Goal: Task Accomplishment & Management: Manage account settings

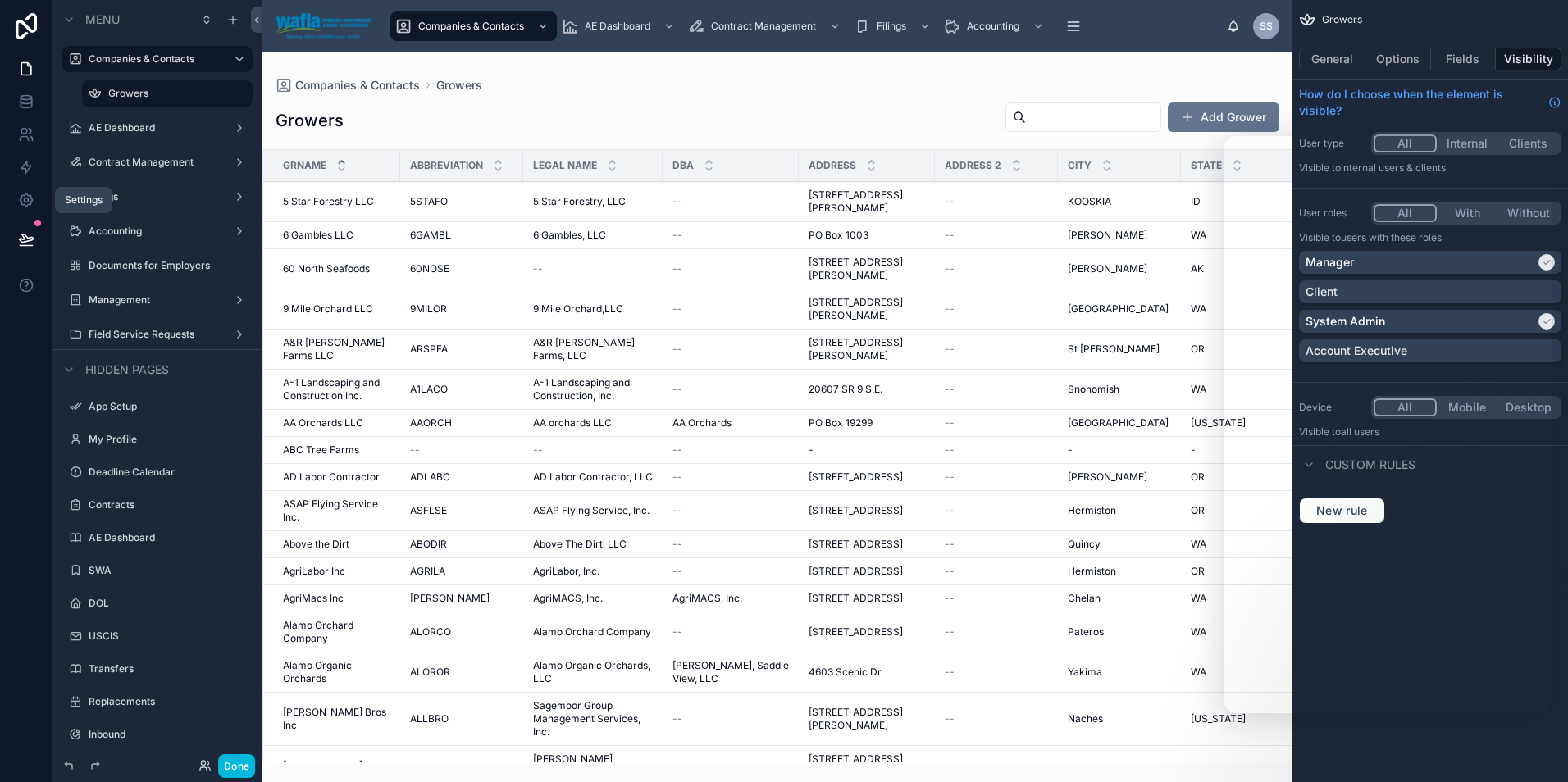
click at [26, 199] on icon at bounding box center [26, 200] width 4 height 4
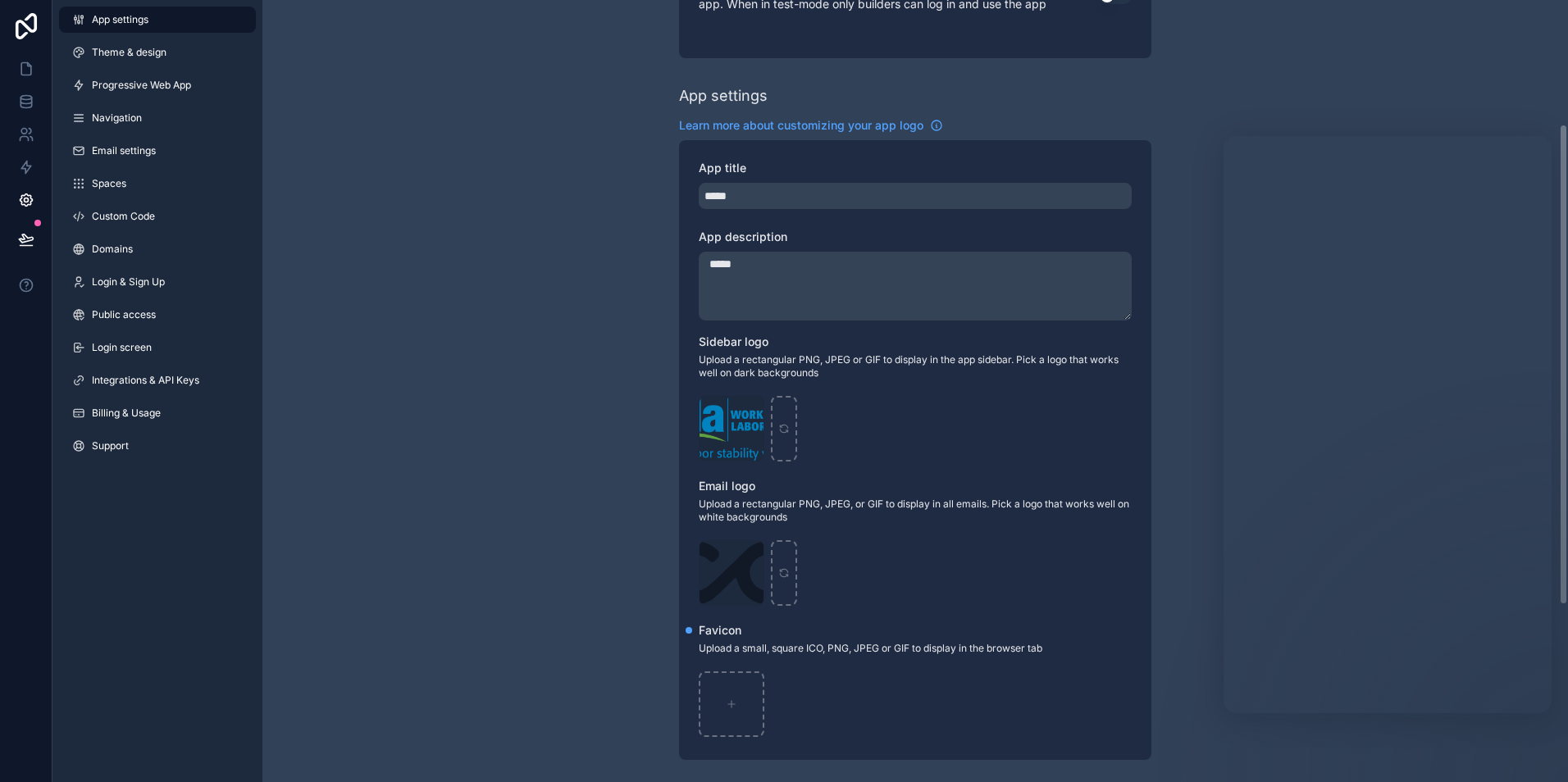
scroll to position [132, 0]
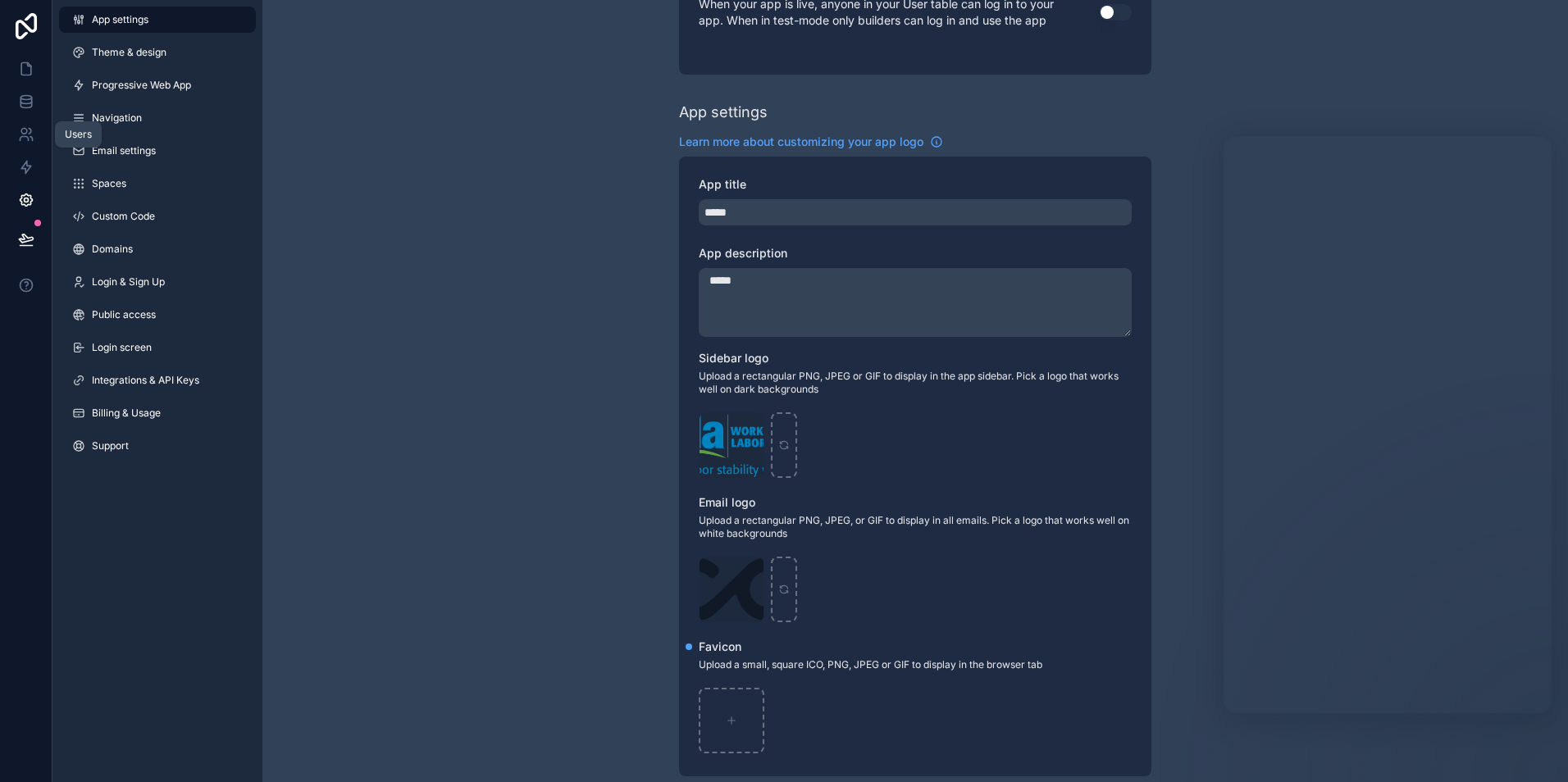
click at [15, 135] on link at bounding box center [26, 134] width 52 height 33
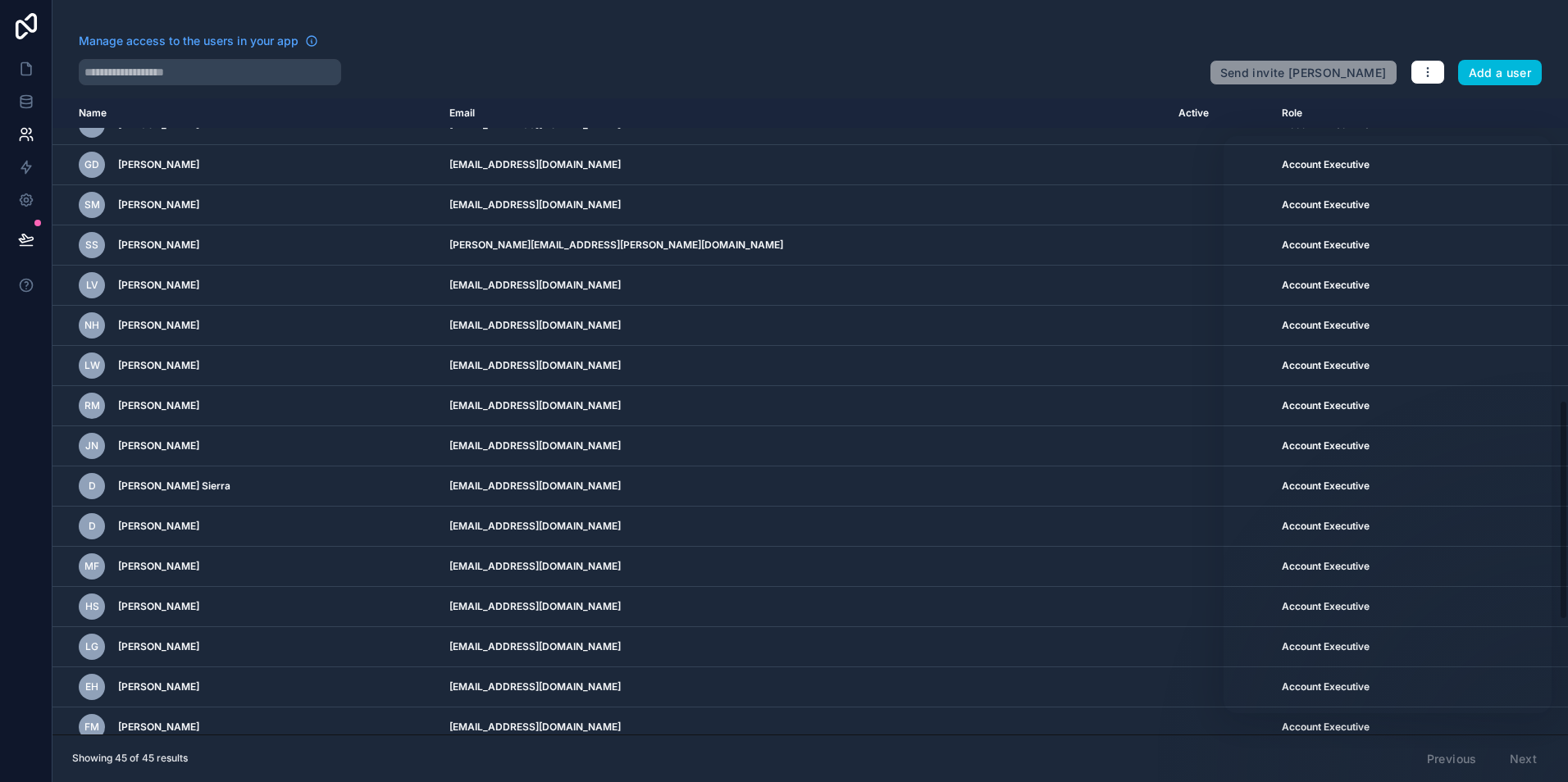
scroll to position [1201, 0]
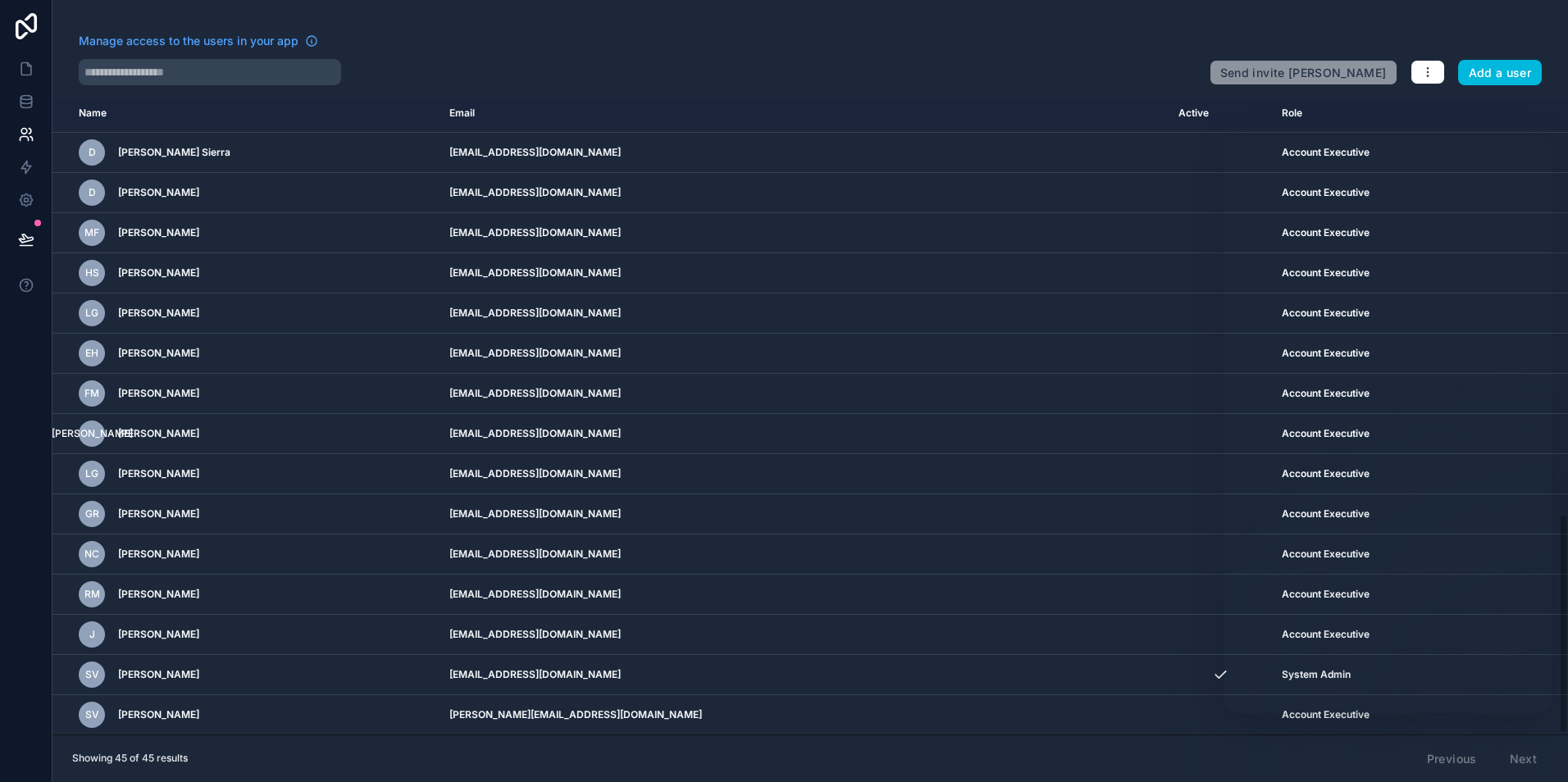
click at [1172, 50] on div "Manage access to the users in your app" at bounding box center [637, 46] width 1118 height 26
click at [1425, 71] on icon "button" at bounding box center [1428, 71] width 13 height 13
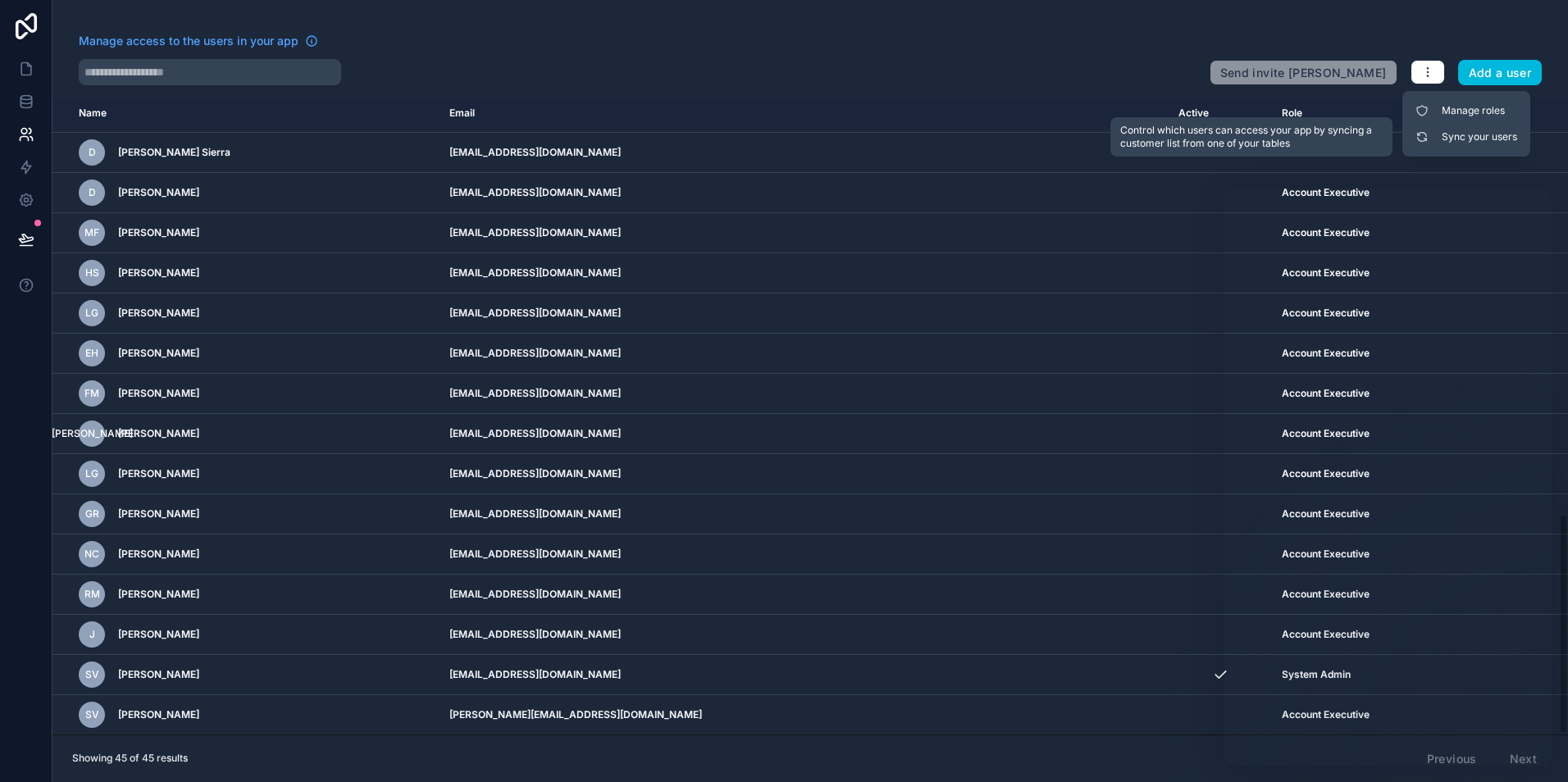
click at [1466, 141] on link "Sync your users" at bounding box center [1466, 137] width 115 height 26
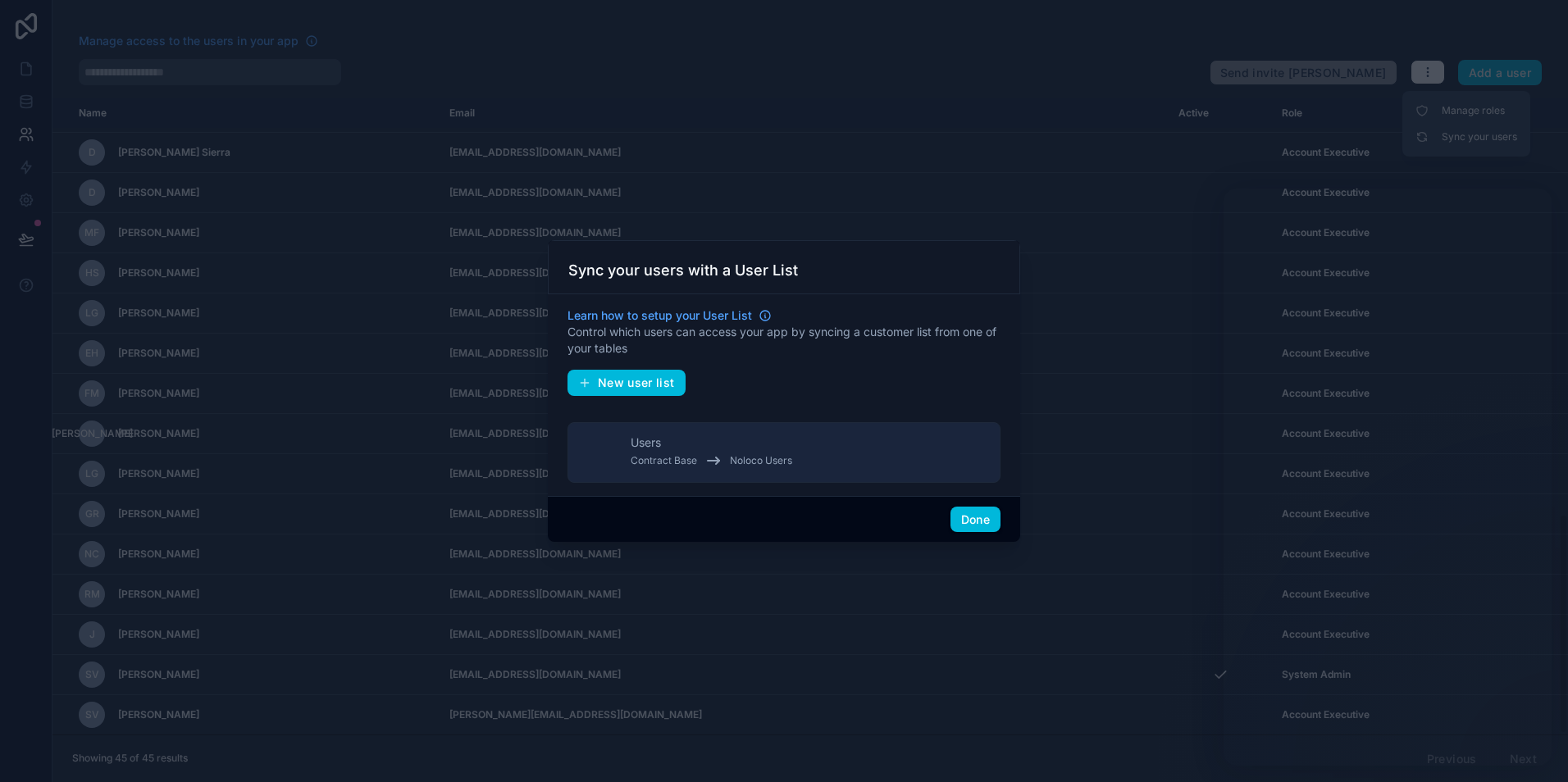
click at [838, 458] on button "Users Contract Base Noloco Users" at bounding box center [784, 452] width 433 height 61
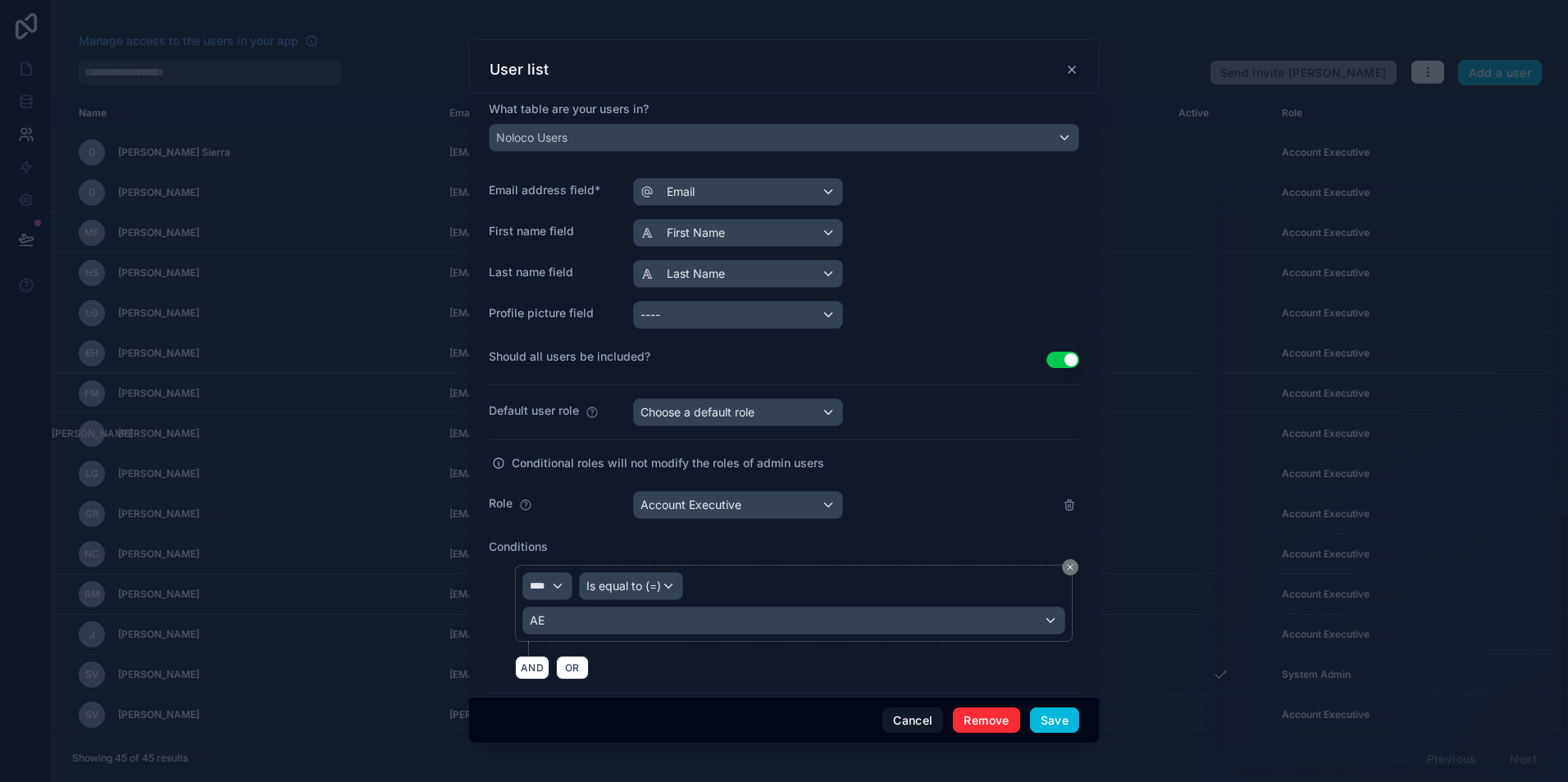
scroll to position [252, 0]
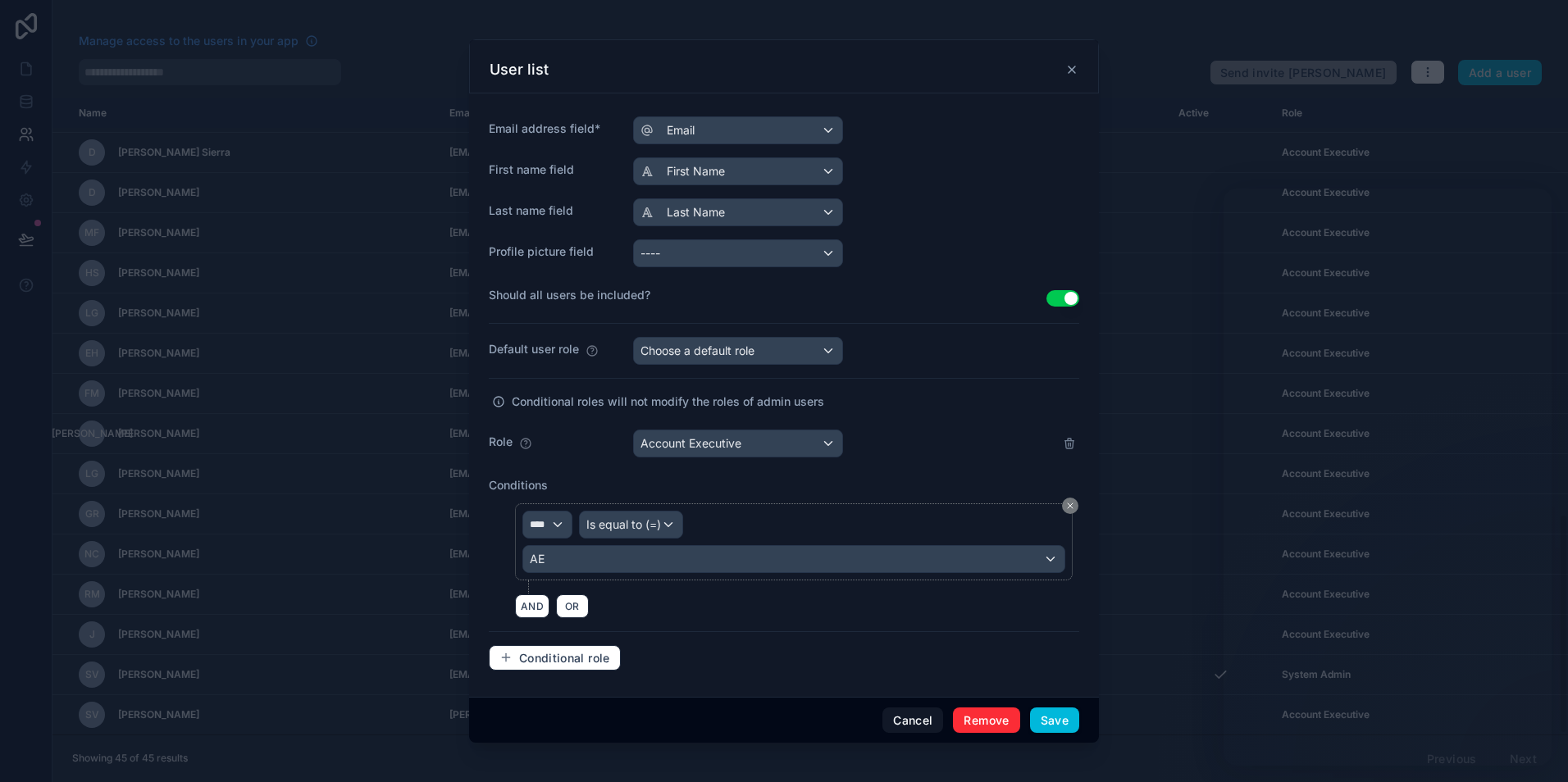
click at [1066, 508] on icon at bounding box center [1070, 505] width 10 height 10
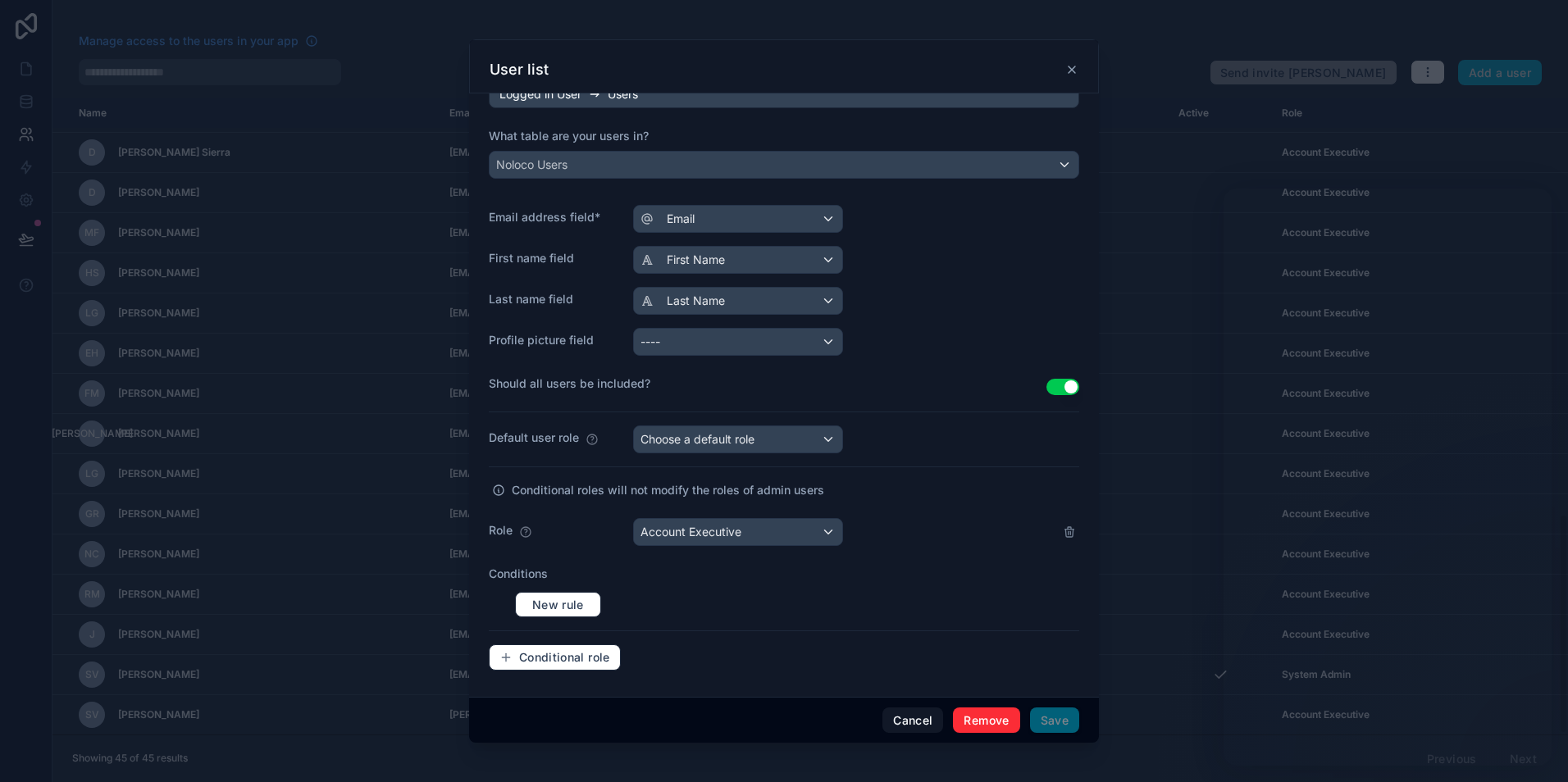
scroll to position [164, 0]
click at [1059, 523] on button at bounding box center [1069, 532] width 19 height 19
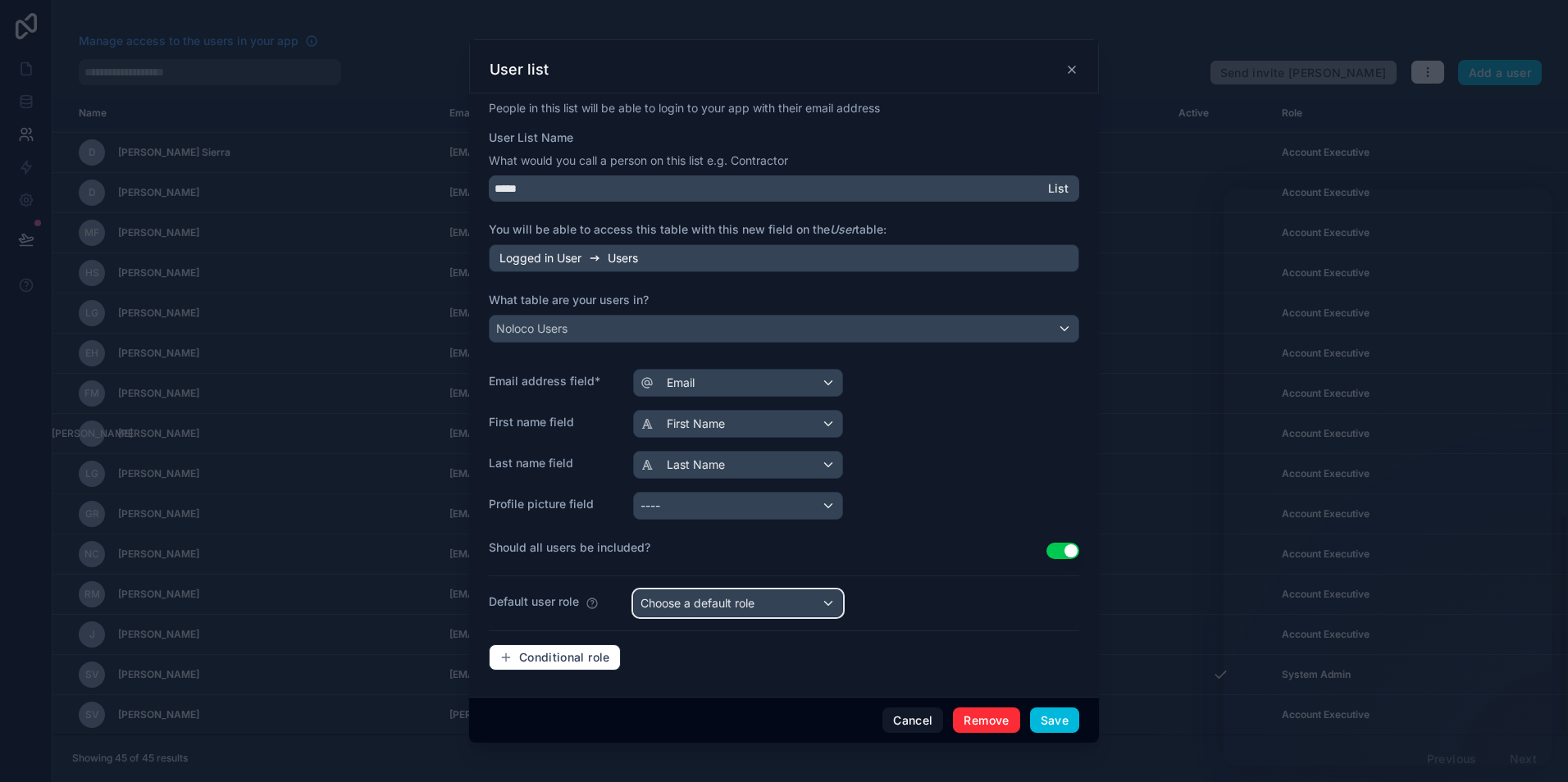
click at [754, 605] on span "Choose a default role" at bounding box center [697, 603] width 114 height 14
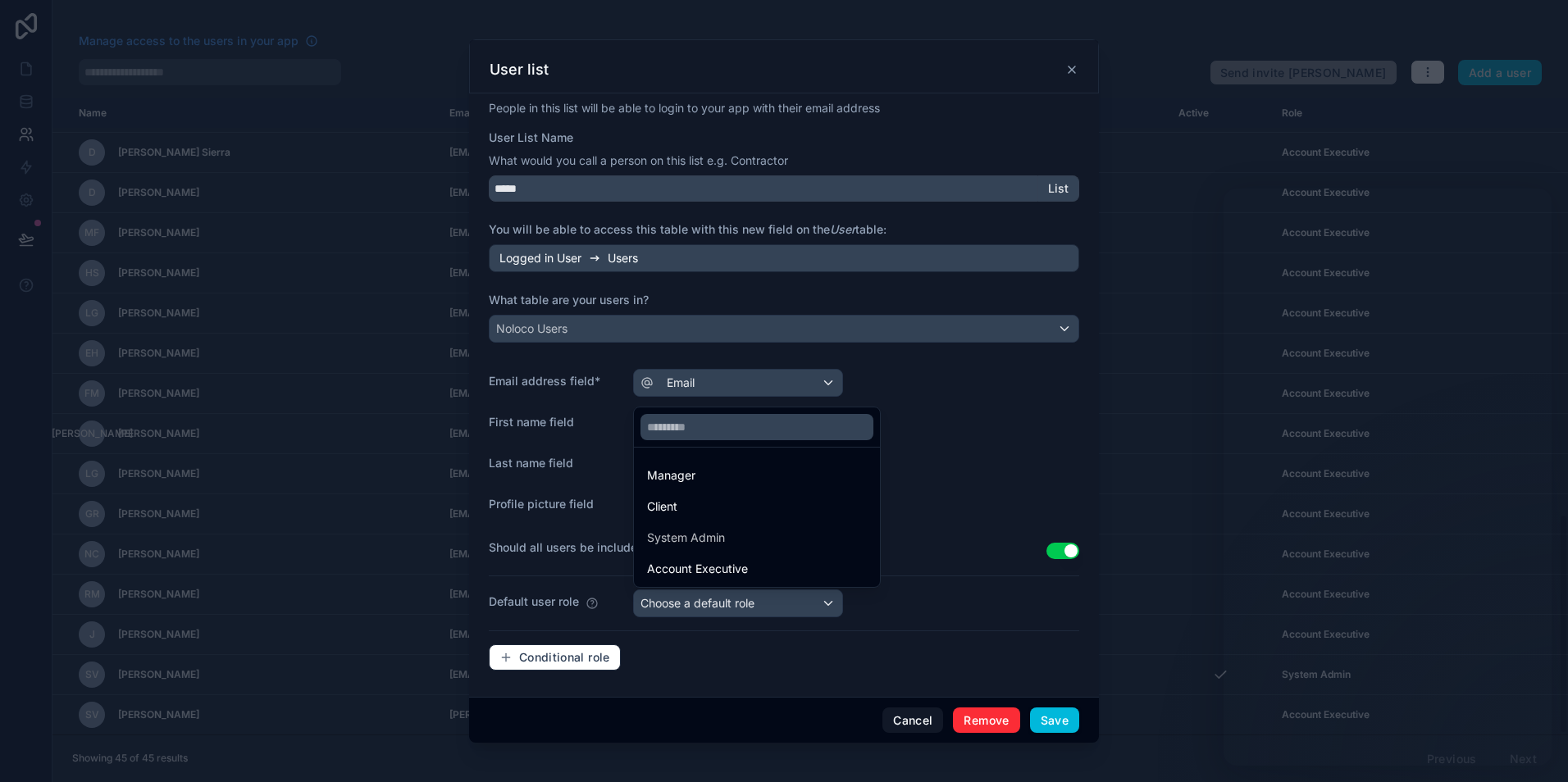
click at [939, 607] on div at bounding box center [784, 391] width 1568 height 782
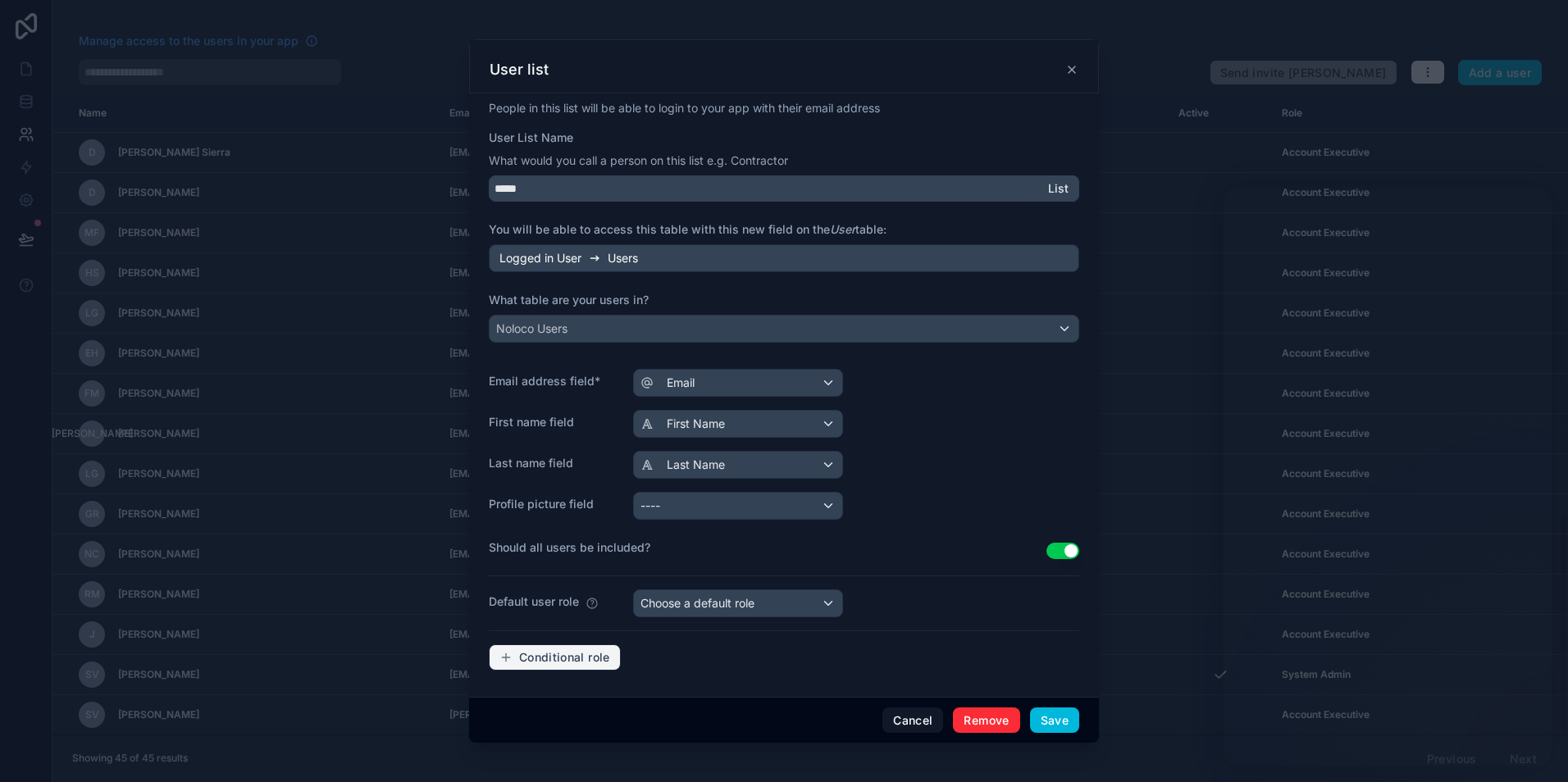
click at [539, 662] on span "Conditional role" at bounding box center [564, 658] width 91 height 15
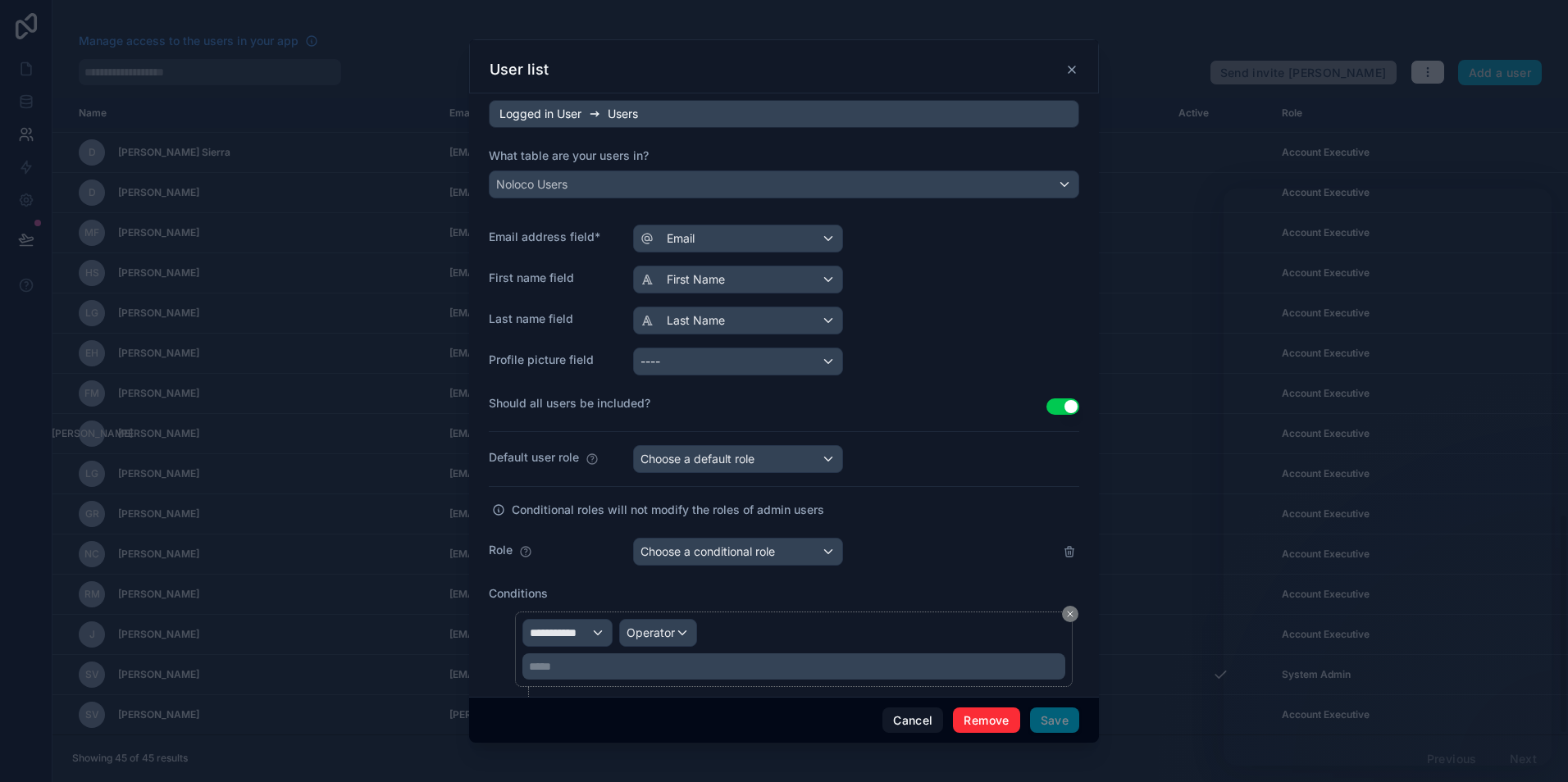
scroll to position [164, 0]
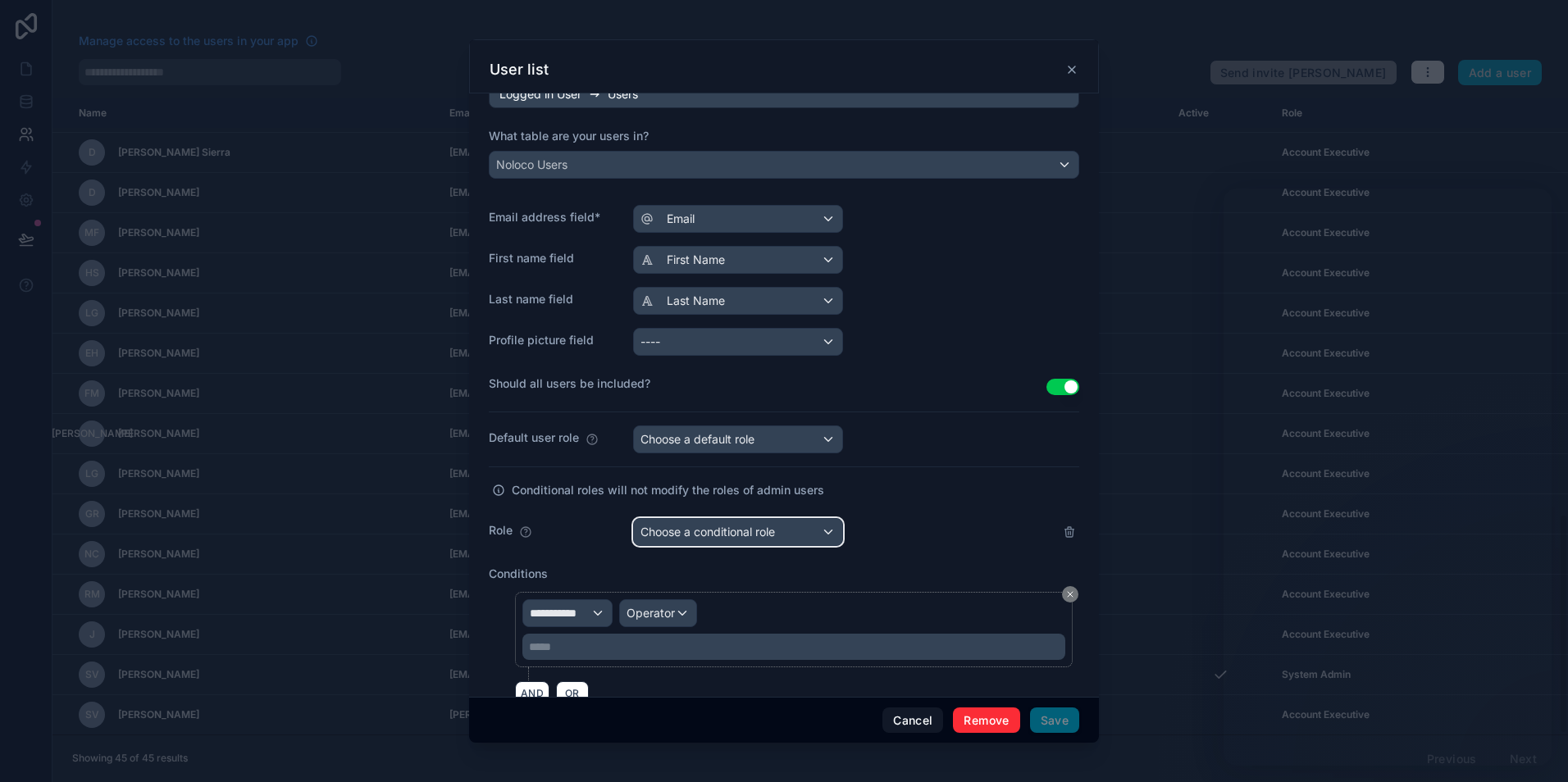
click at [675, 542] on div "Choose a conditional role" at bounding box center [738, 532] width 208 height 26
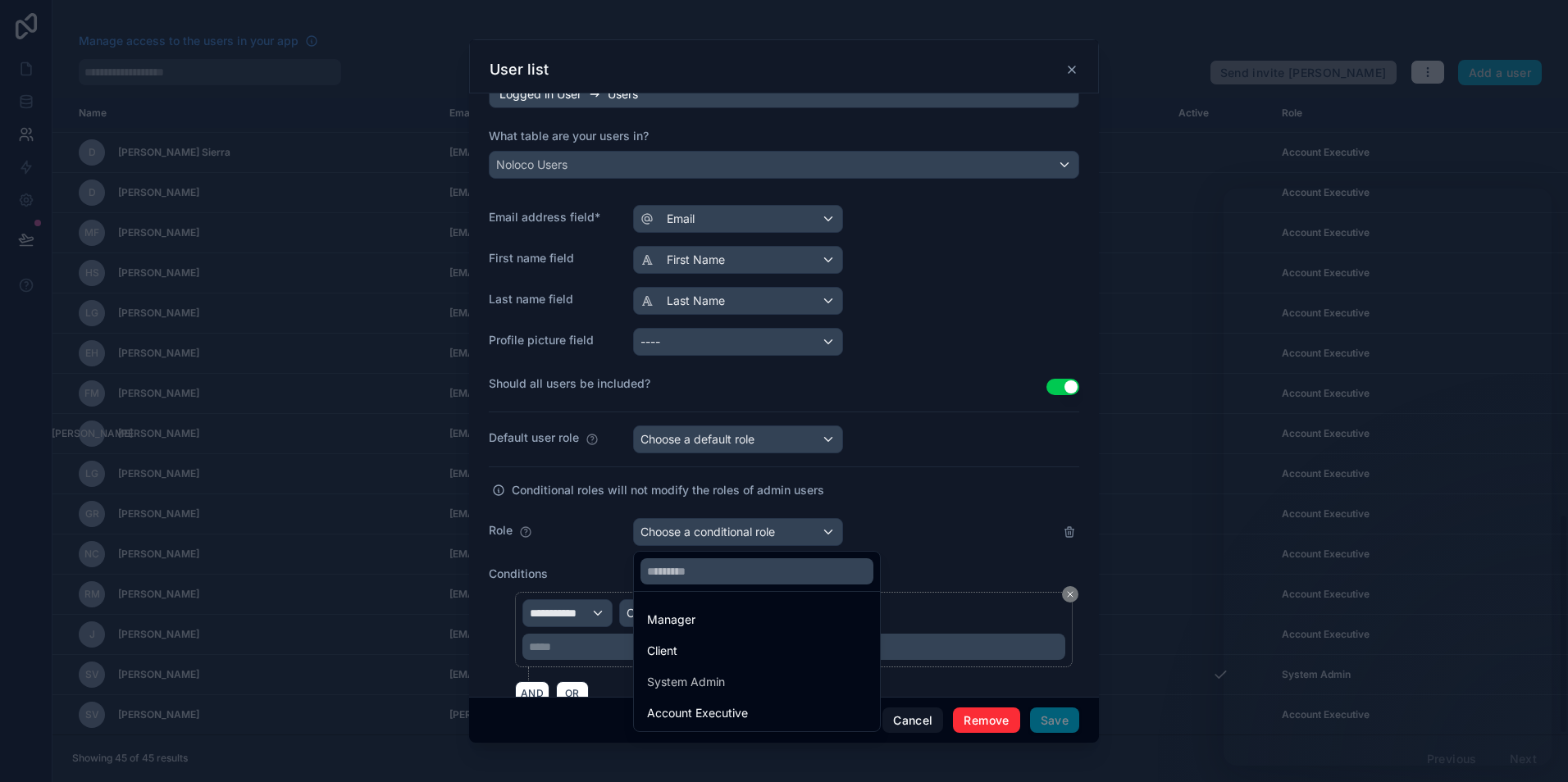
click at [962, 530] on div at bounding box center [784, 391] width 1568 height 782
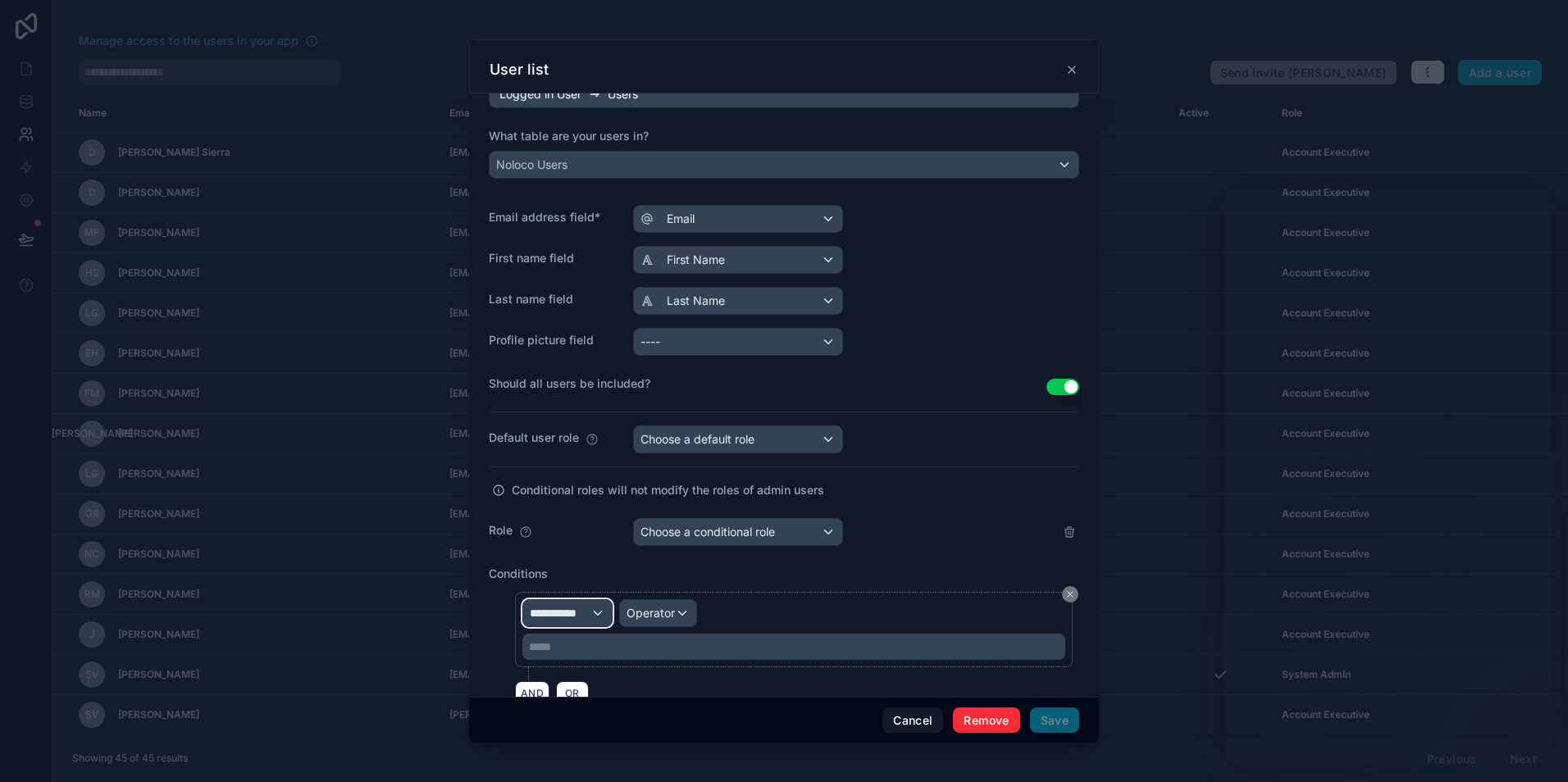
click at [586, 612] on span "**********" at bounding box center [560, 613] width 61 height 17
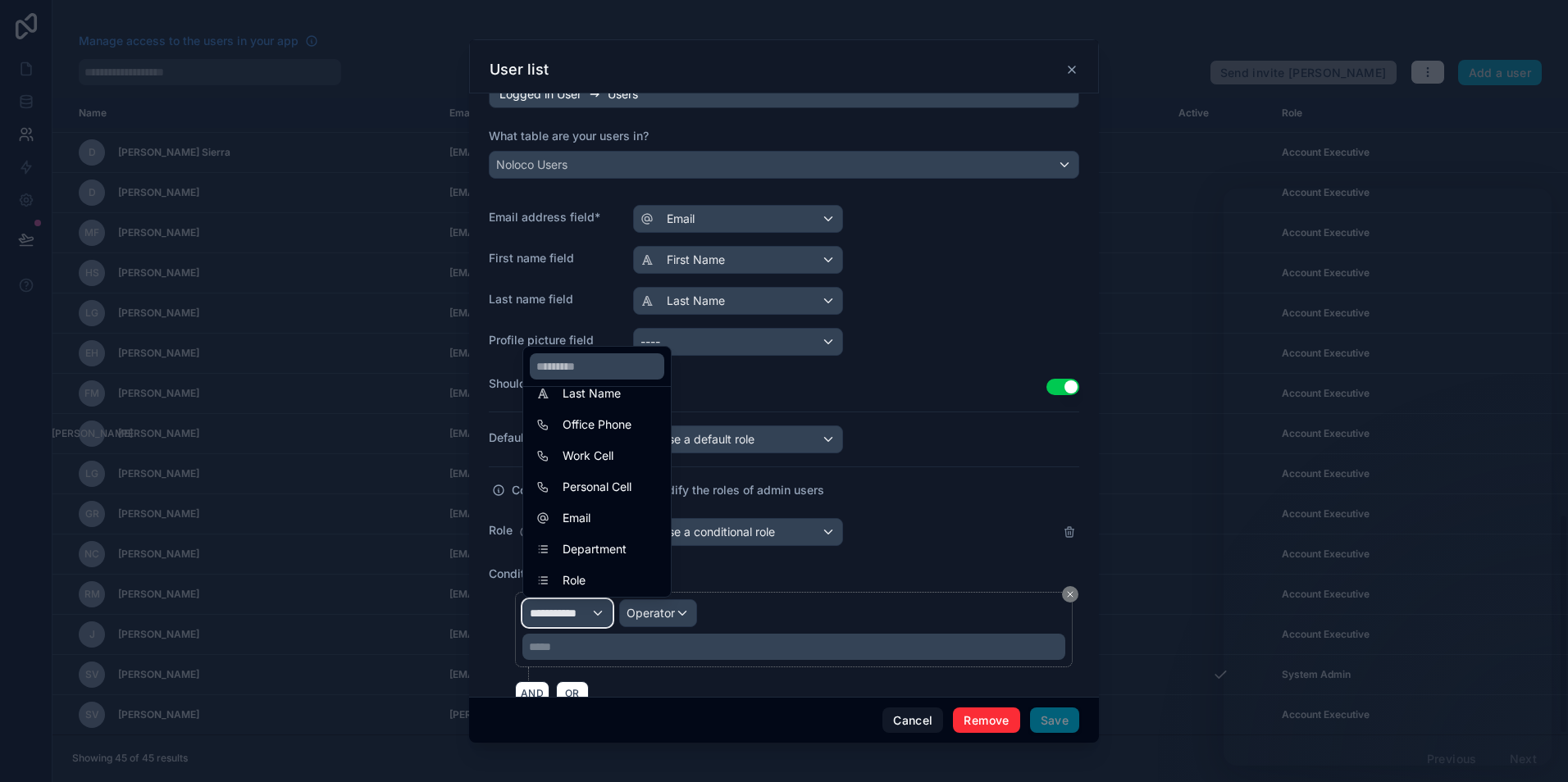
scroll to position [86, 0]
click at [613, 568] on div "Role" at bounding box center [597, 578] width 141 height 29
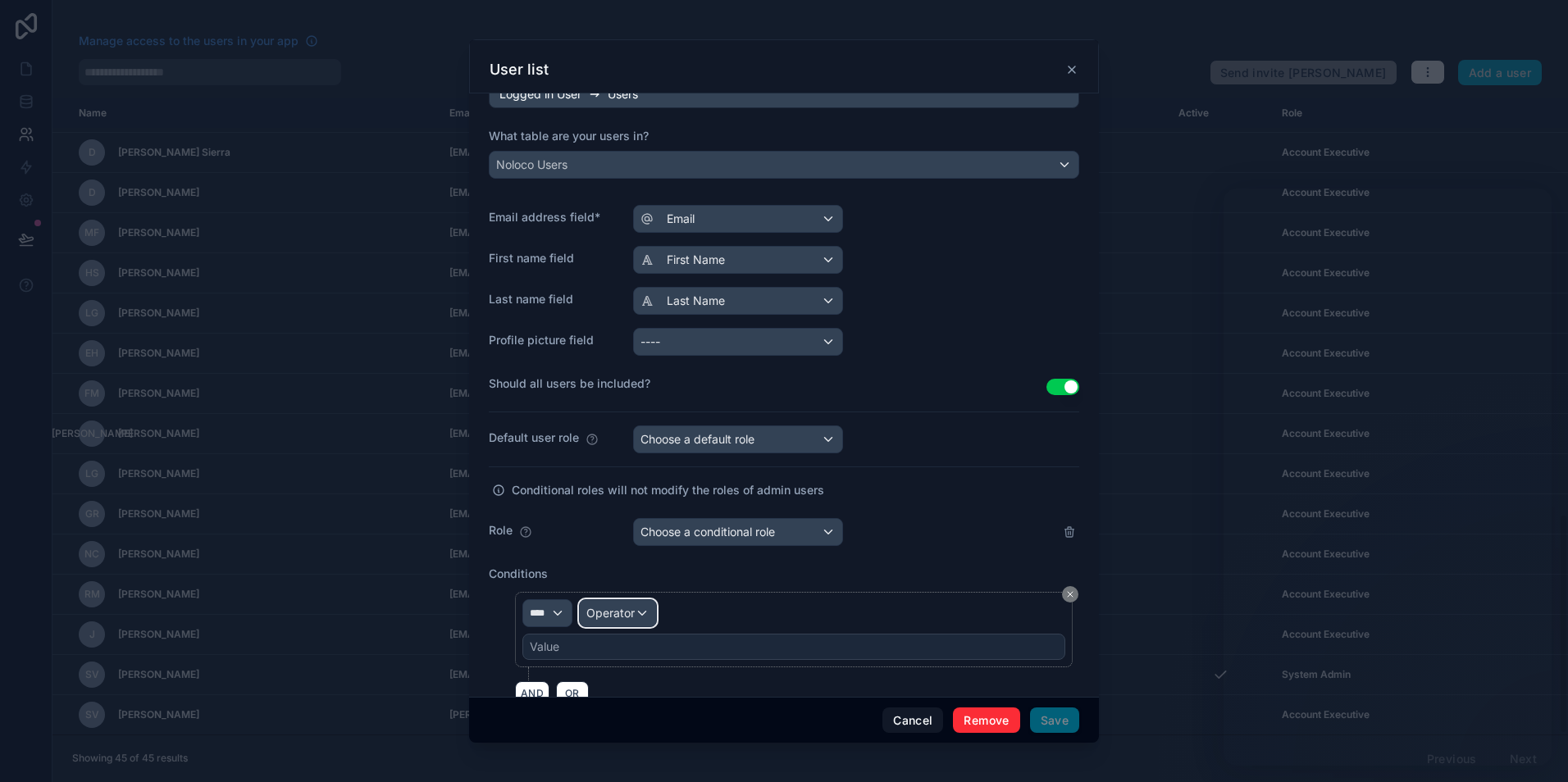
click at [637, 614] on div "Operator" at bounding box center [618, 613] width 76 height 26
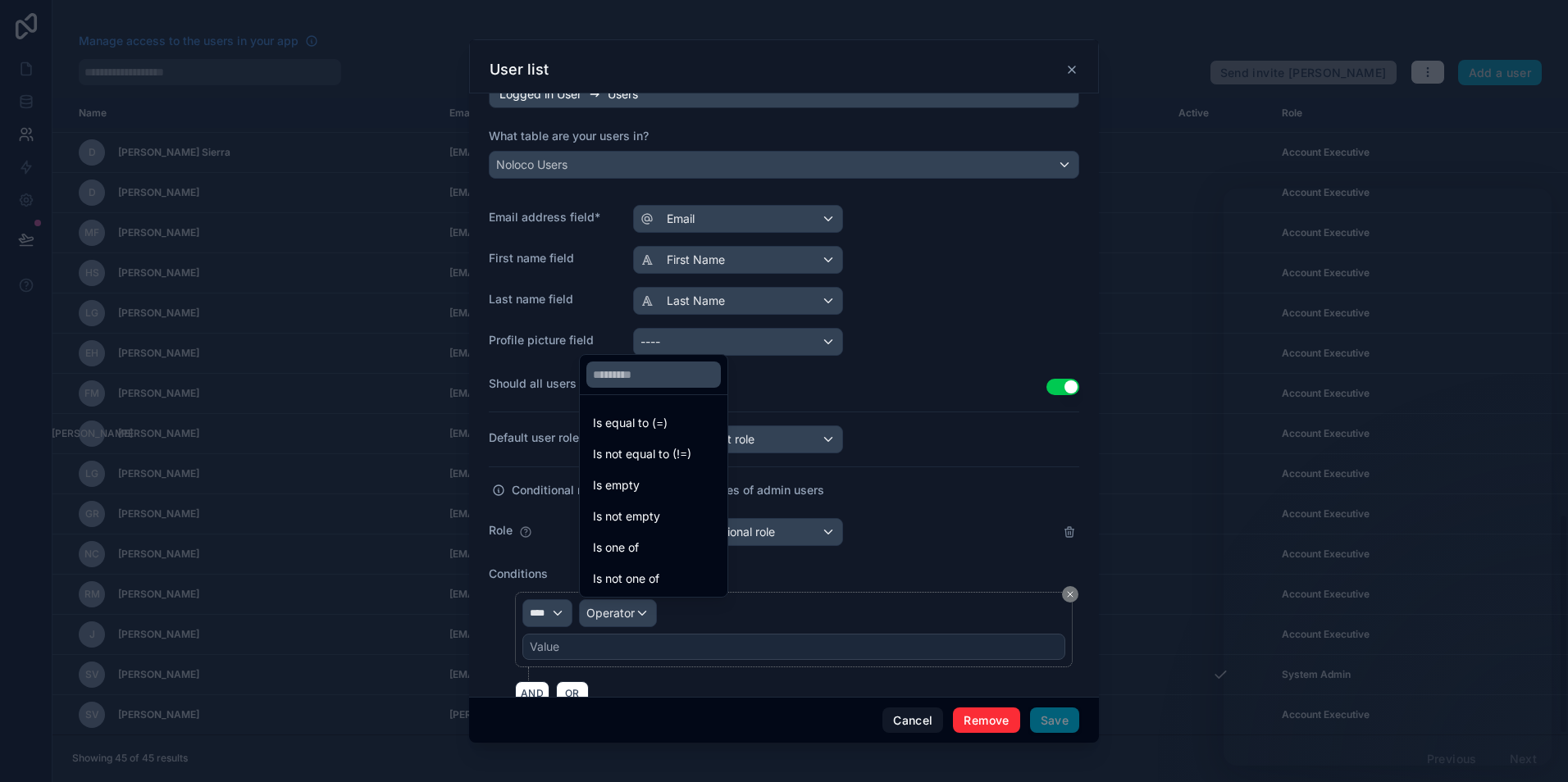
click at [654, 432] on span "Is equal to (=)" at bounding box center [630, 423] width 75 height 19
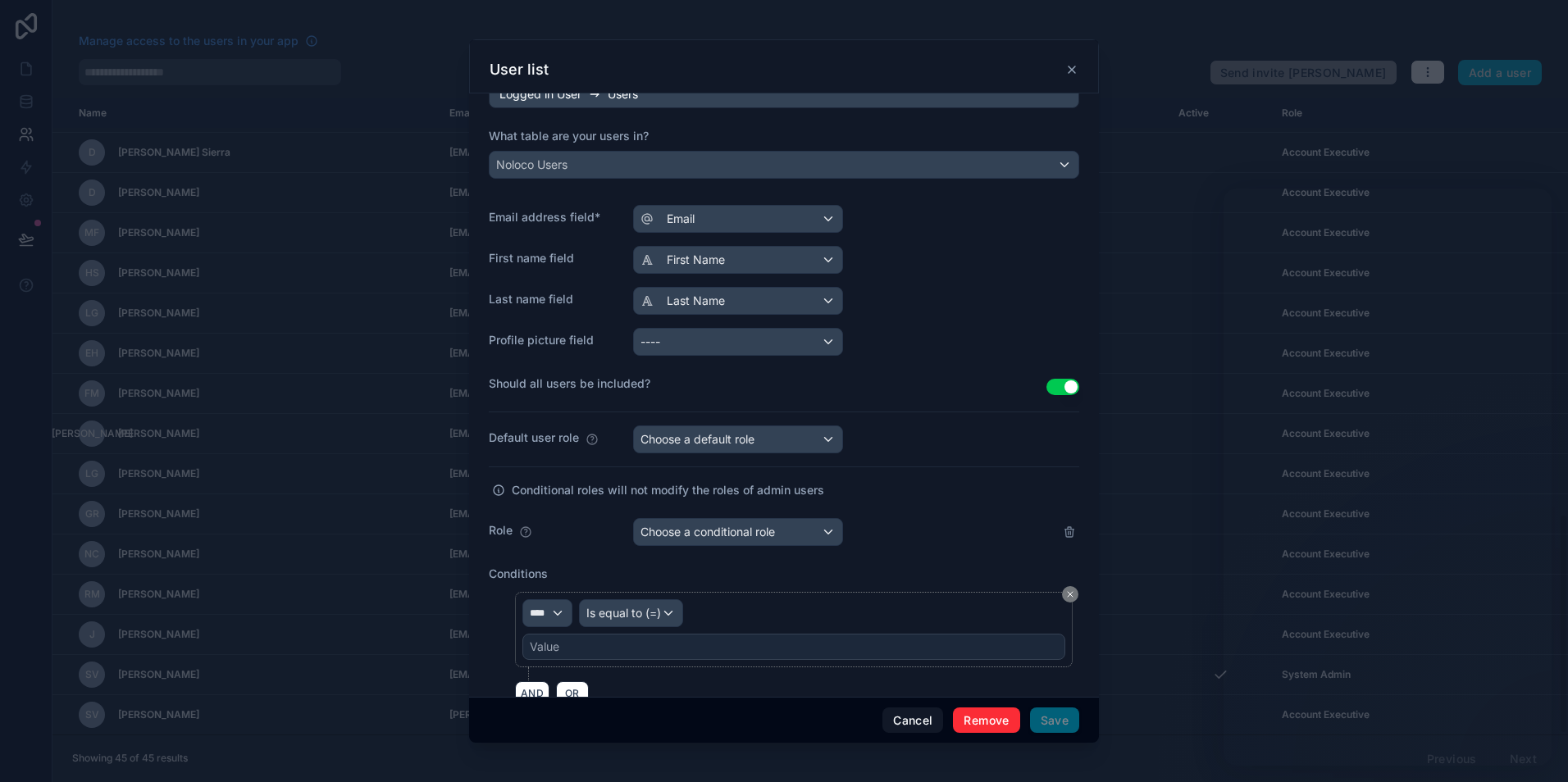
click at [603, 643] on div "Value" at bounding box center [794, 647] width 543 height 26
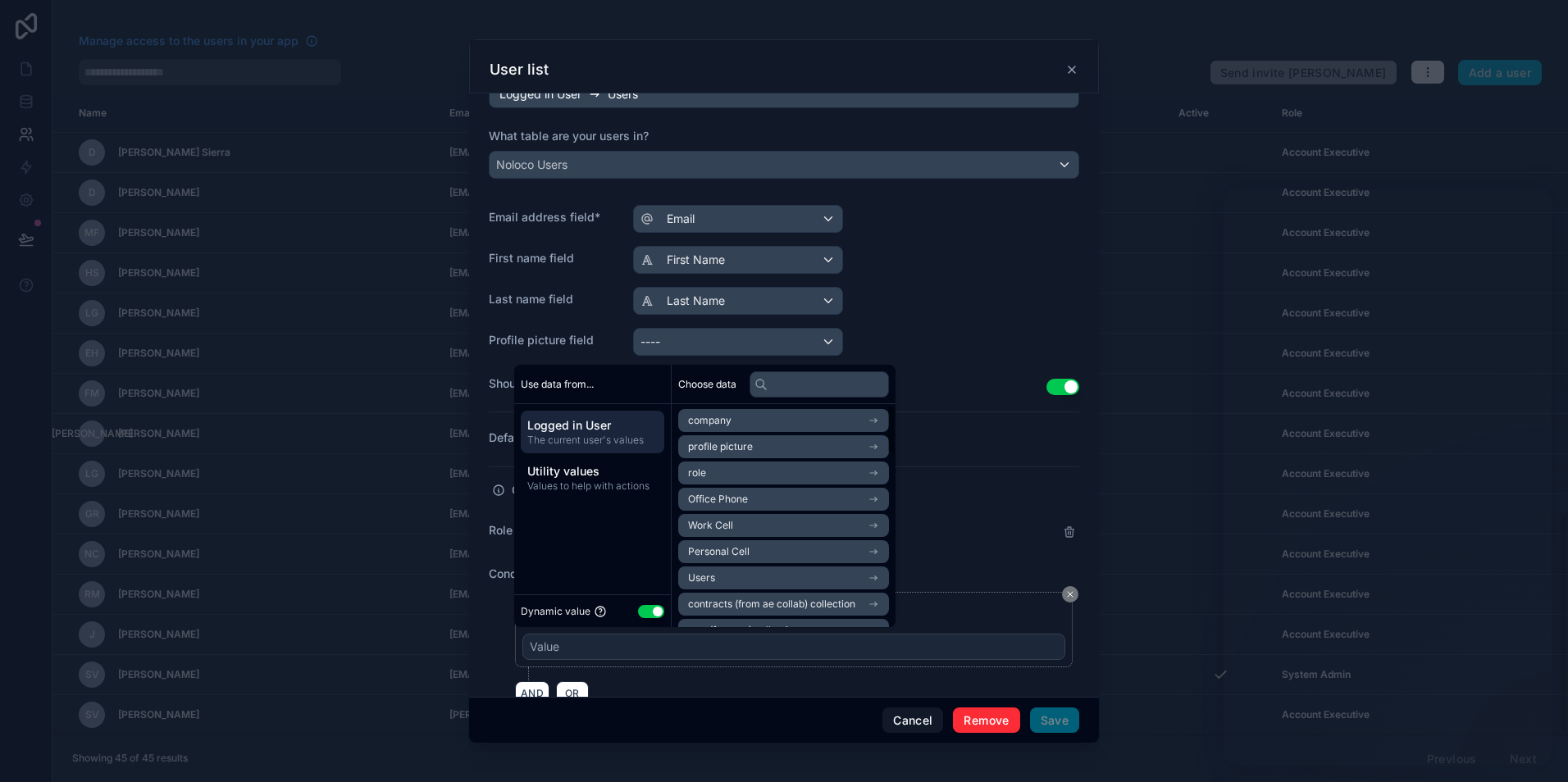
scroll to position [0, 0]
click at [719, 479] on li "role" at bounding box center [783, 475] width 211 height 23
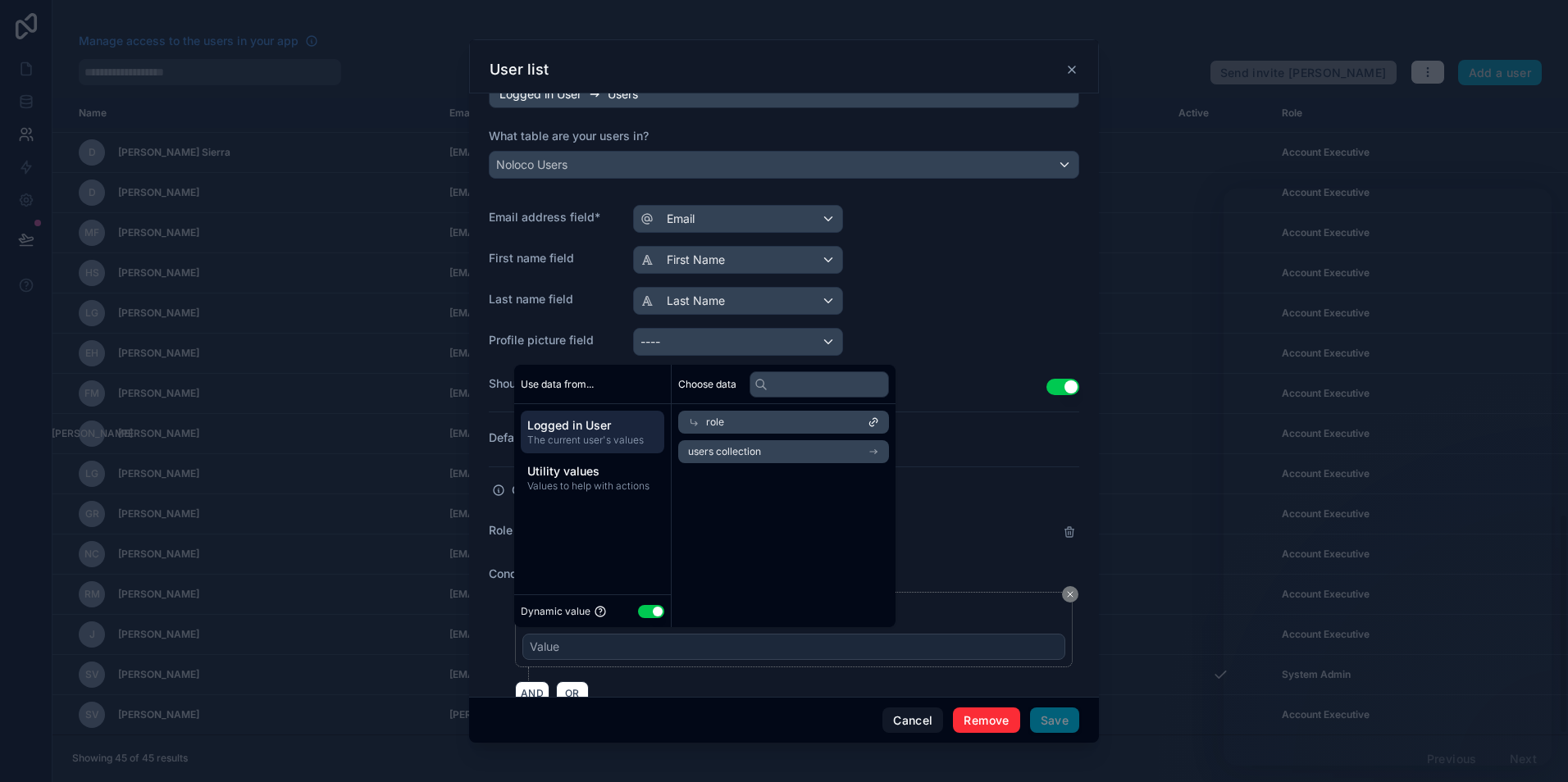
click at [947, 536] on div "Role Choose a conditional role" at bounding box center [784, 532] width 591 height 28
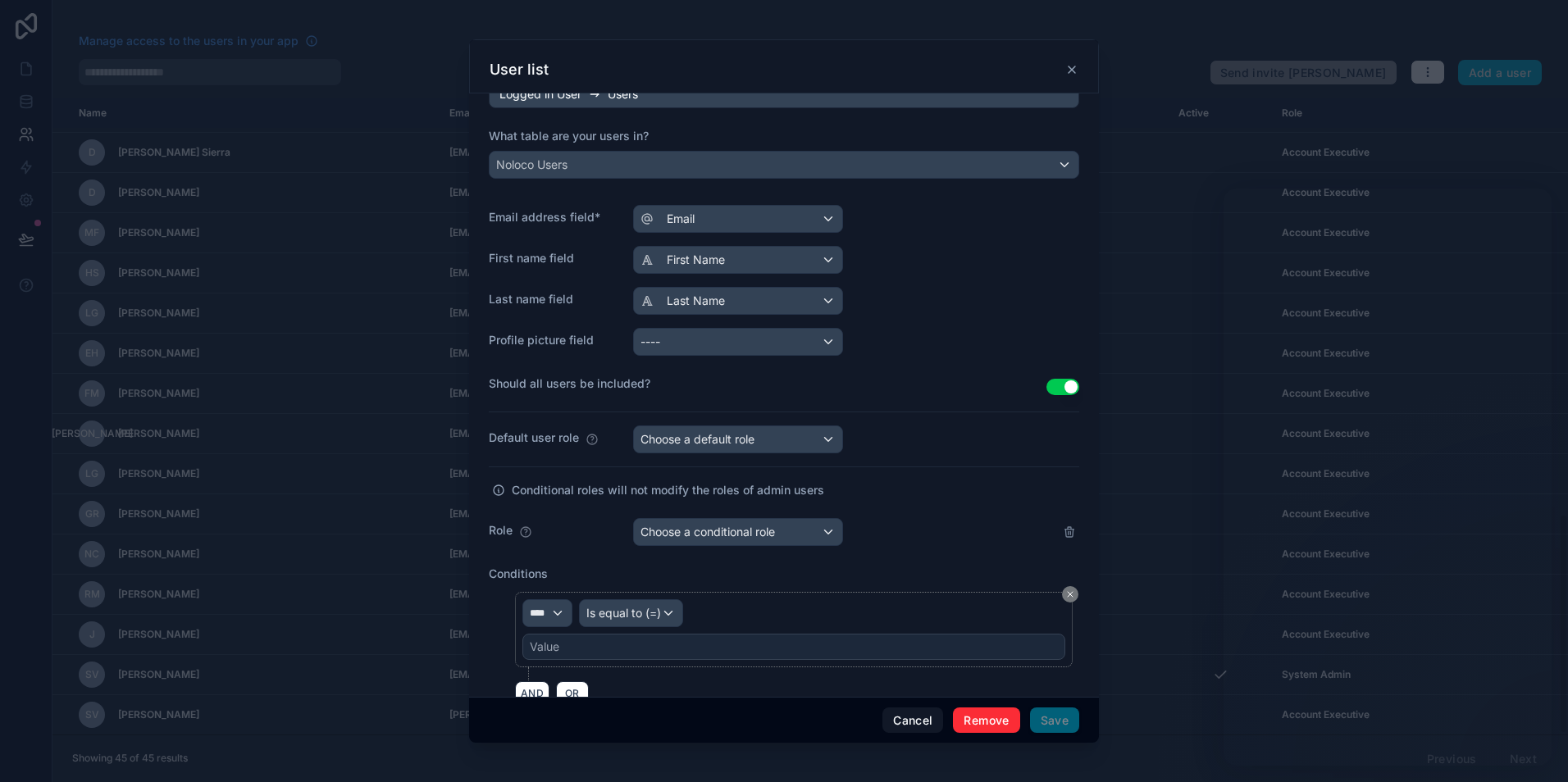
click at [1062, 593] on button at bounding box center [1070, 594] width 17 height 17
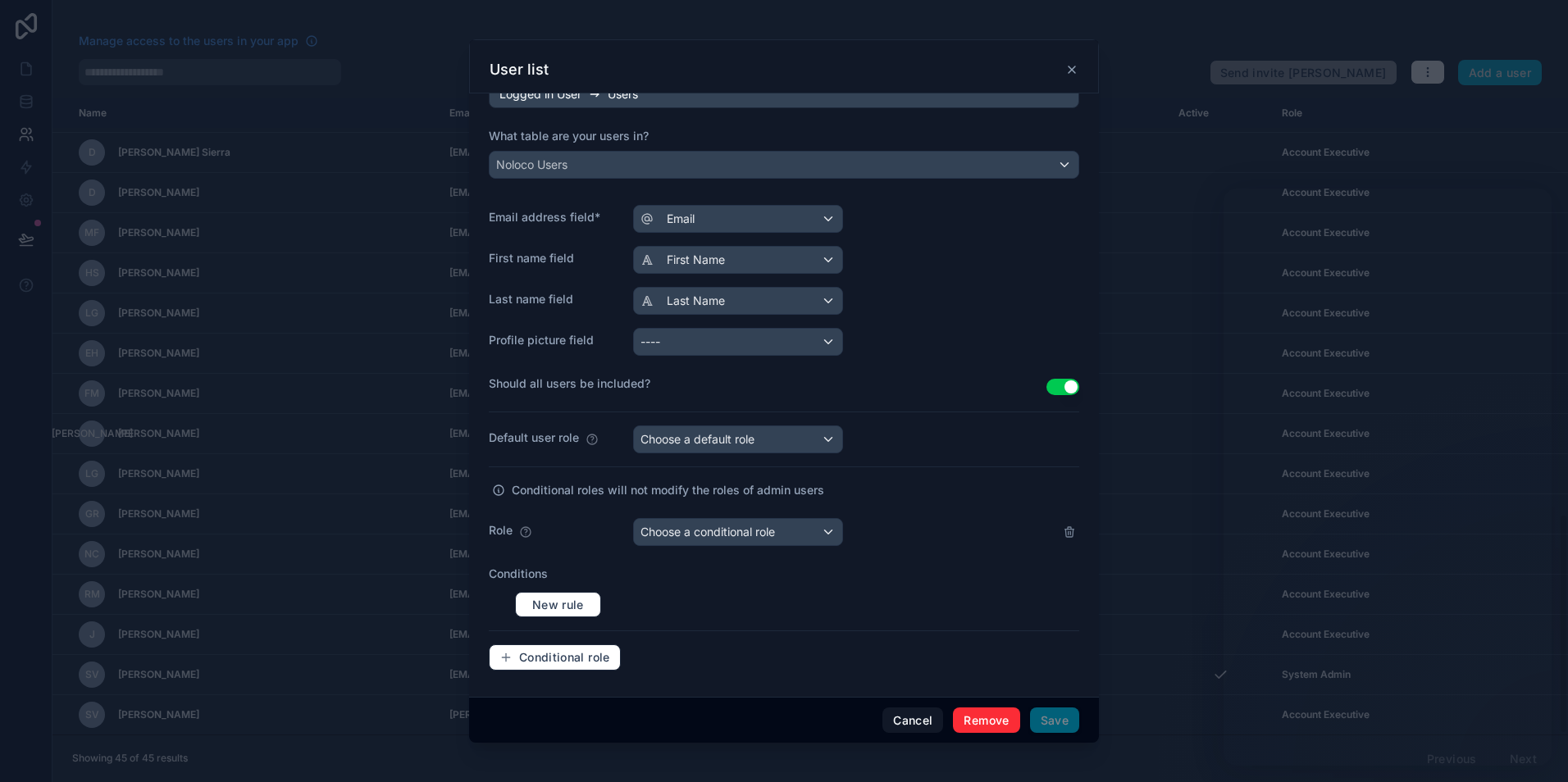
click at [1063, 536] on icon at bounding box center [1069, 531] width 13 height 13
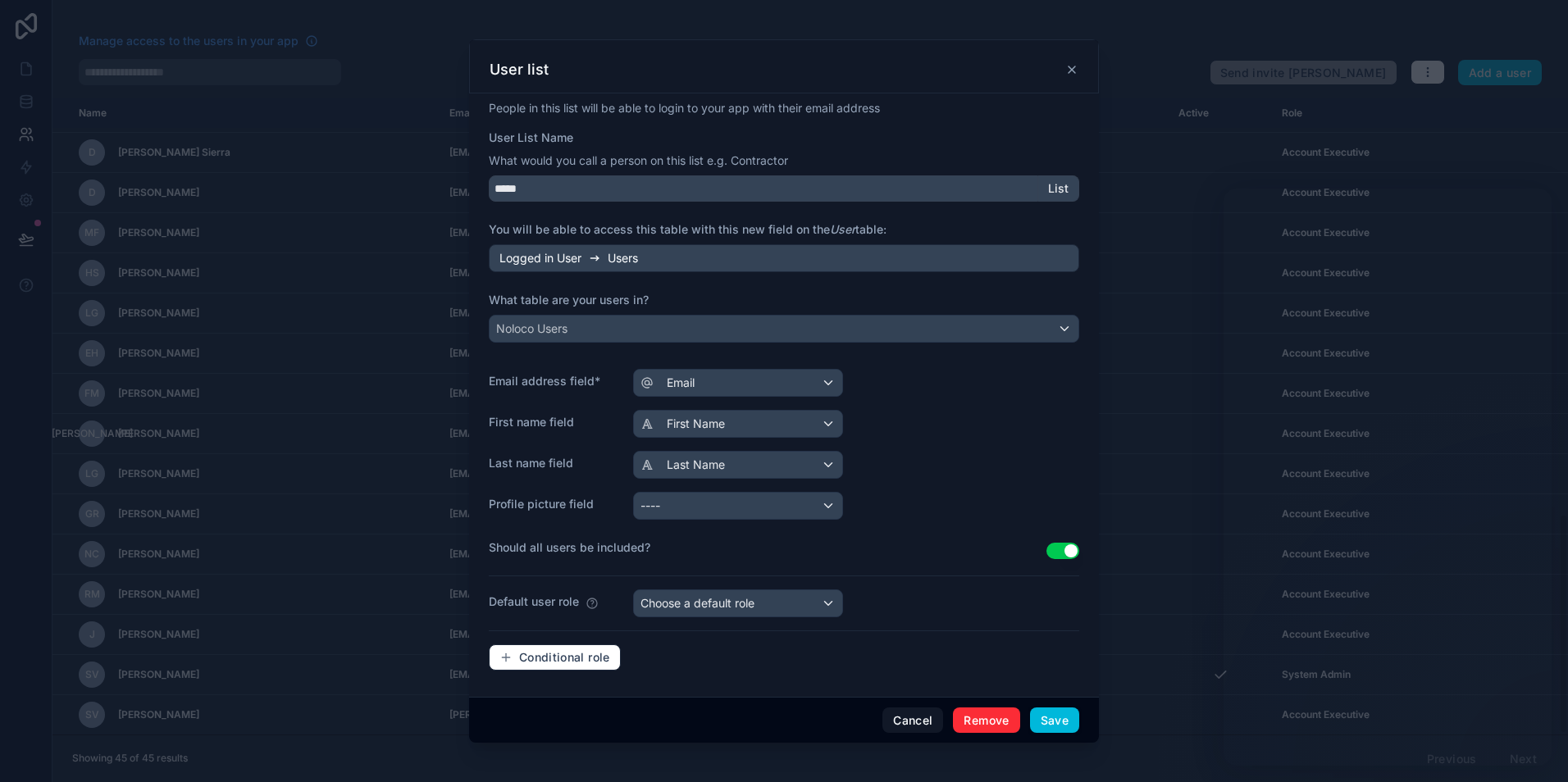
click at [1057, 721] on button "Save" at bounding box center [1055, 721] width 49 height 26
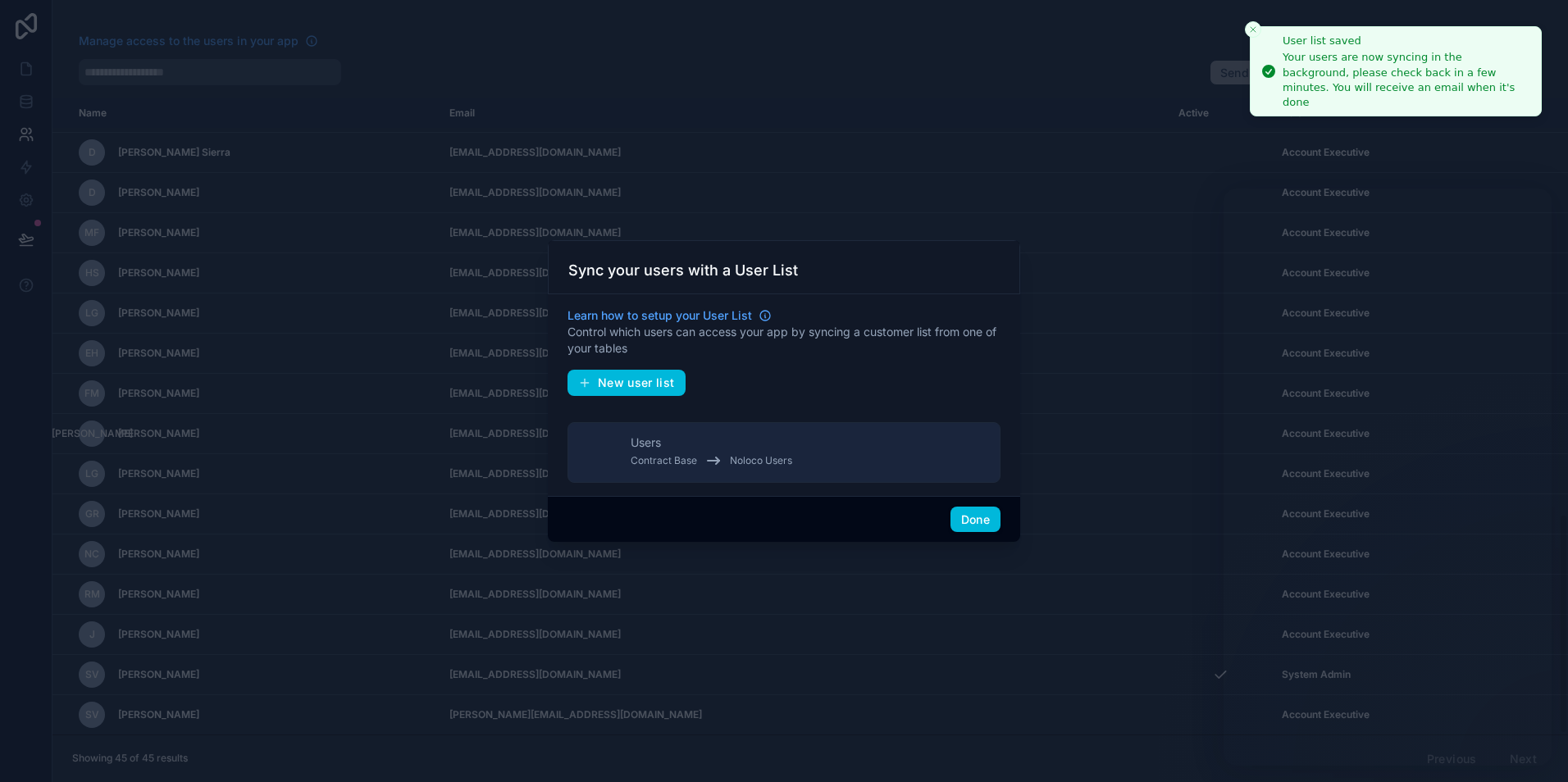
click at [1253, 26] on icon "Close toast" at bounding box center [1253, 29] width 10 height 10
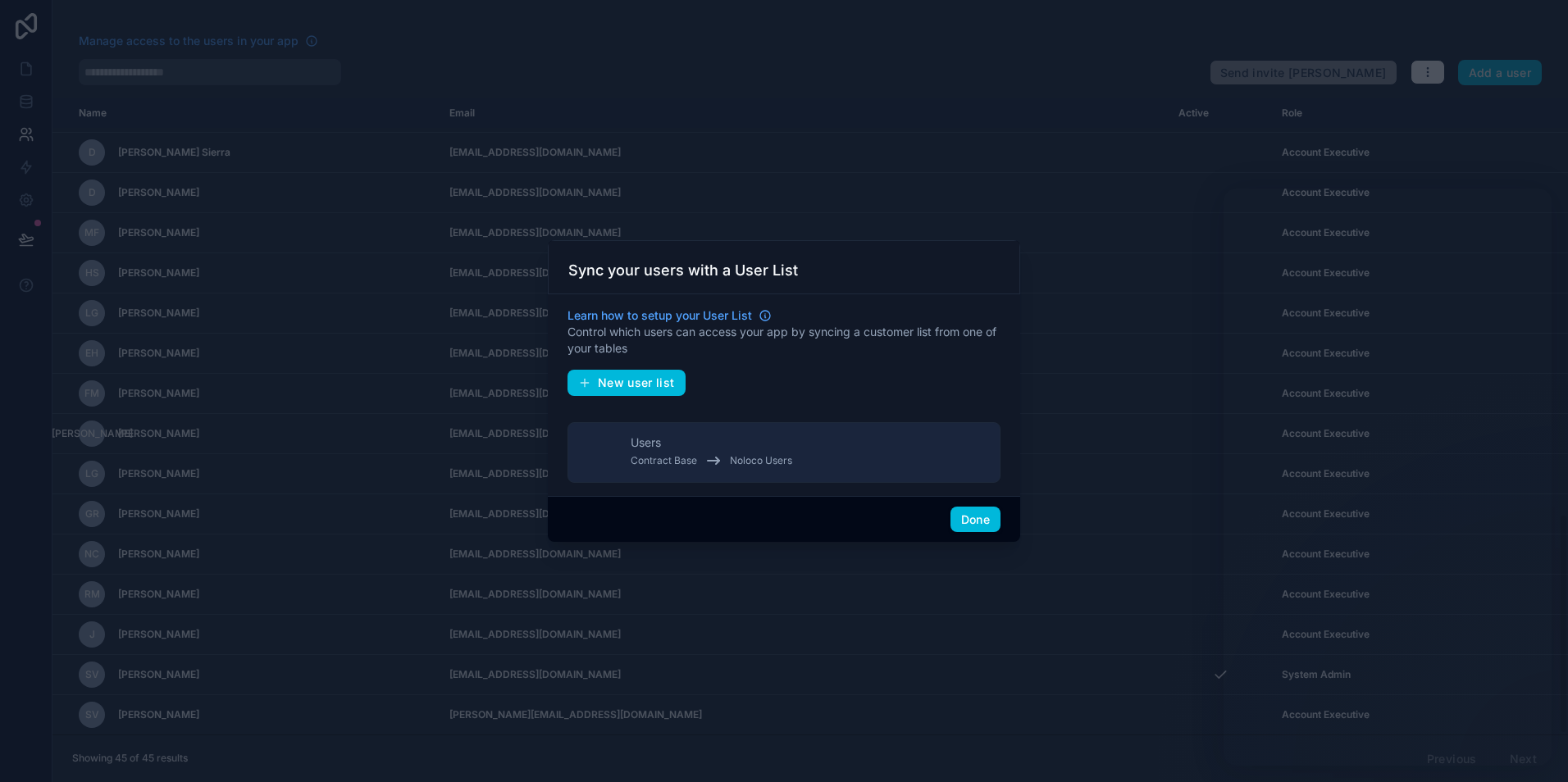
click at [980, 526] on button "Done" at bounding box center [975, 520] width 50 height 26
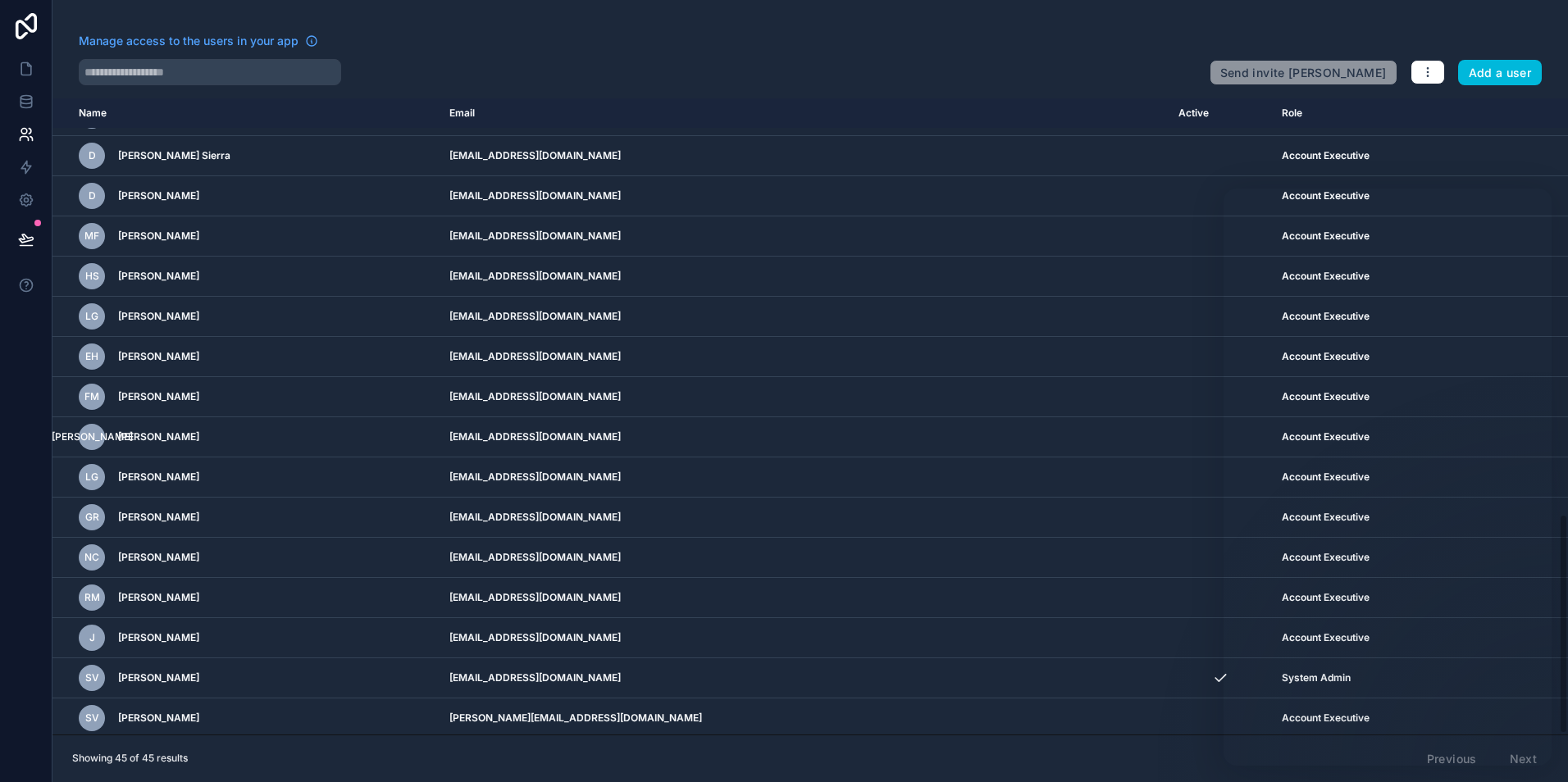
scroll to position [1201, 0]
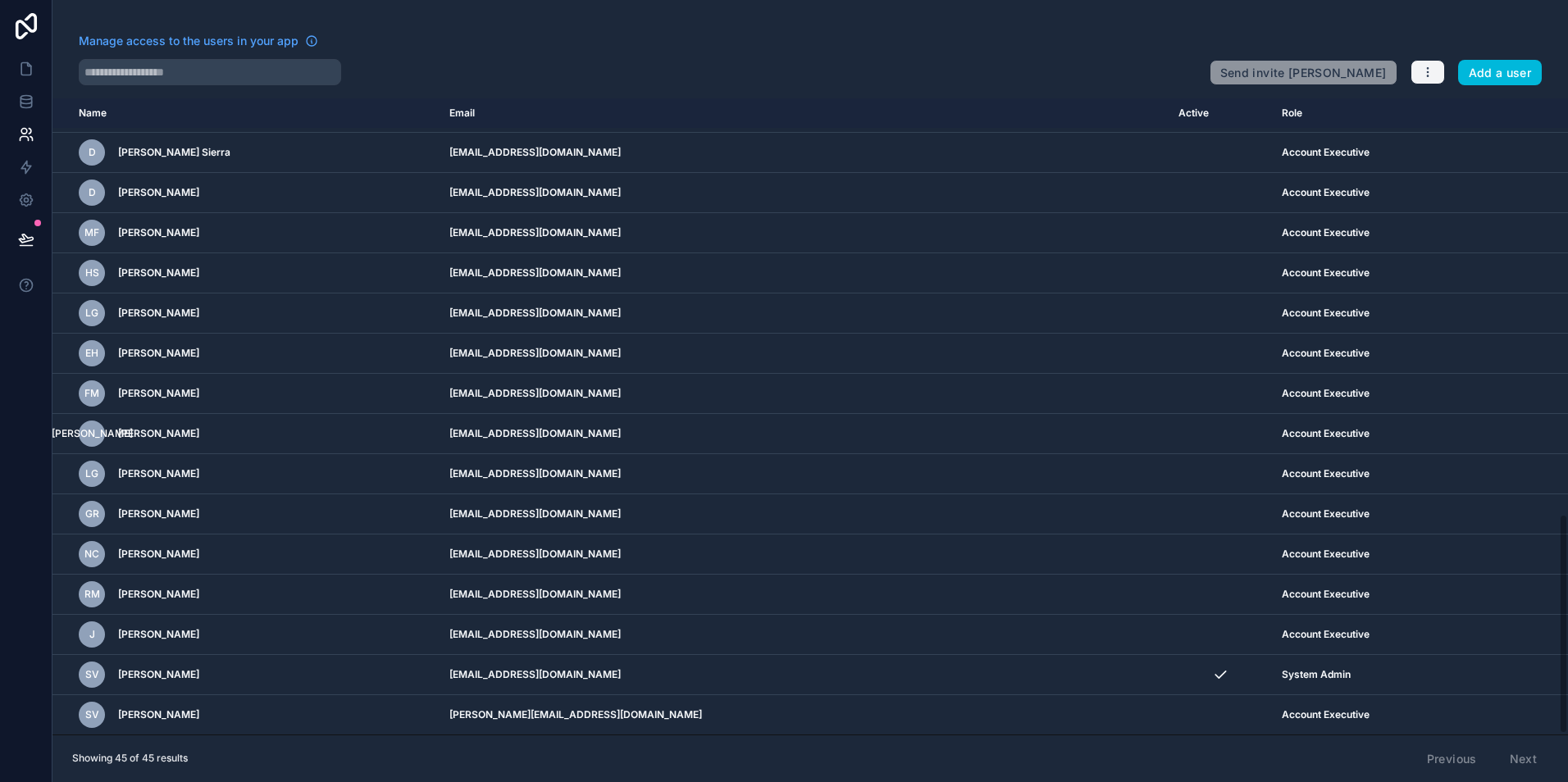
click at [1423, 74] on icon "button" at bounding box center [1428, 71] width 13 height 13
click at [1454, 116] on link "Manage roles" at bounding box center [1466, 111] width 115 height 26
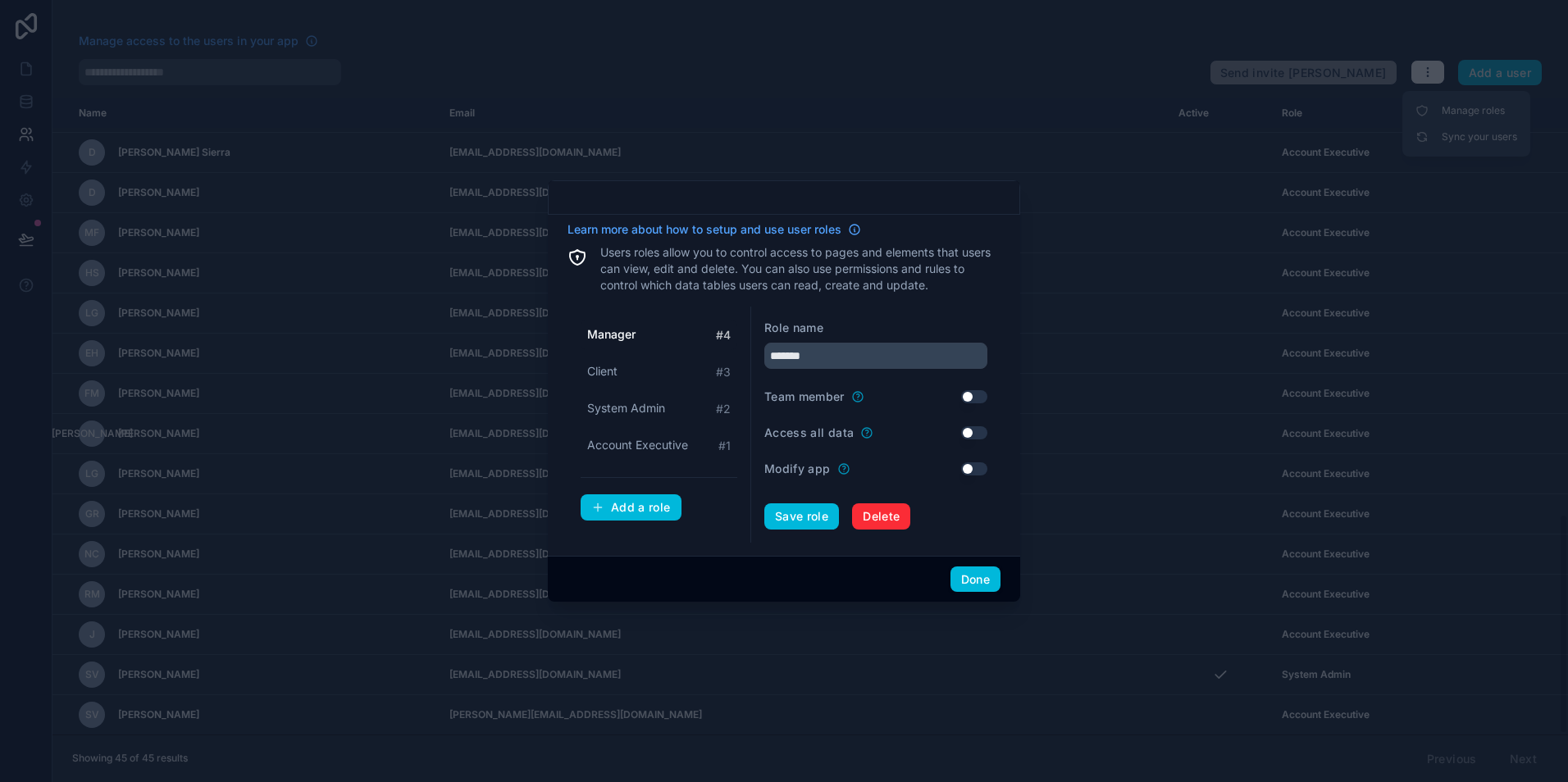
click at [974, 580] on button "Done" at bounding box center [975, 580] width 50 height 26
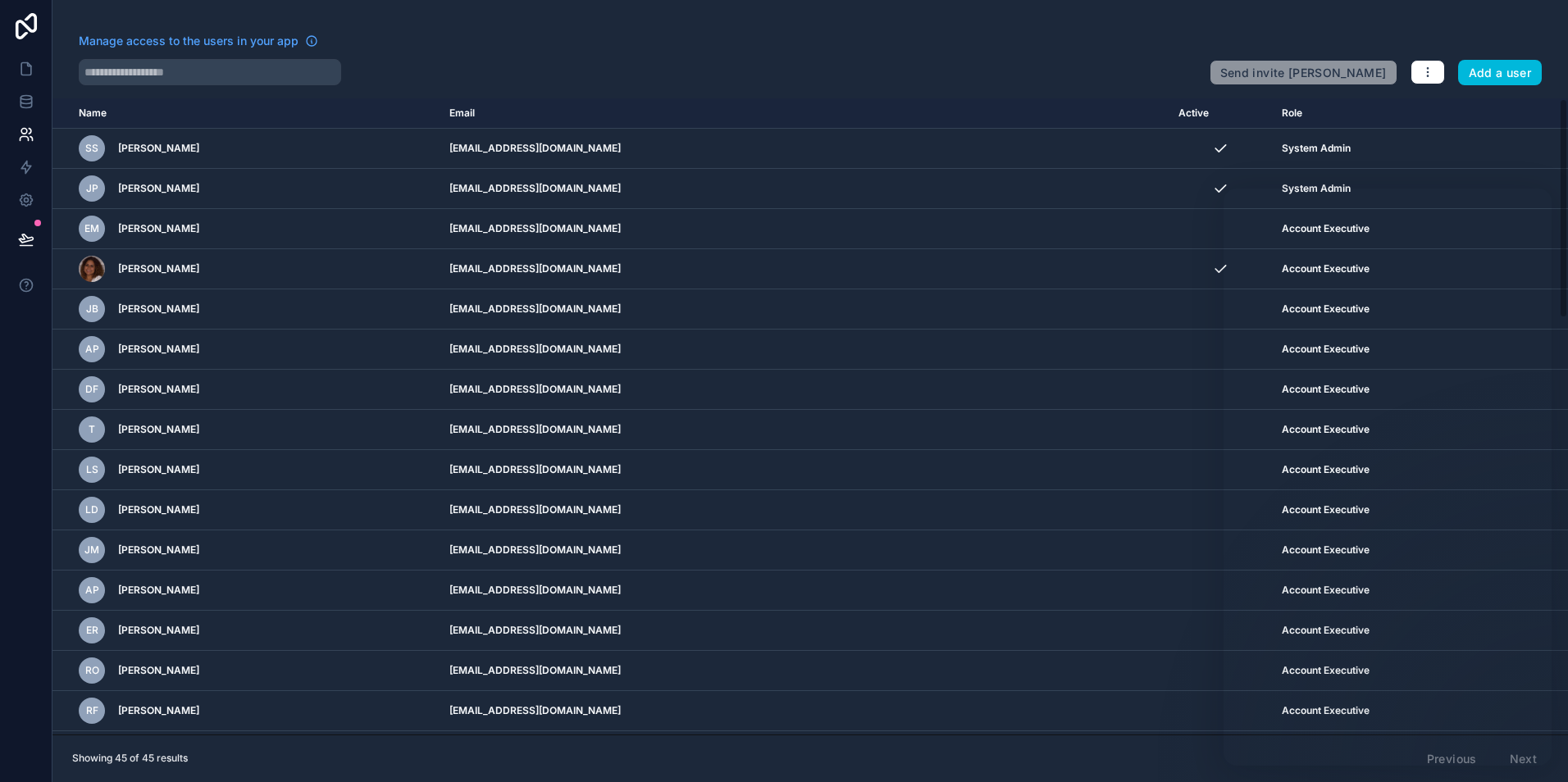
click at [283, 115] on th "Name" at bounding box center [245, 113] width 387 height 30
click at [94, 110] on th "Name" at bounding box center [245, 113] width 387 height 30
click at [177, 79] on input "text" at bounding box center [209, 72] width 262 height 26
type input "*"
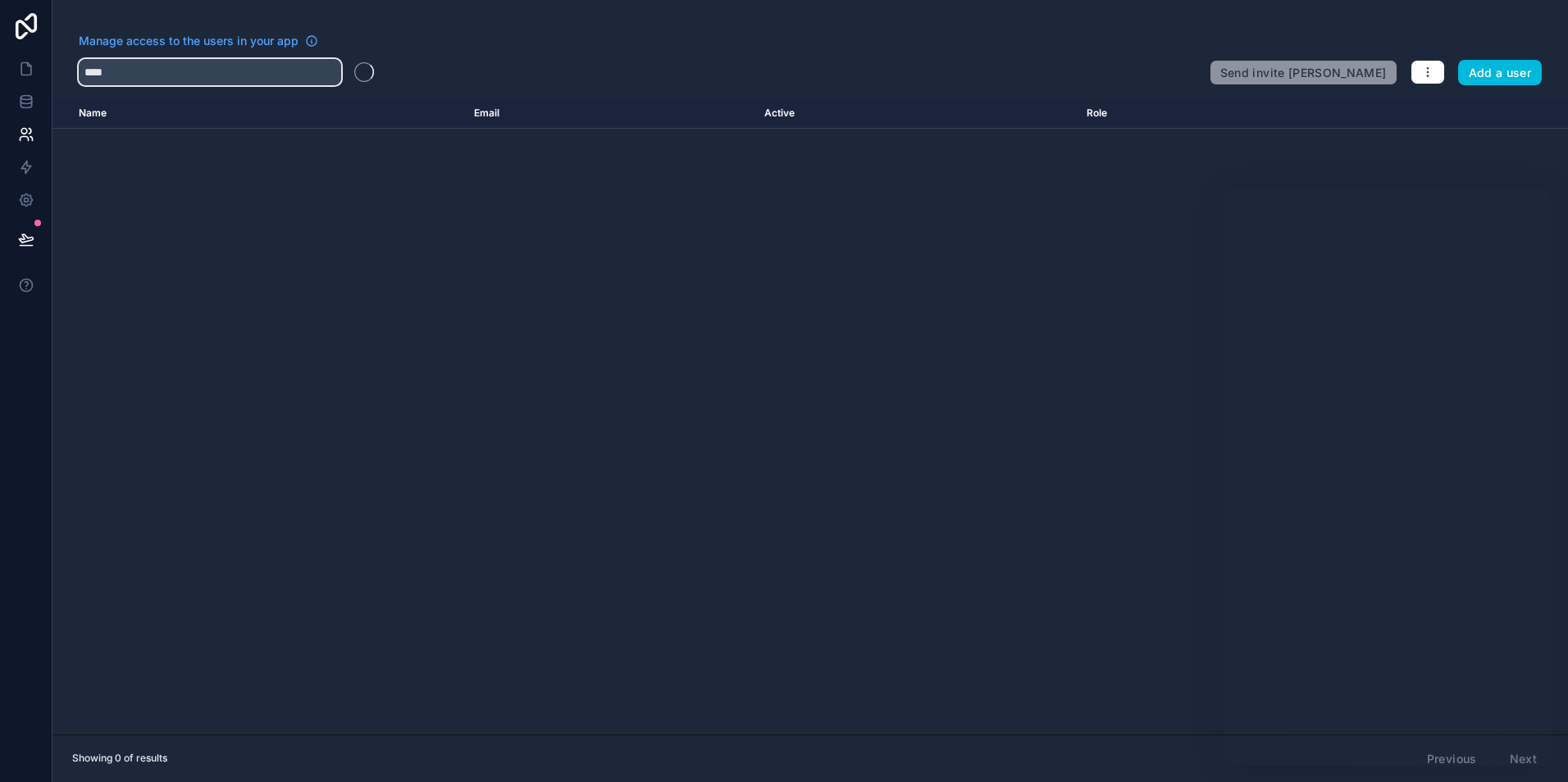
type input "*****"
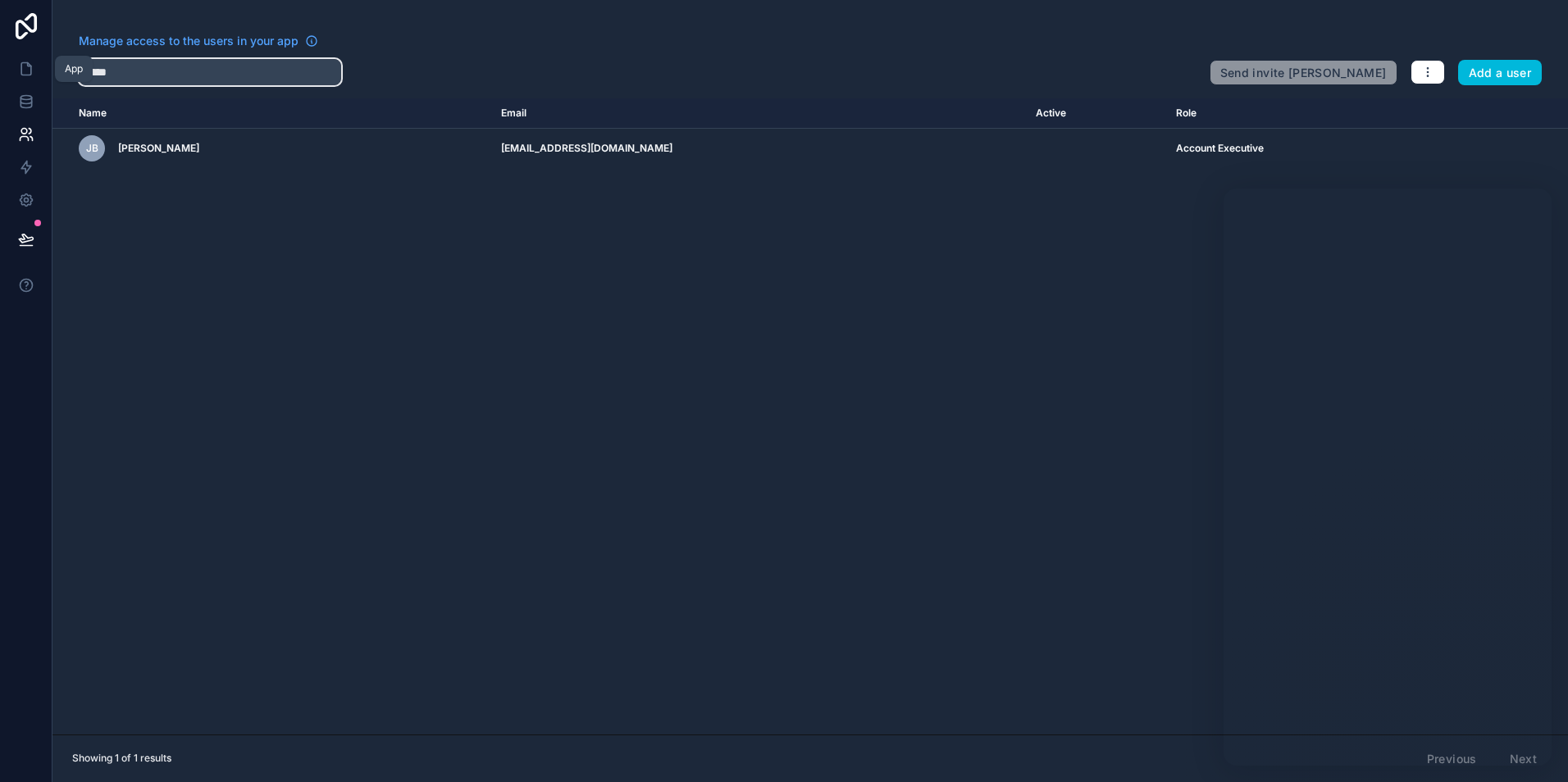
drag, startPoint x: 253, startPoint y: 75, endPoint x: 2, endPoint y: 67, distance: 251.1
click at [2, 67] on div "App Manage access to the users in your app ***** Send invite reminders Add a us…" at bounding box center [784, 391] width 1568 height 782
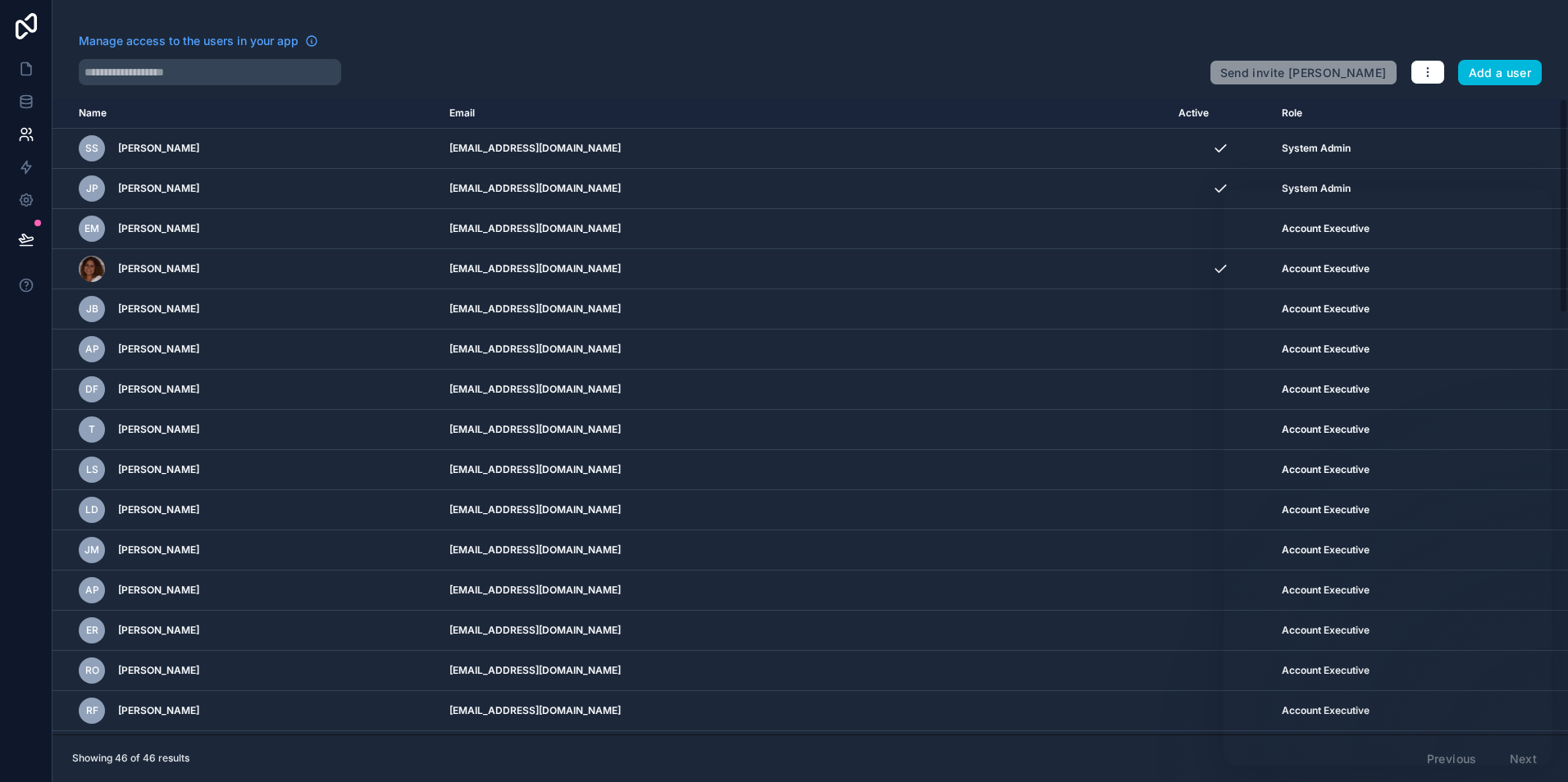
click at [1008, 238] on td "[EMAIL_ADDRESS][DOMAIN_NAME]" at bounding box center [804, 229] width 729 height 41
click at [0, 0] on div "scrollable content" at bounding box center [0, 0] width 0 height 0
drag, startPoint x: 743, startPoint y: 228, endPoint x: 711, endPoint y: 232, distance: 32.2
click at [711, 232] on td "[EMAIL_ADDRESS][DOMAIN_NAME]" at bounding box center [804, 229] width 729 height 41
click at [1428, 73] on icon "button" at bounding box center [1427, 72] width 1 height 1
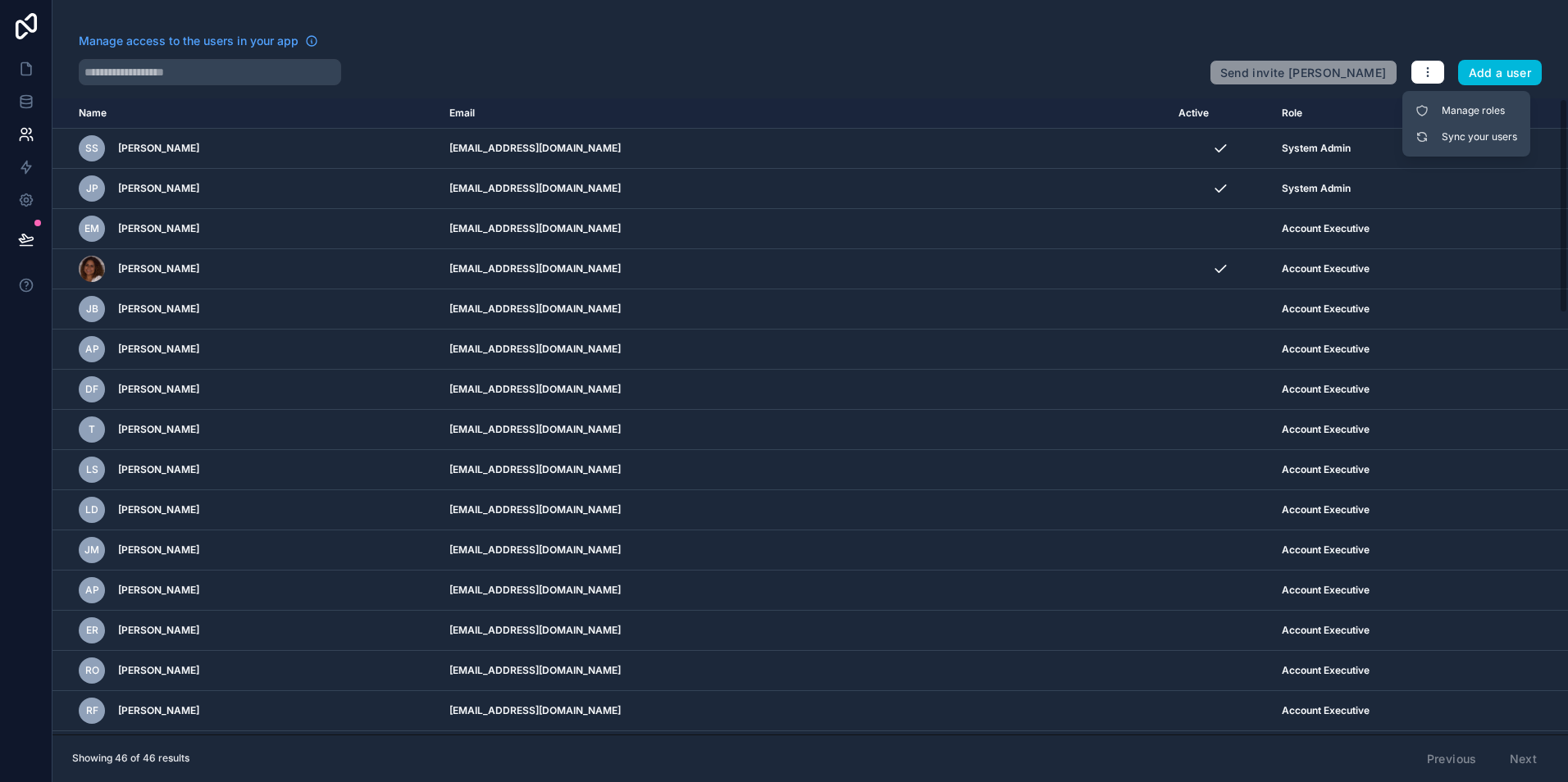
click at [1051, 74] on div at bounding box center [637, 72] width 1118 height 26
click at [64, 230] on td "EM [PERSON_NAME]" at bounding box center [245, 229] width 387 height 41
click at [185, 229] on span "[PERSON_NAME]" at bounding box center [159, 229] width 81 height 13
click at [0, 0] on icon "scrollable content" at bounding box center [0, 0] width 0 height 0
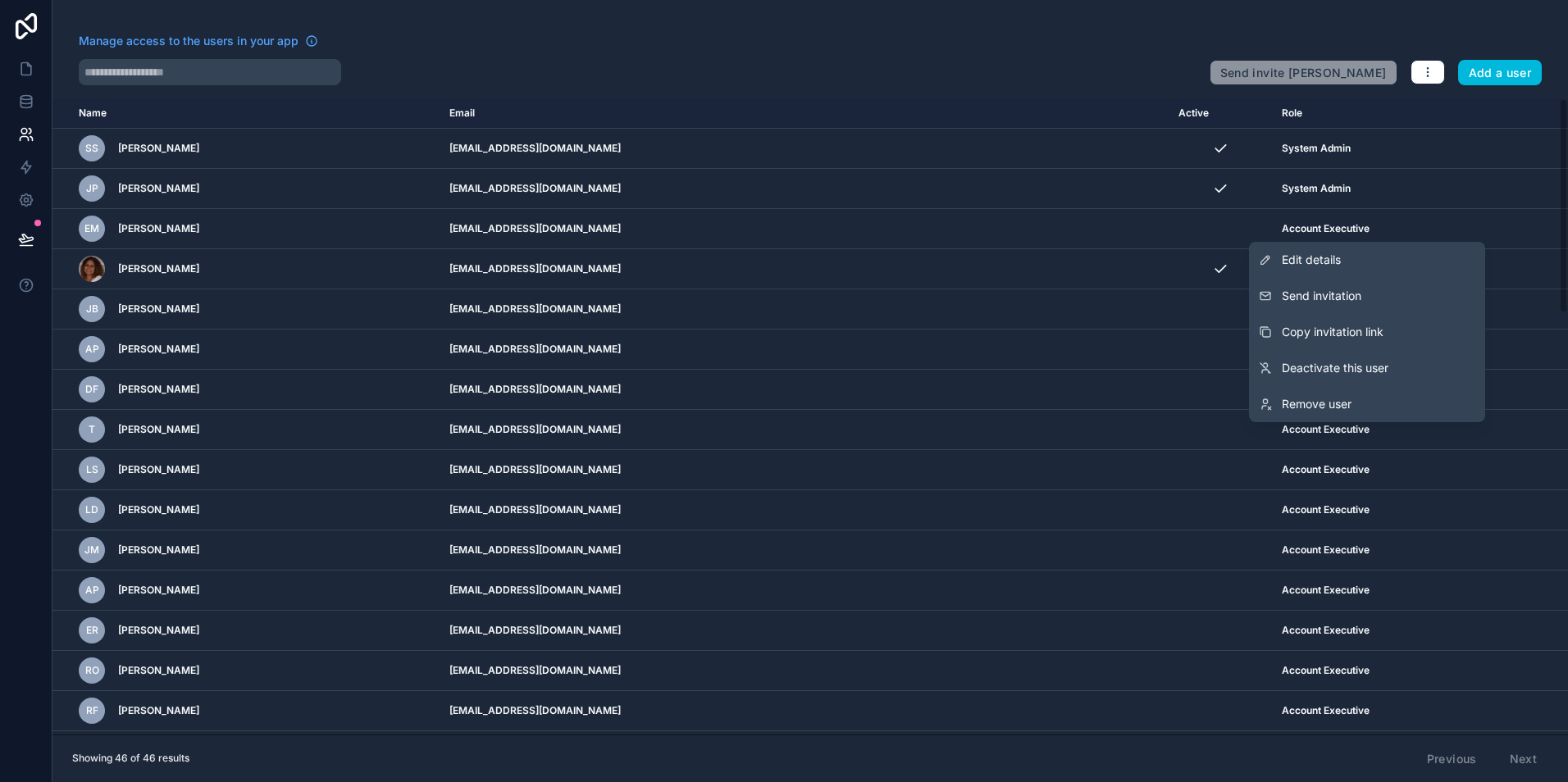
click at [1308, 397] on span "Remove user" at bounding box center [1316, 404] width 70 height 17
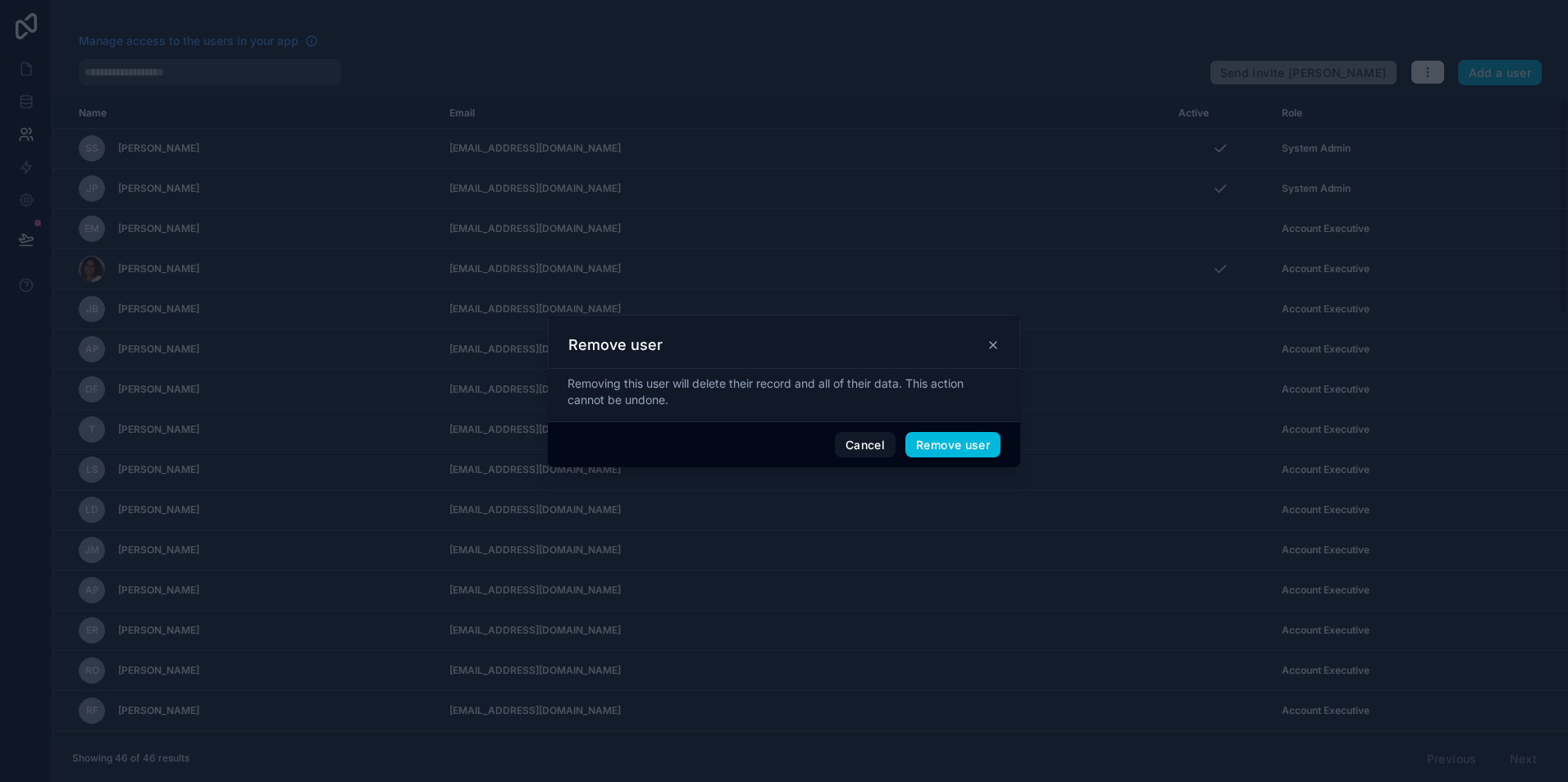
click at [932, 436] on button "Remove user" at bounding box center [953, 445] width 95 height 26
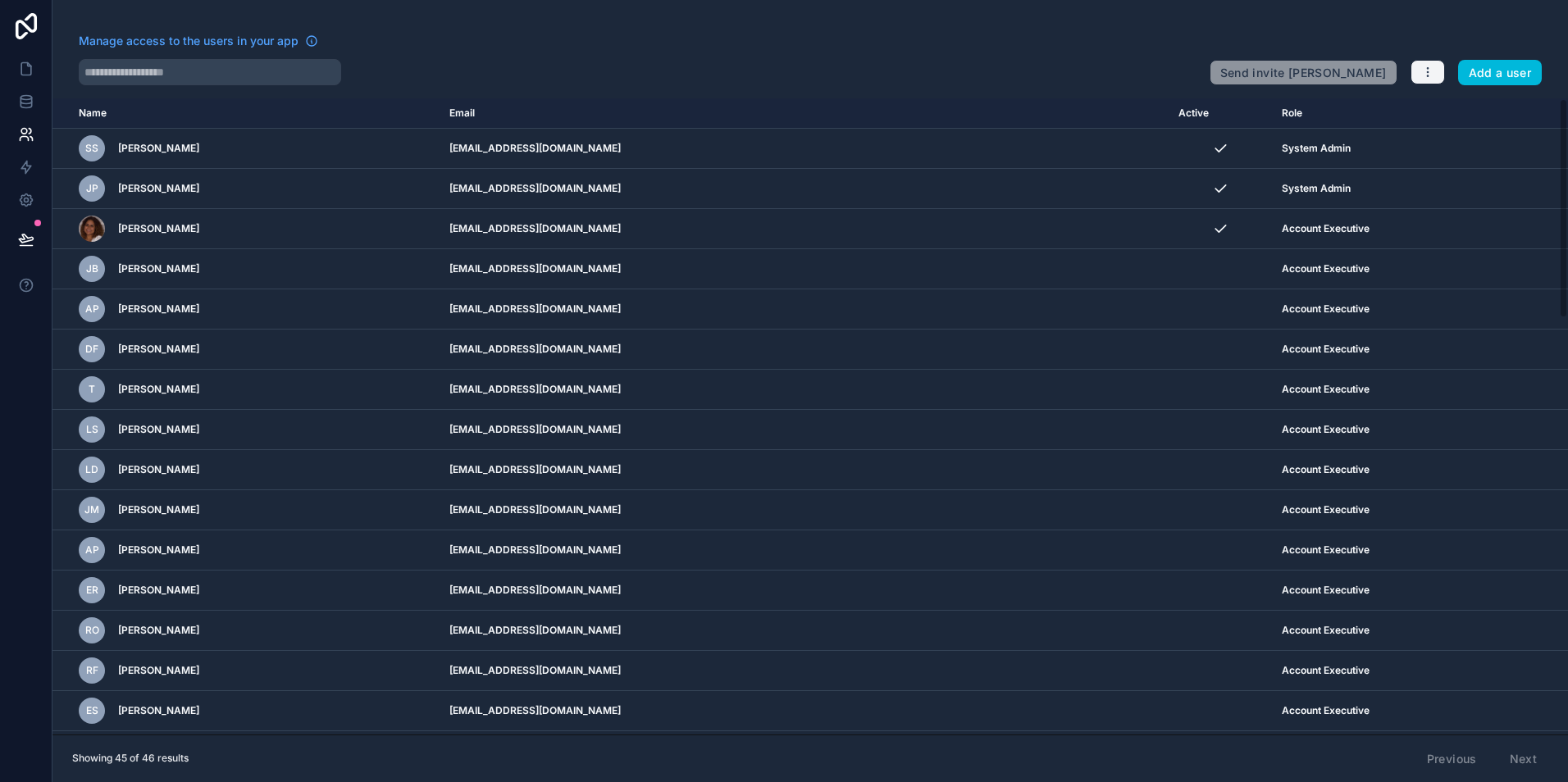
click at [1422, 73] on icon "button" at bounding box center [1428, 71] width 13 height 13
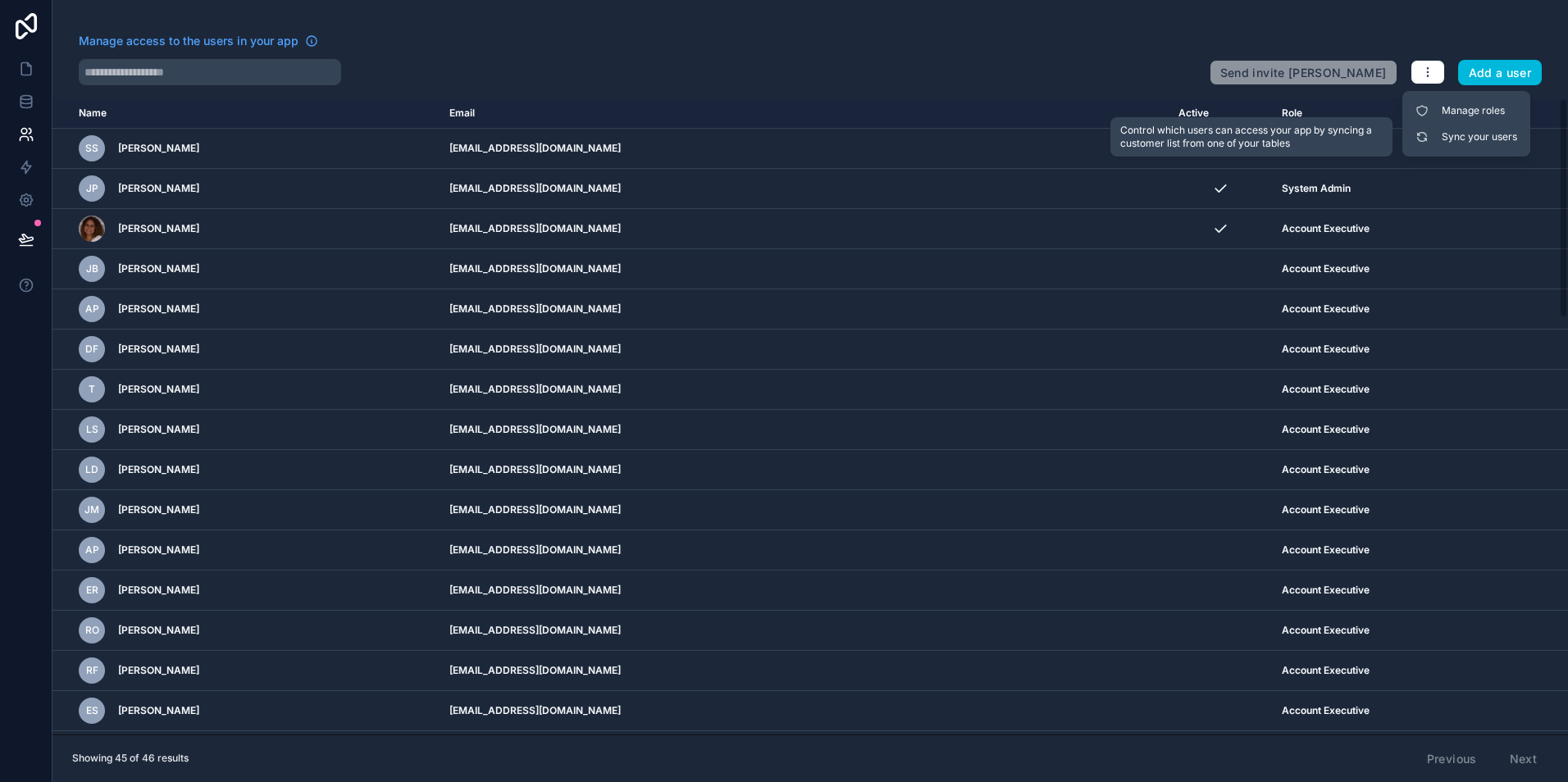
click at [1437, 141] on link "Sync your users" at bounding box center [1466, 137] width 115 height 26
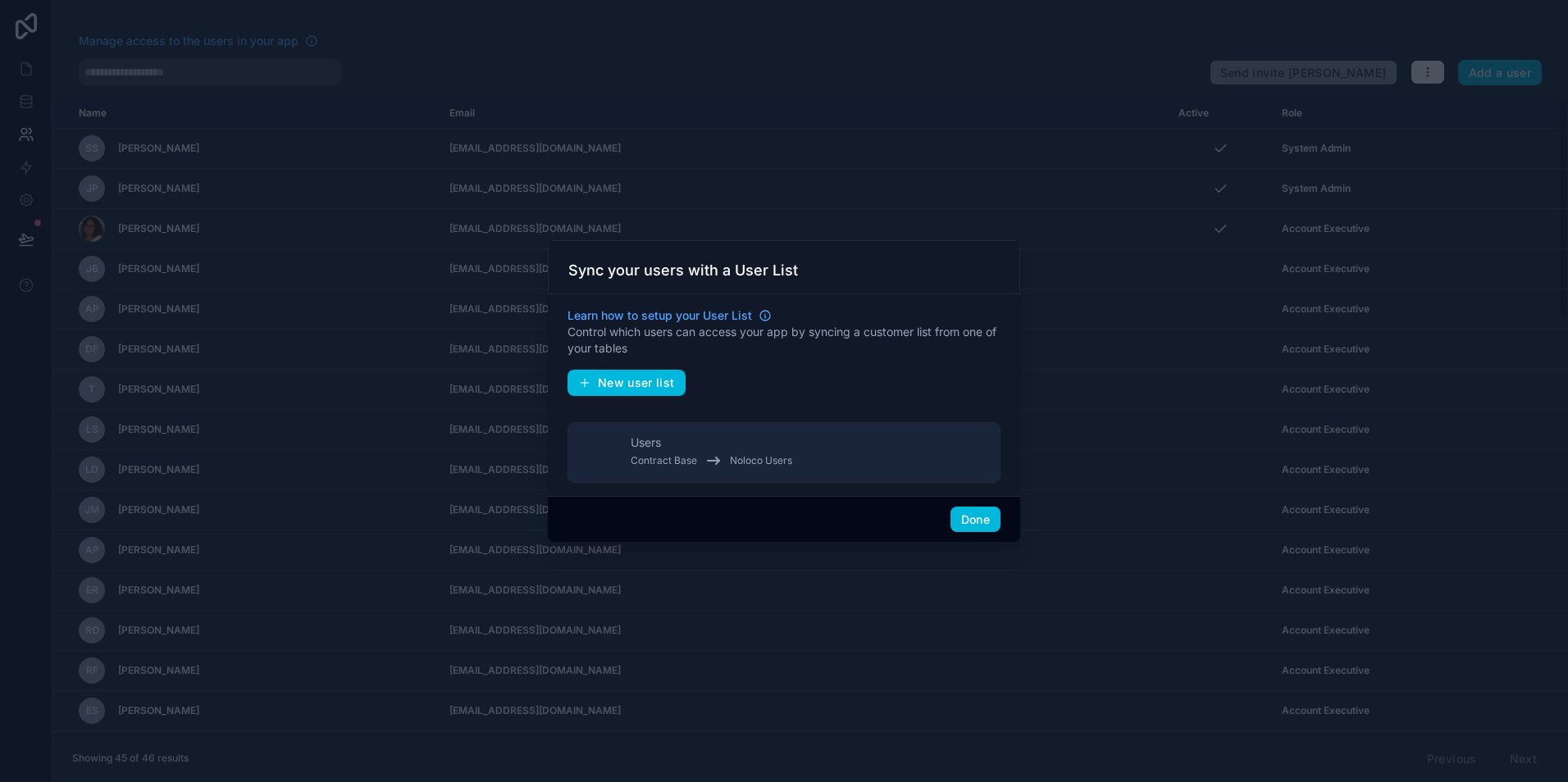
click at [978, 525] on button "Done" at bounding box center [975, 520] width 50 height 26
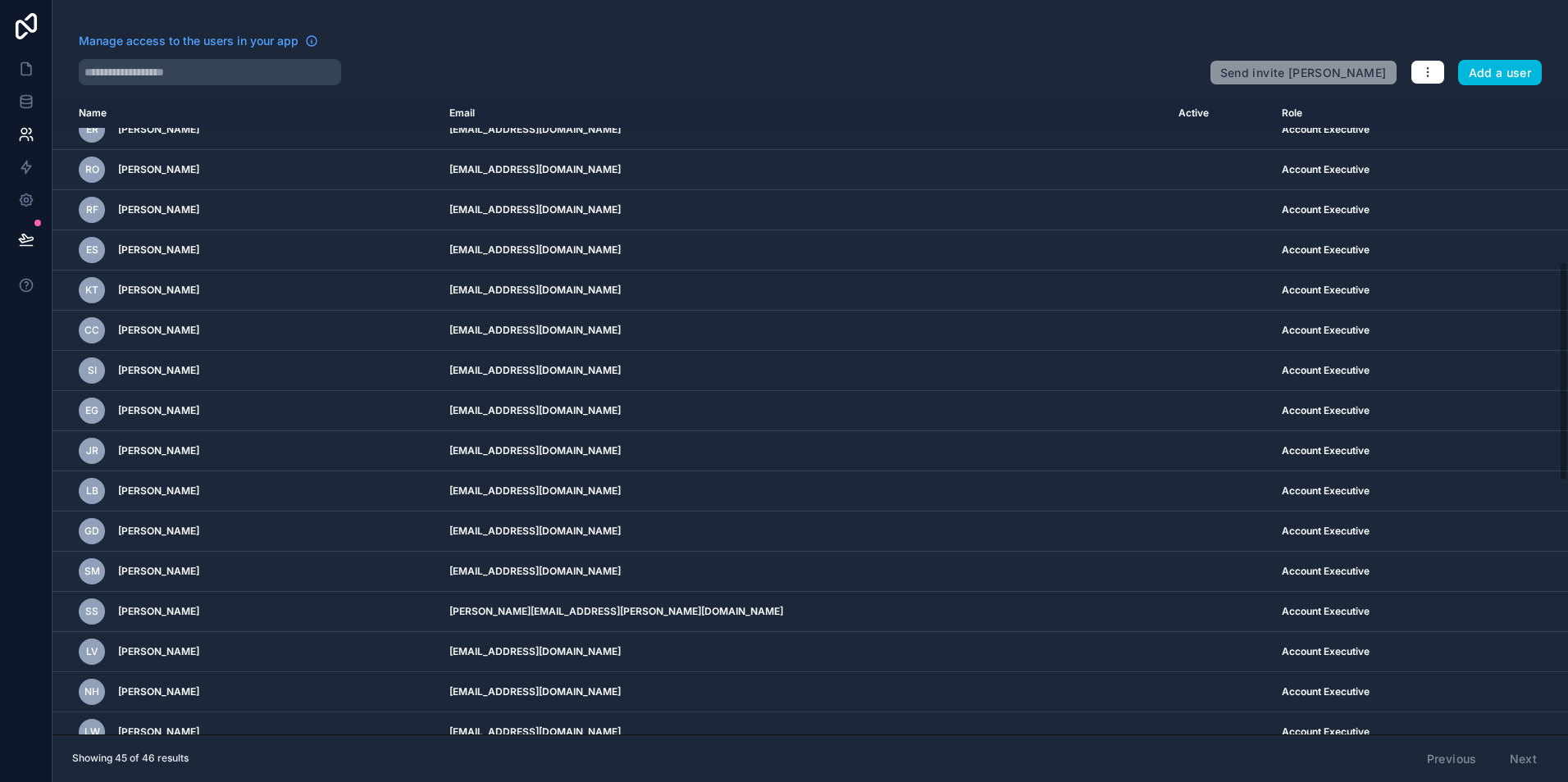
scroll to position [492, 0]
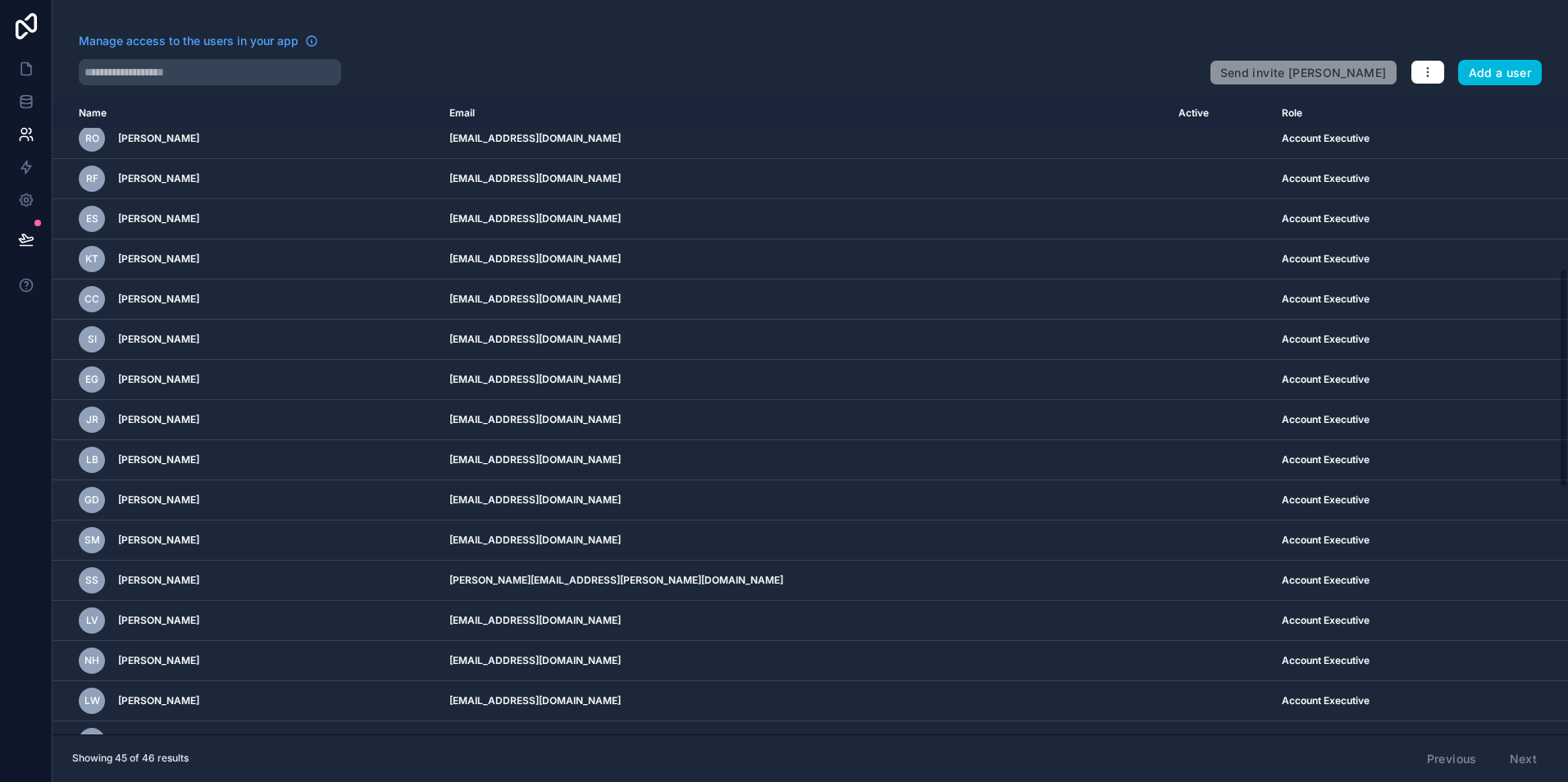
click at [0, 0] on icon "scrollable content" at bounding box center [0, 0] width 0 height 0
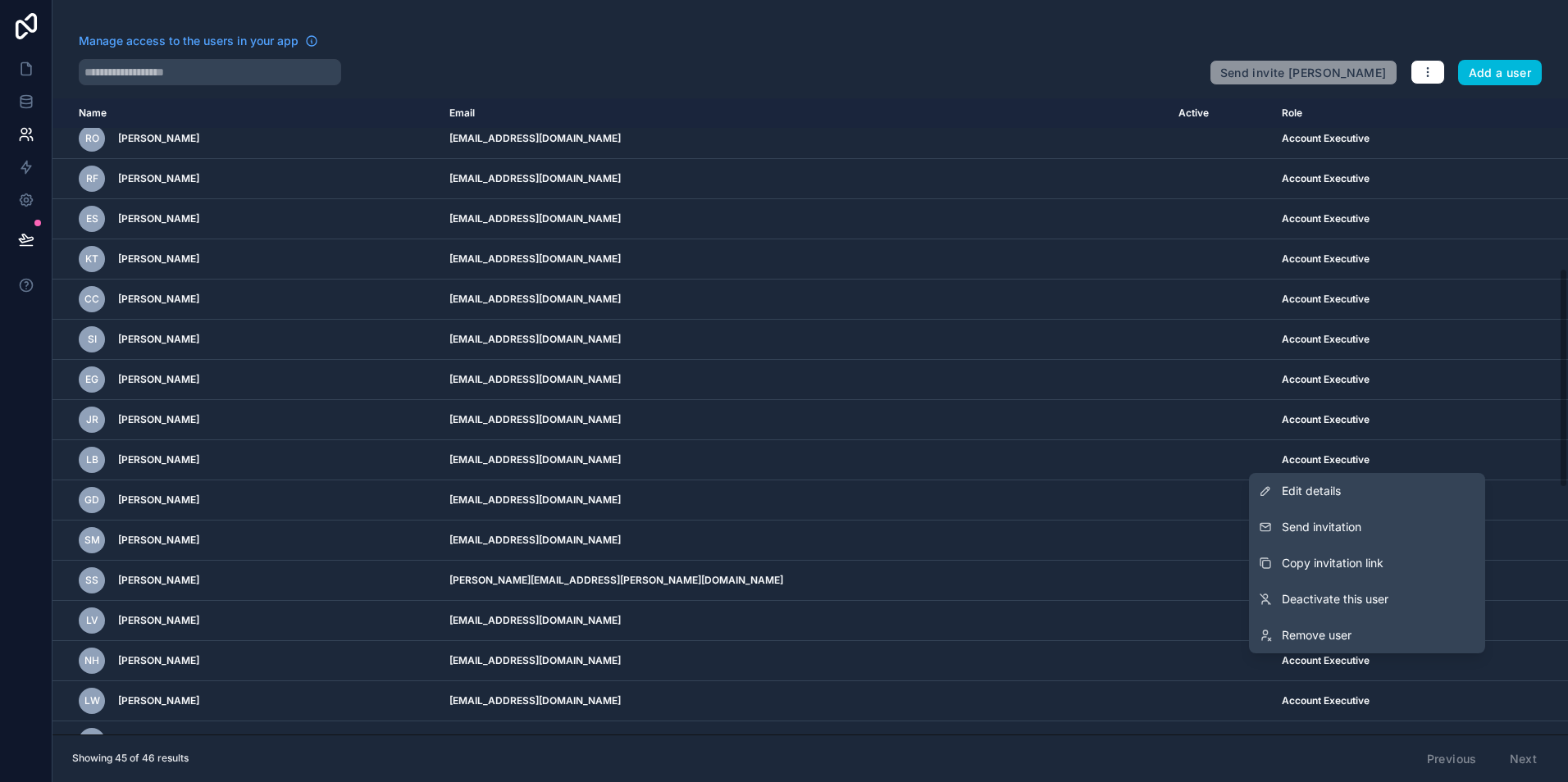
click at [1340, 631] on span "Remove user" at bounding box center [1316, 635] width 70 height 17
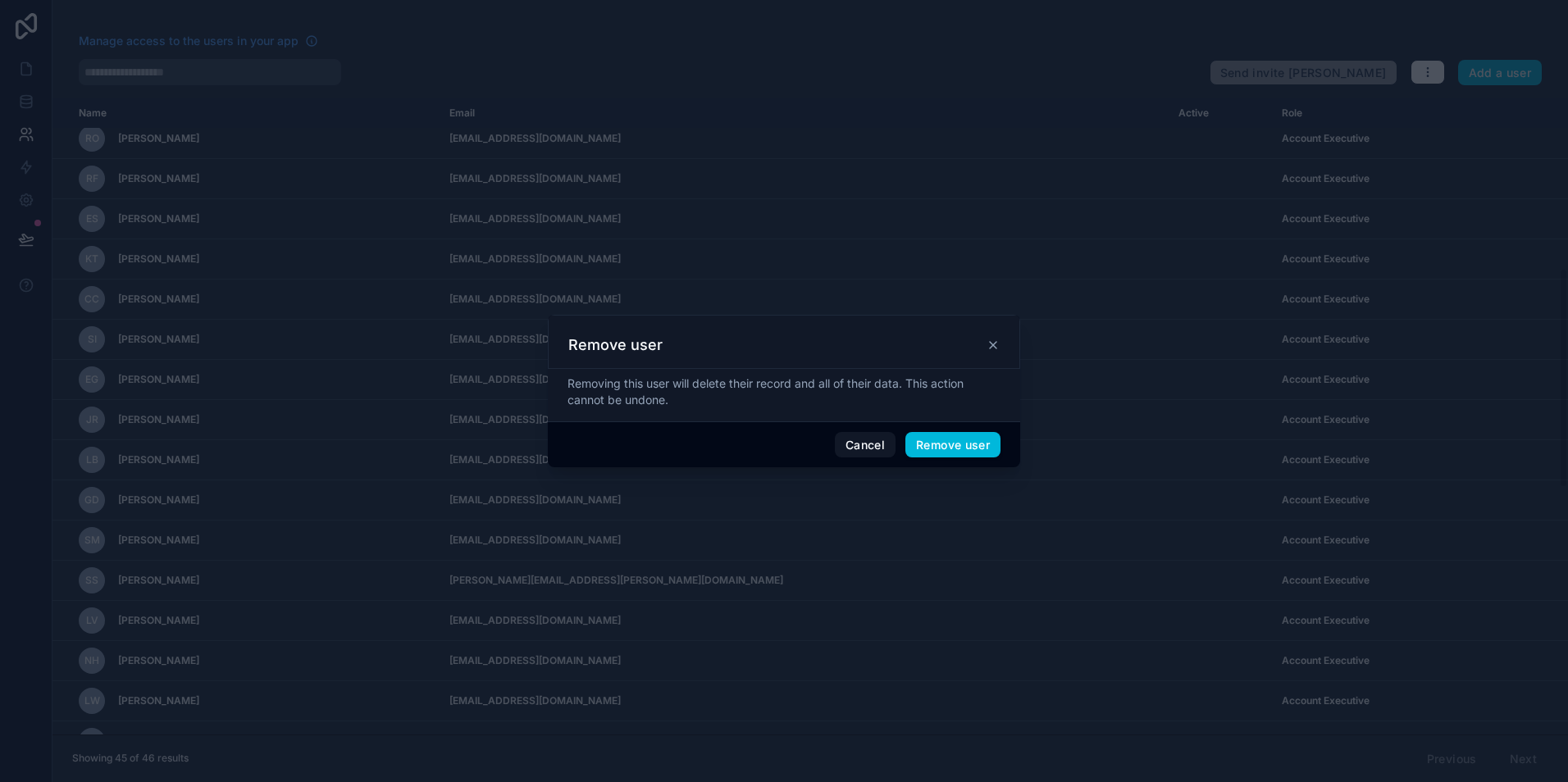
click at [939, 450] on button "Remove user" at bounding box center [953, 445] width 95 height 26
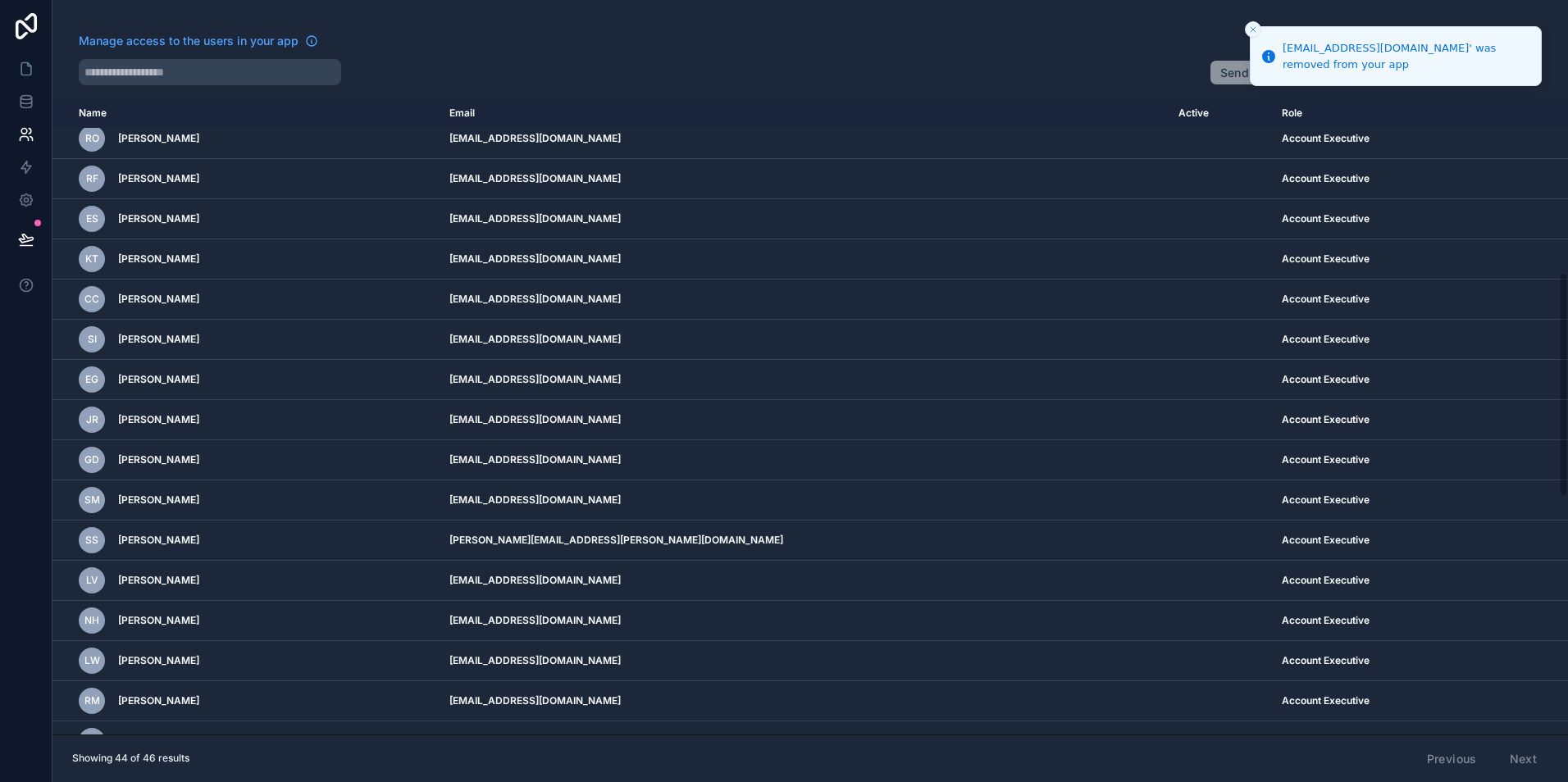
click at [0, 0] on icon "scrollable content" at bounding box center [0, 0] width 0 height 0
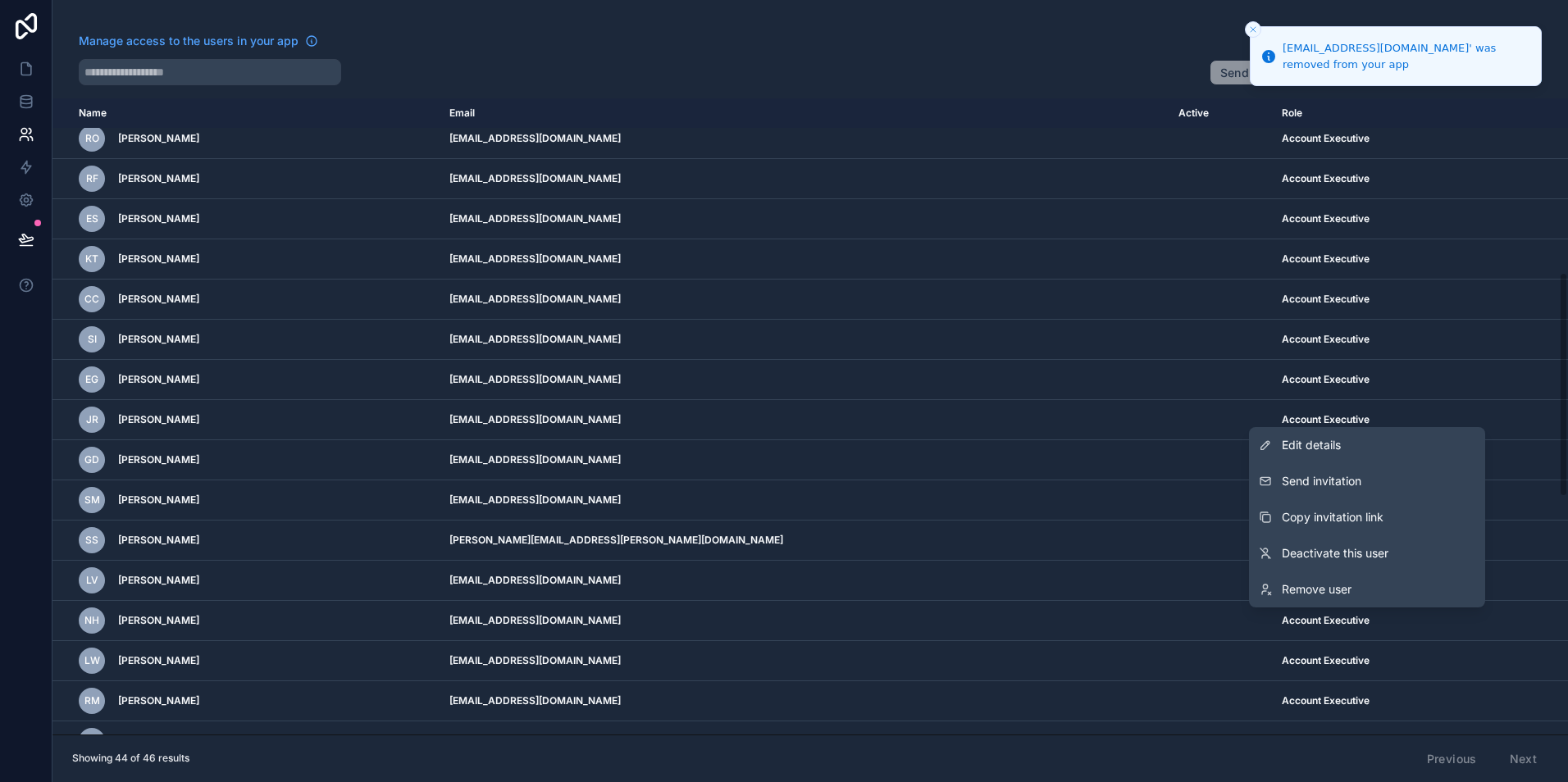
click at [1378, 583] on link "Remove user" at bounding box center [1367, 589] width 236 height 36
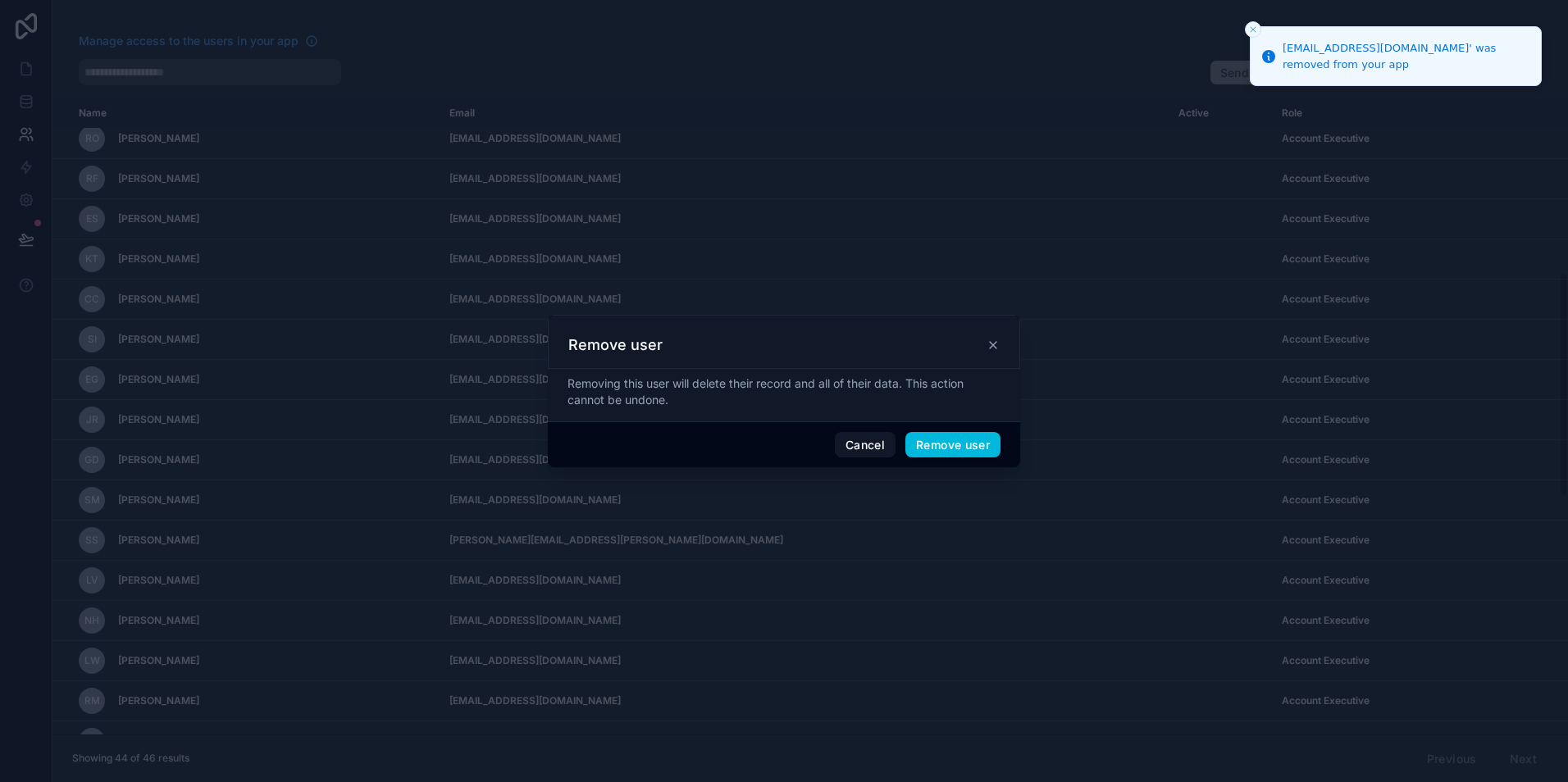
click at [974, 440] on button "Remove user" at bounding box center [953, 445] width 95 height 26
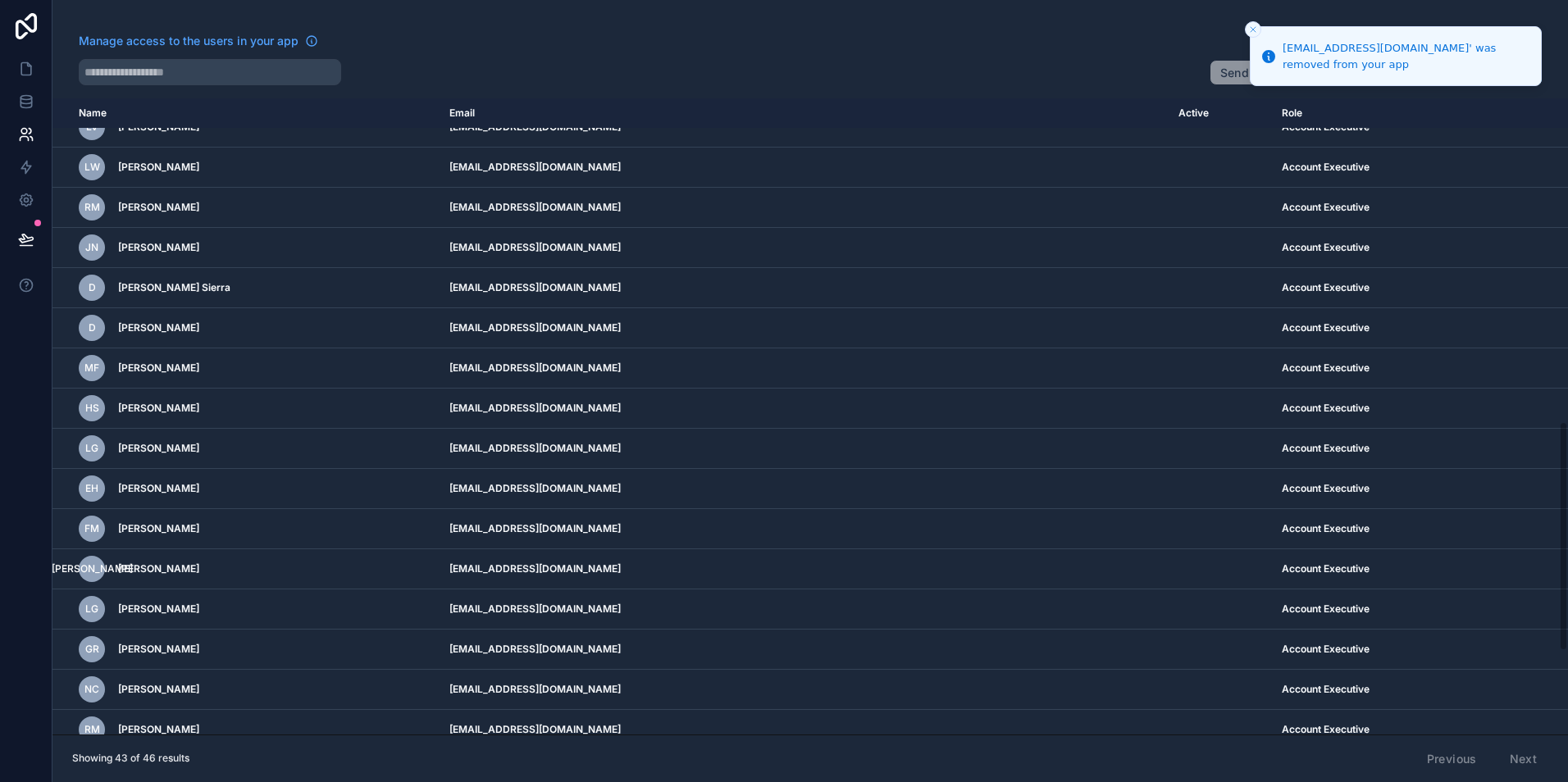
scroll to position [984, 0]
click at [0, 0] on icon "scrollable content" at bounding box center [0, 0] width 0 height 0
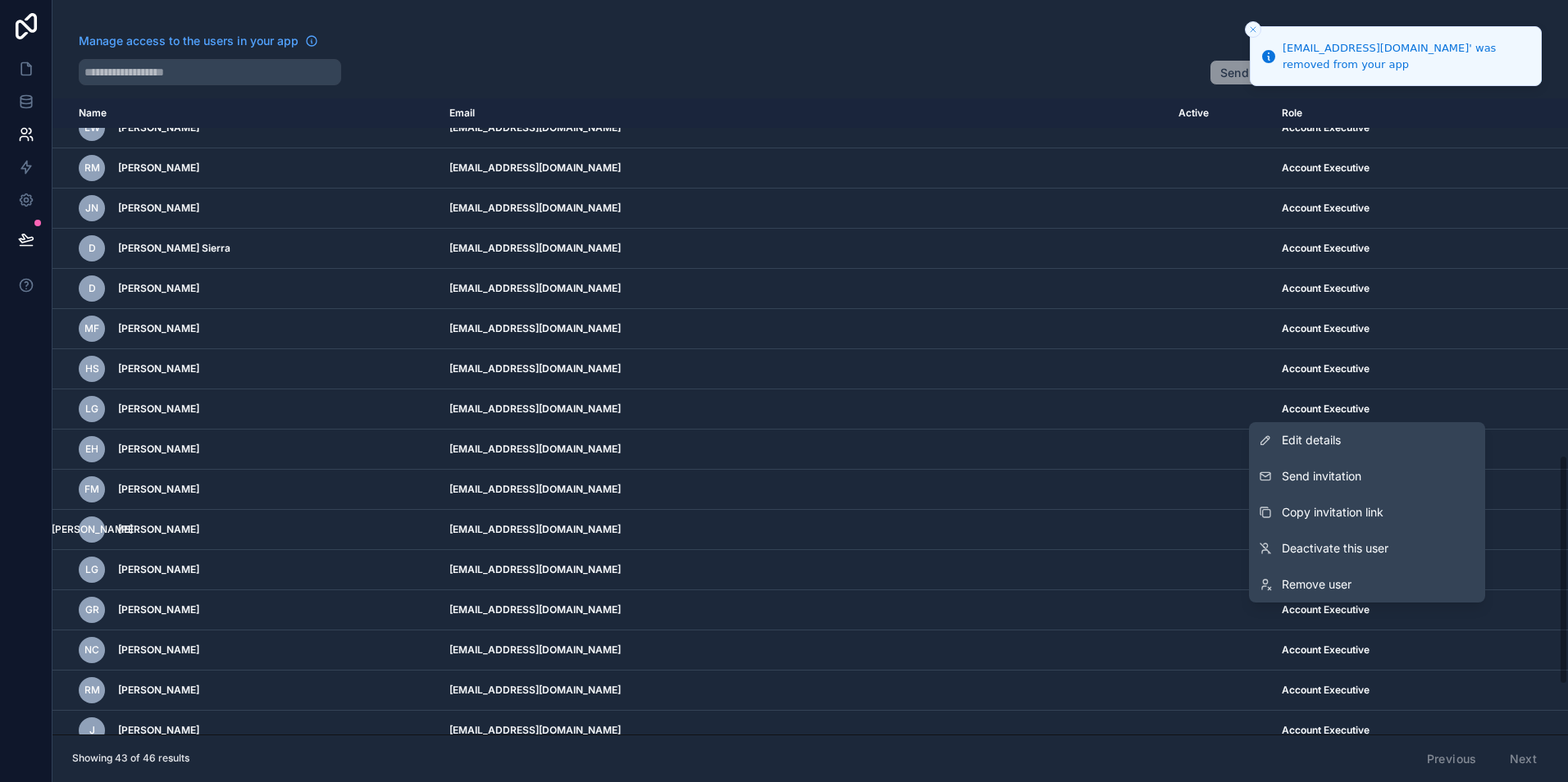
click at [1368, 578] on link "Remove user" at bounding box center [1367, 584] width 236 height 36
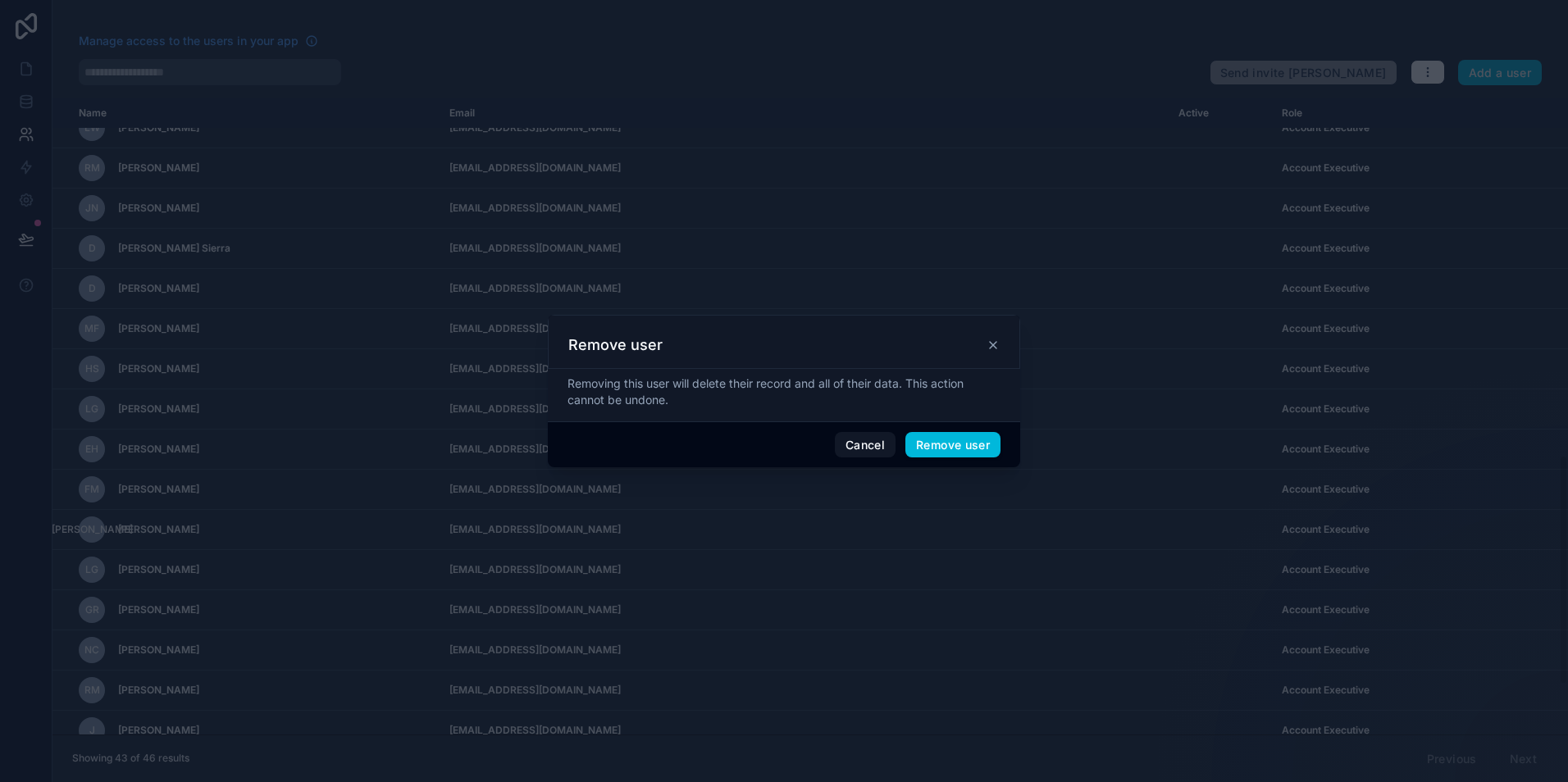
click at [939, 442] on button "Remove user" at bounding box center [953, 445] width 95 height 26
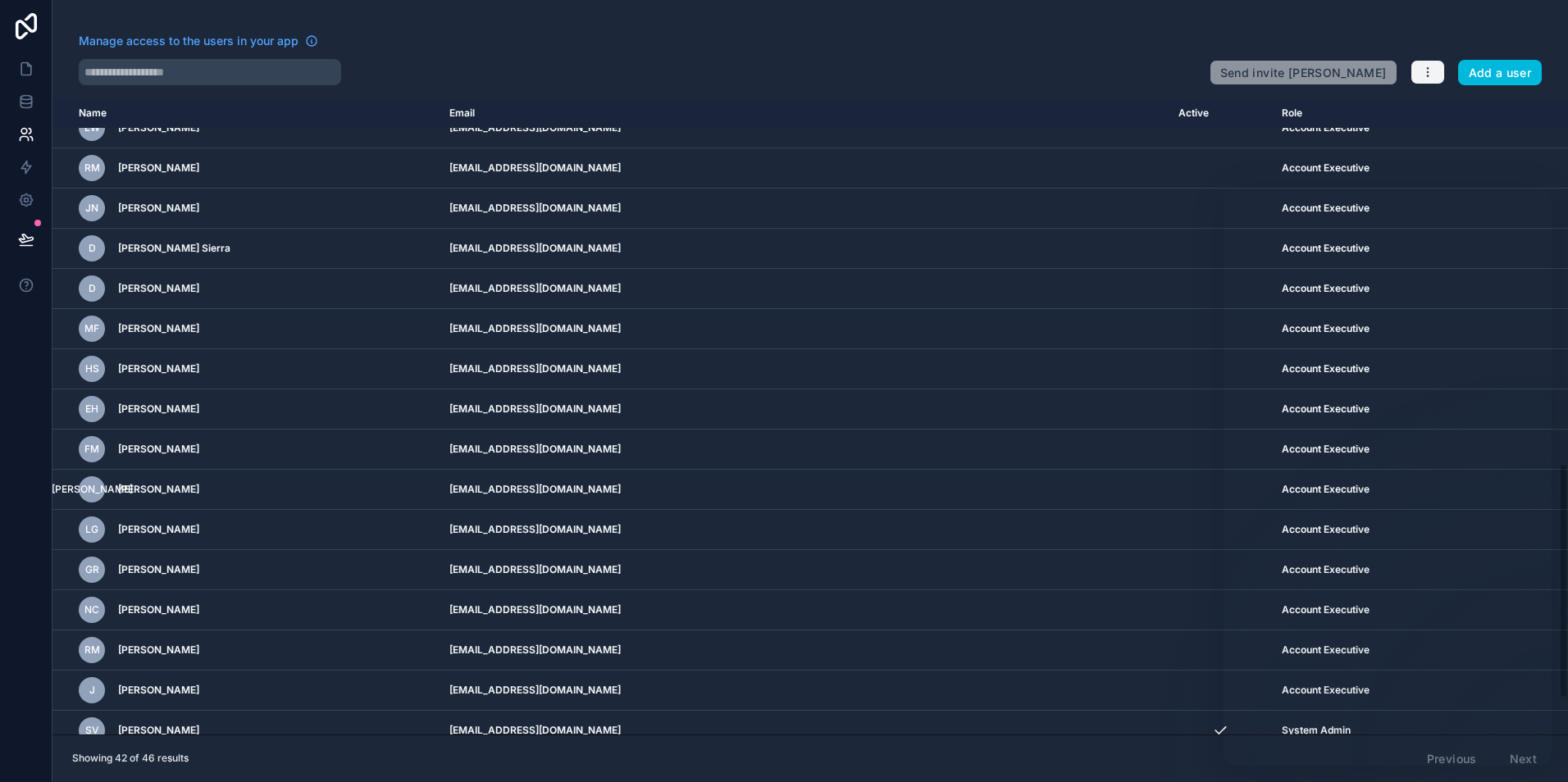
click at [1433, 66] on icon "button" at bounding box center [1428, 71] width 13 height 13
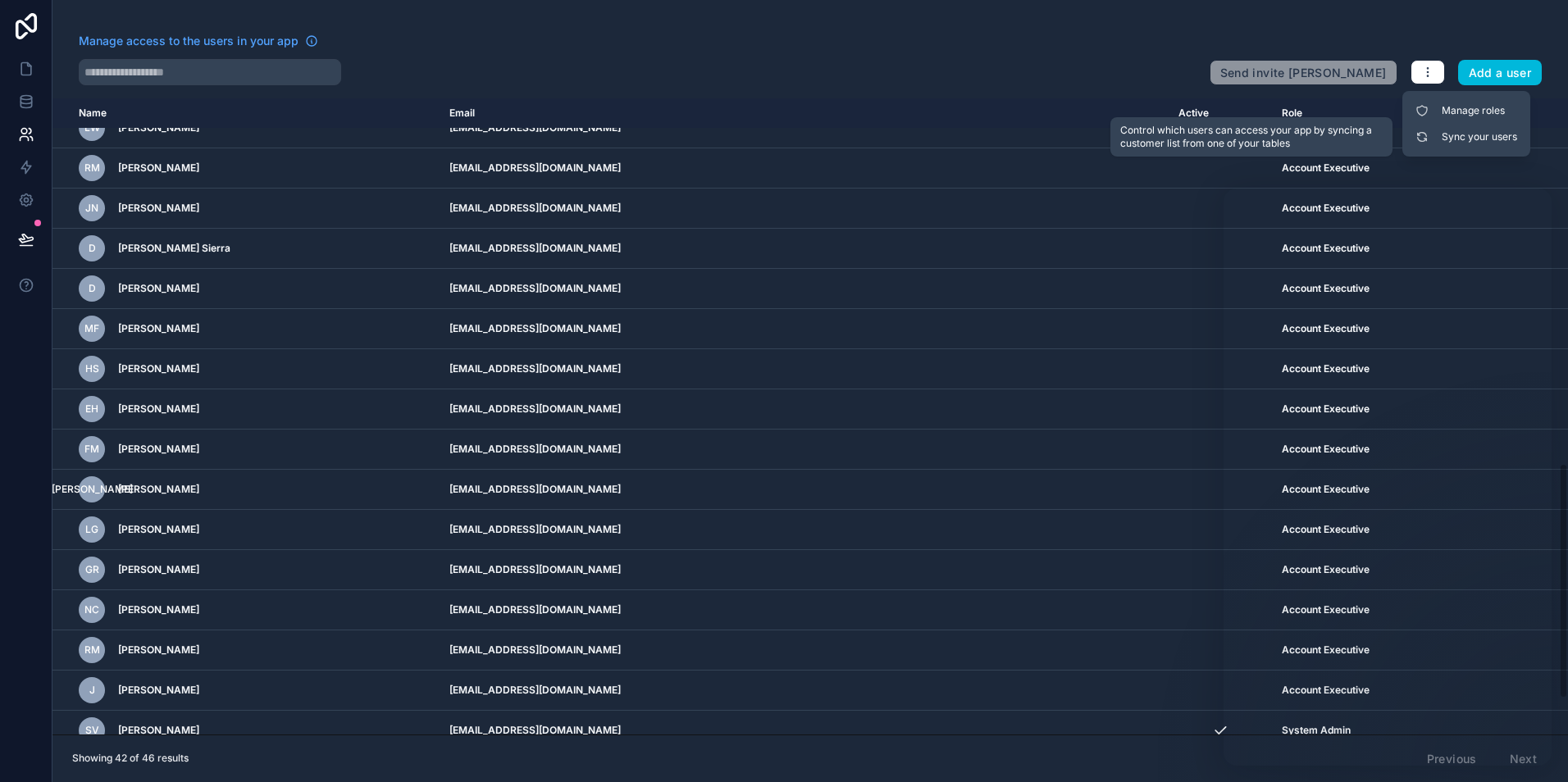
click at [1440, 141] on link "Sync your users" at bounding box center [1466, 137] width 115 height 26
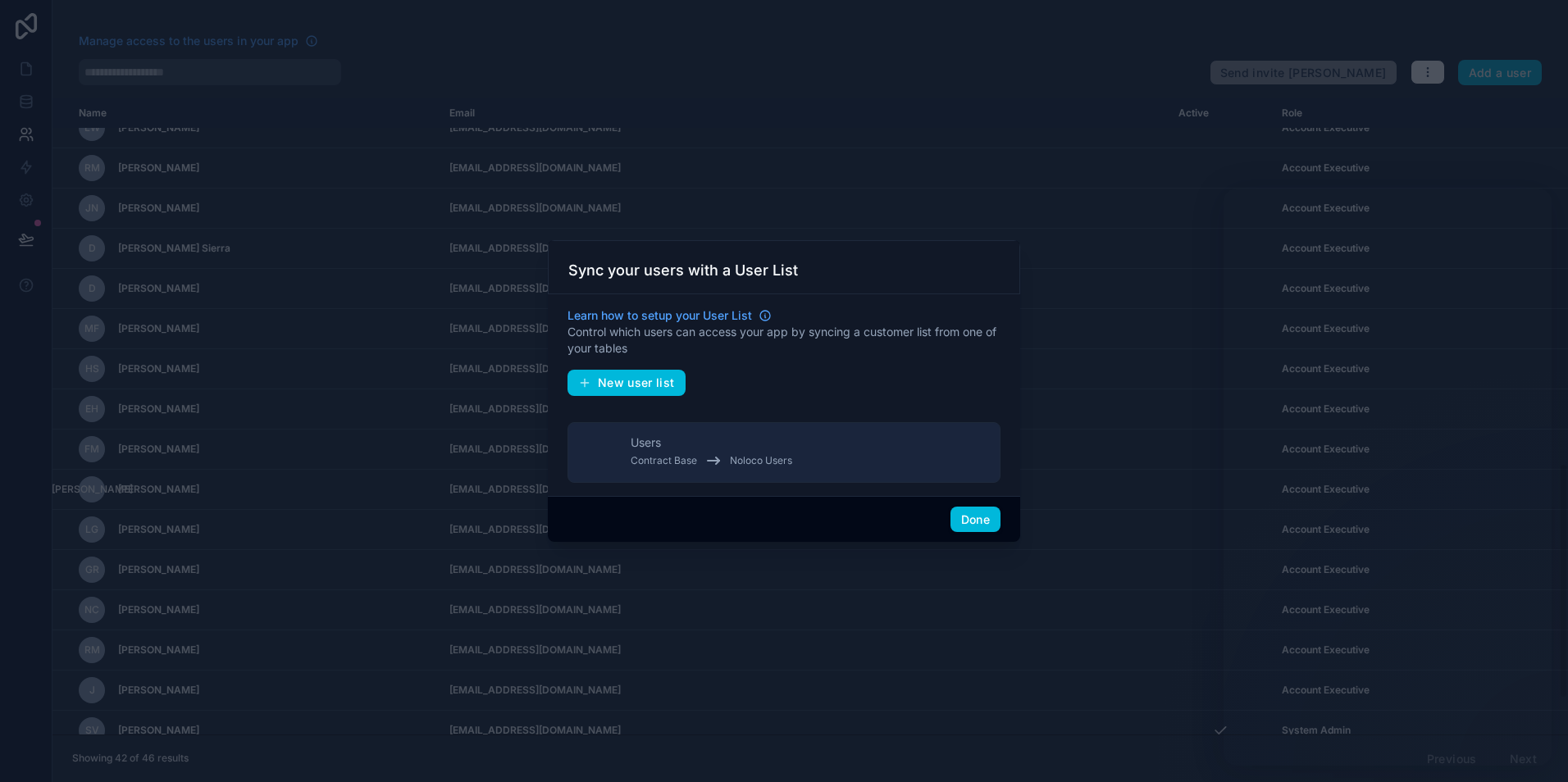
click at [959, 521] on button "Done" at bounding box center [975, 520] width 50 height 26
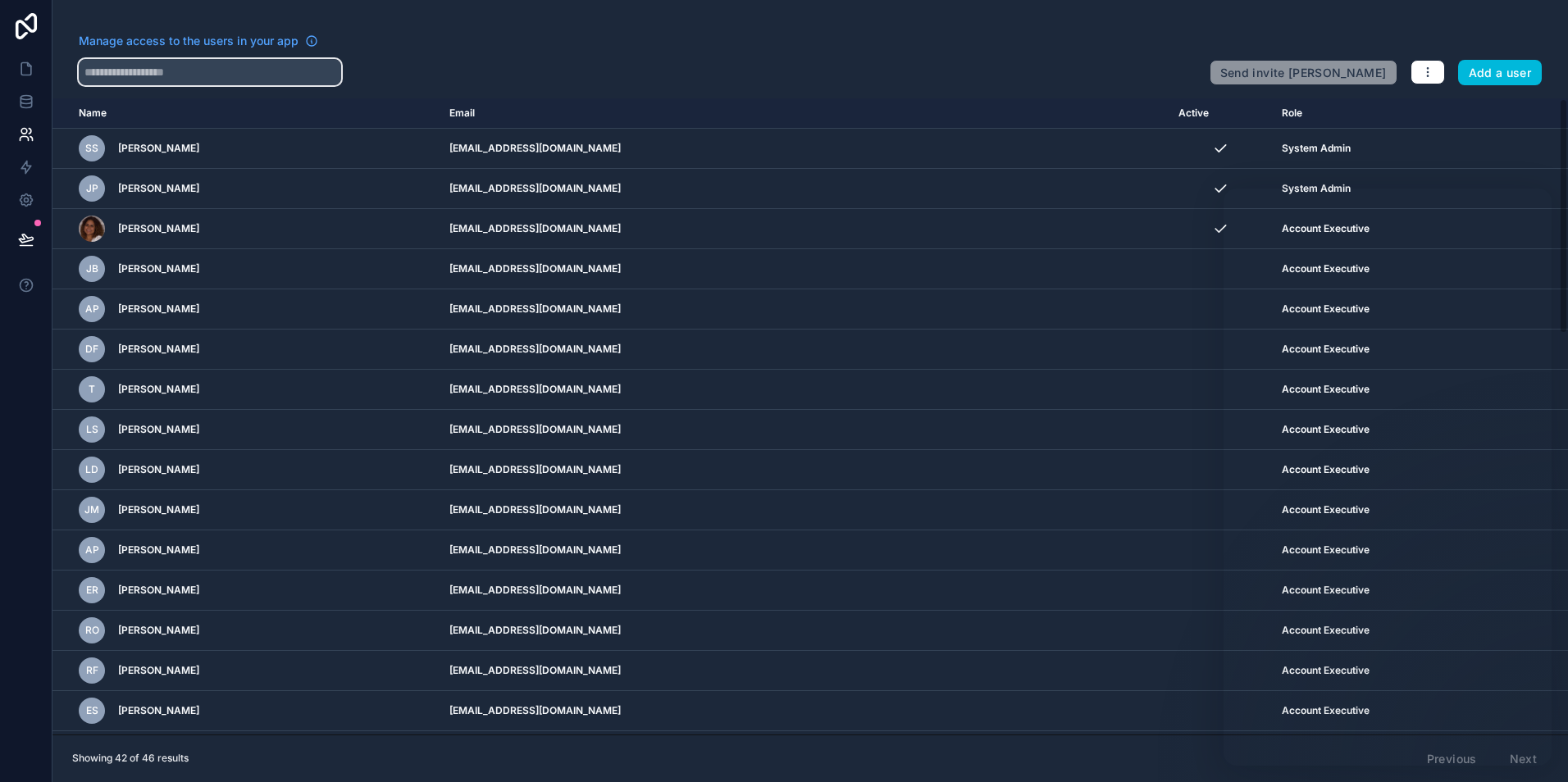
click at [192, 60] on input "text" at bounding box center [209, 72] width 262 height 26
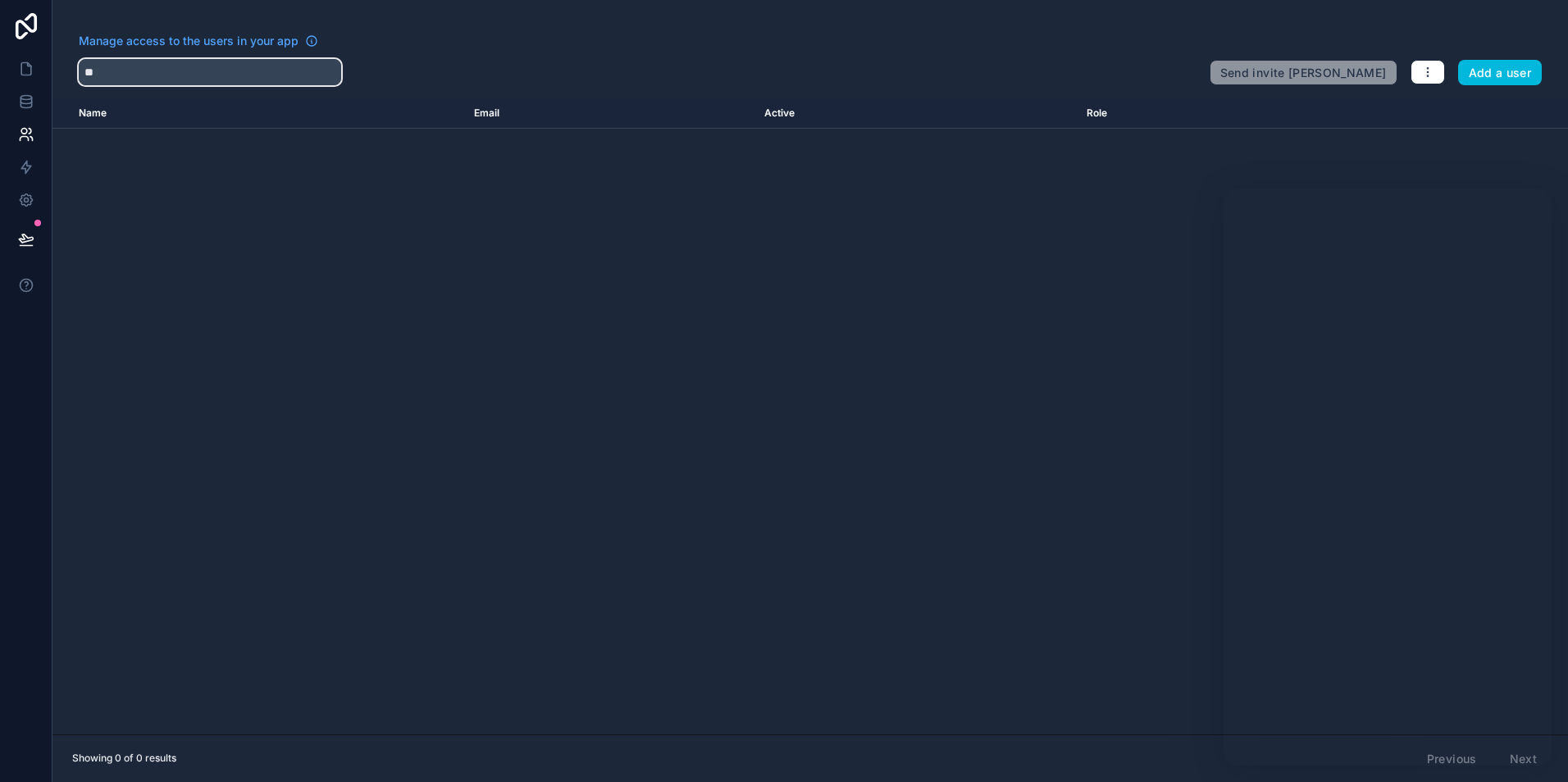
type input "*"
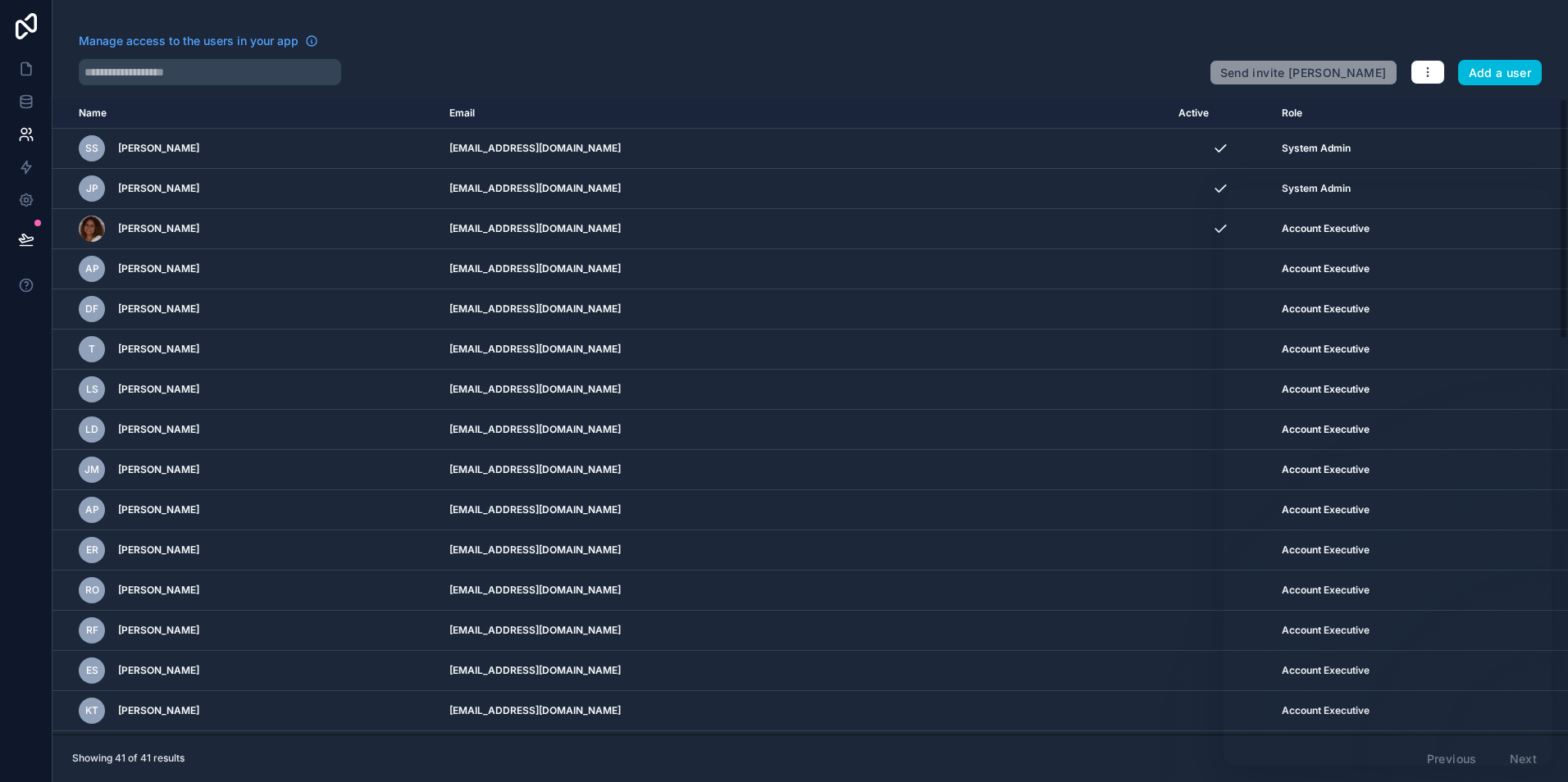
click at [1052, 41] on div "Manage access to the users in your app" at bounding box center [637, 46] width 1118 height 26
click at [1421, 73] on button "button" at bounding box center [1428, 72] width 34 height 25
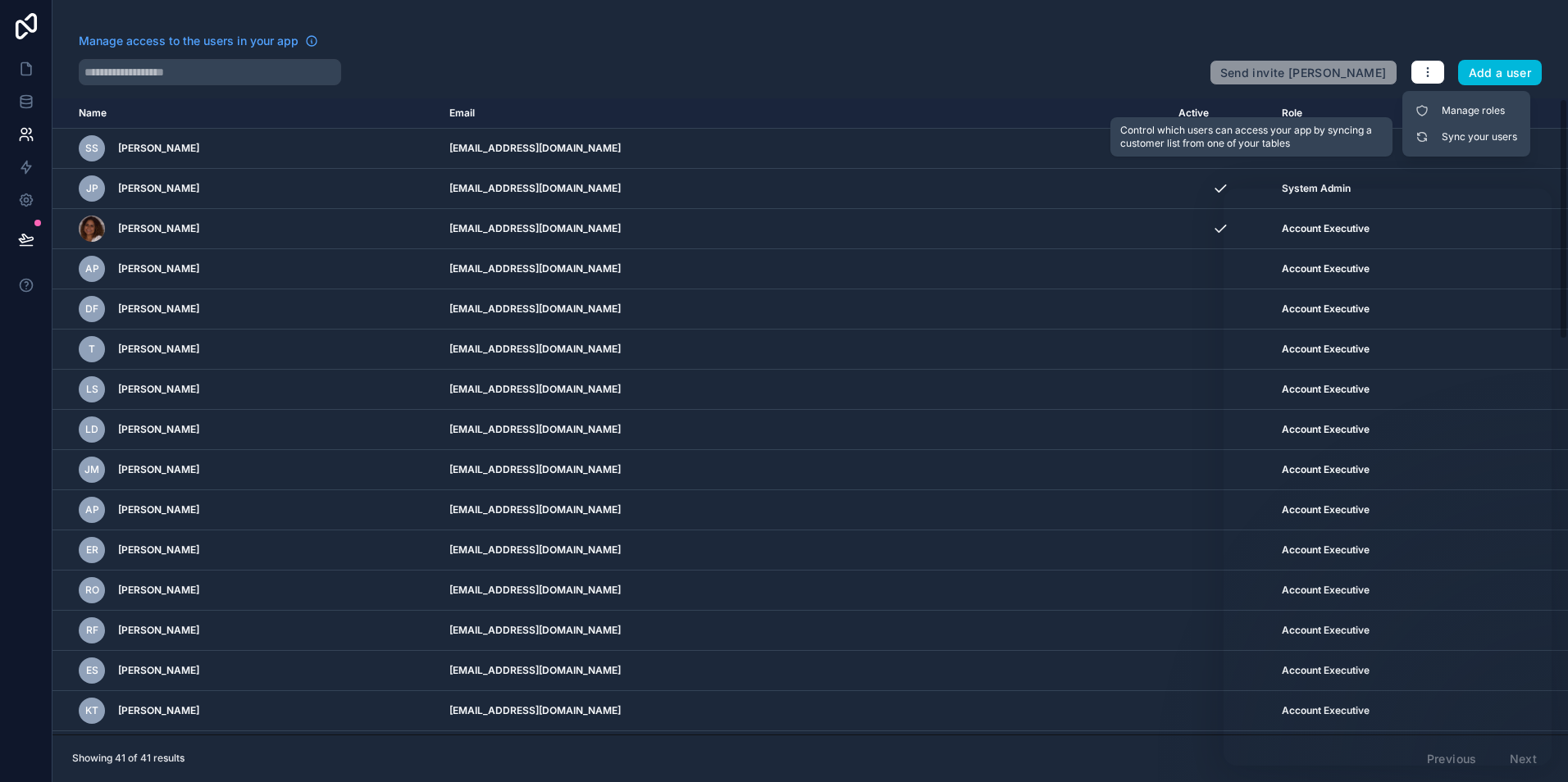
click at [1439, 142] on link "Sync your users" at bounding box center [1466, 137] width 115 height 26
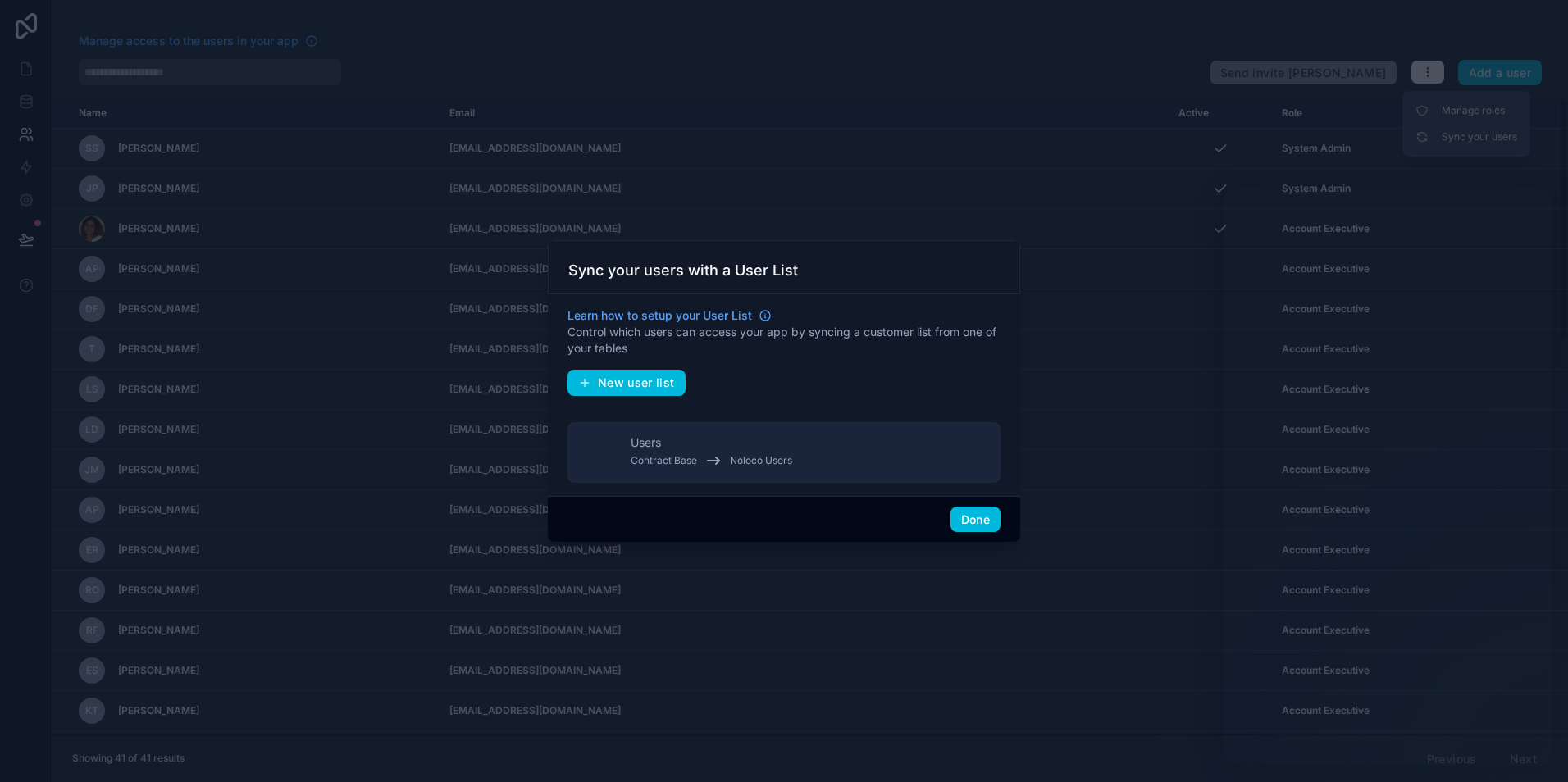
click at [788, 460] on span "Noloco Users" at bounding box center [761, 461] width 63 height 13
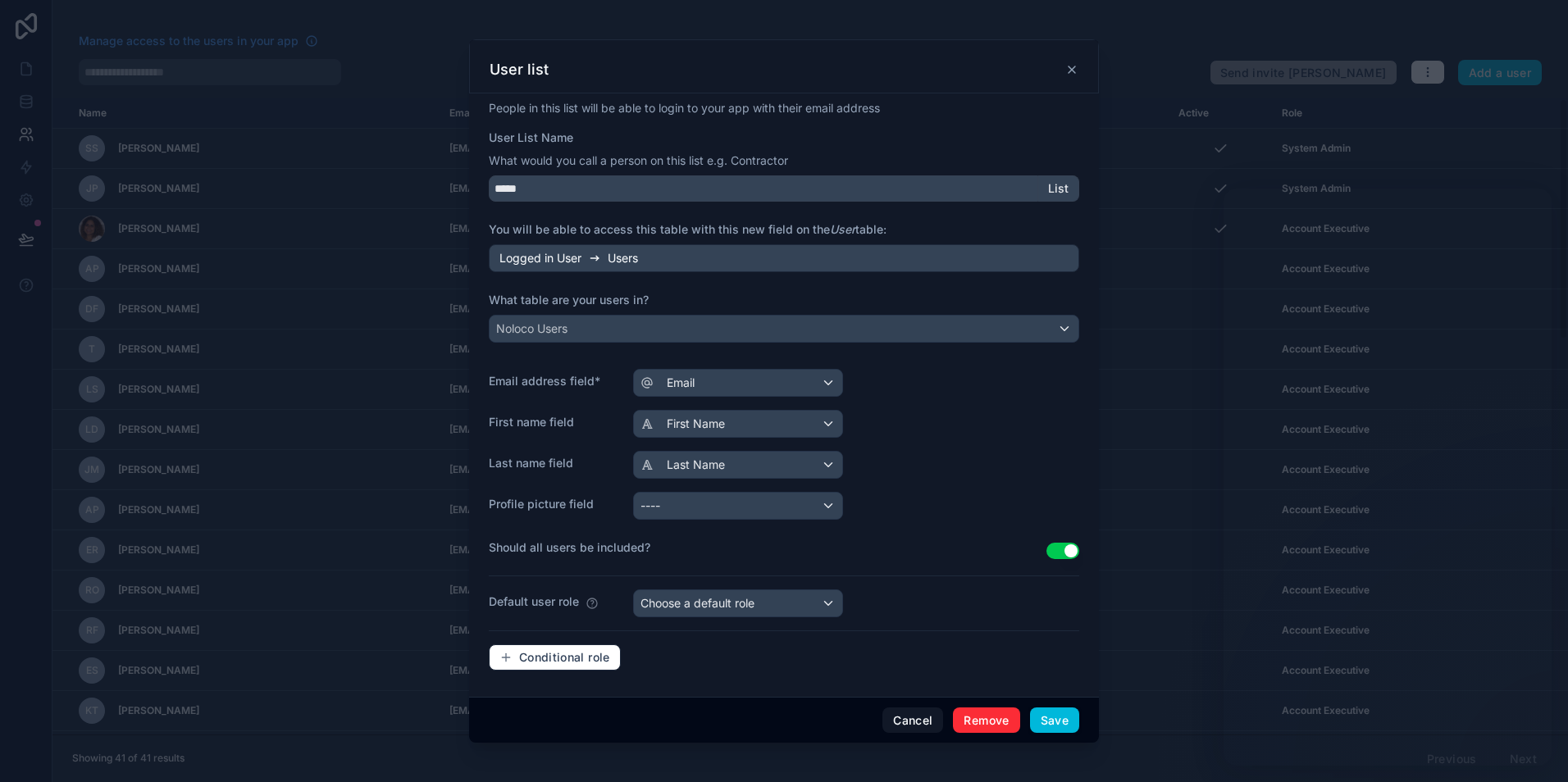
click at [1046, 724] on button "Save" at bounding box center [1055, 721] width 49 height 26
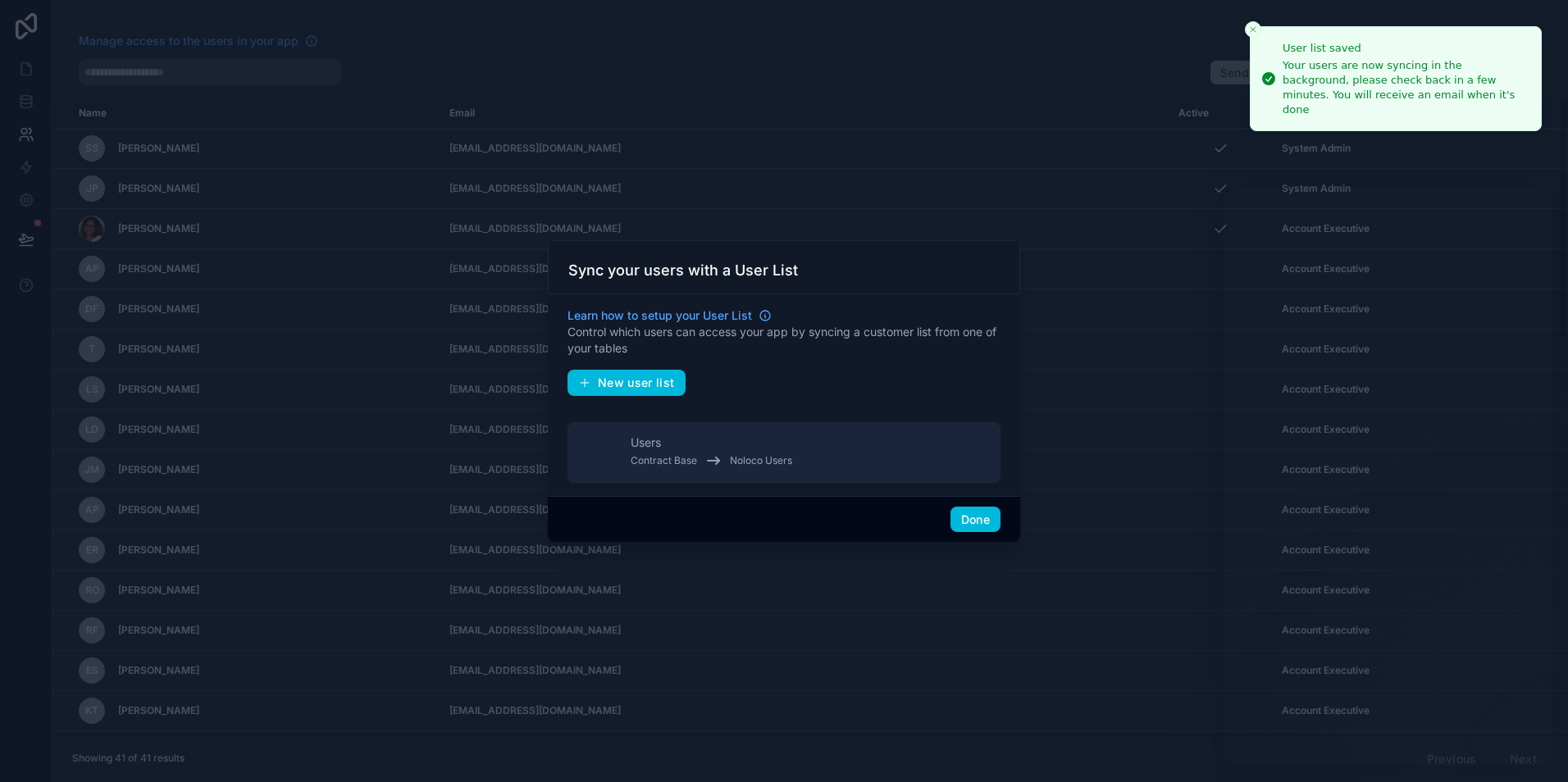
click at [972, 520] on button "Done" at bounding box center [975, 520] width 50 height 26
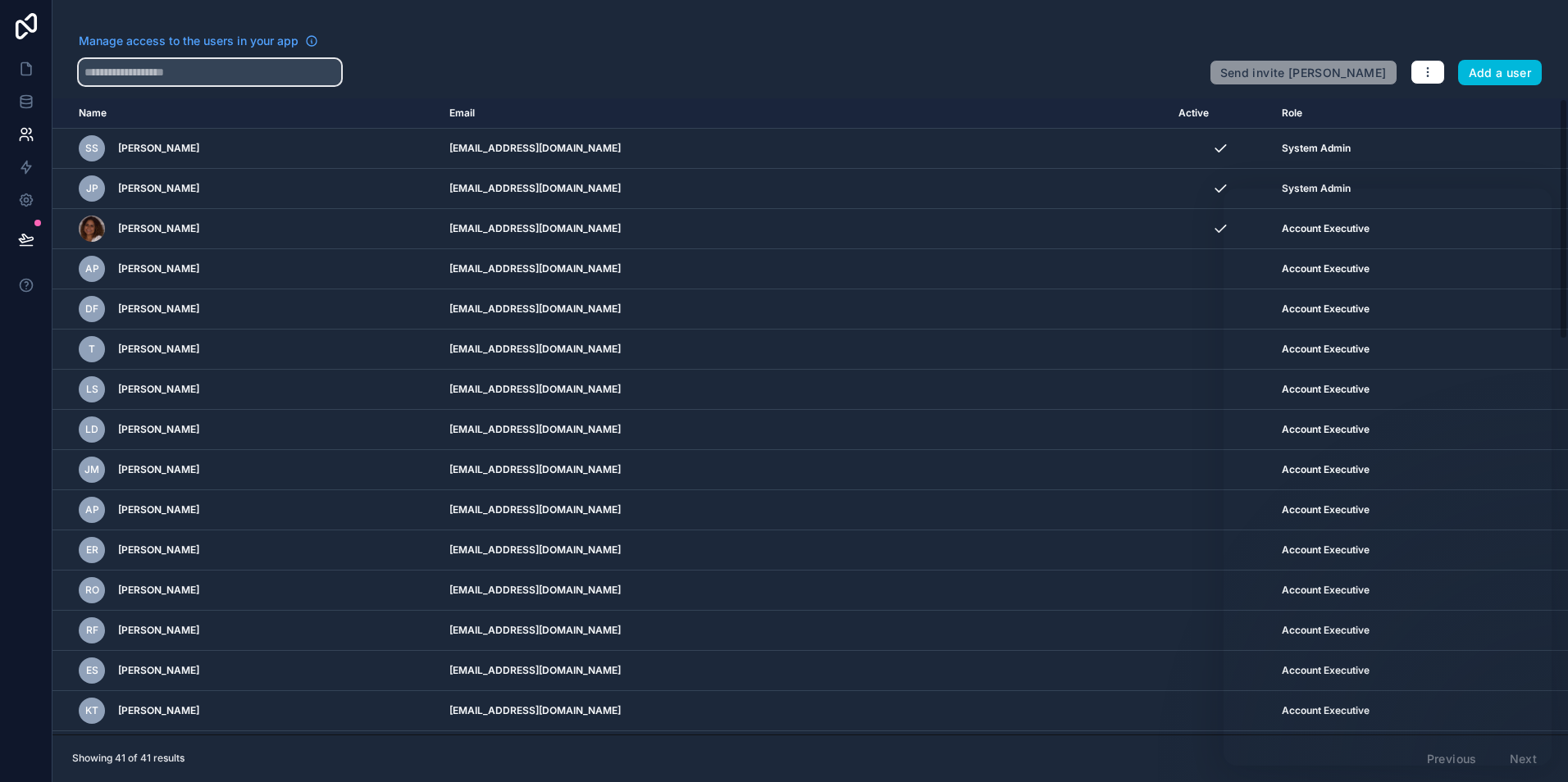
click at [126, 77] on input "text" at bounding box center [209, 72] width 262 height 26
type input "****"
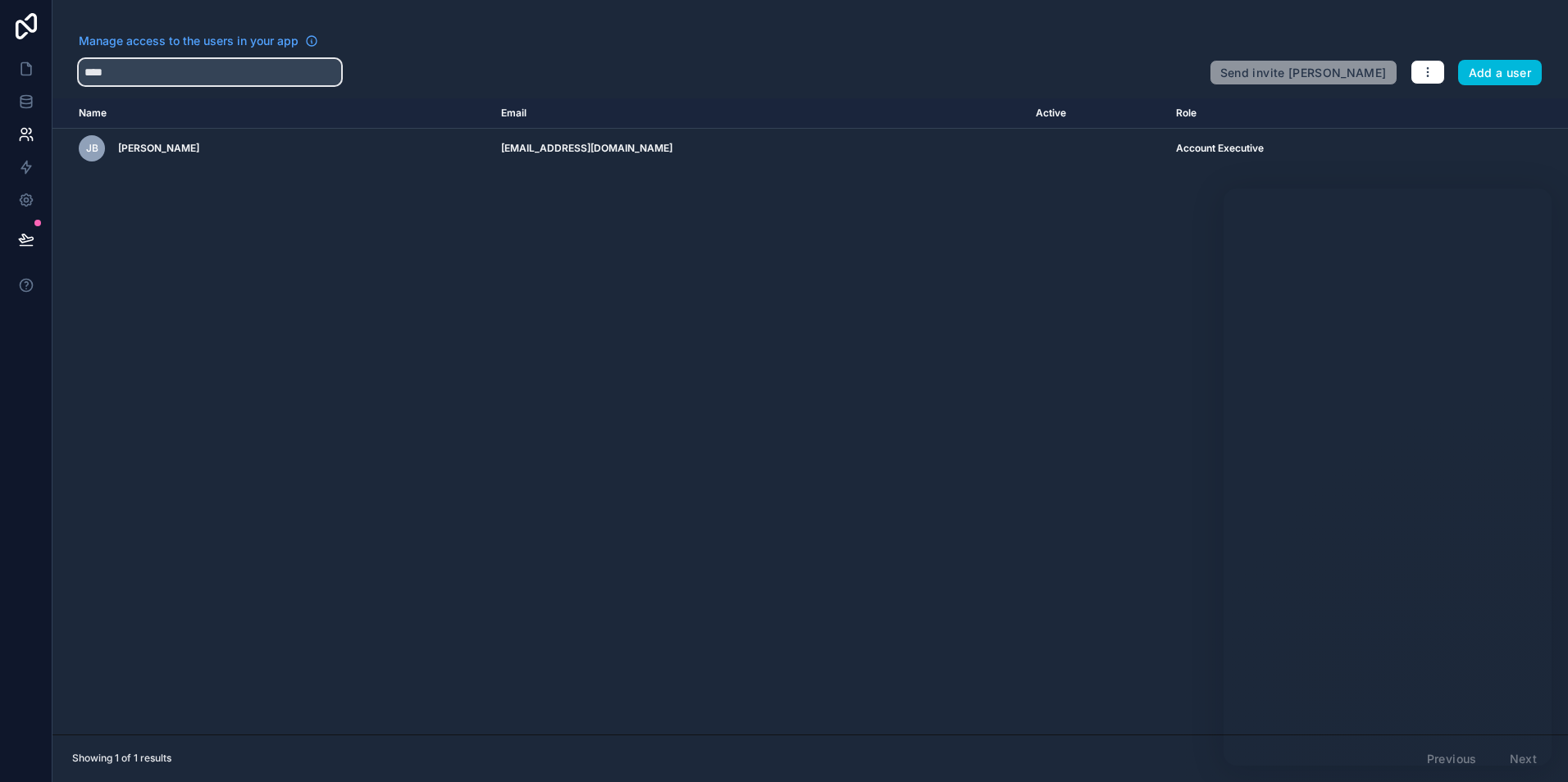
drag, startPoint x: 157, startPoint y: 79, endPoint x: 39, endPoint y: 67, distance: 118.6
click at [39, 67] on div "Manage access to the users in your app **** Send invite reminders Add a user Na…" at bounding box center [784, 391] width 1568 height 782
type input "****"
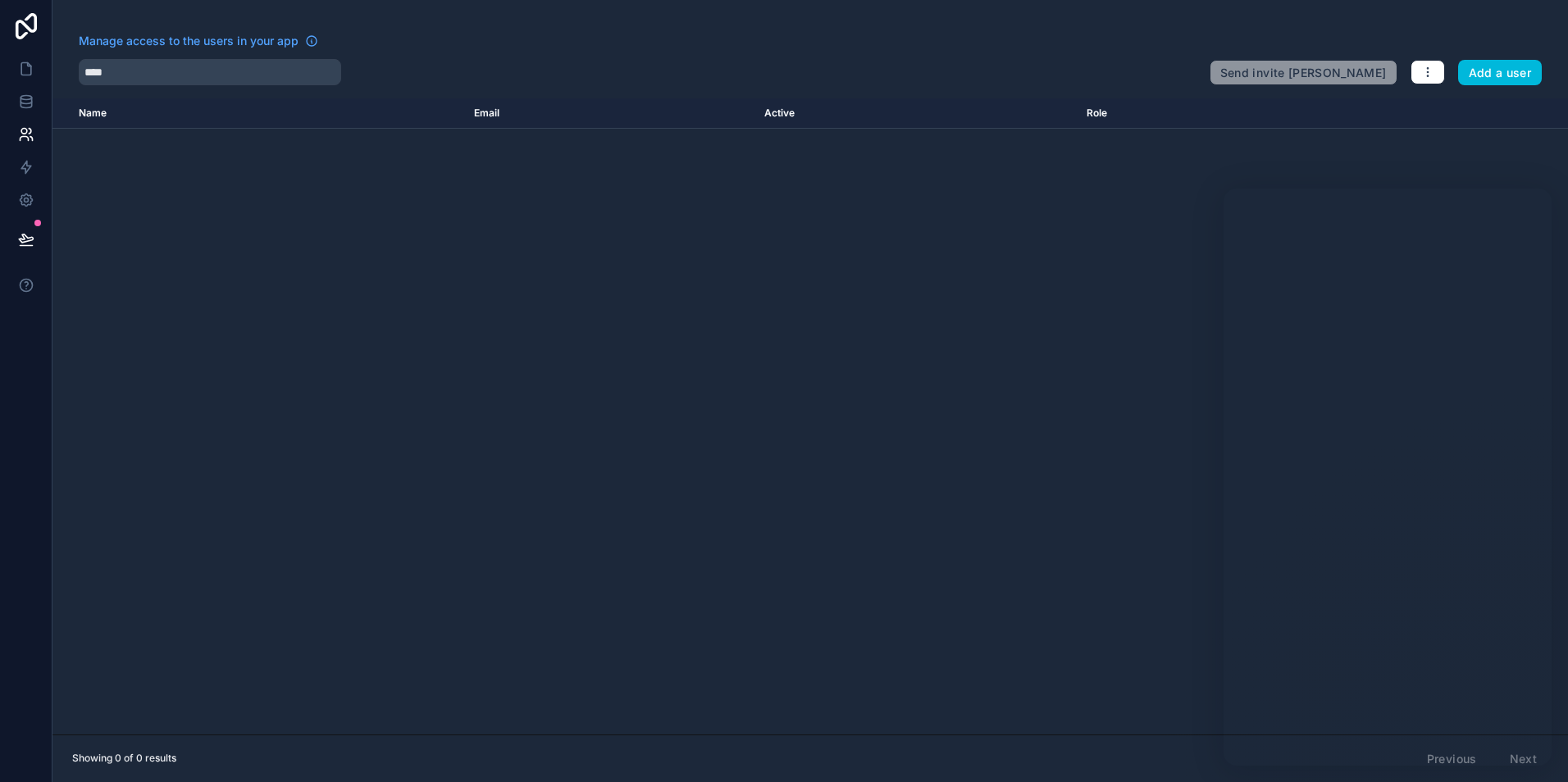
drag, startPoint x: 157, startPoint y: 85, endPoint x: 96, endPoint y: 78, distance: 61.4
click at [96, 78] on div "Manage access to the users in your app **** Send invite reminders Add a user Na…" at bounding box center [810, 391] width 1515 height 782
drag, startPoint x: 112, startPoint y: 65, endPoint x: 38, endPoint y: 75, distance: 74.7
click at [38, 75] on div "Manage access to the users in your app **** Send invite reminders Add a user Na…" at bounding box center [784, 391] width 1568 height 782
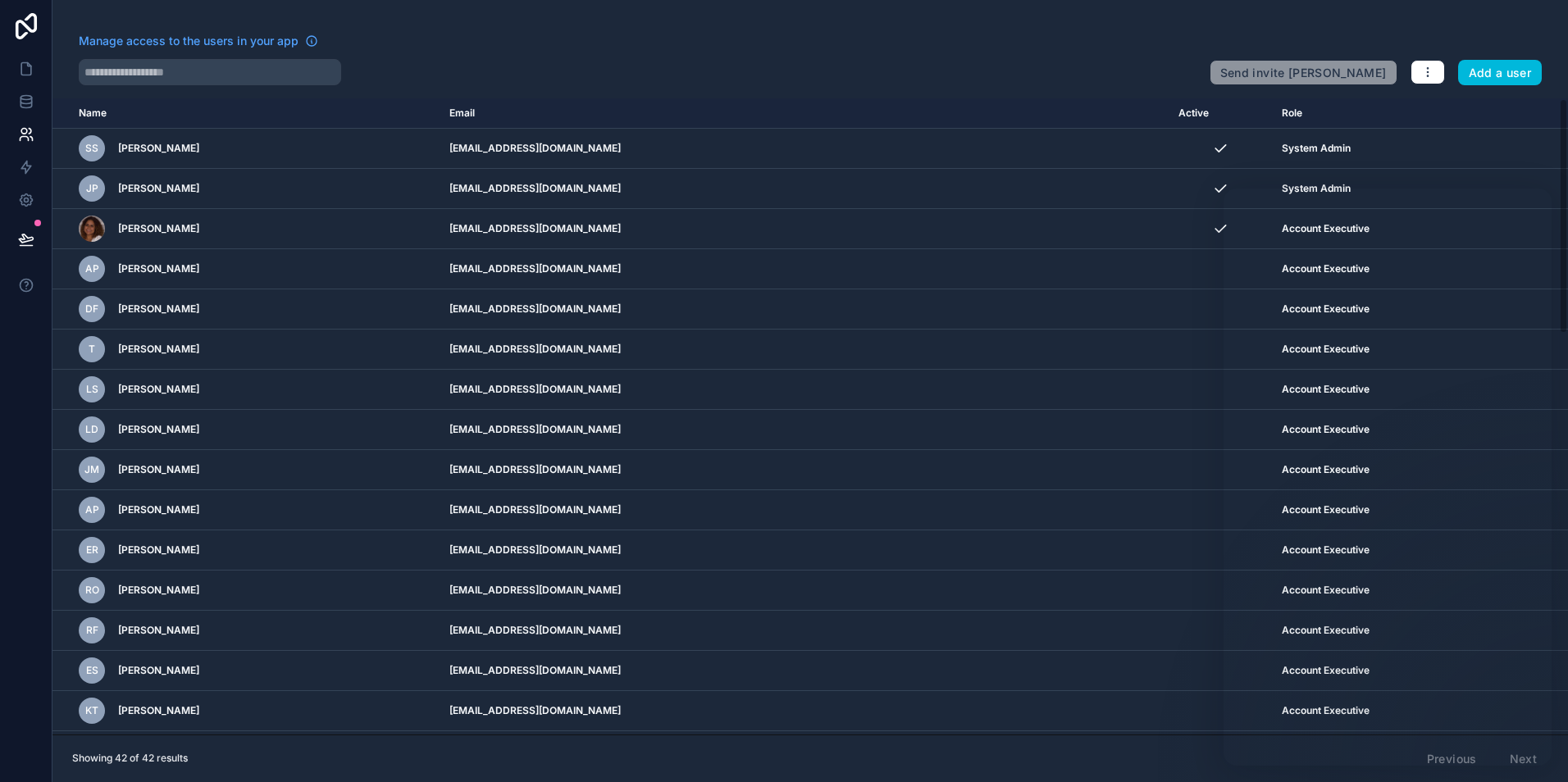
click at [528, 53] on div "Manage access to the users in your app" at bounding box center [637, 46] width 1118 height 26
click at [1485, 75] on button "Add a user" at bounding box center [1500, 73] width 85 height 26
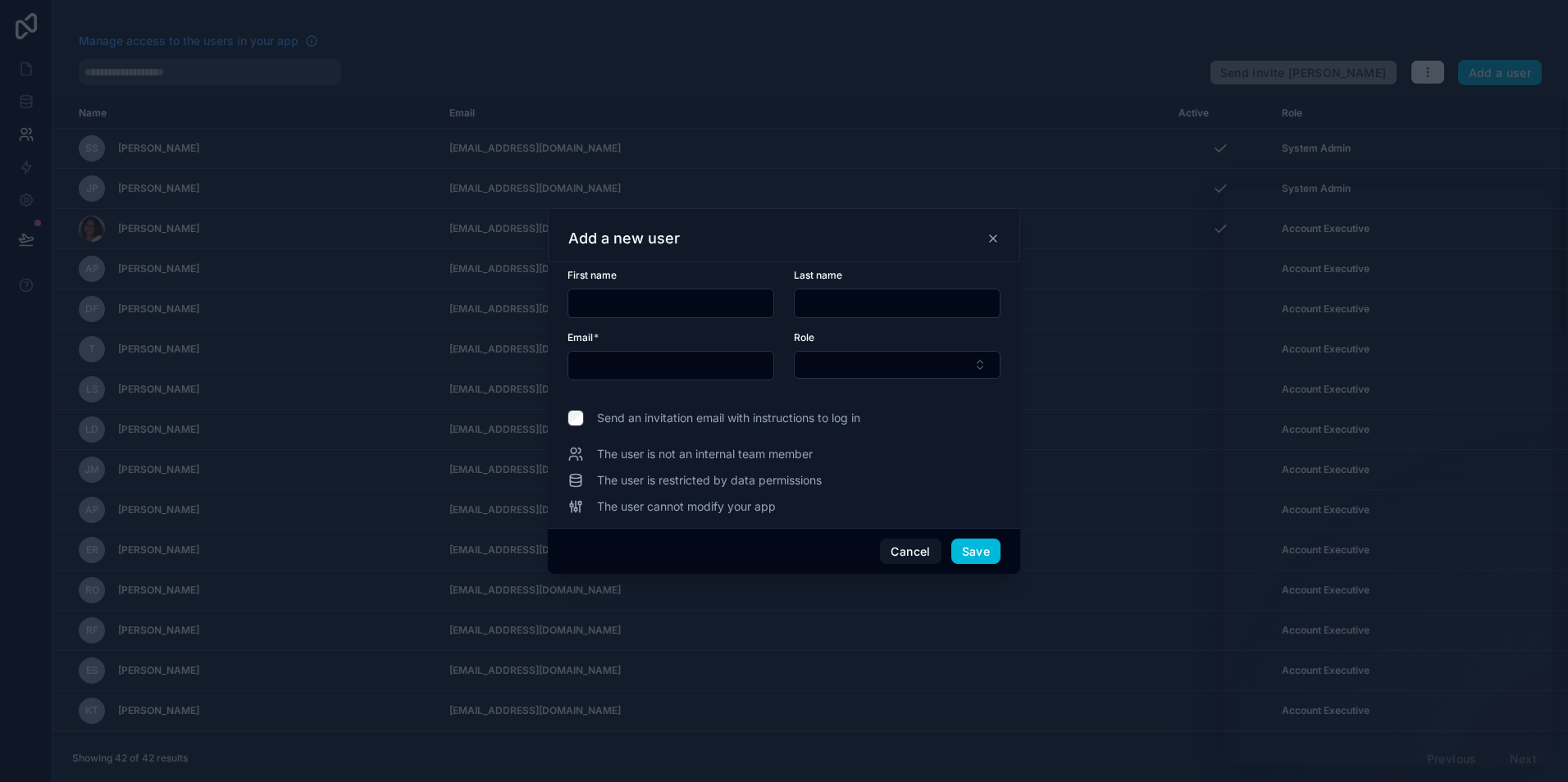
click at [913, 555] on button "Cancel" at bounding box center [910, 552] width 61 height 26
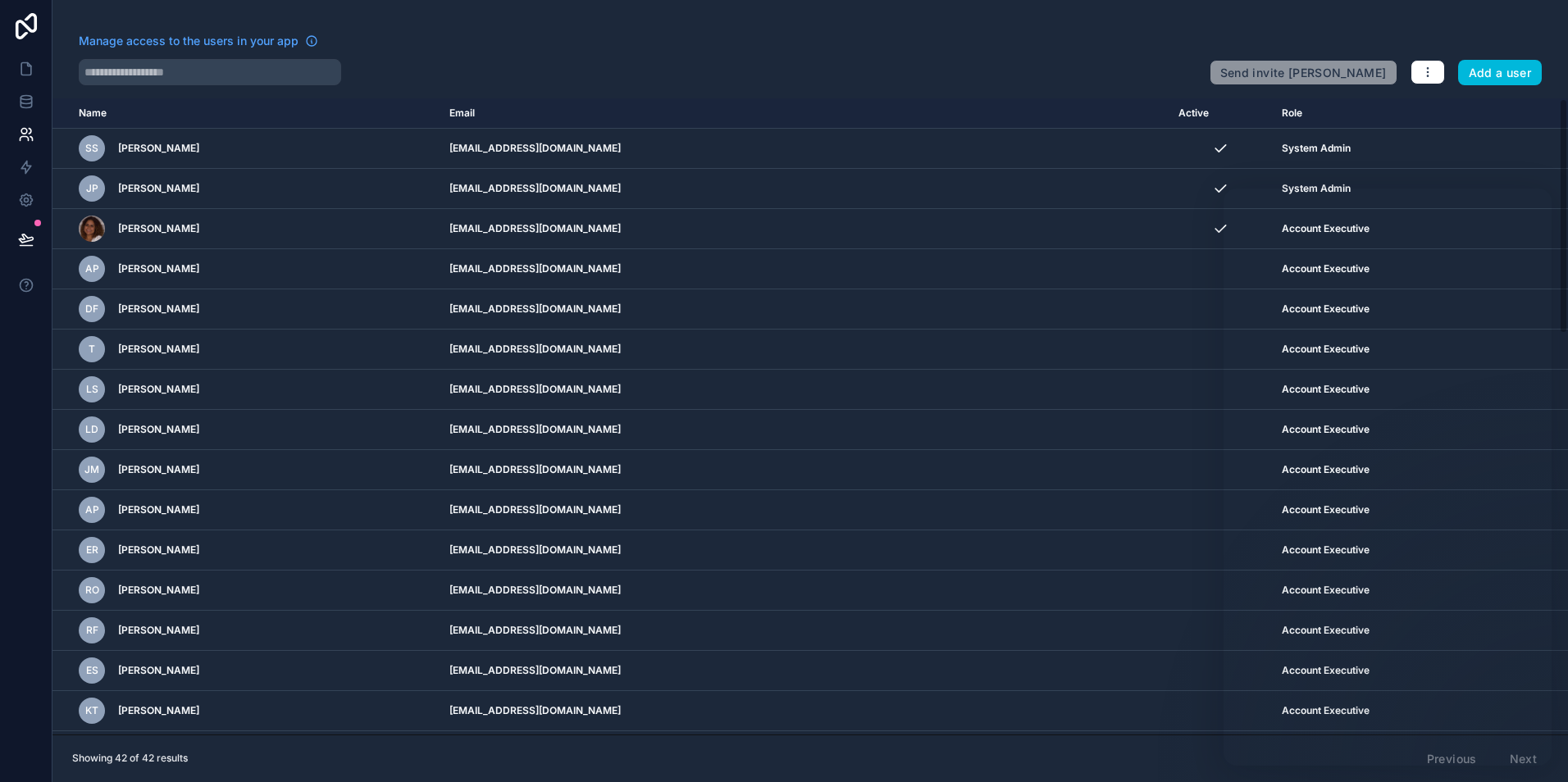
click at [1446, 75] on div "Send invite reminders Add a user" at bounding box center [1376, 69] width 332 height 33
click at [1432, 73] on icon "button" at bounding box center [1428, 71] width 13 height 13
click at [1485, 115] on link "Manage roles" at bounding box center [1466, 111] width 115 height 26
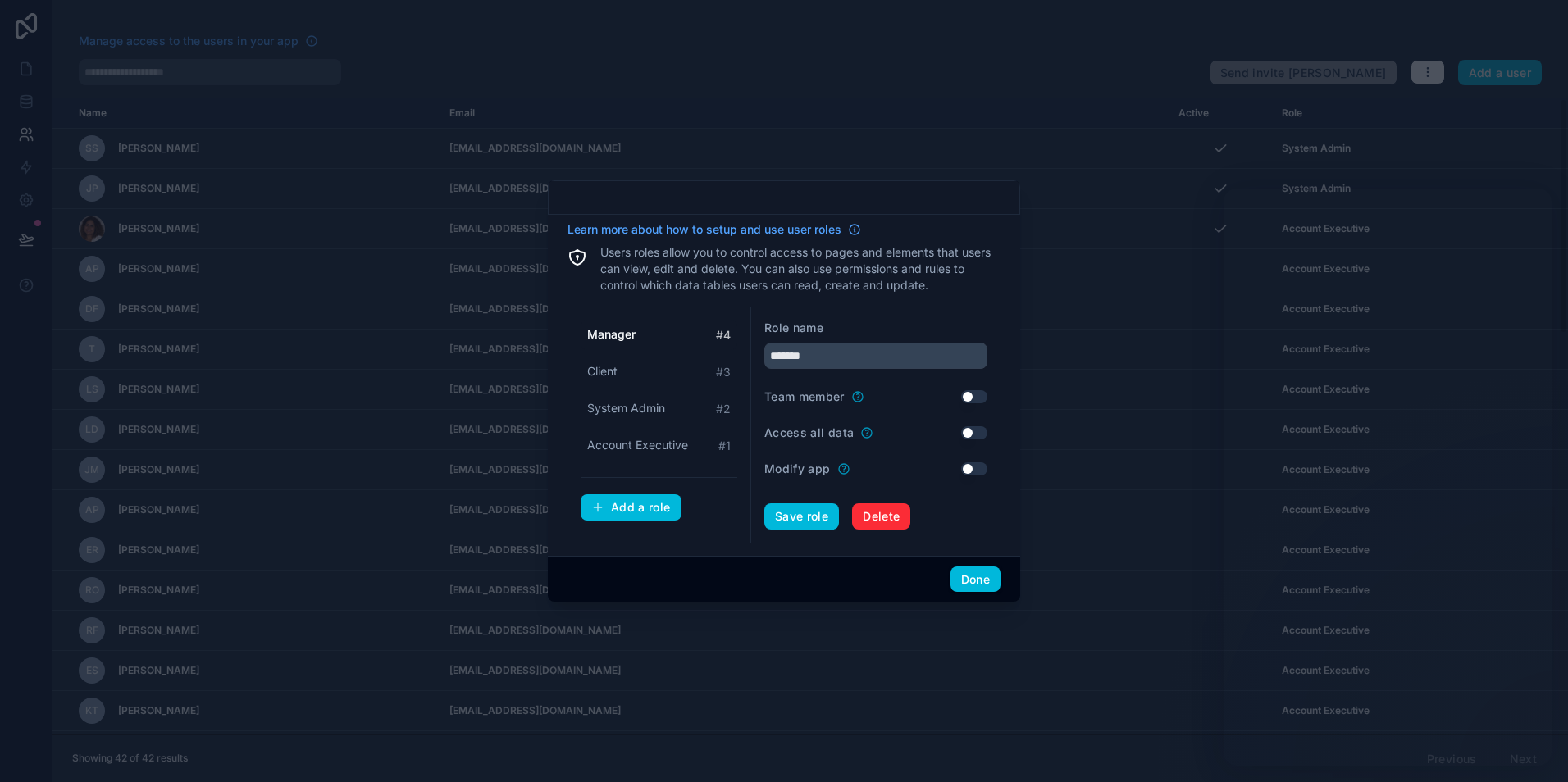
click at [625, 504] on div "Add a role" at bounding box center [631, 508] width 79 height 15
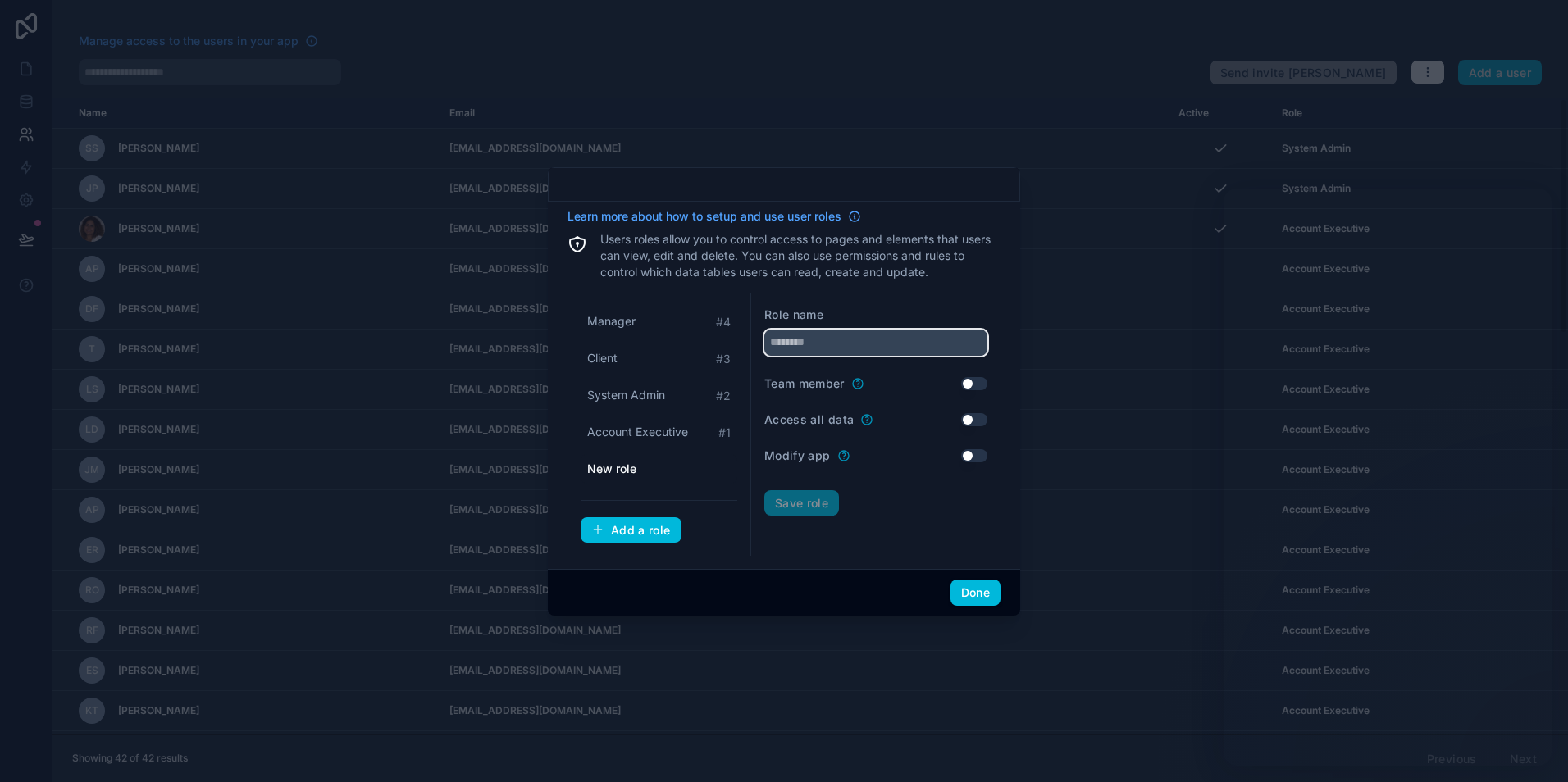
click at [832, 342] on input "text" at bounding box center [876, 342] width 223 height 26
click at [765, 490] on button "Save role" at bounding box center [802, 503] width 75 height 26
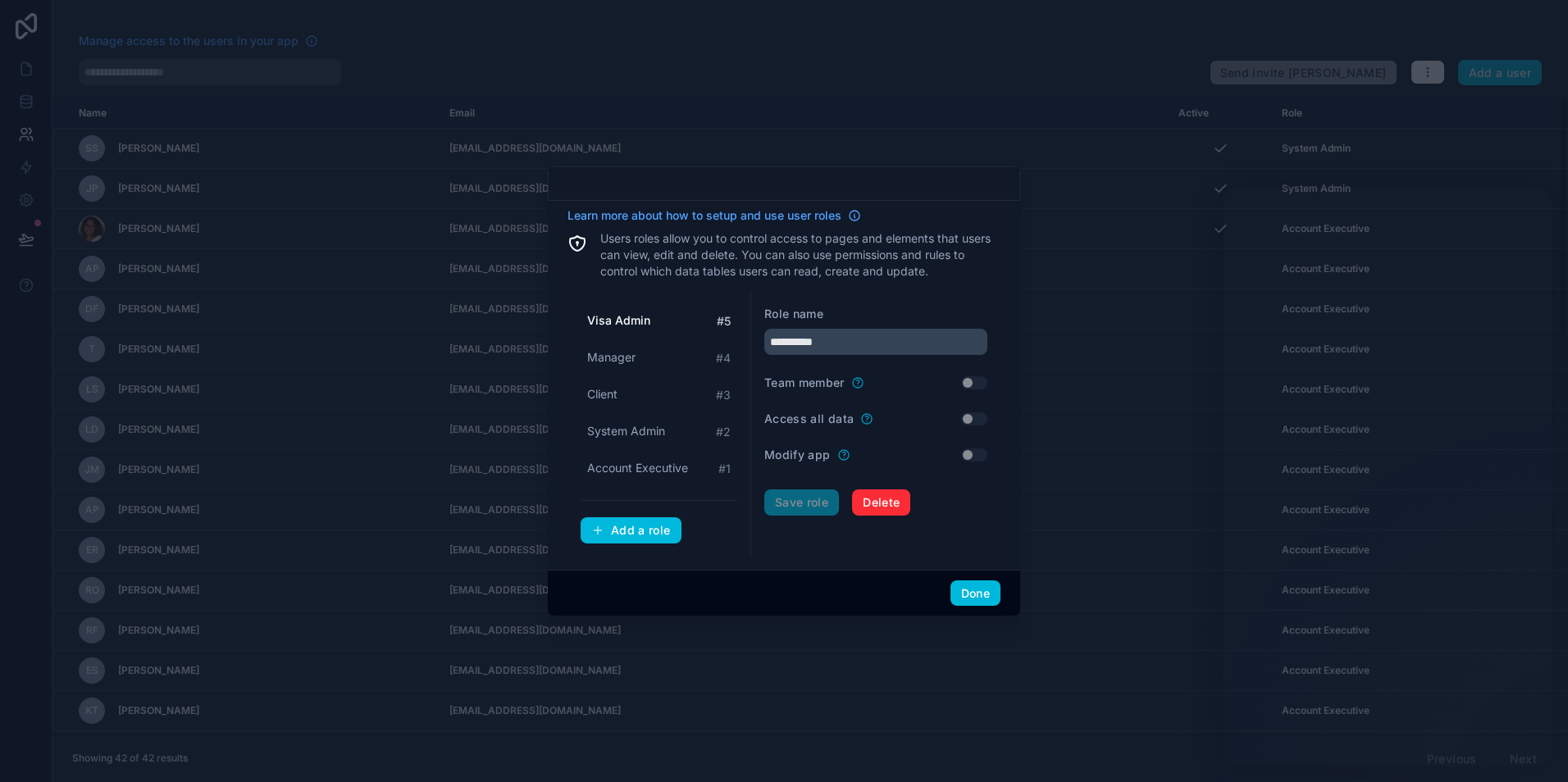
click at [639, 462] on span "Account Executive" at bounding box center [637, 468] width 101 height 17
click at [626, 319] on span "Visa Admin" at bounding box center [617, 320] width 61 height 17
click at [971, 385] on button "Use setting" at bounding box center [975, 382] width 26 height 13
click at [791, 500] on button "Save role" at bounding box center [802, 502] width 75 height 26
click at [628, 358] on span "Manager" at bounding box center [611, 357] width 49 height 17
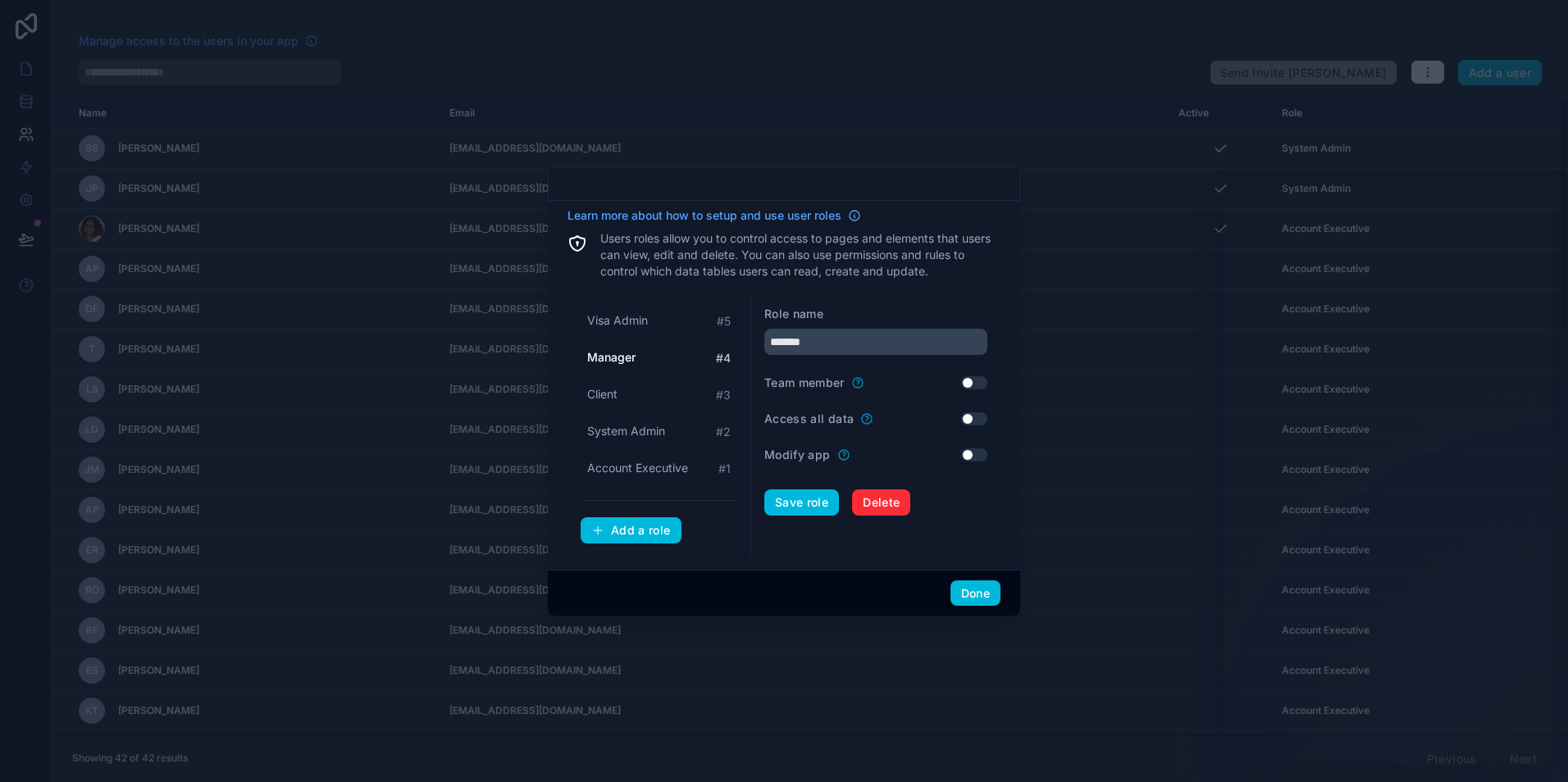
click at [630, 393] on div "Client # 3" at bounding box center [659, 395] width 156 height 30
click at [616, 427] on span "System Admin" at bounding box center [626, 431] width 78 height 17
click at [633, 470] on span "Account Executive" at bounding box center [637, 468] width 101 height 17
click at [623, 398] on div "Client # 3" at bounding box center [659, 395] width 156 height 30
click at [639, 350] on div "Manager # 4" at bounding box center [659, 357] width 156 height 30
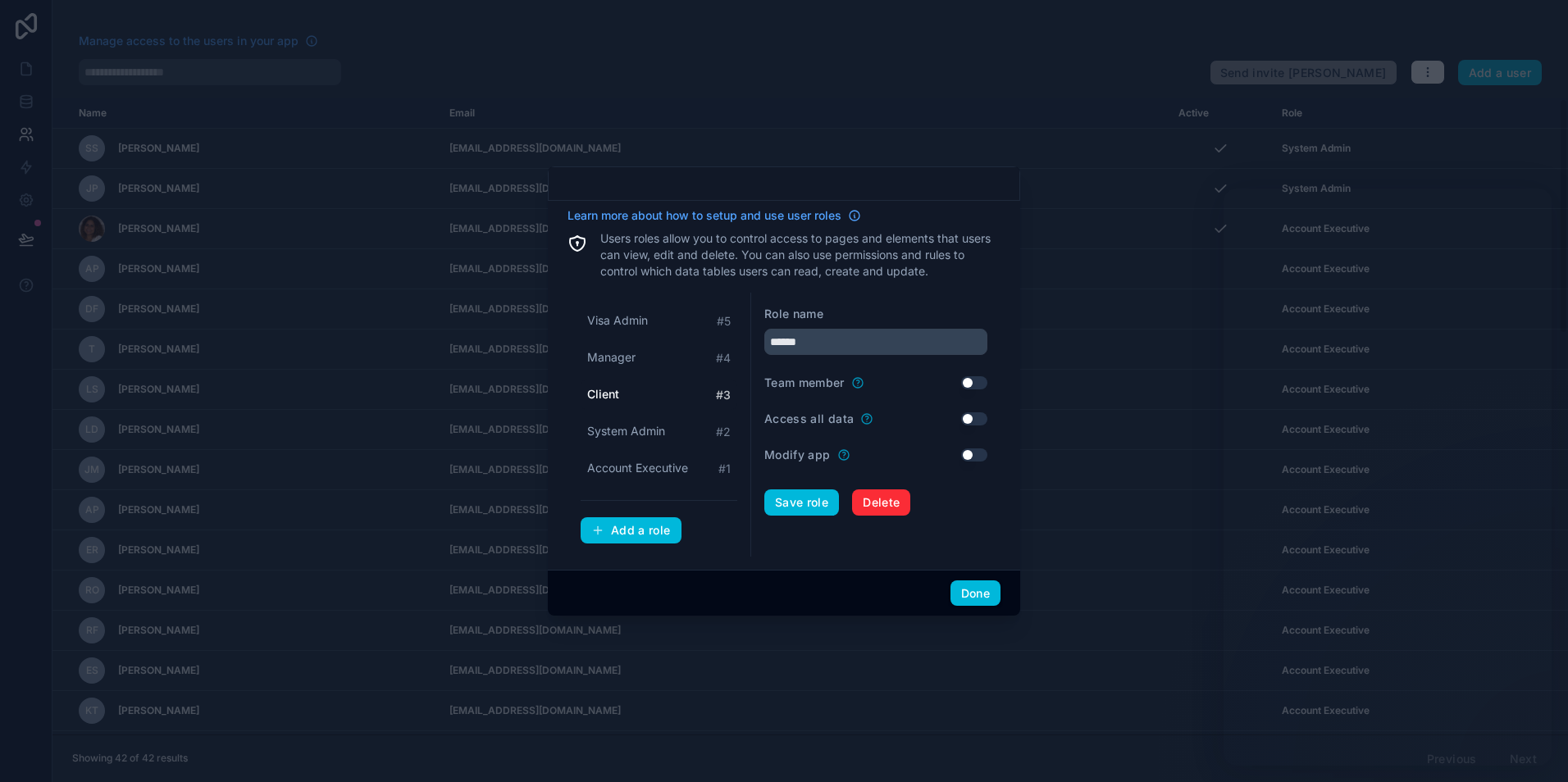
type input "*******"
click at [968, 594] on button "Done" at bounding box center [975, 594] width 50 height 26
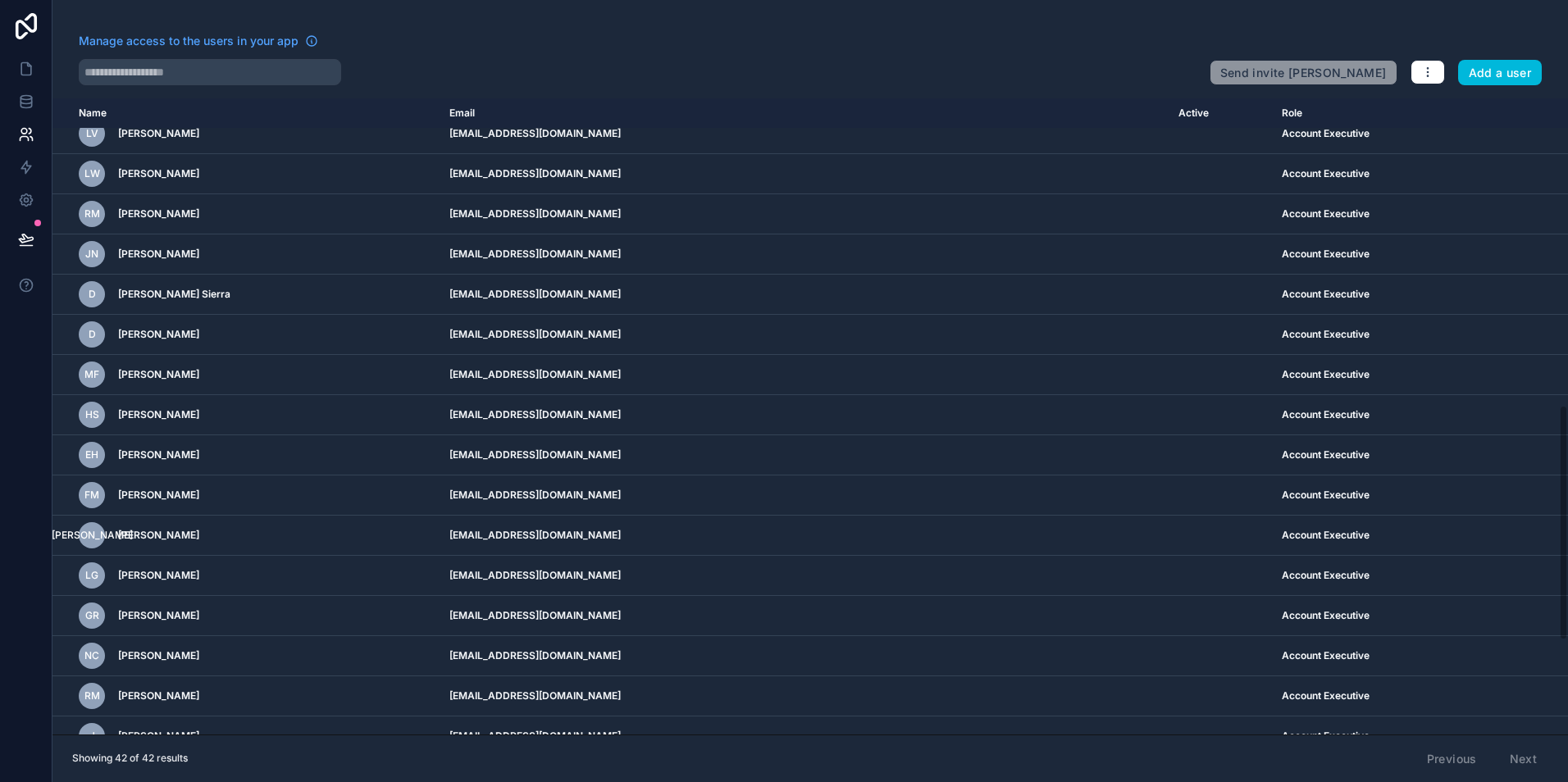
scroll to position [1080, 0]
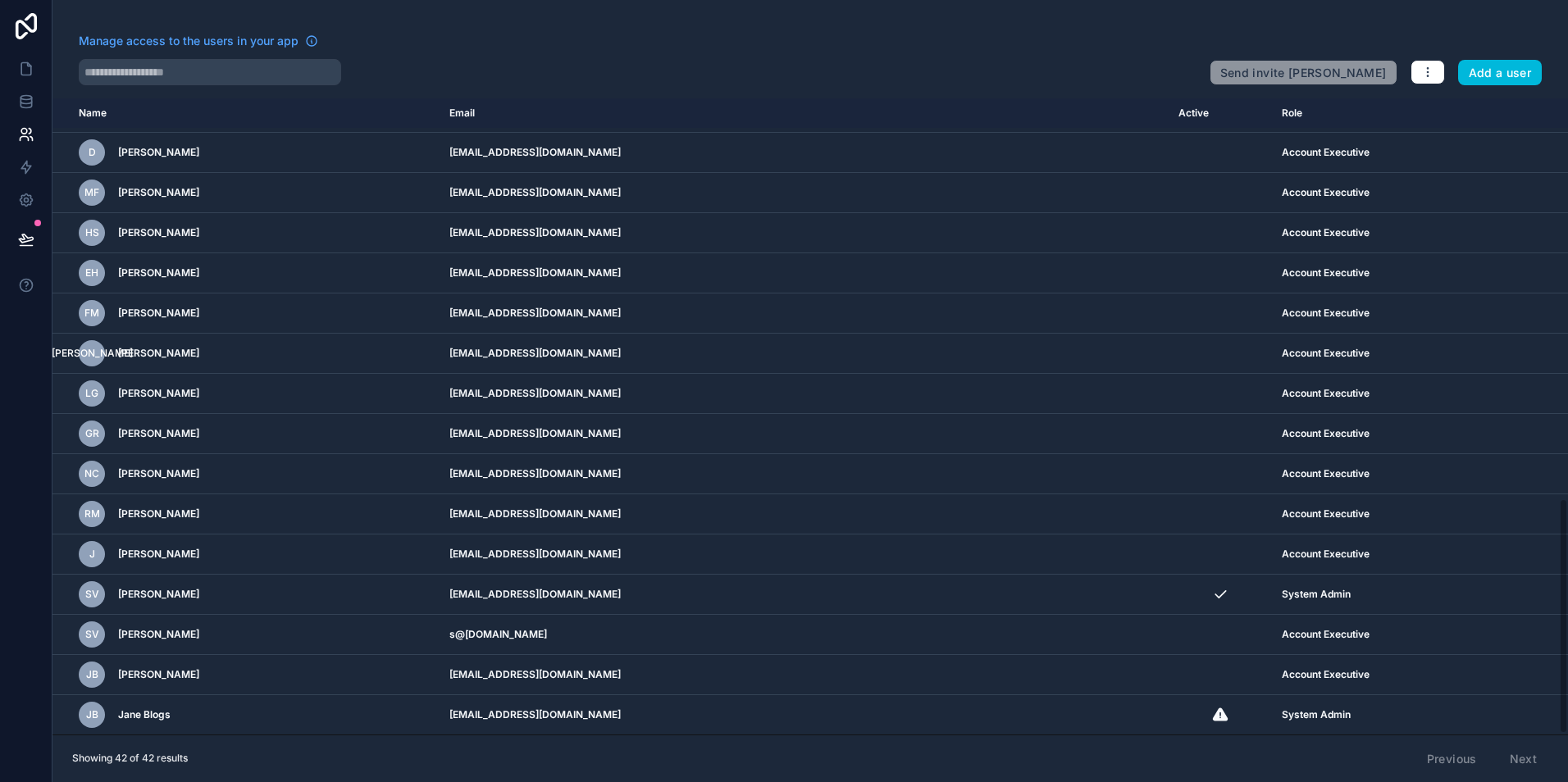
click at [0, 0] on icon "scrollable content" at bounding box center [0, 0] width 0 height 0
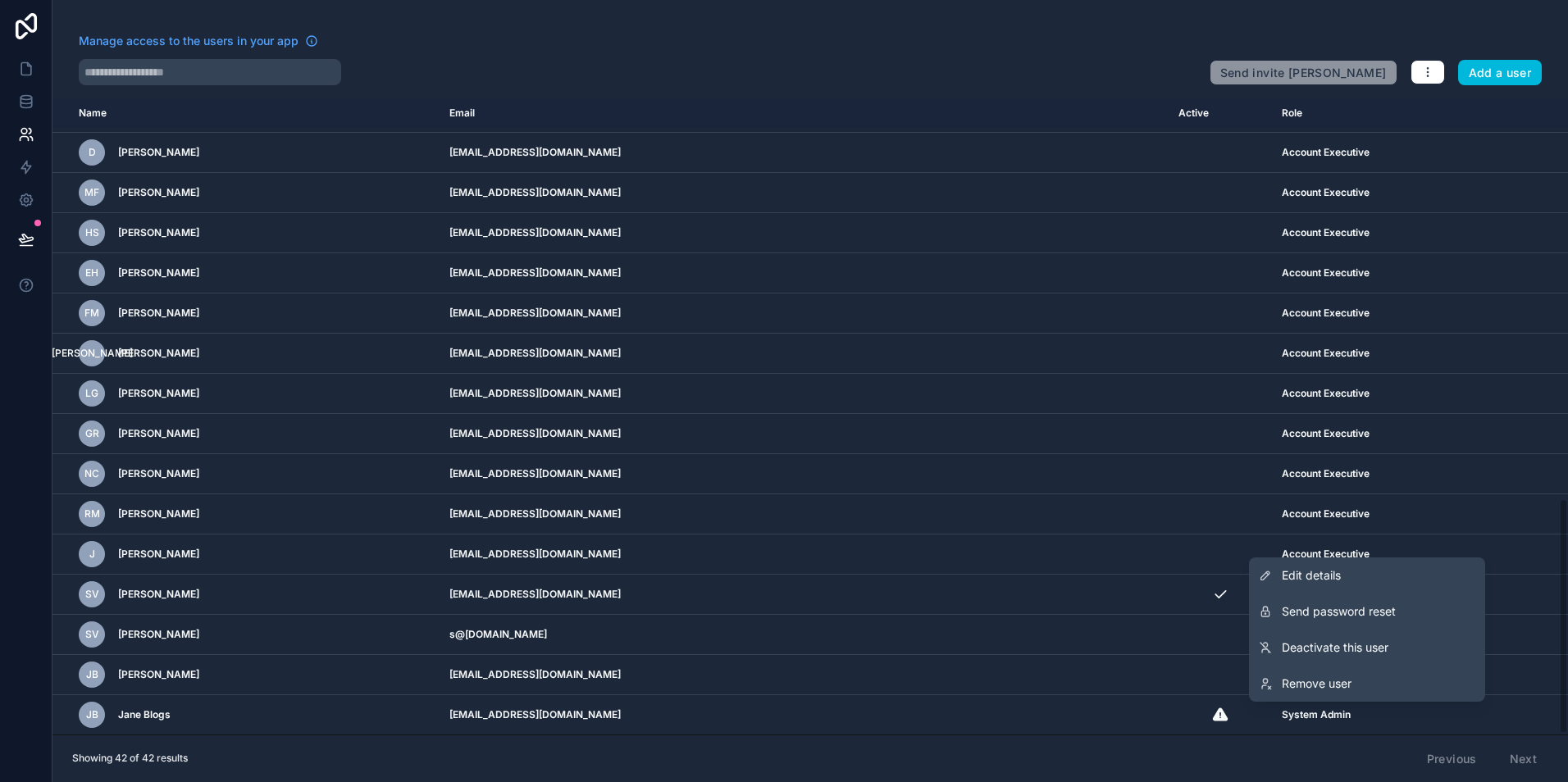
click at [1321, 680] on span "Remove user" at bounding box center [1316, 683] width 70 height 17
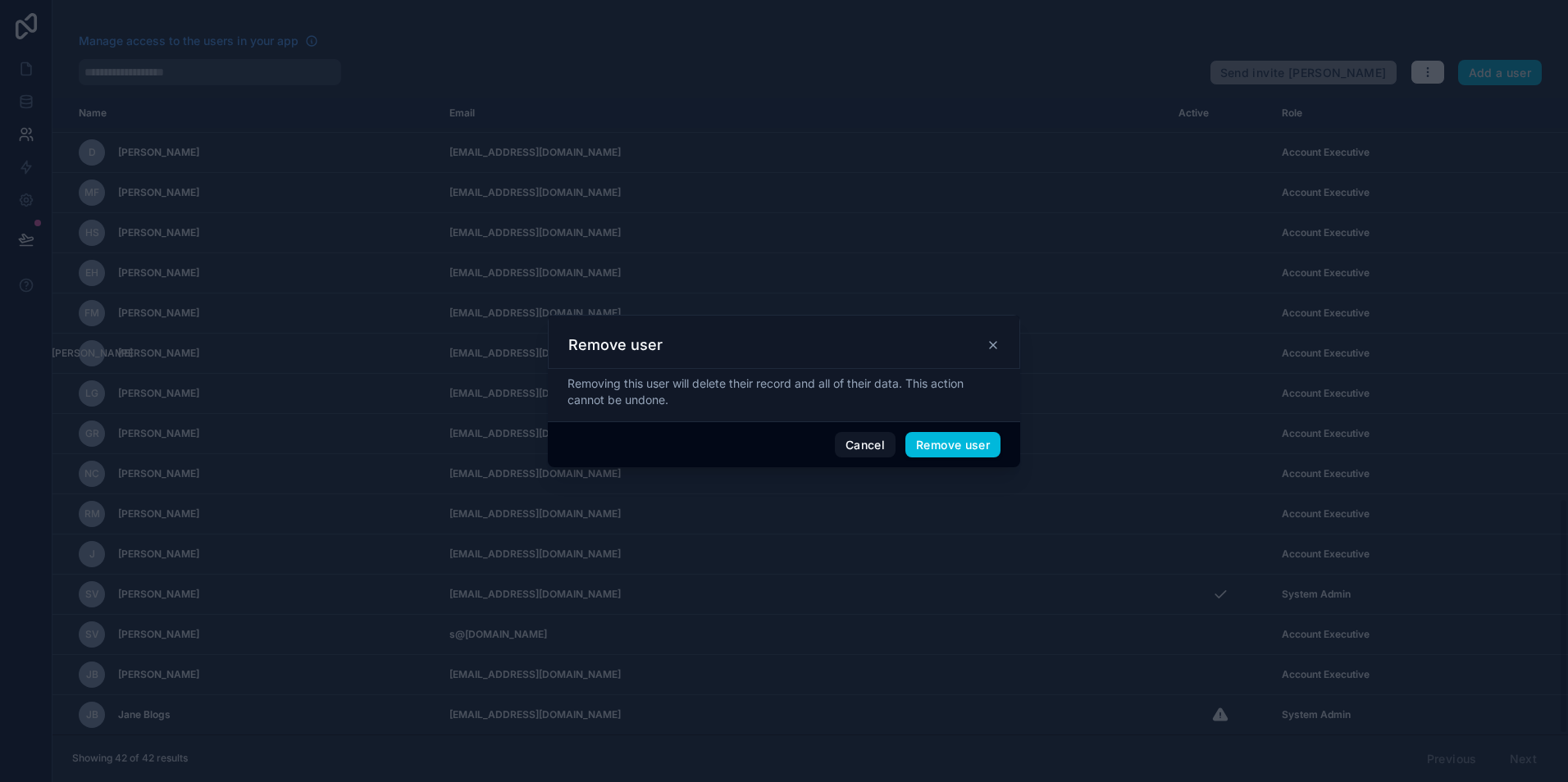
click at [963, 447] on button "Remove user" at bounding box center [953, 445] width 95 height 26
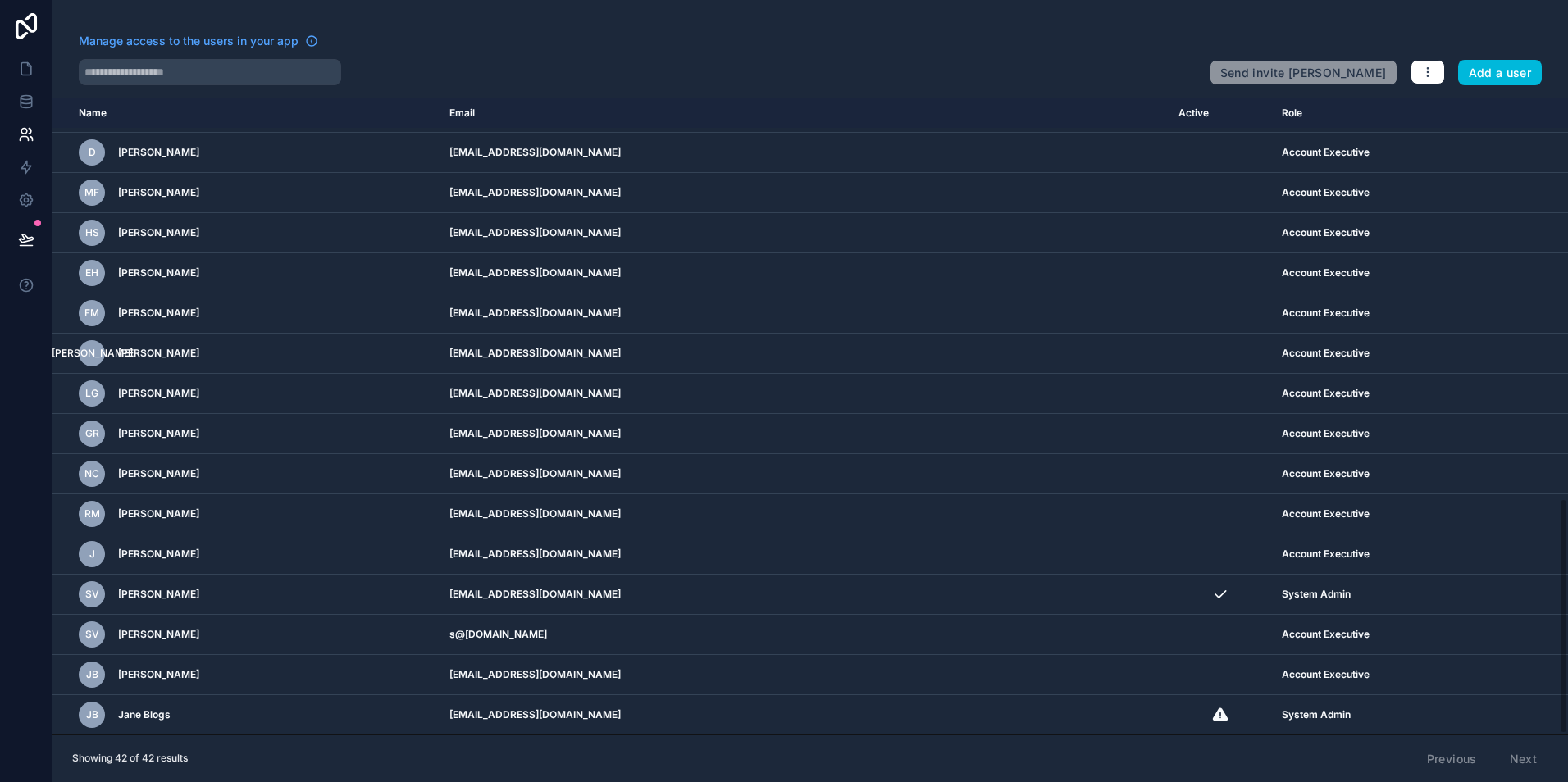
click at [0, 0] on icon "scrollable content" at bounding box center [0, 0] width 0 height 0
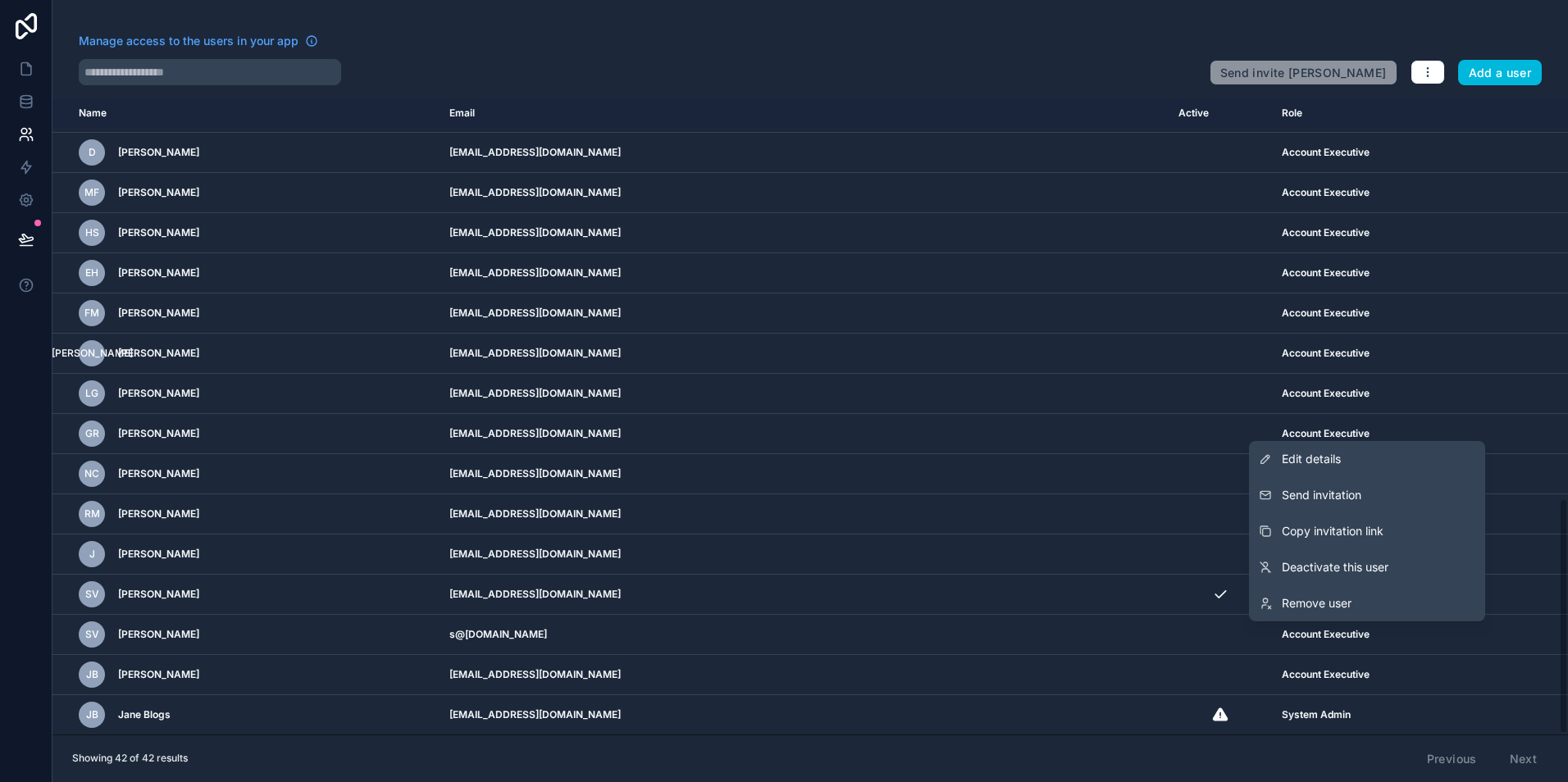
click at [1402, 605] on link "Remove user" at bounding box center [1367, 603] width 236 height 36
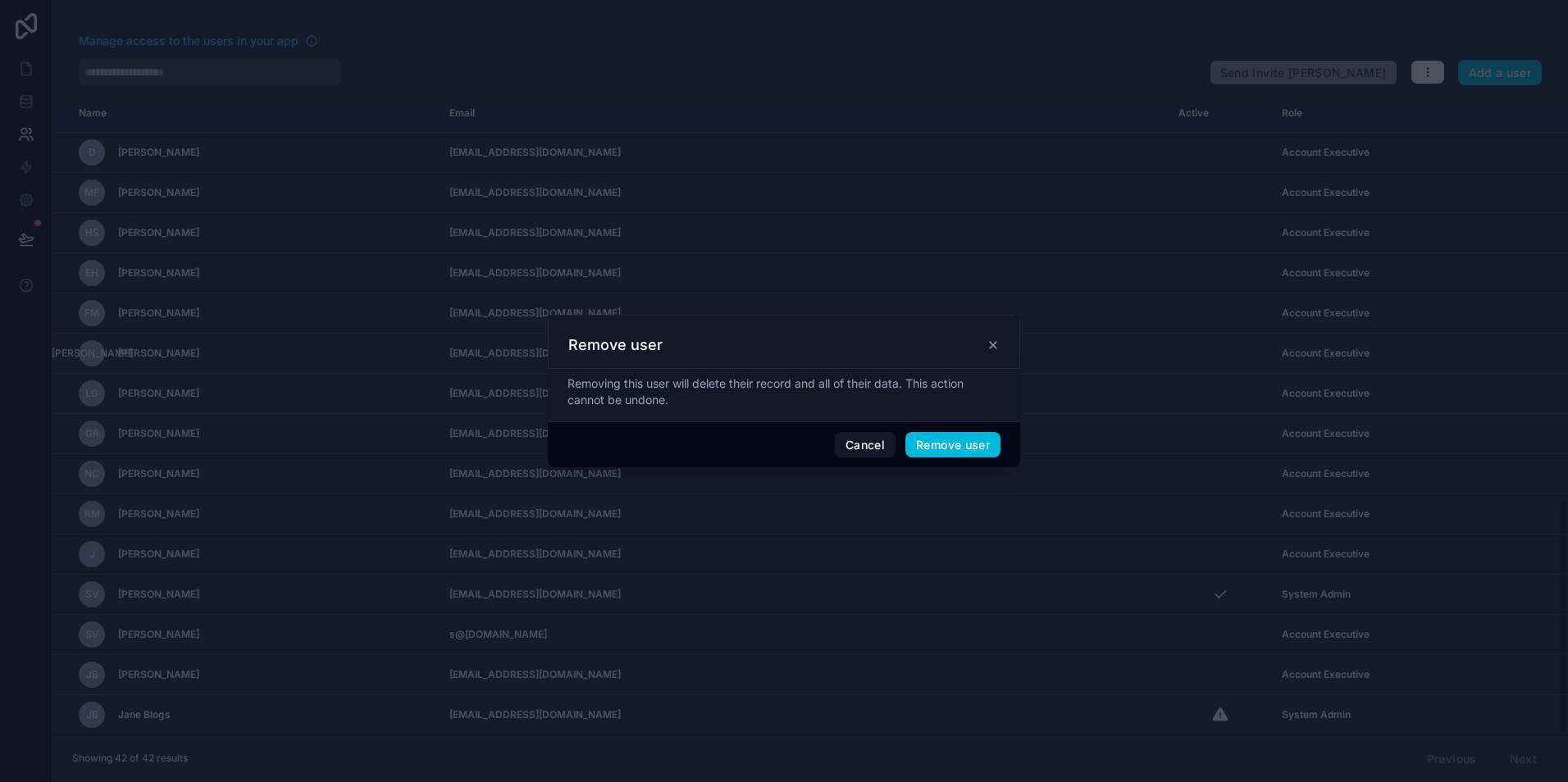
click at [934, 443] on button "Remove user" at bounding box center [953, 445] width 95 height 26
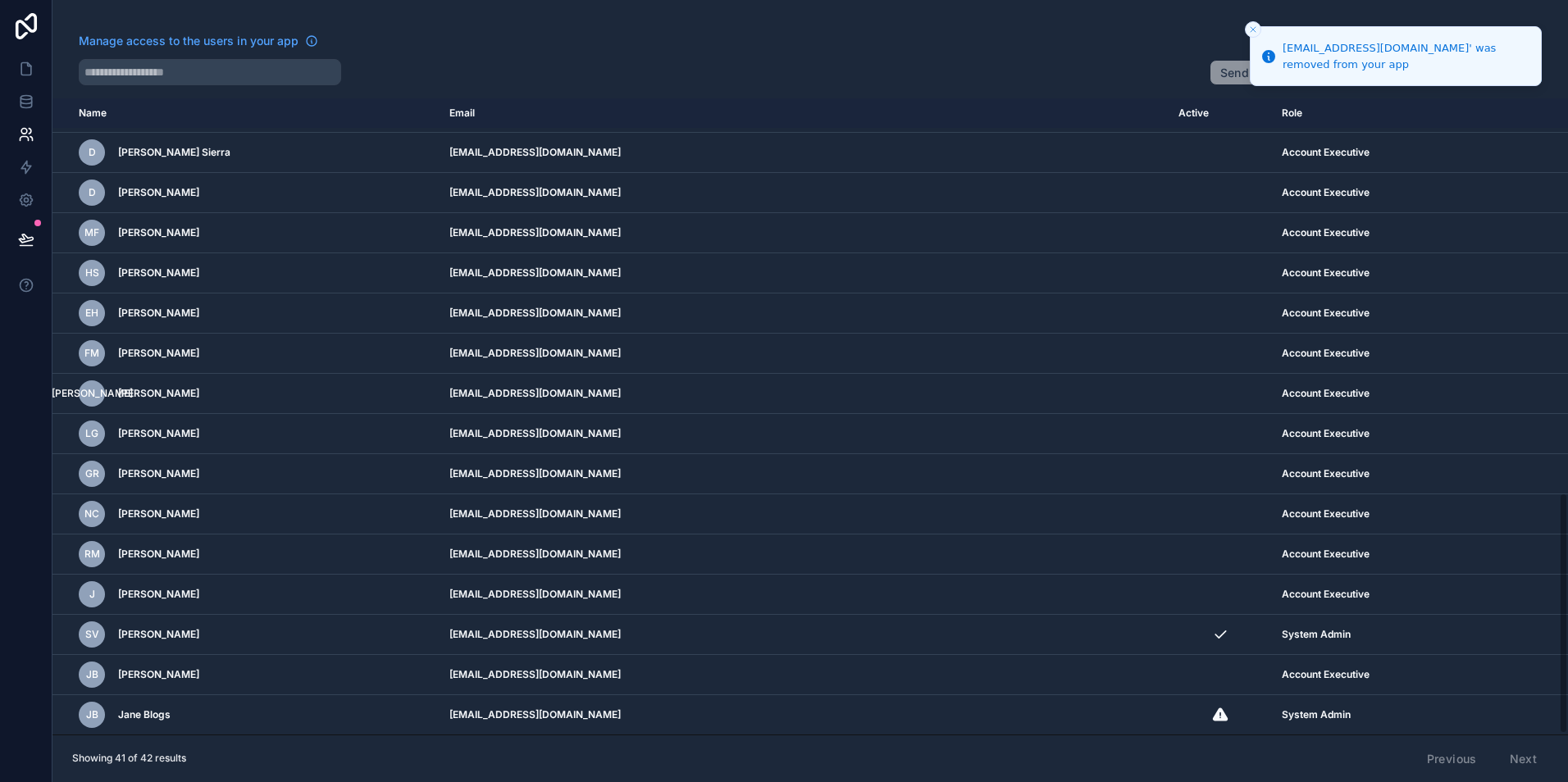
scroll to position [1041, 0]
click at [0, 0] on icon "scrollable content" at bounding box center [0, 0] width 0 height 0
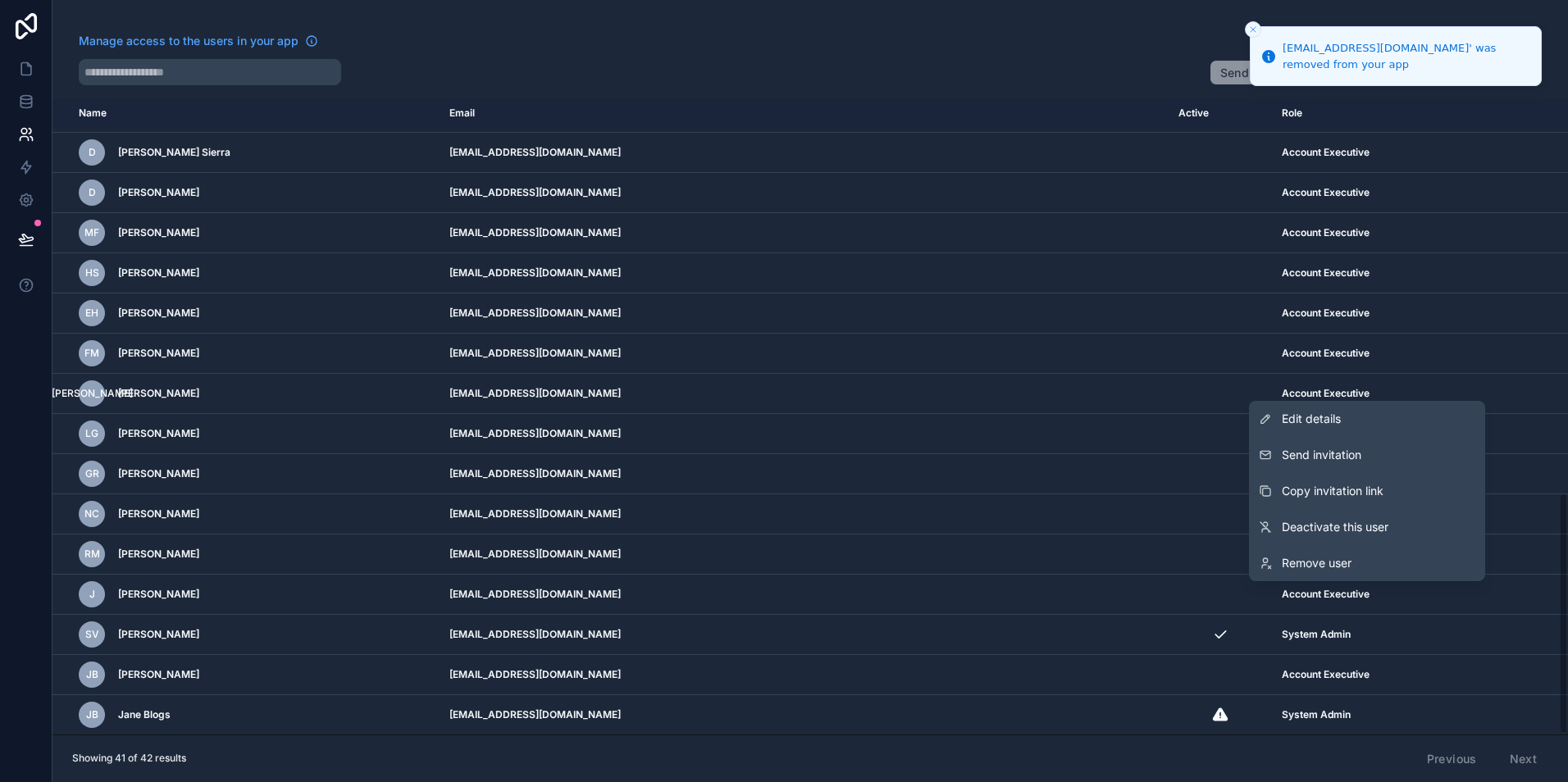
click at [1373, 568] on link "Remove user" at bounding box center [1367, 563] width 236 height 36
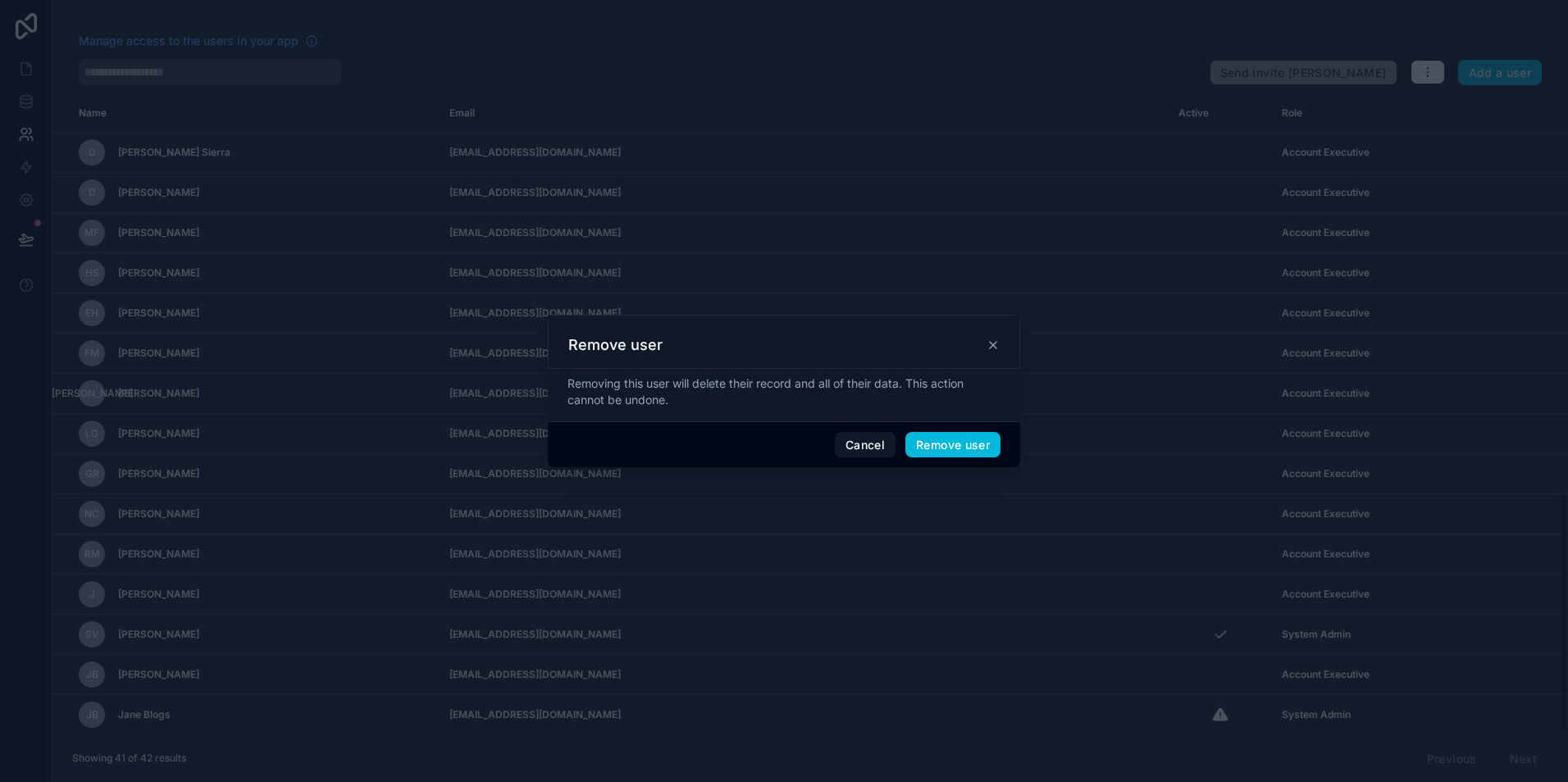
click at [967, 450] on button "Remove user" at bounding box center [953, 445] width 95 height 26
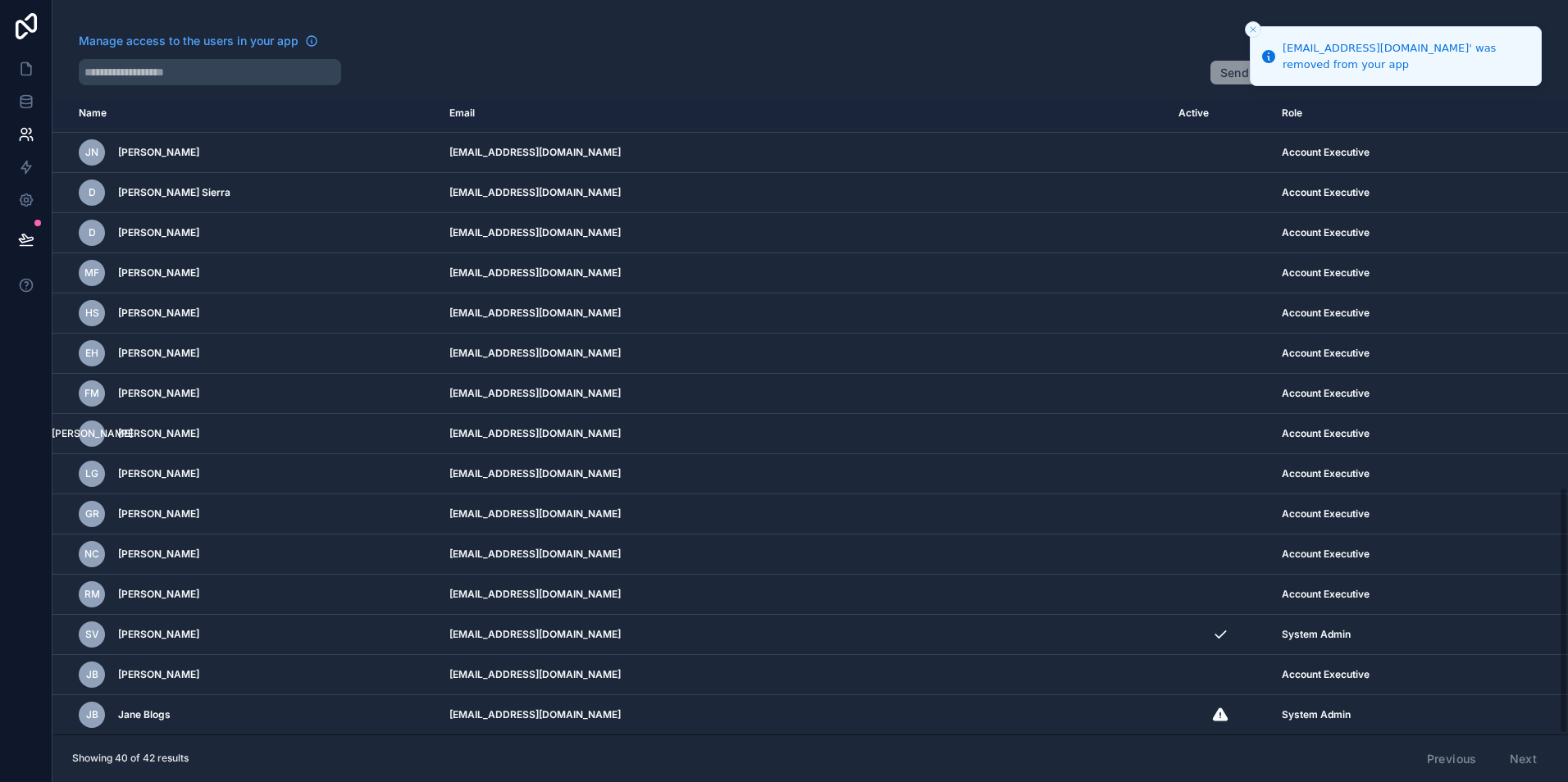
scroll to position [1000, 0]
click at [0, 0] on icon "scrollable content" at bounding box center [0, 0] width 0 height 0
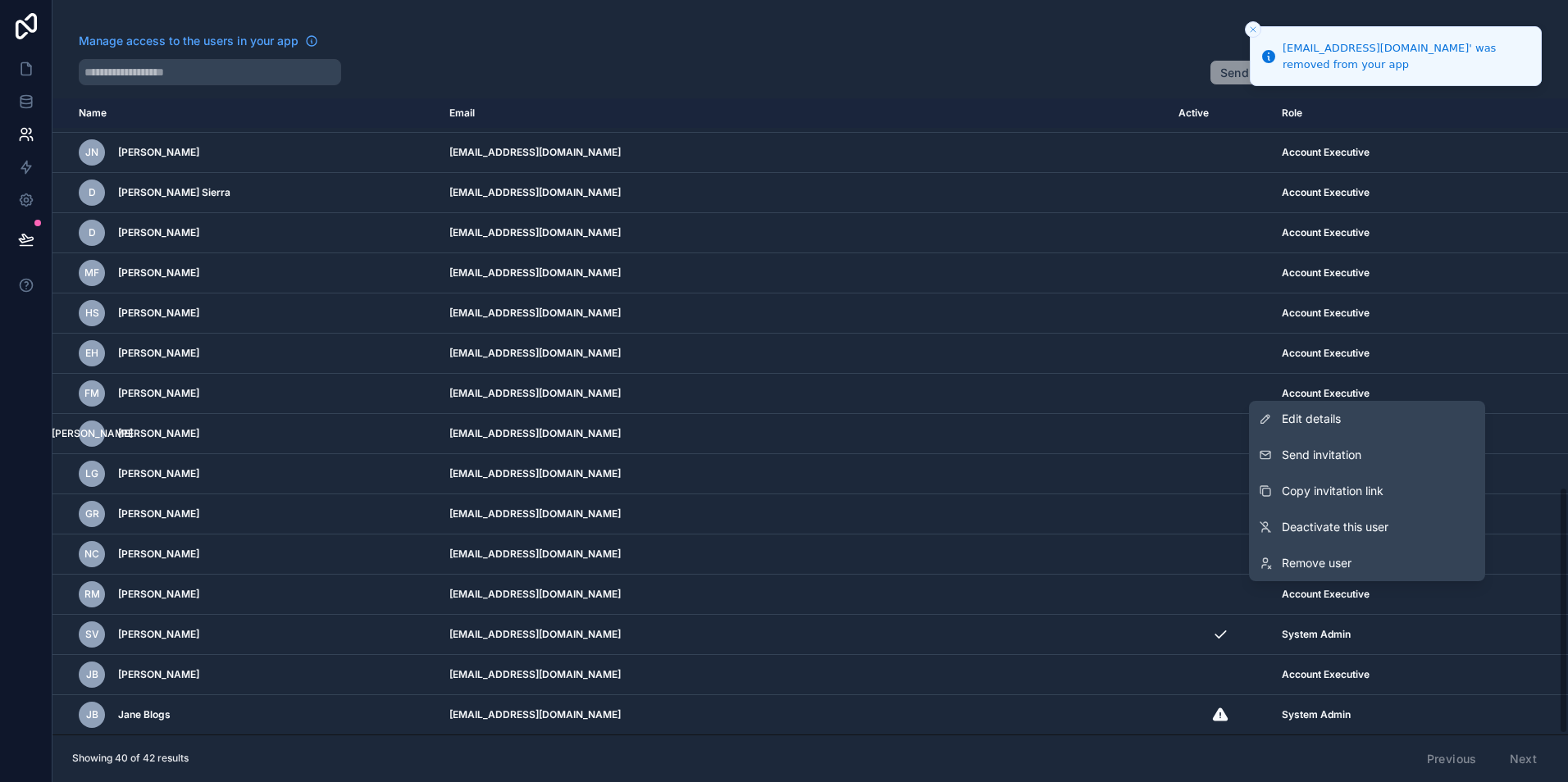
click at [1334, 560] on span "Remove user" at bounding box center [1316, 563] width 70 height 17
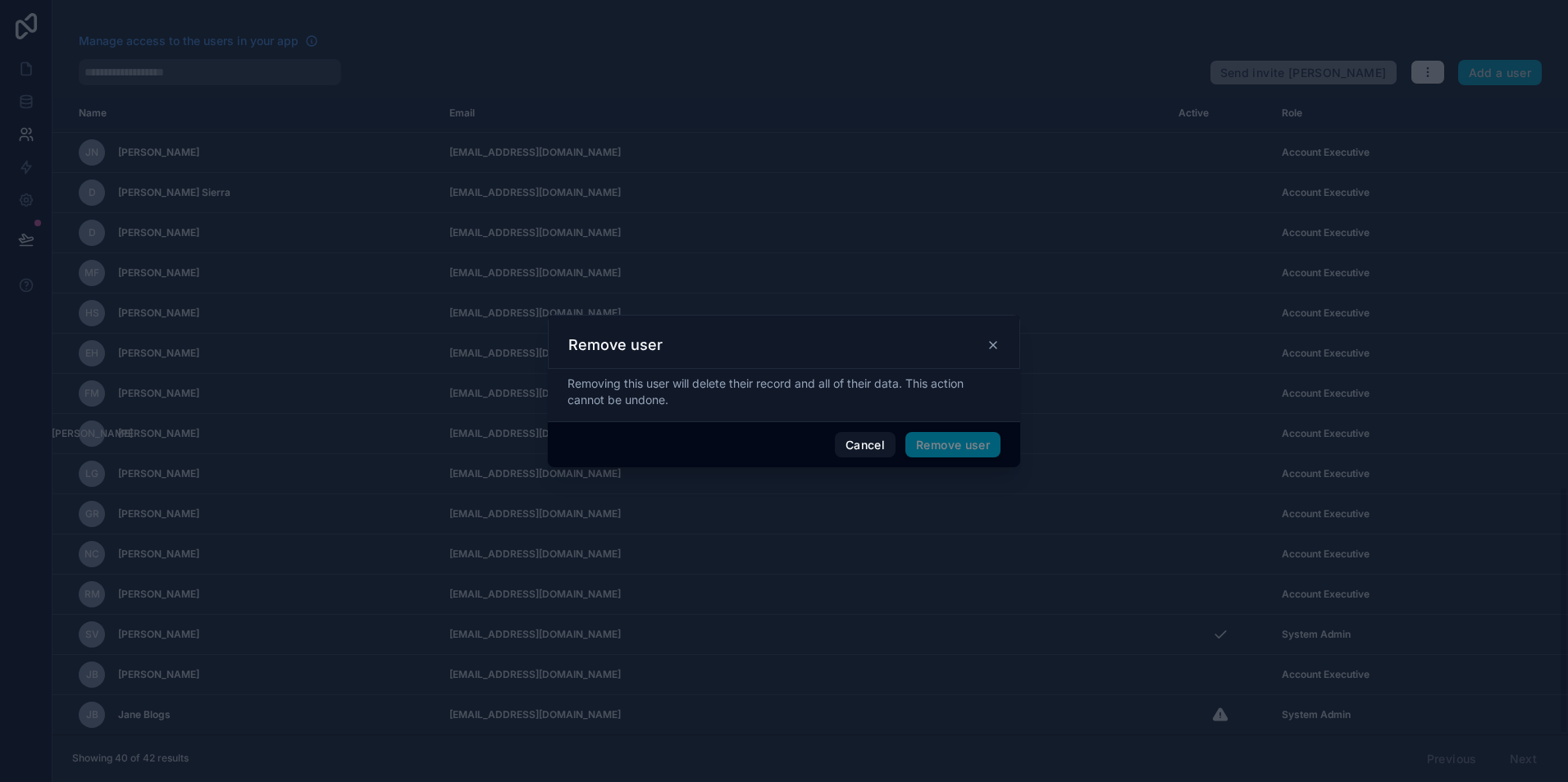
click at [956, 443] on span "Remove user" at bounding box center [953, 445] width 95 height 26
click at [943, 439] on button "Remove user" at bounding box center [953, 445] width 95 height 26
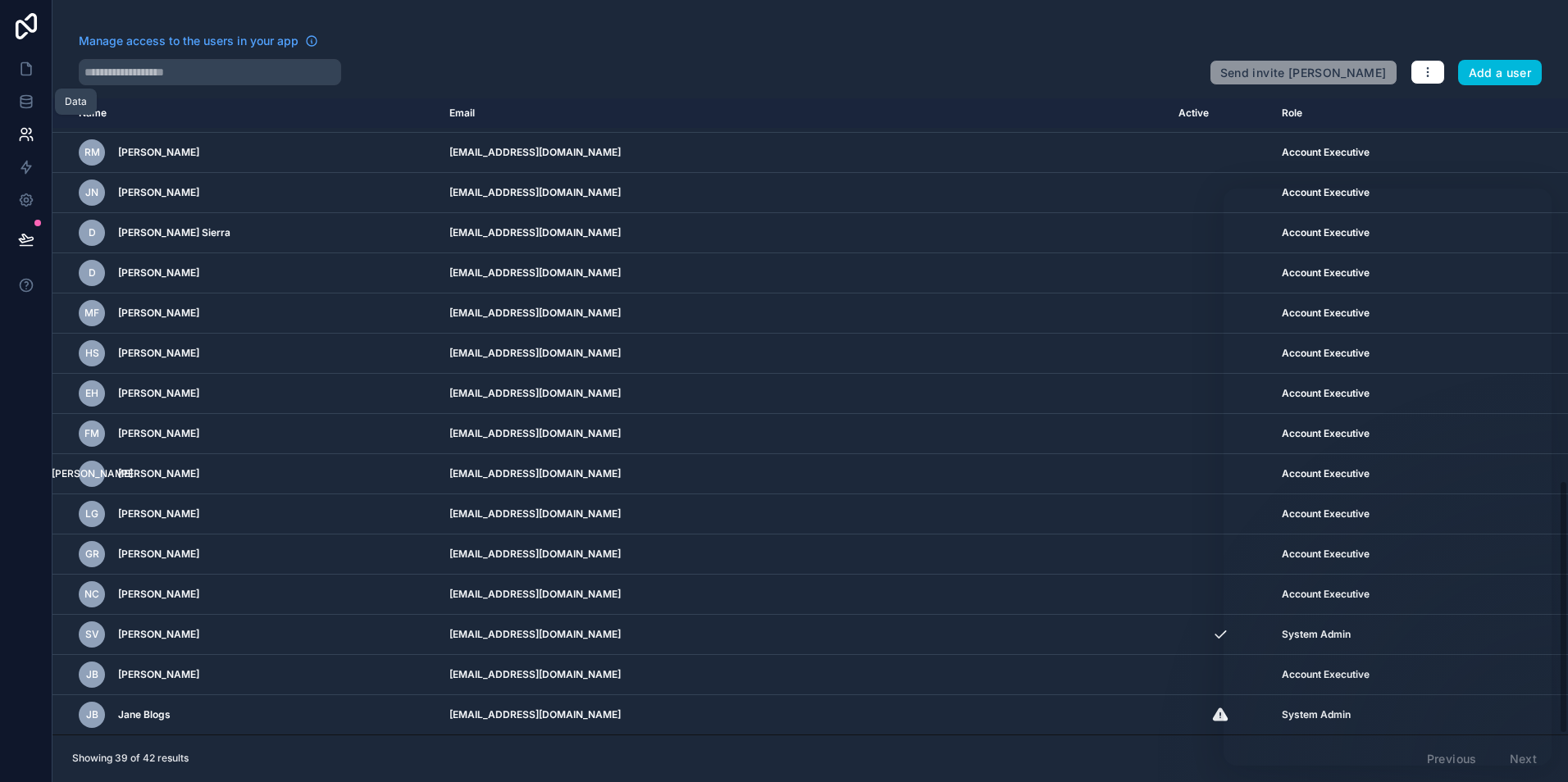
click at [25, 94] on icon at bounding box center [26, 102] width 17 height 17
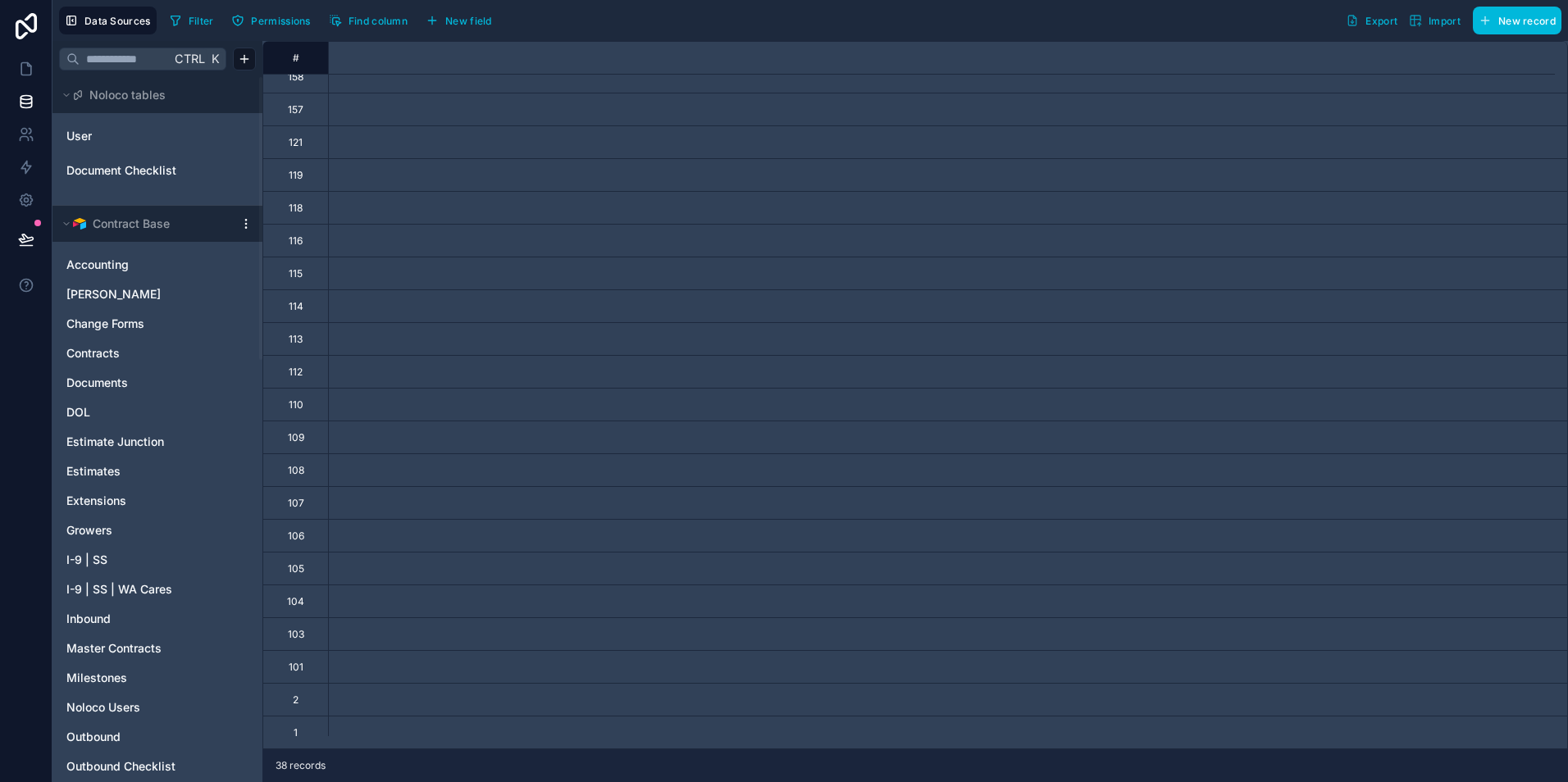
scroll to position [583, 0]
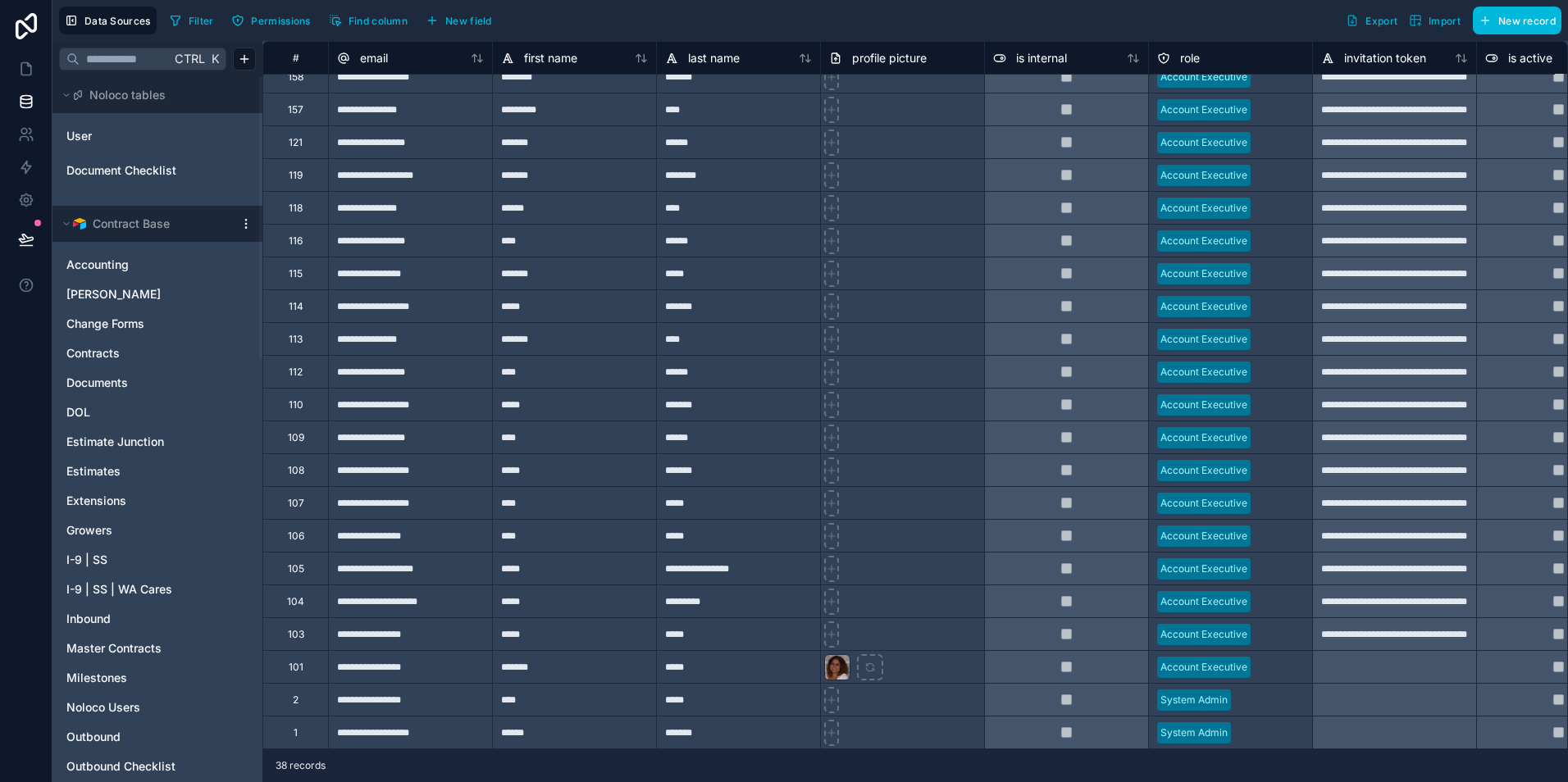
click at [117, 265] on span "Accounting" at bounding box center [97, 265] width 63 height 17
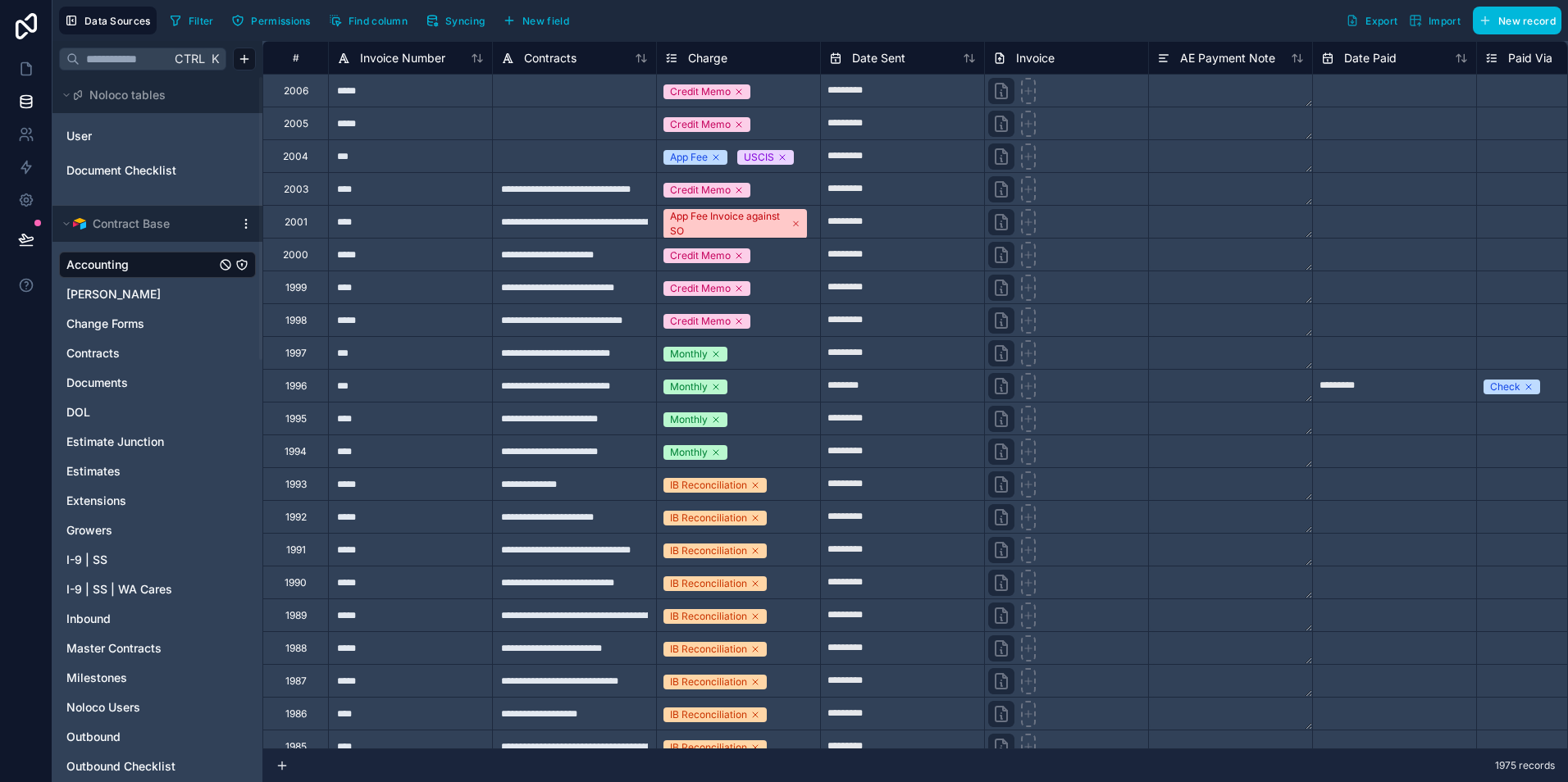
click at [117, 353] on span "Contracts" at bounding box center [93, 353] width 53 height 17
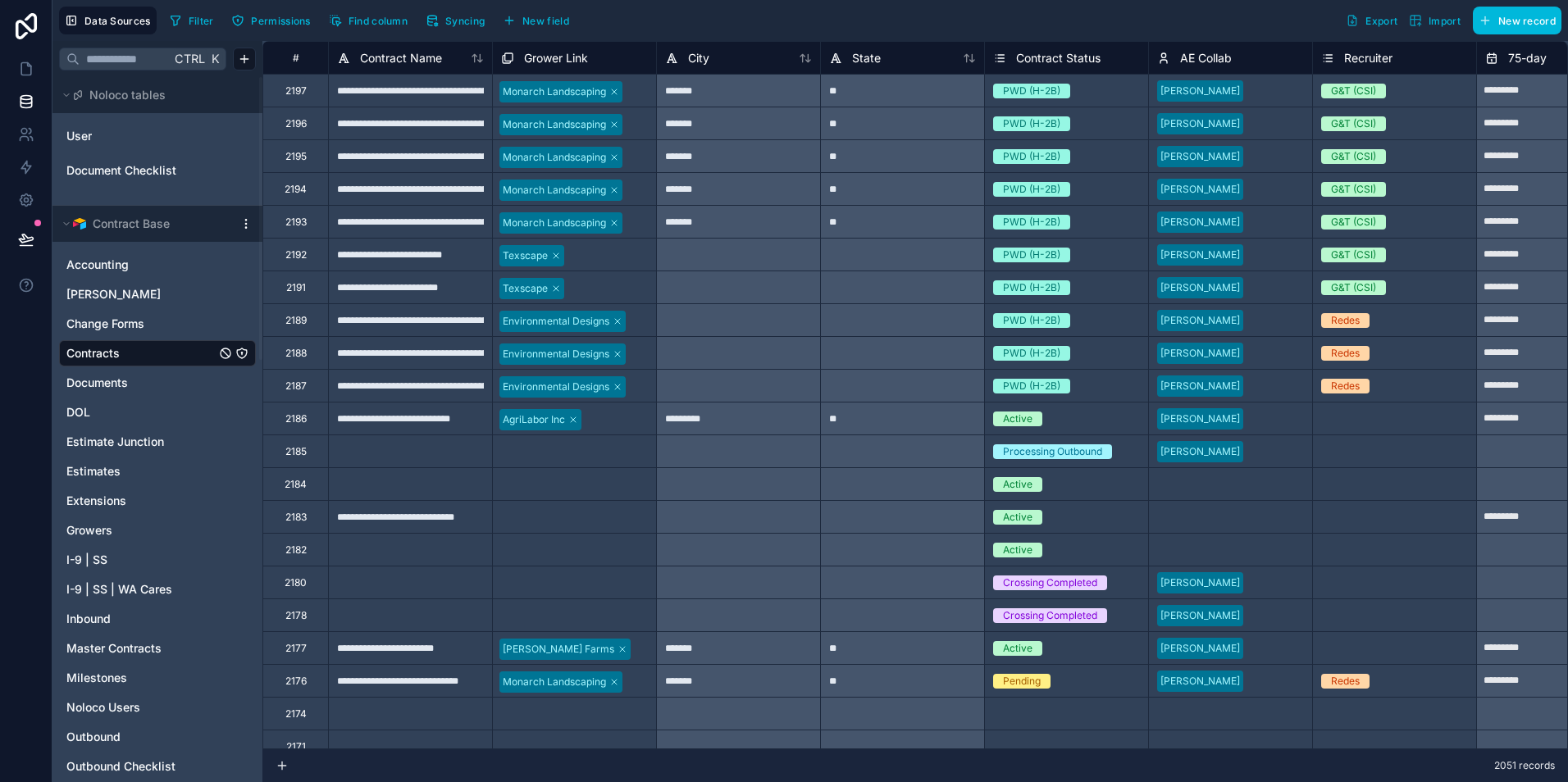
click at [1285, 56] on div "AE Collab" at bounding box center [1231, 58] width 147 height 19
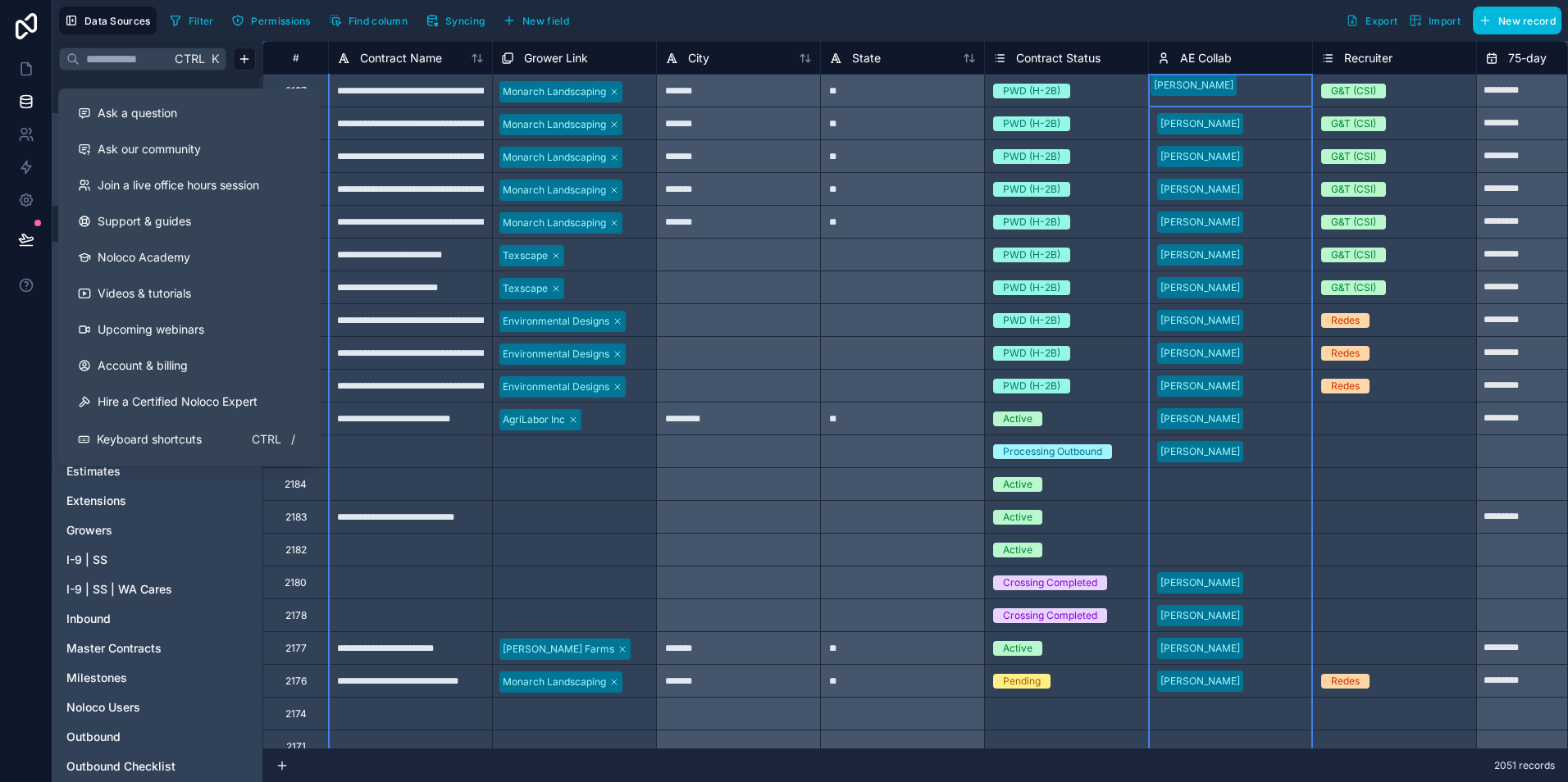
click at [23, 283] on icon at bounding box center [26, 285] width 17 height 17
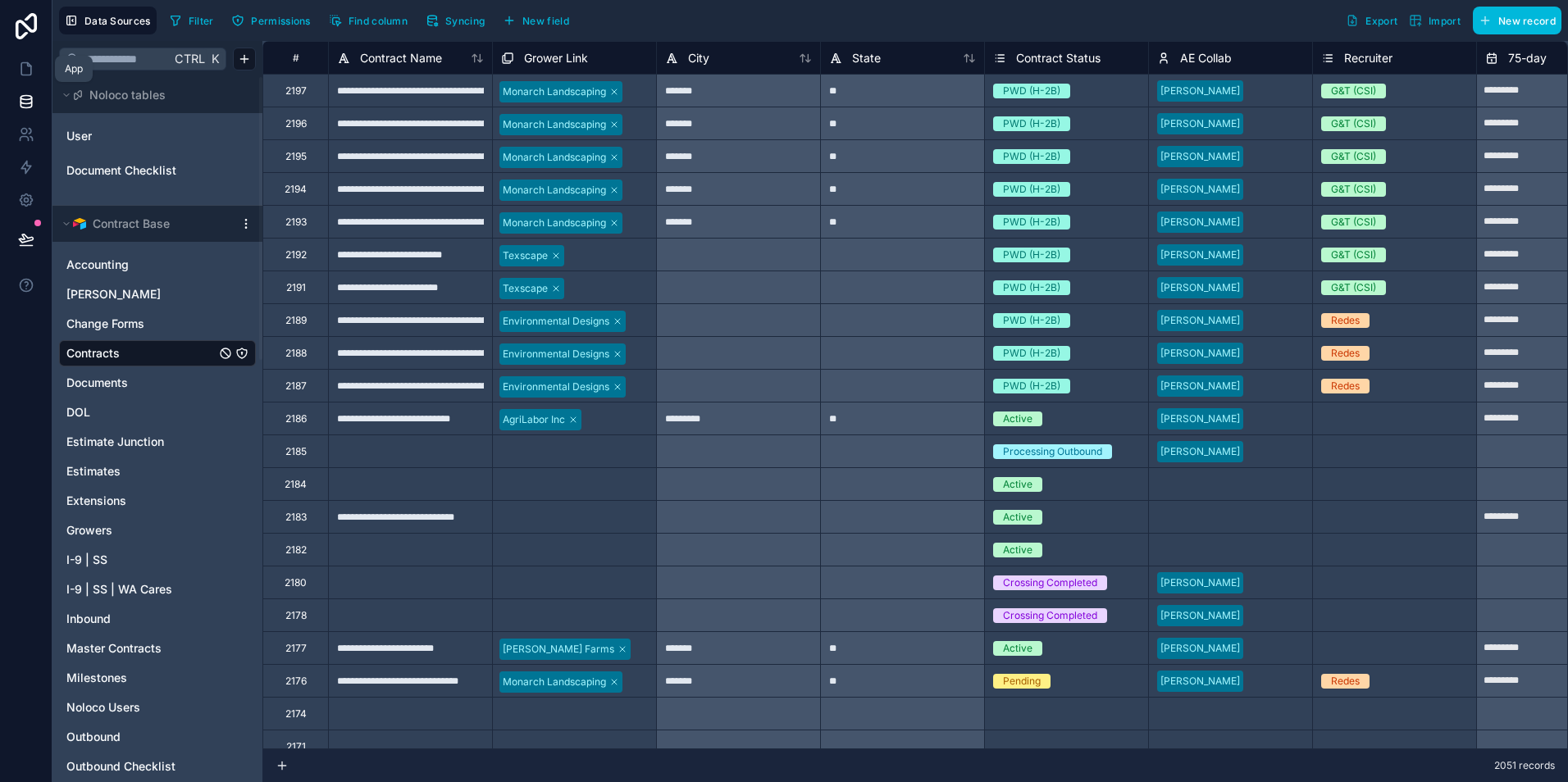
click at [29, 67] on icon at bounding box center [26, 69] width 17 height 17
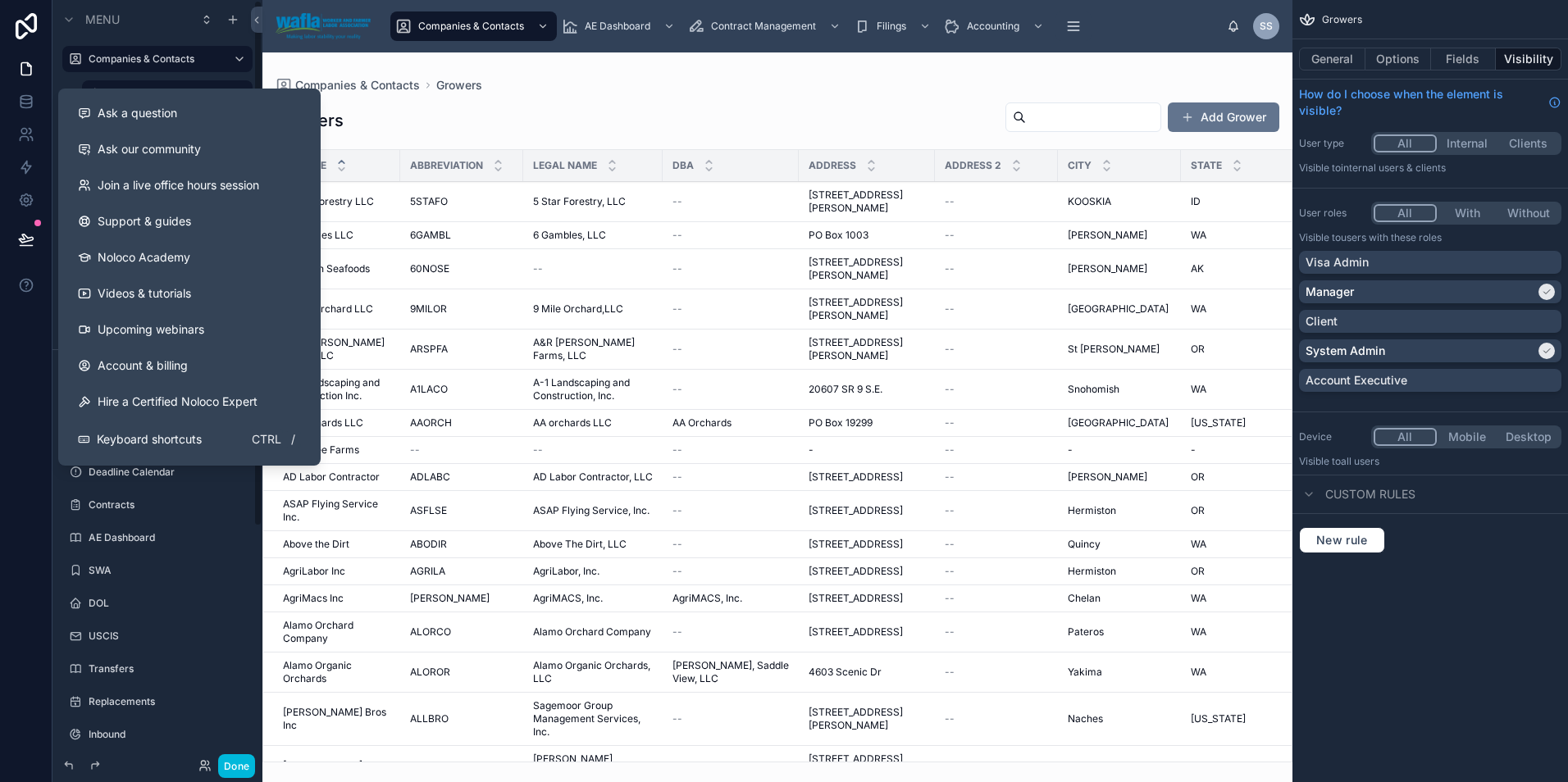
click at [26, 284] on icon at bounding box center [26, 285] width 17 height 17
click at [123, 103] on button "Ask a question" at bounding box center [189, 113] width 249 height 36
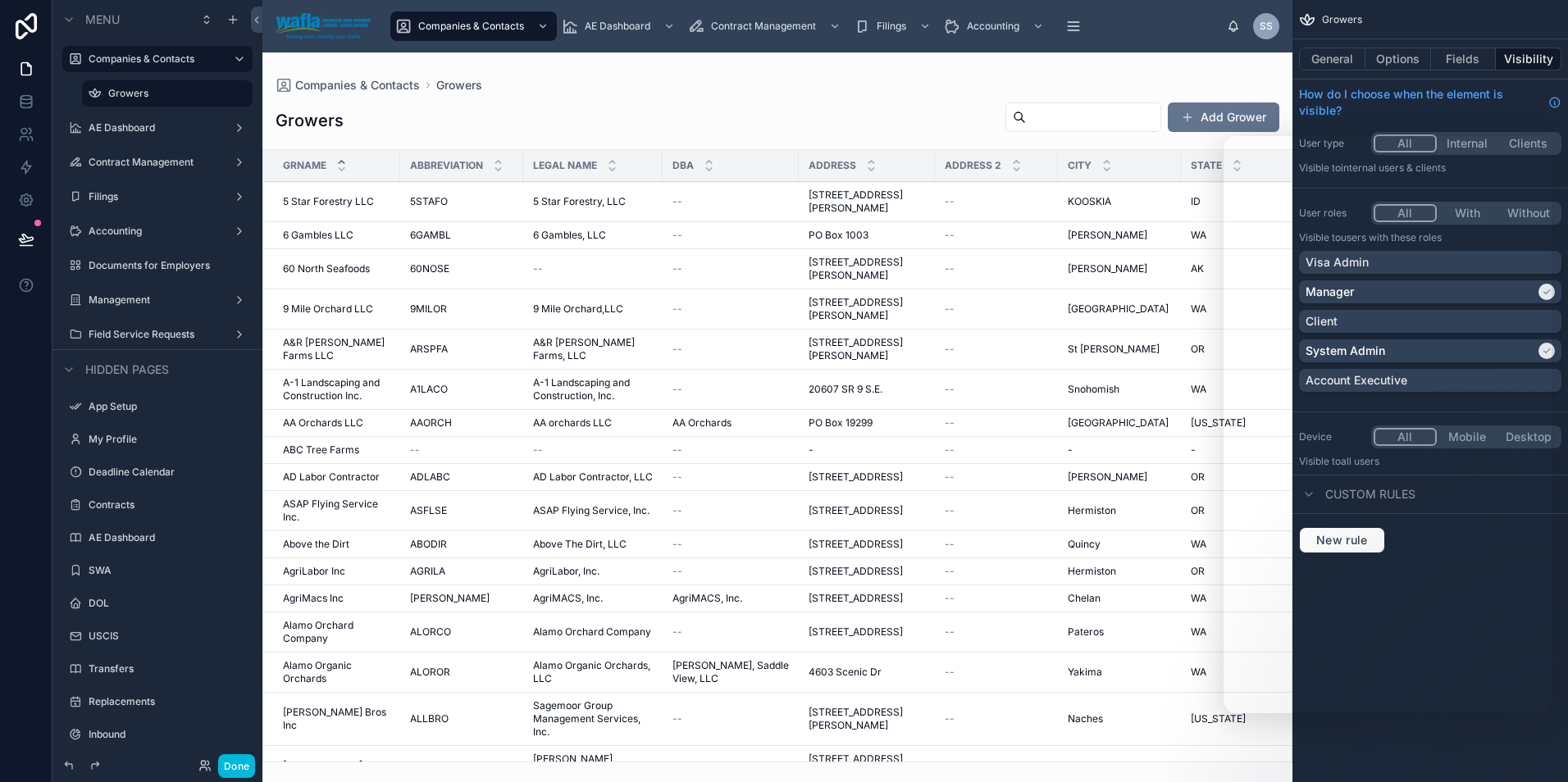
click at [1180, 73] on div "Companies & Contacts Growers Growers Add Grower GrName Abbreviation Legal Name …" at bounding box center [777, 407] width 1030 height 710
click at [1046, 71] on div "Companies & Contacts Growers Growers Add Grower GrName Abbreviation Legal Name …" at bounding box center [777, 407] width 1030 height 710
click at [24, 126] on icon at bounding box center [26, 134] width 17 height 17
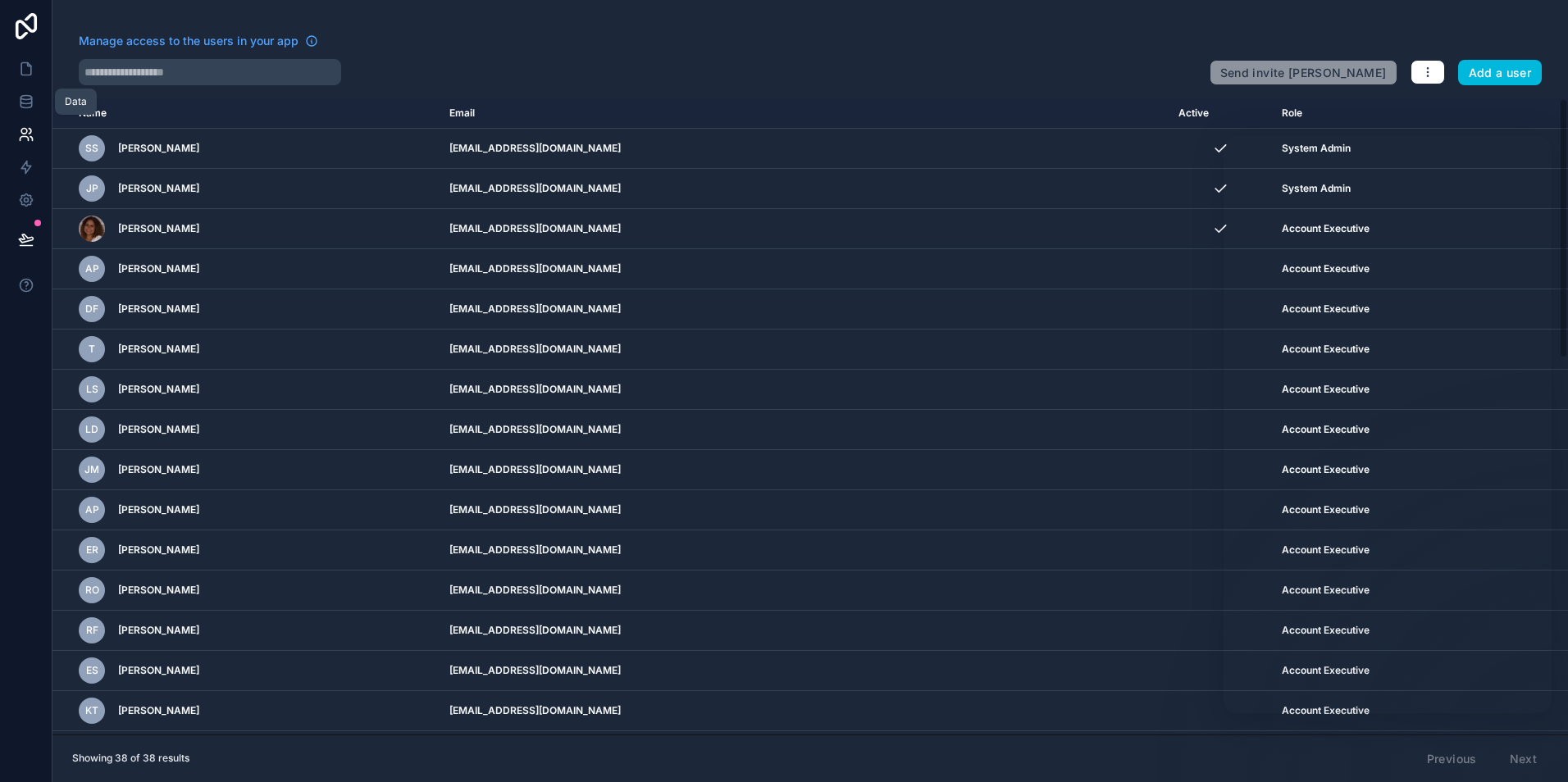
click at [27, 106] on icon at bounding box center [26, 102] width 17 height 17
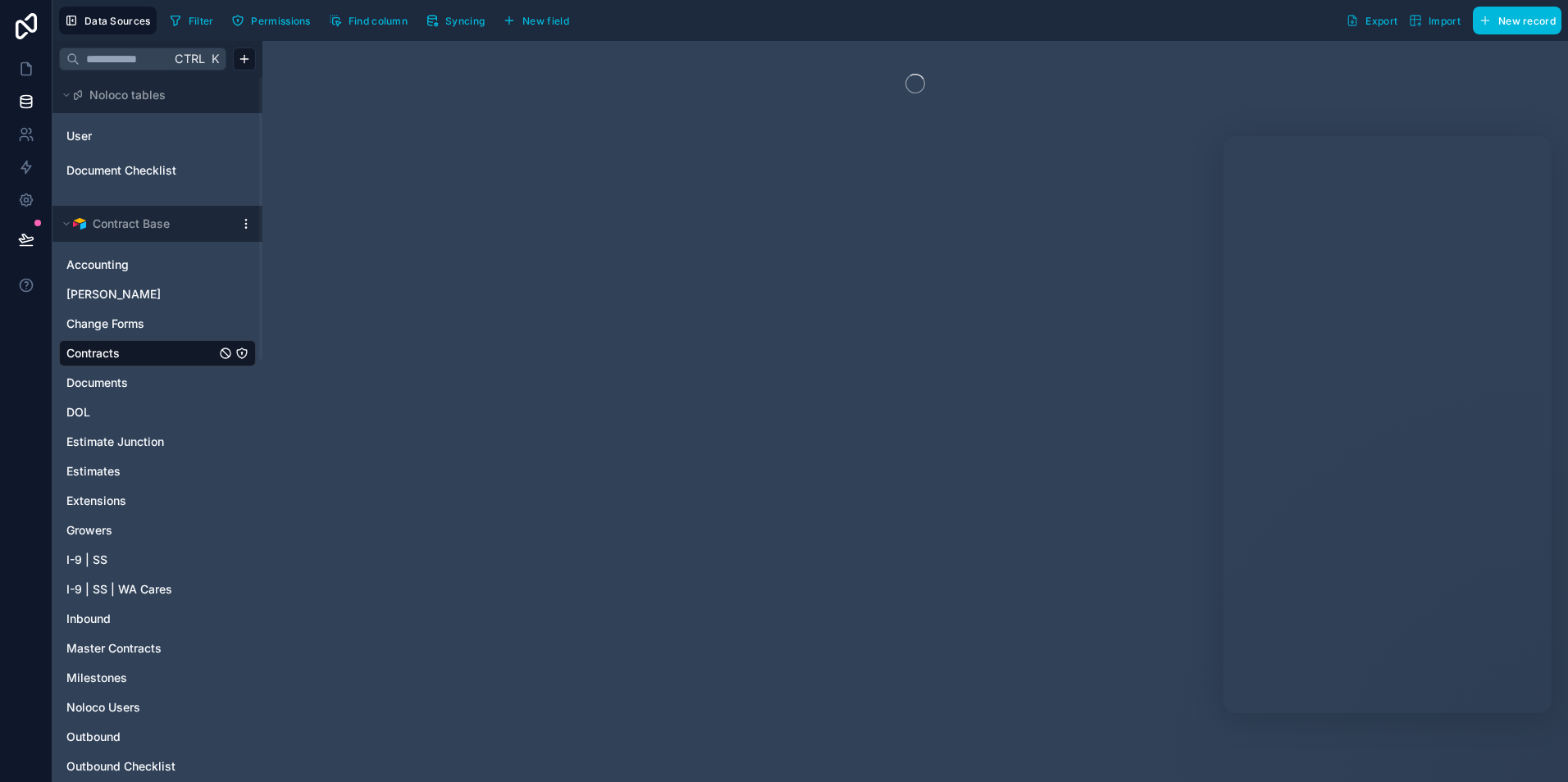
click at [103, 137] on link "User" at bounding box center [132, 136] width 132 height 17
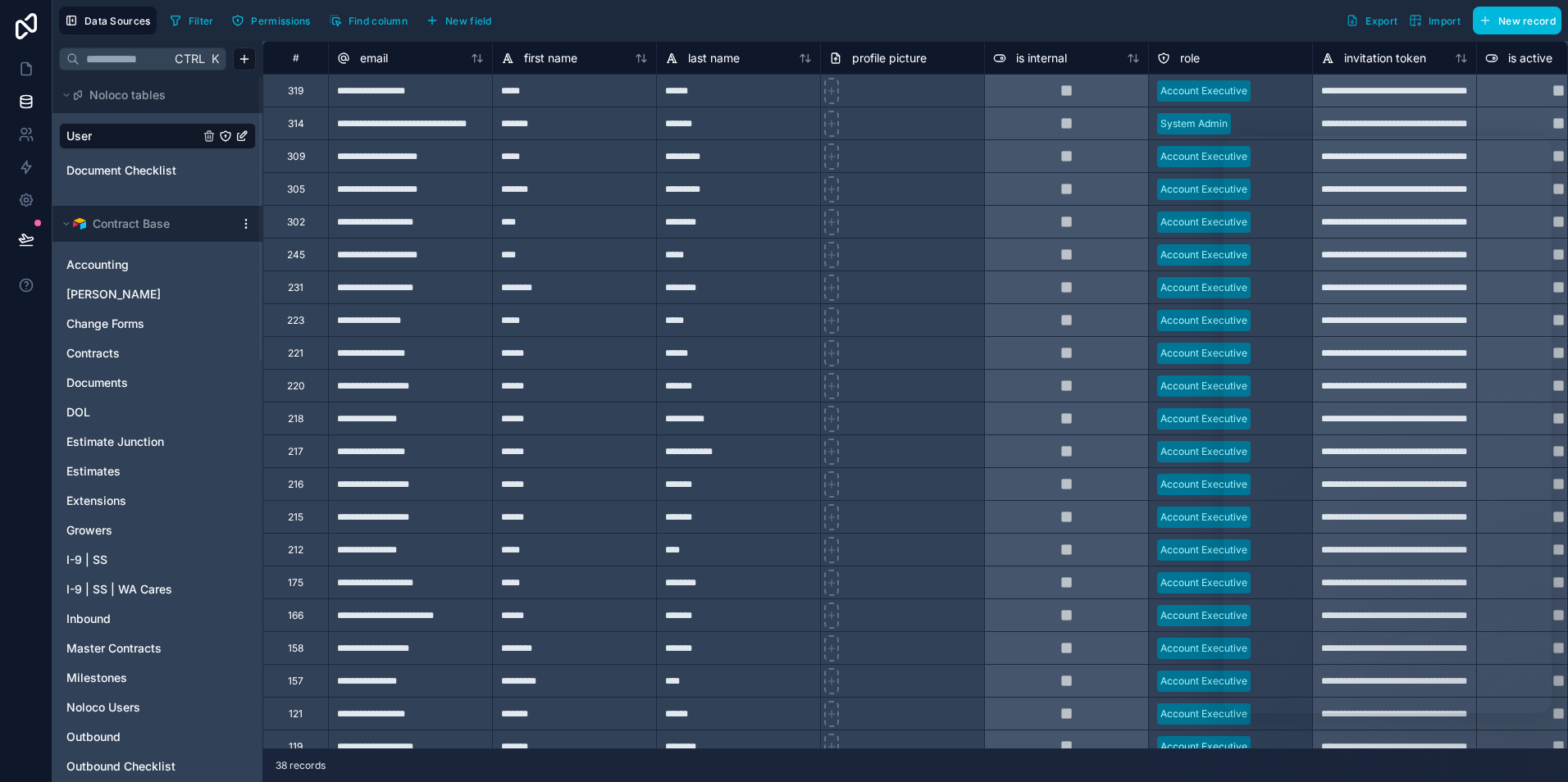
click at [300, 163] on div "309" at bounding box center [295, 155] width 65 height 33
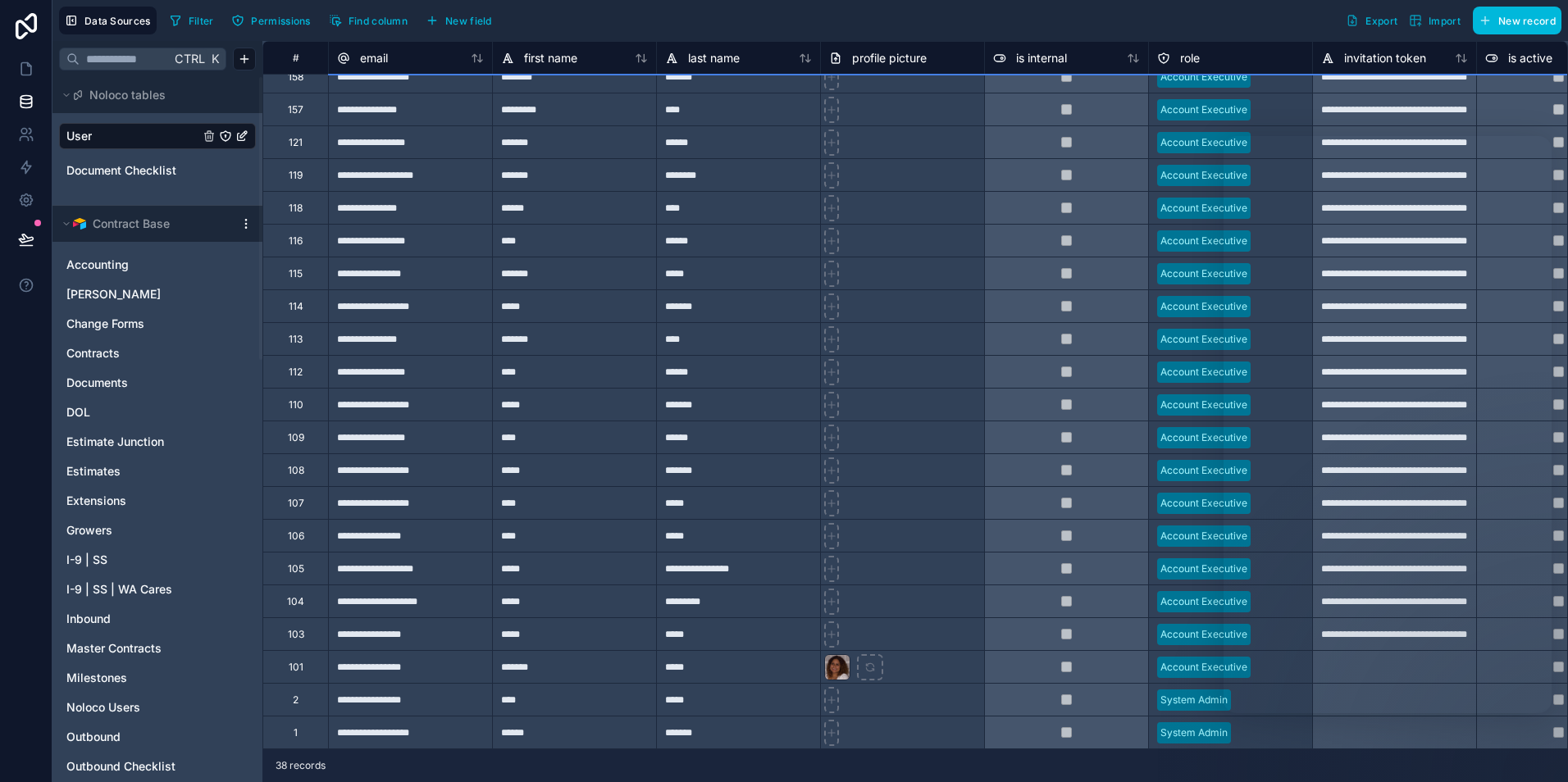
scroll to position [583, 0]
click at [310, 650] on div "101" at bounding box center [295, 666] width 65 height 33
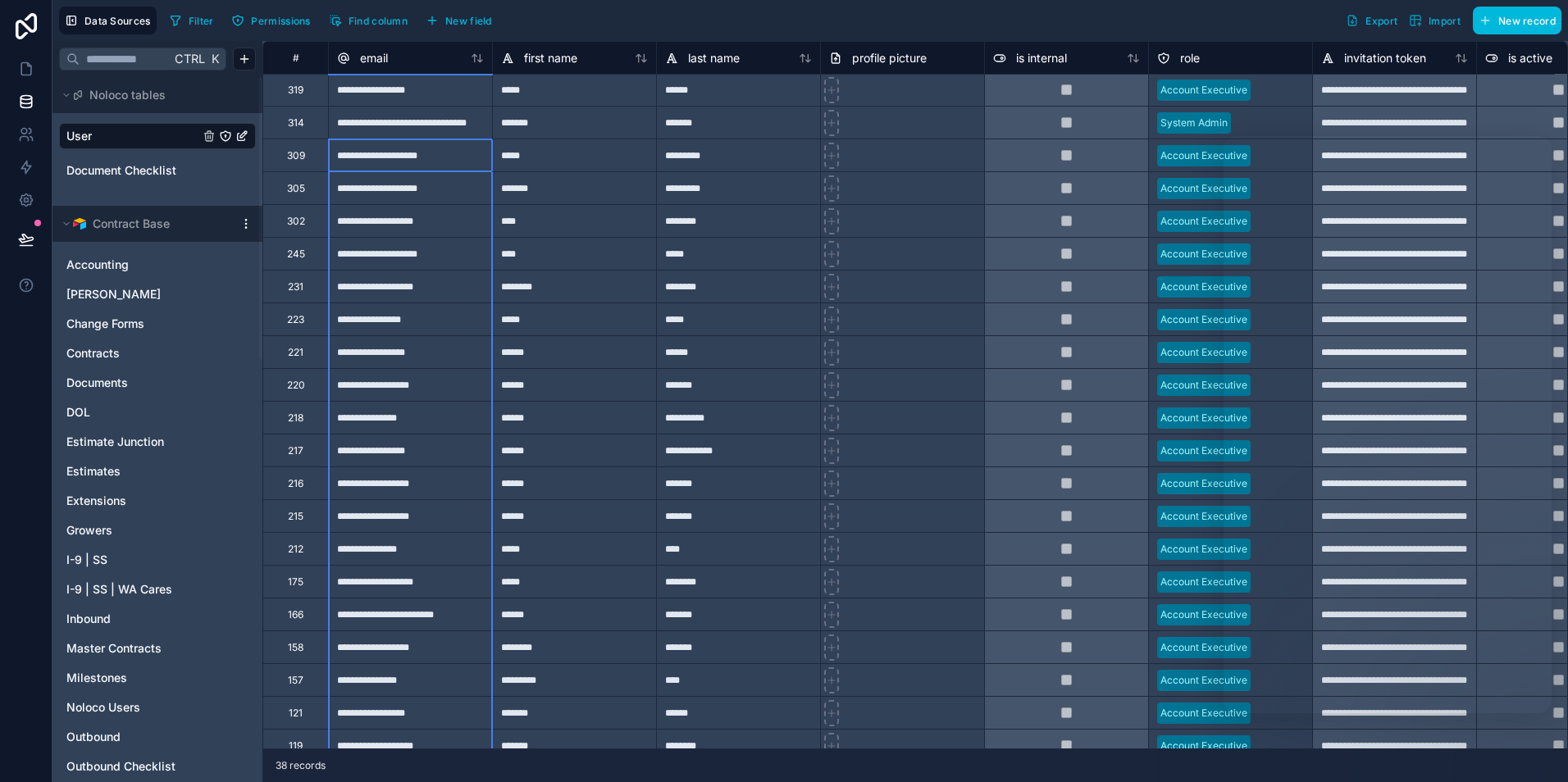
scroll to position [0, 0]
click at [471, 221] on div "Delete rows 3 to 36" at bounding box center [486, 221] width 117 height 18
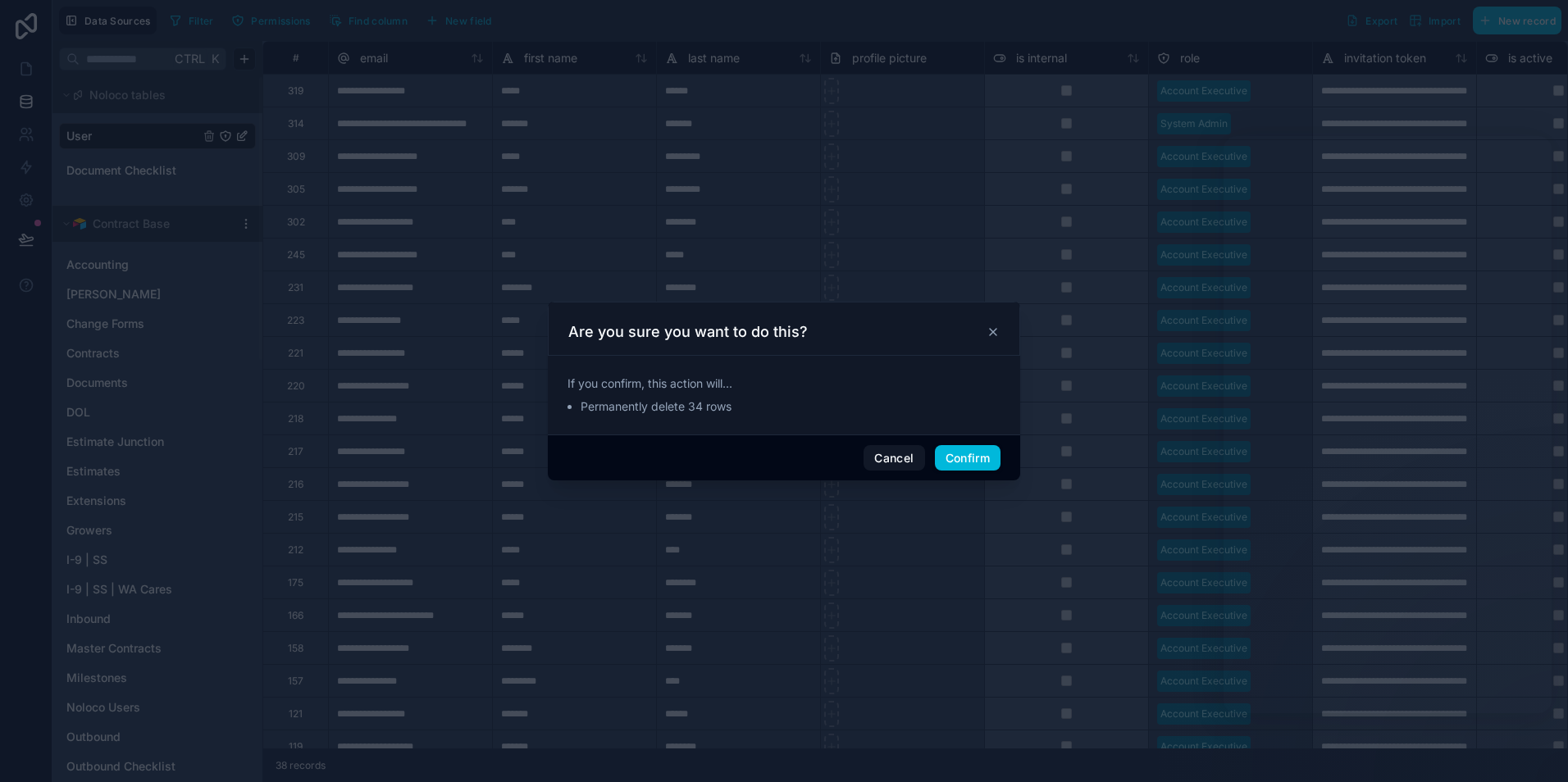
drag, startPoint x: 976, startPoint y: 455, endPoint x: 843, endPoint y: 440, distance: 133.8
click at [843, 440] on div "Cancel Confirm" at bounding box center [783, 457] width 472 height 47
click at [873, 446] on button "Cancel" at bounding box center [893, 458] width 61 height 26
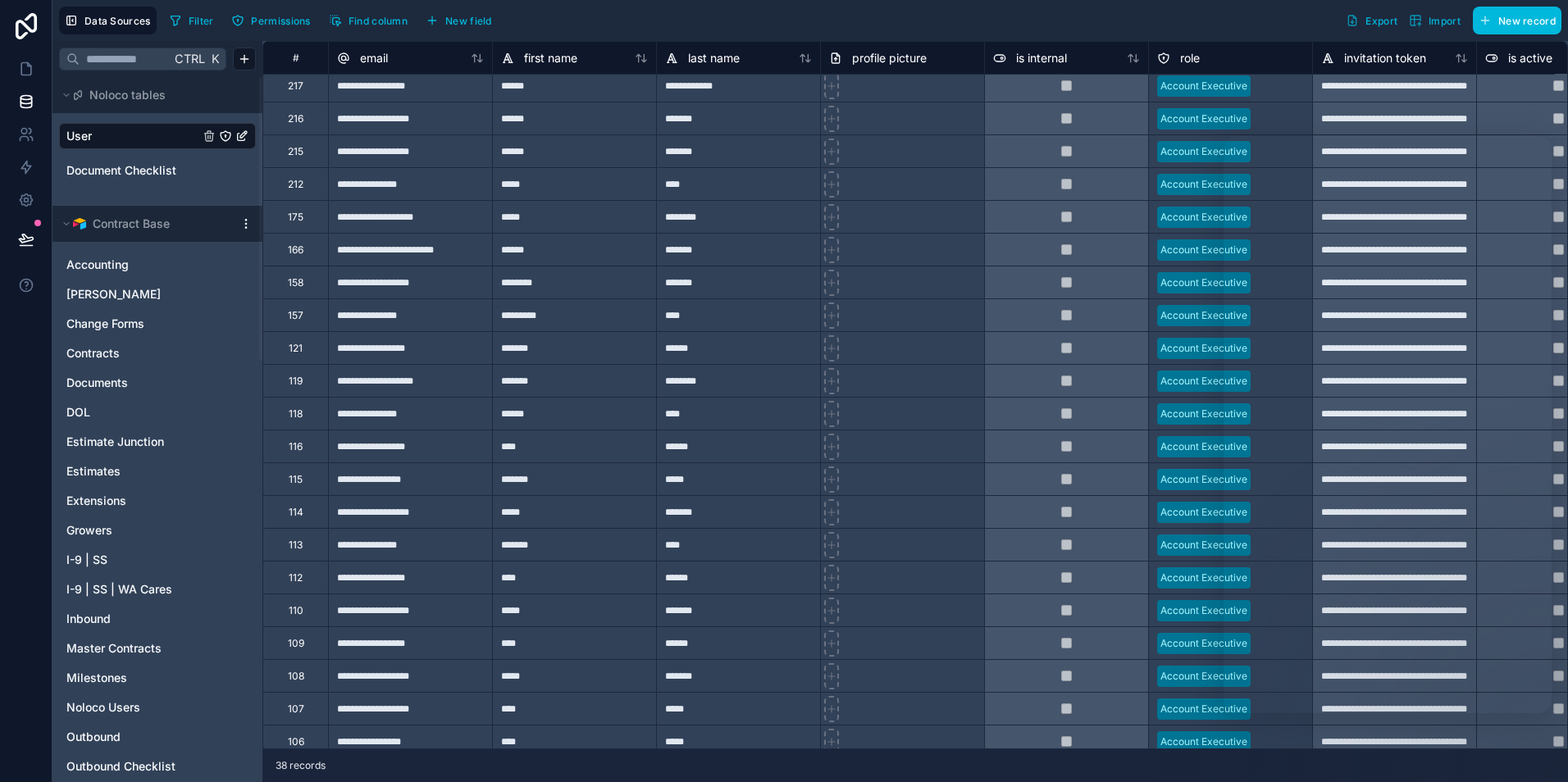
scroll to position [583, 0]
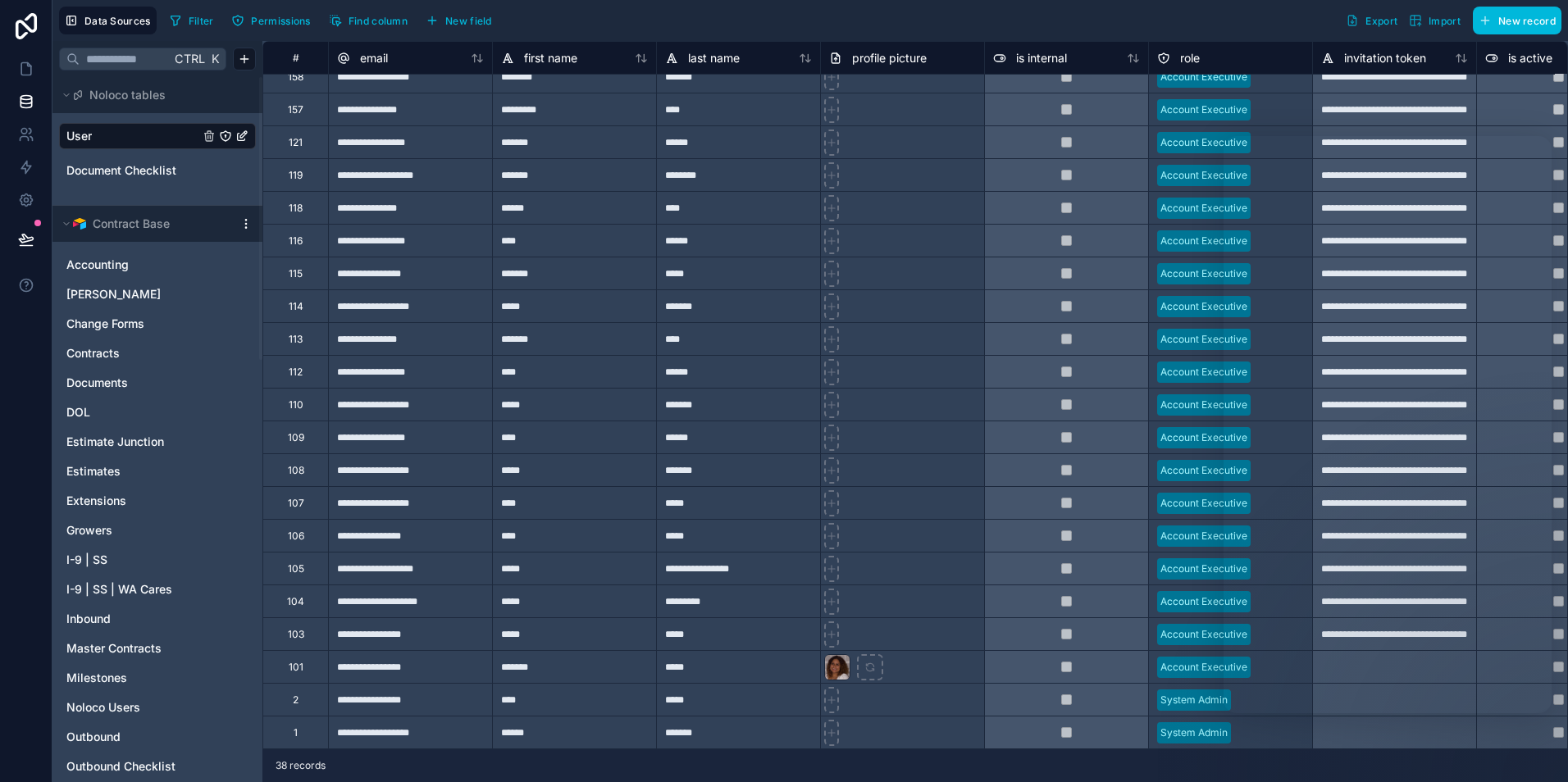
click at [409, 631] on div "**********" at bounding box center [411, 633] width 164 height 33
click at [445, 660] on div "**********" at bounding box center [411, 666] width 164 height 33
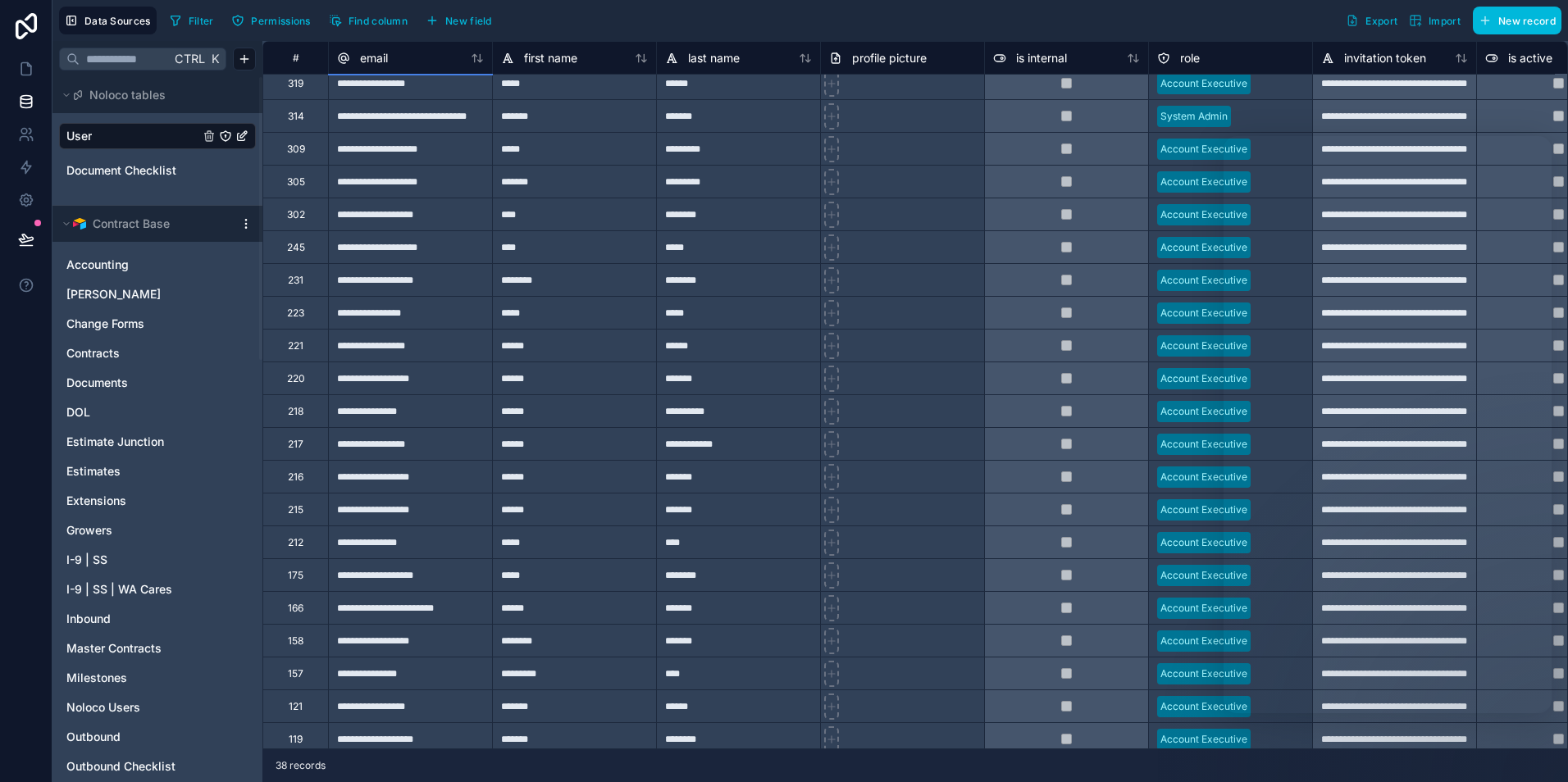
scroll to position [0, 0]
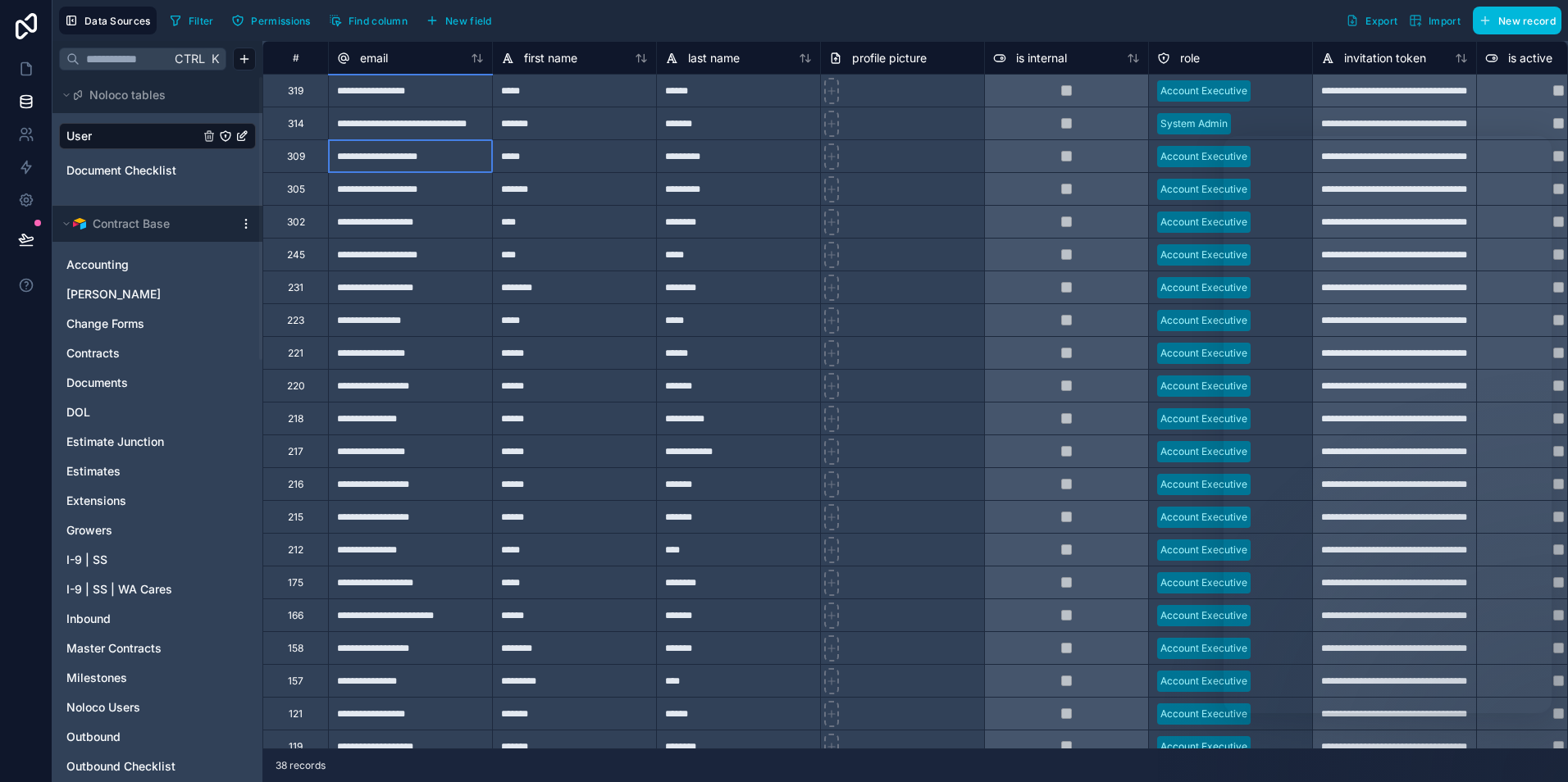
click at [435, 155] on div "**********" at bounding box center [411, 155] width 164 height 33
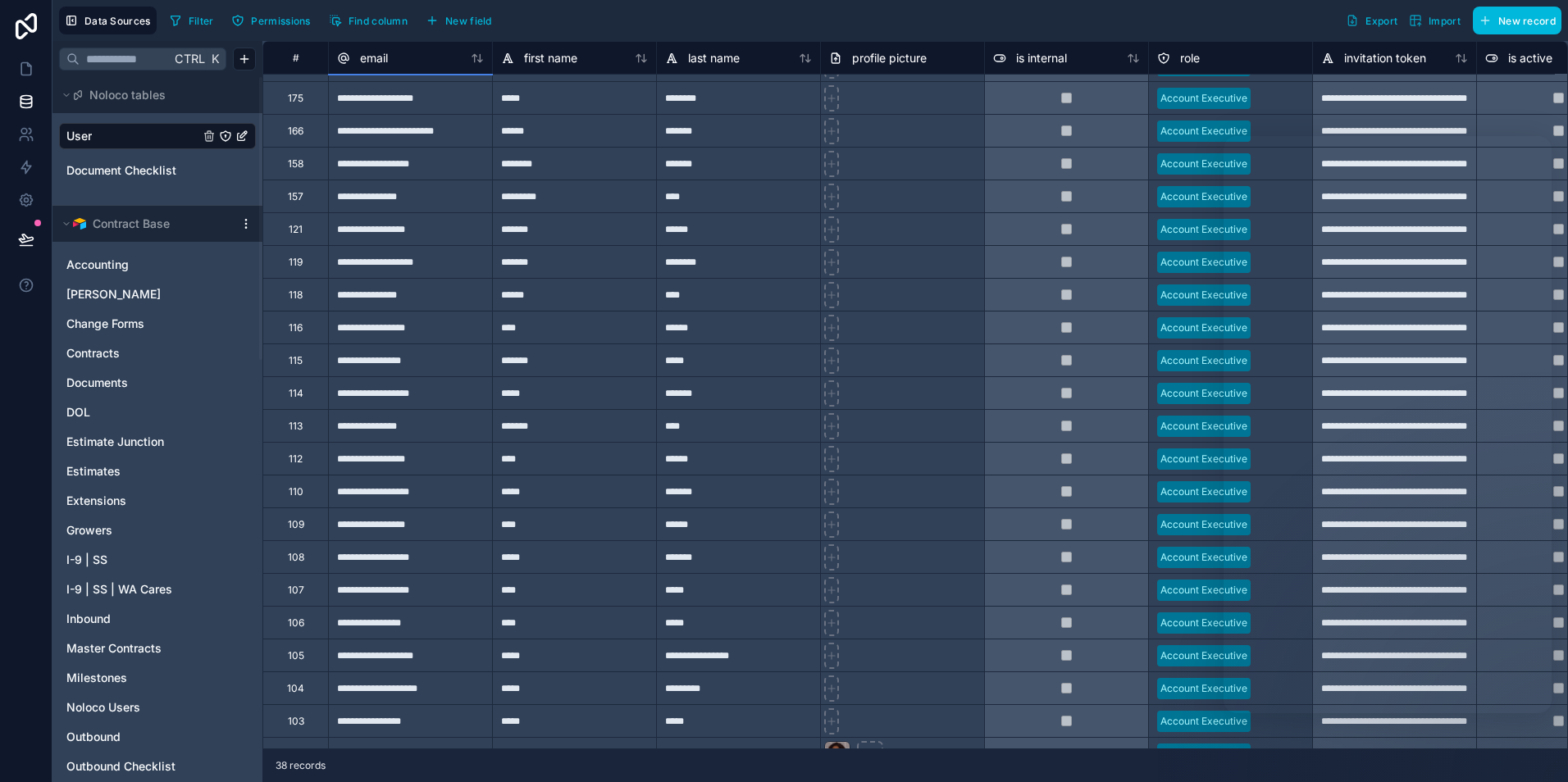
scroll to position [583, 0]
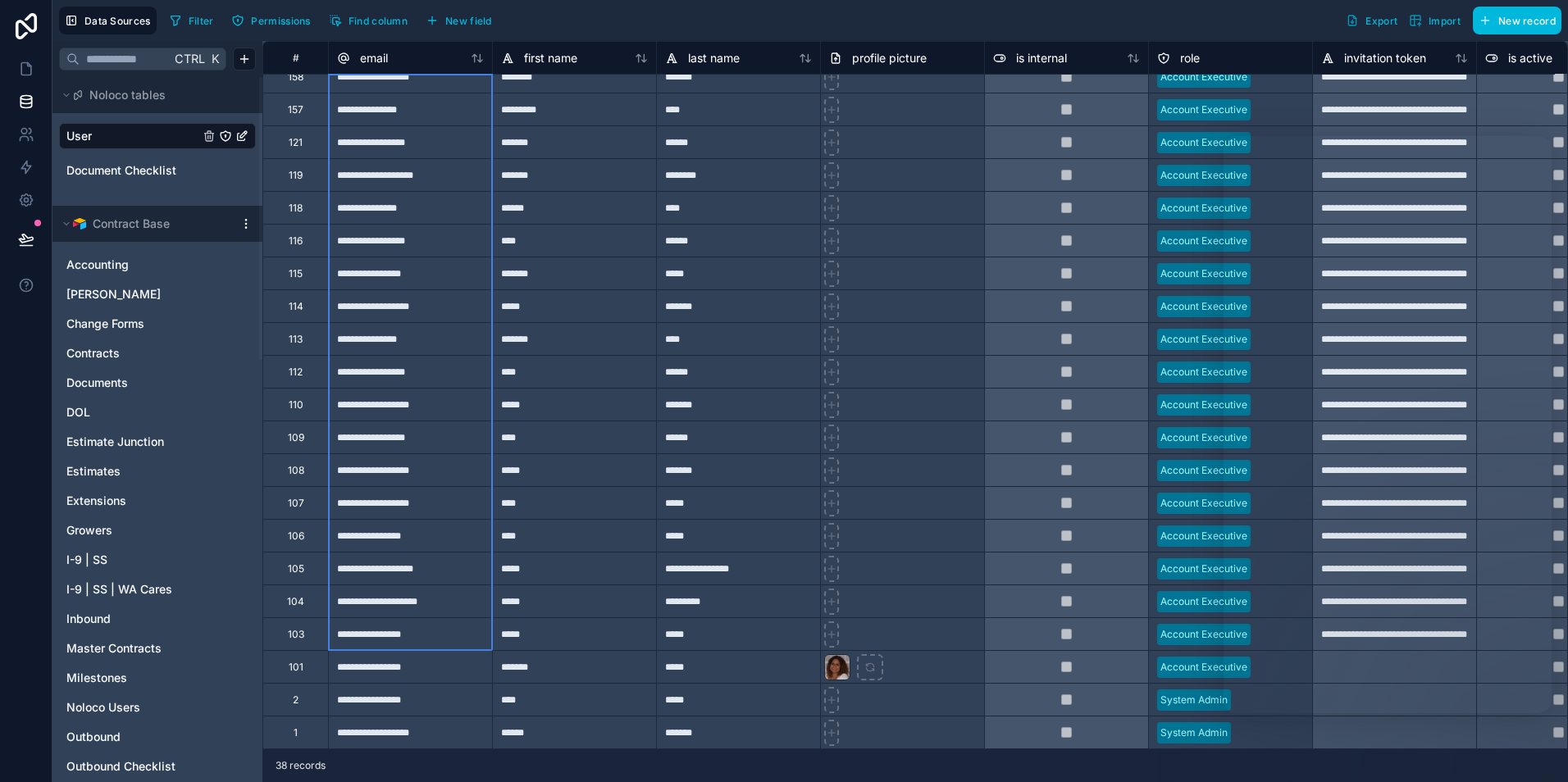
click at [443, 625] on div "**********" at bounding box center [411, 633] width 164 height 33
click at [495, 692] on div "Delete rows 3 to 35" at bounding box center [502, 693] width 117 height 18
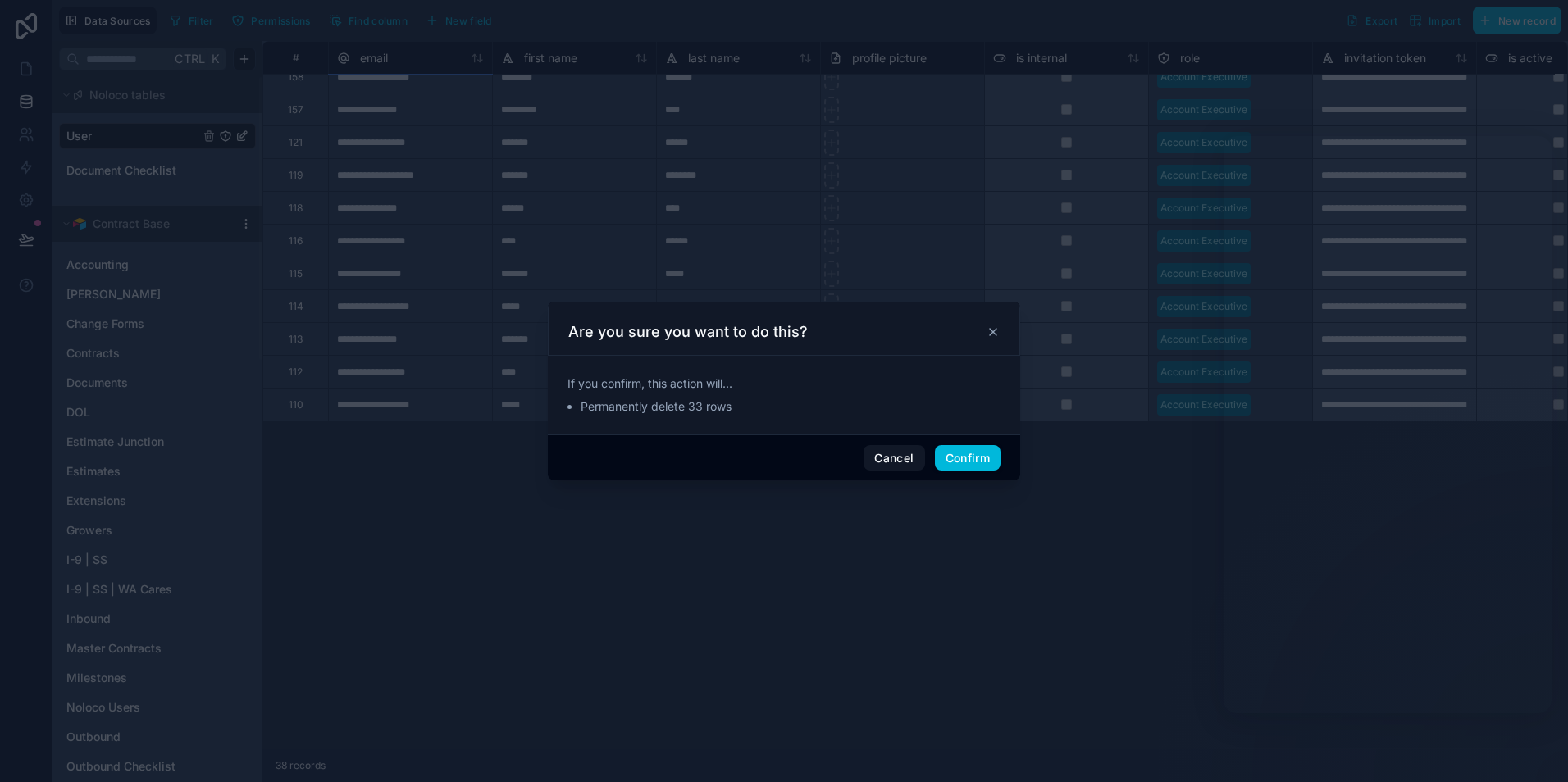
scroll to position [65, 0]
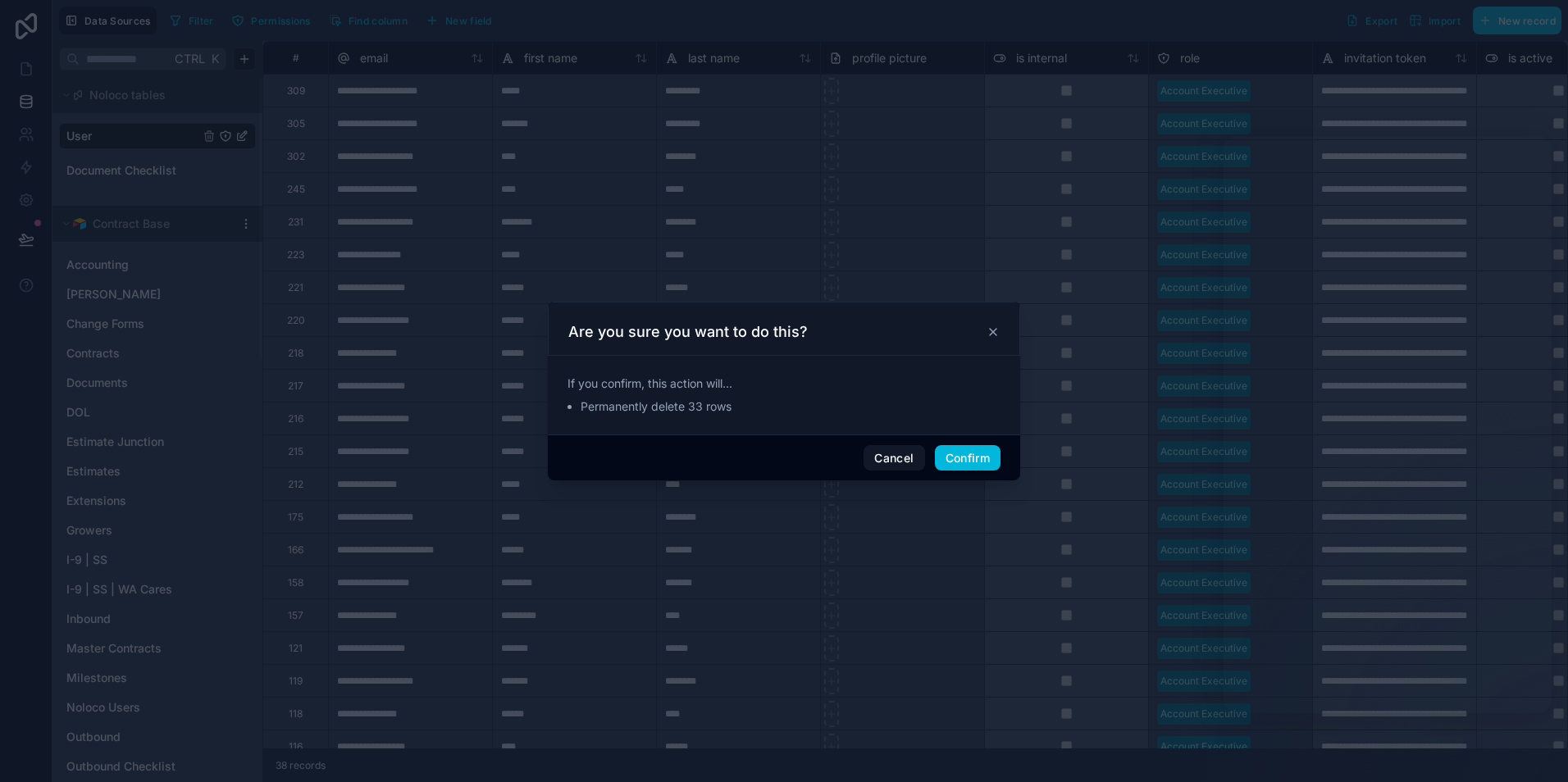
click at [950, 459] on button "Confirm" at bounding box center [968, 458] width 65 height 26
type input "**********"
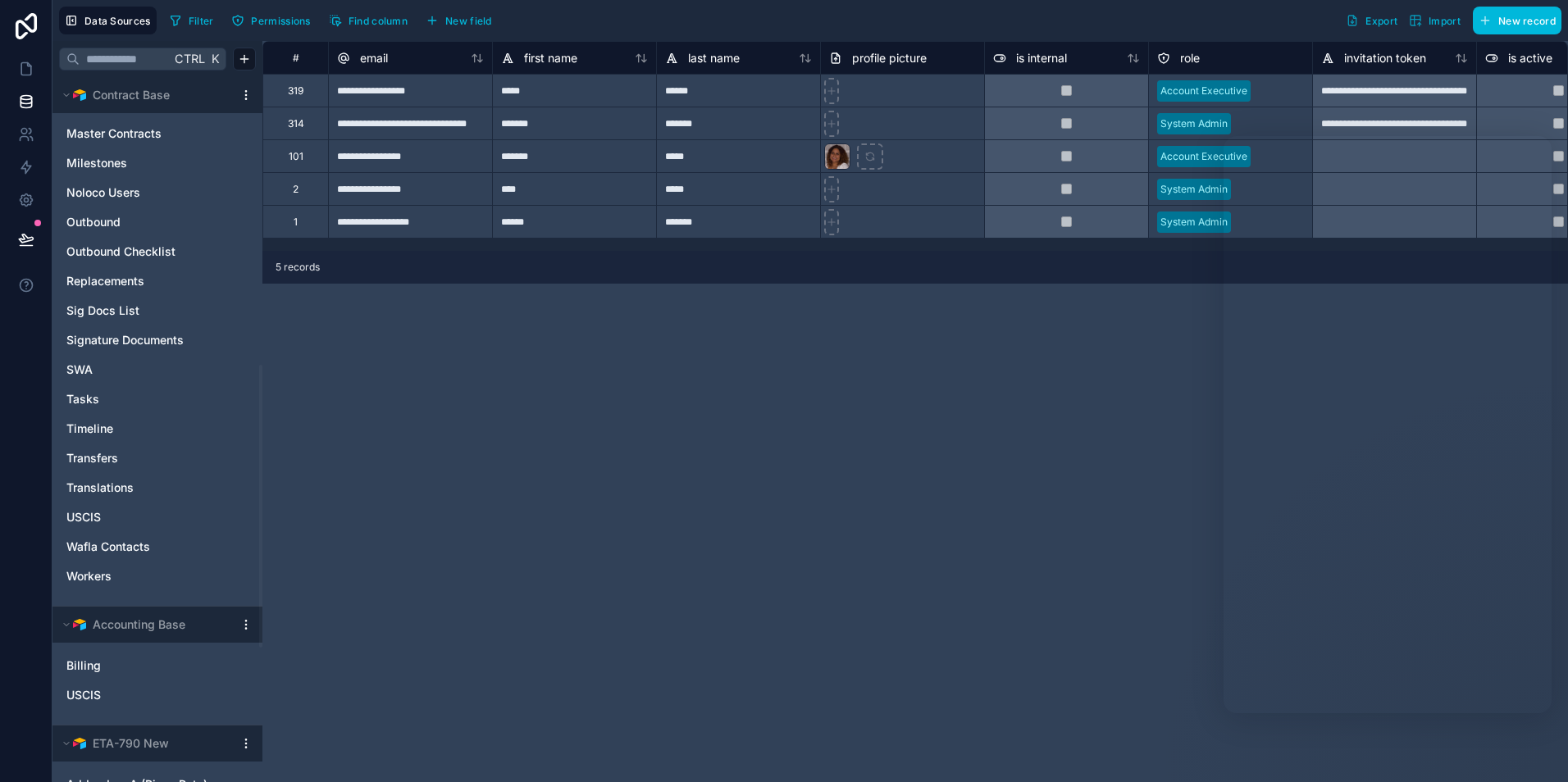
scroll to position [983, 0]
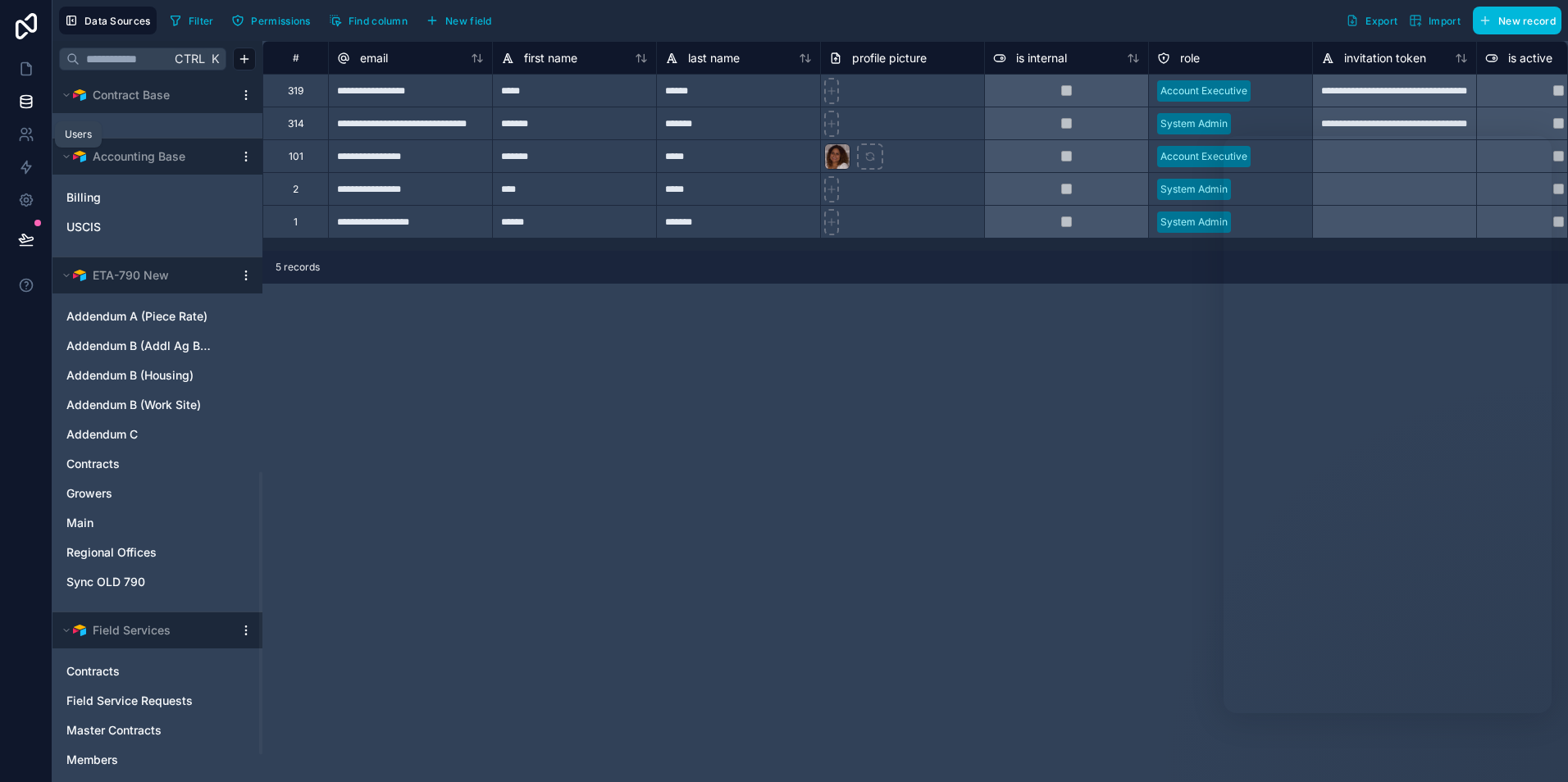
click at [23, 135] on icon at bounding box center [26, 134] width 17 height 17
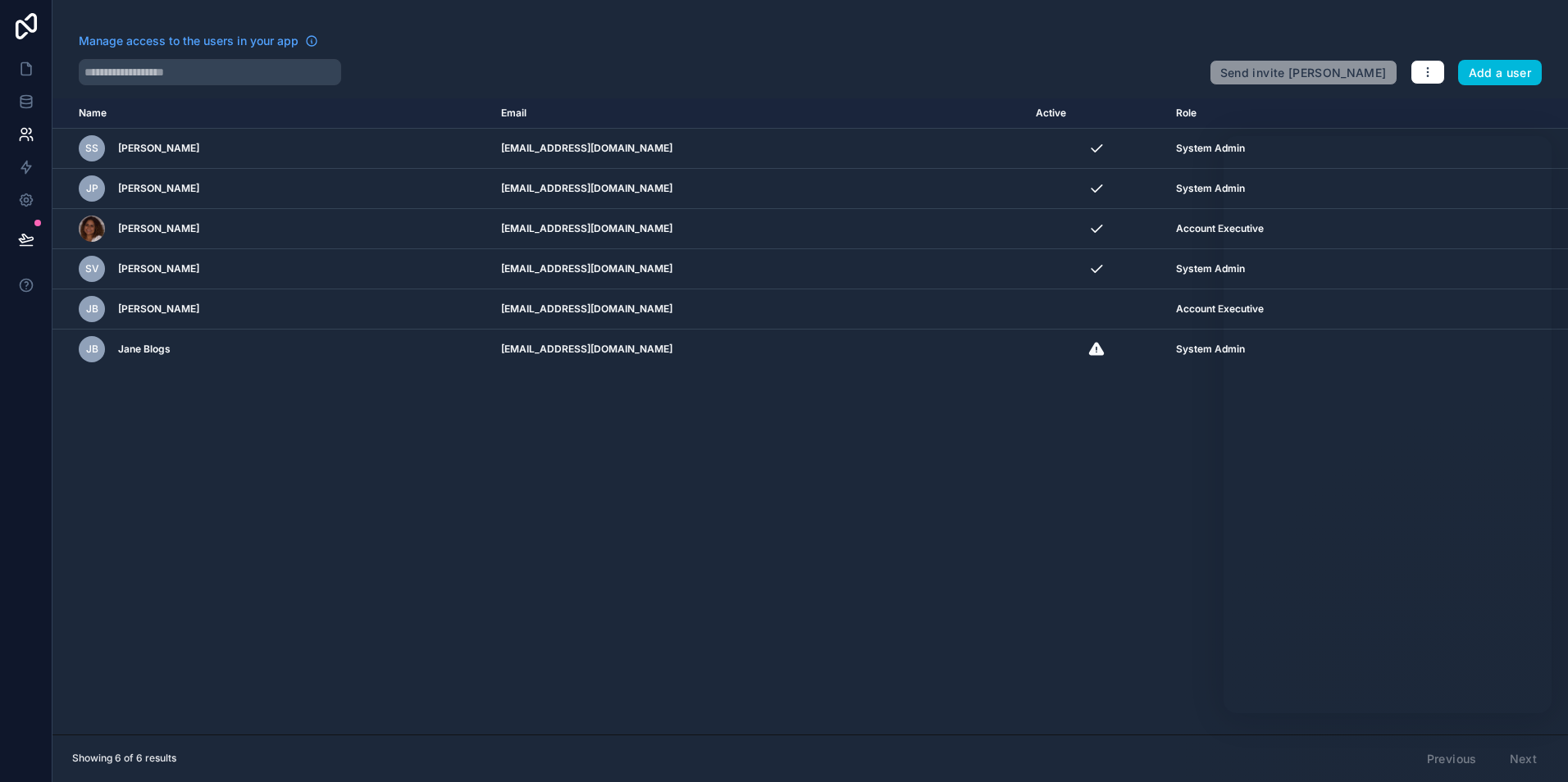
click at [446, 228] on div "[PERSON_NAME]" at bounding box center [280, 229] width 403 height 26
click at [0, 0] on icon "scrollable content" at bounding box center [0, 0] width 0 height 0
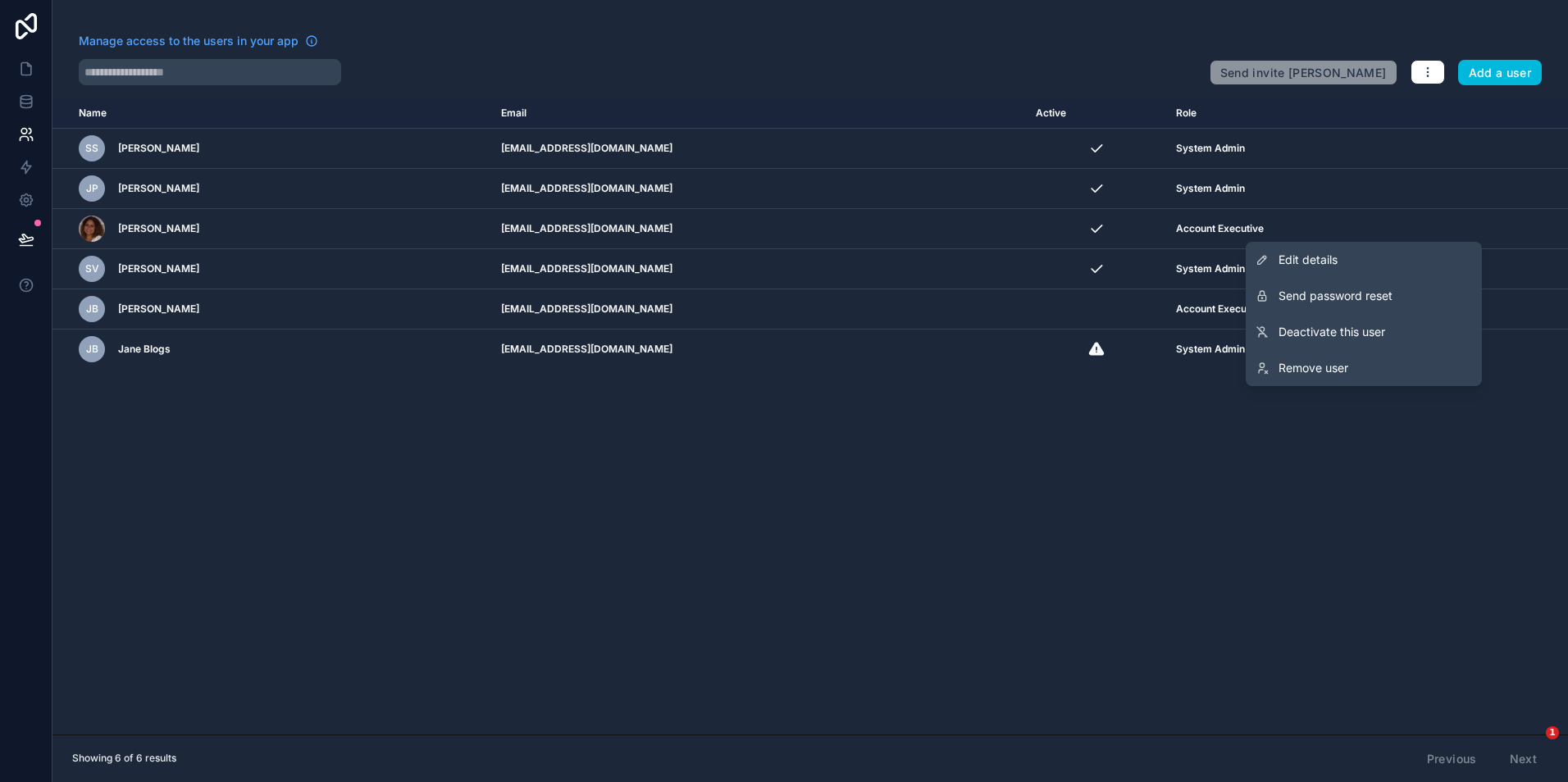
click at [1346, 267] on link "Edit details" at bounding box center [1363, 259] width 236 height 36
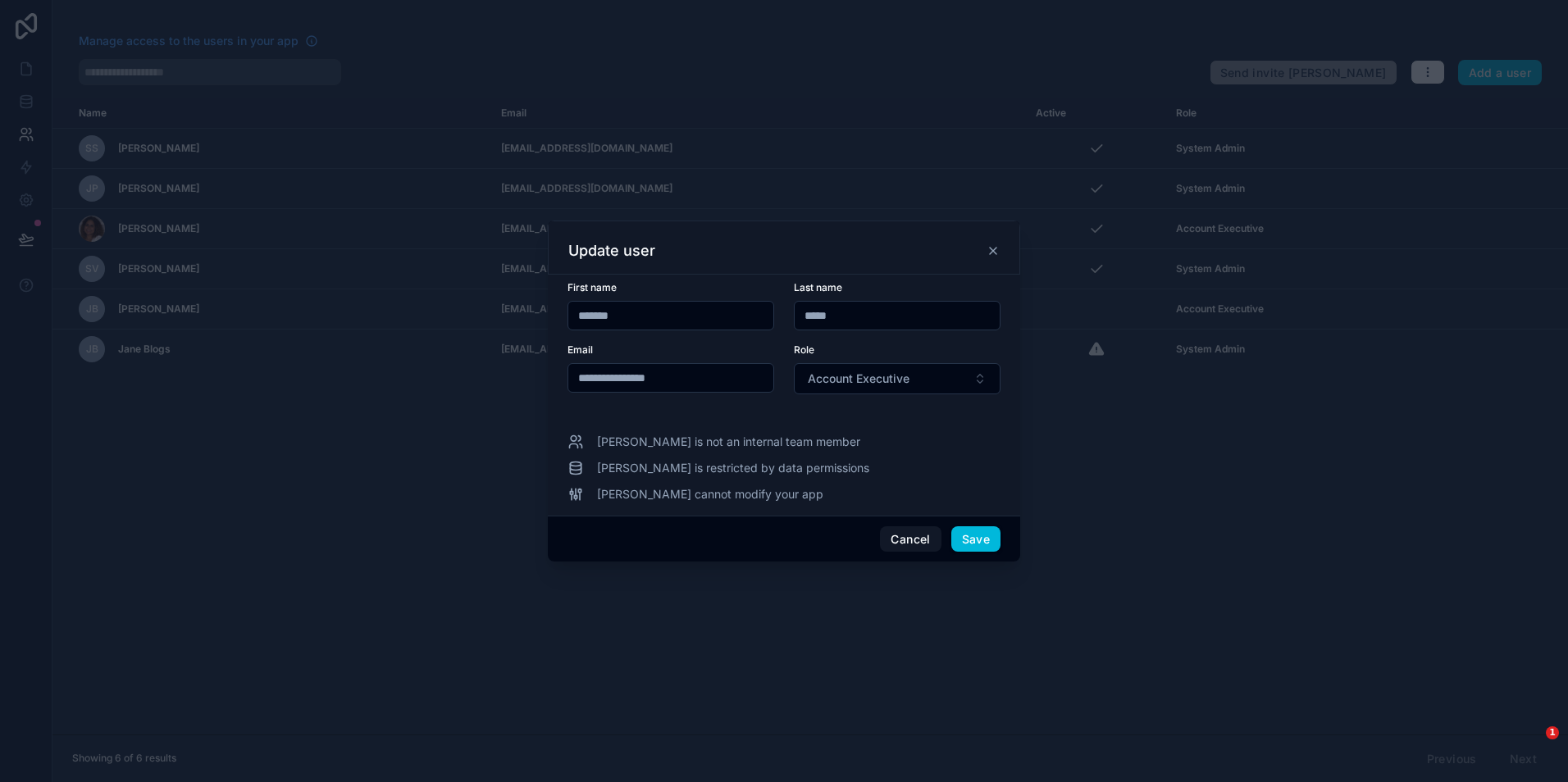
click at [946, 377] on button "Account Executive" at bounding box center [897, 378] width 207 height 31
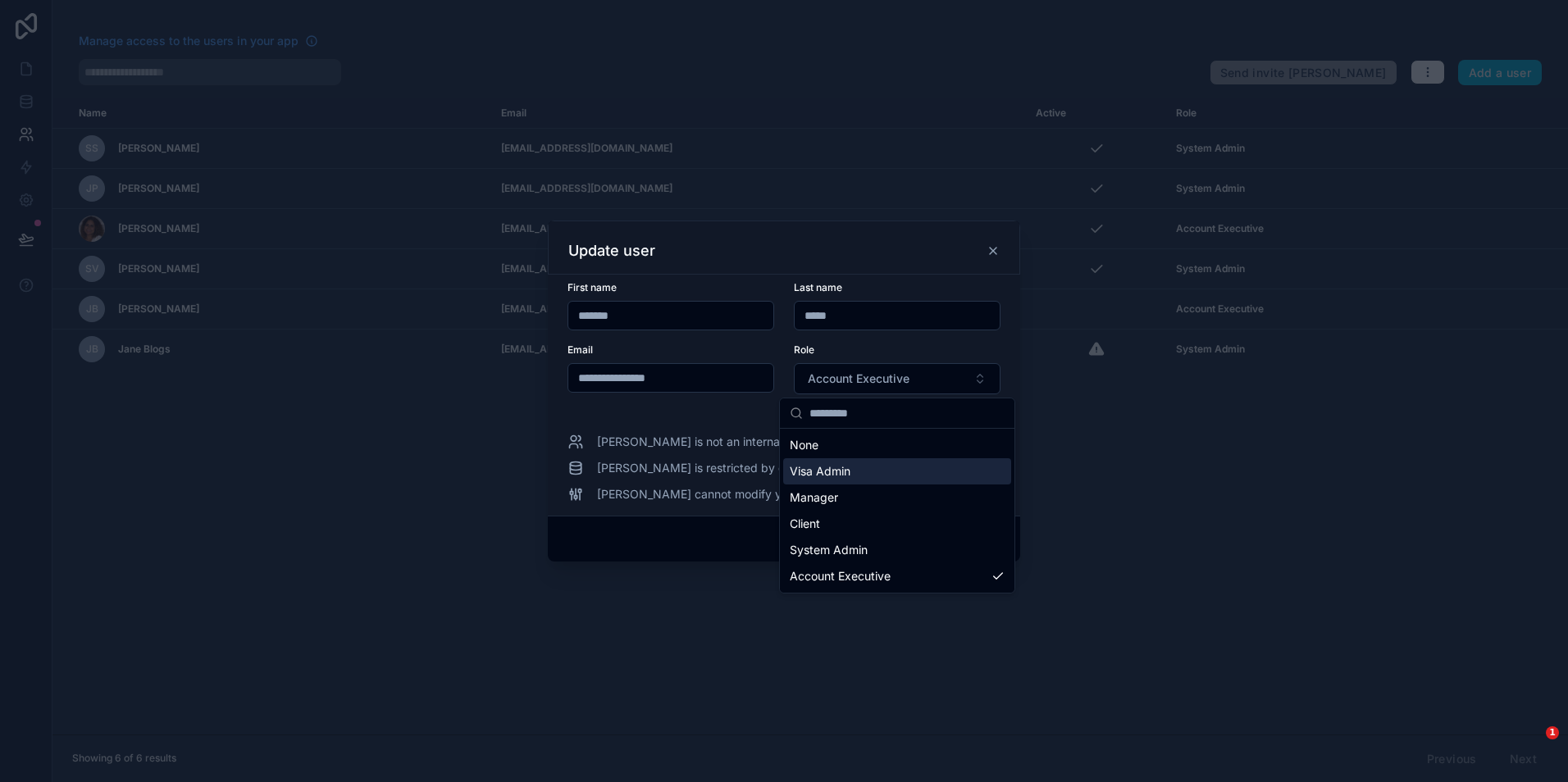
click at [889, 478] on div "Visa Admin" at bounding box center [897, 471] width 228 height 26
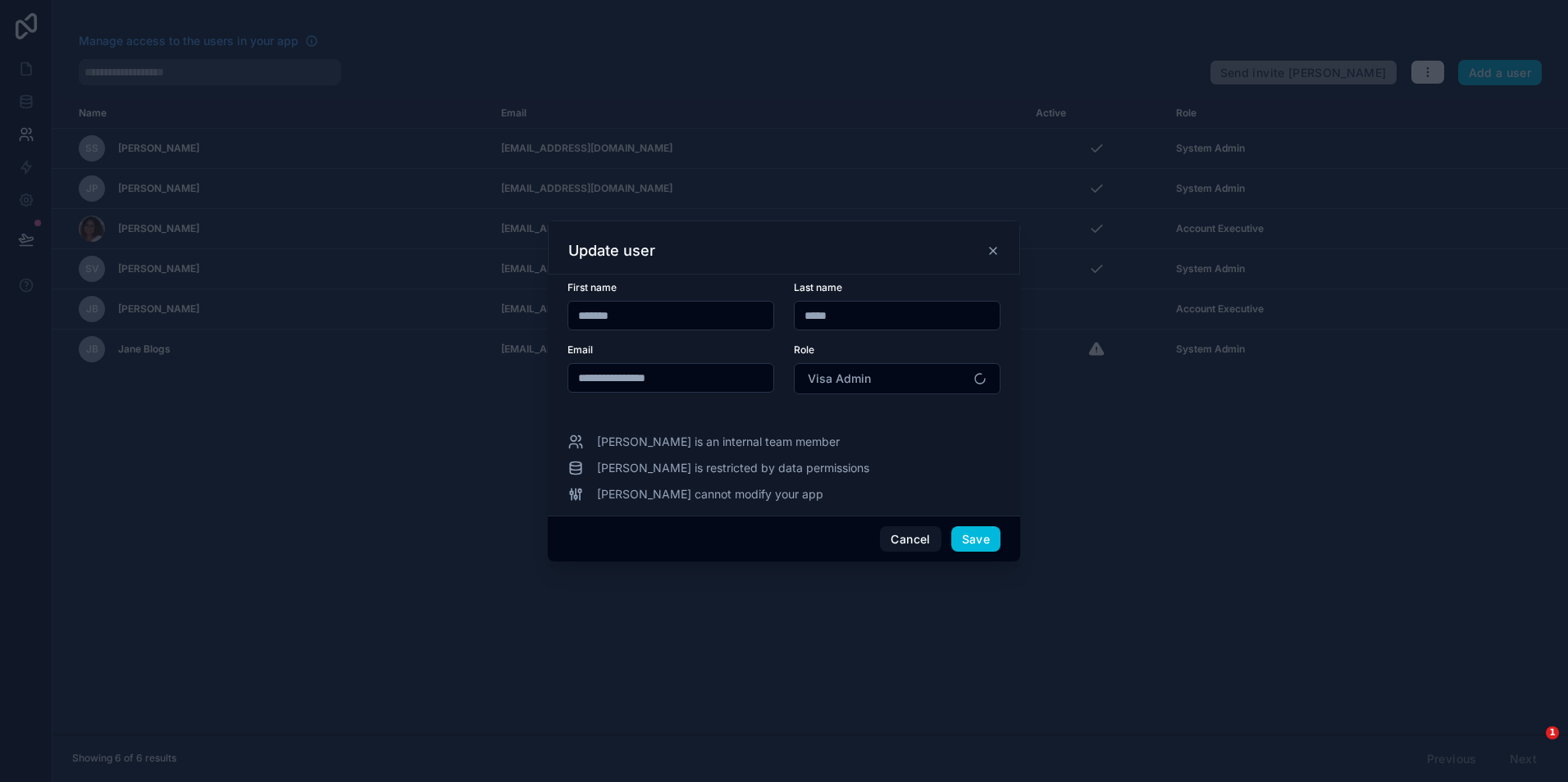
click at [981, 540] on button "Save" at bounding box center [976, 539] width 49 height 26
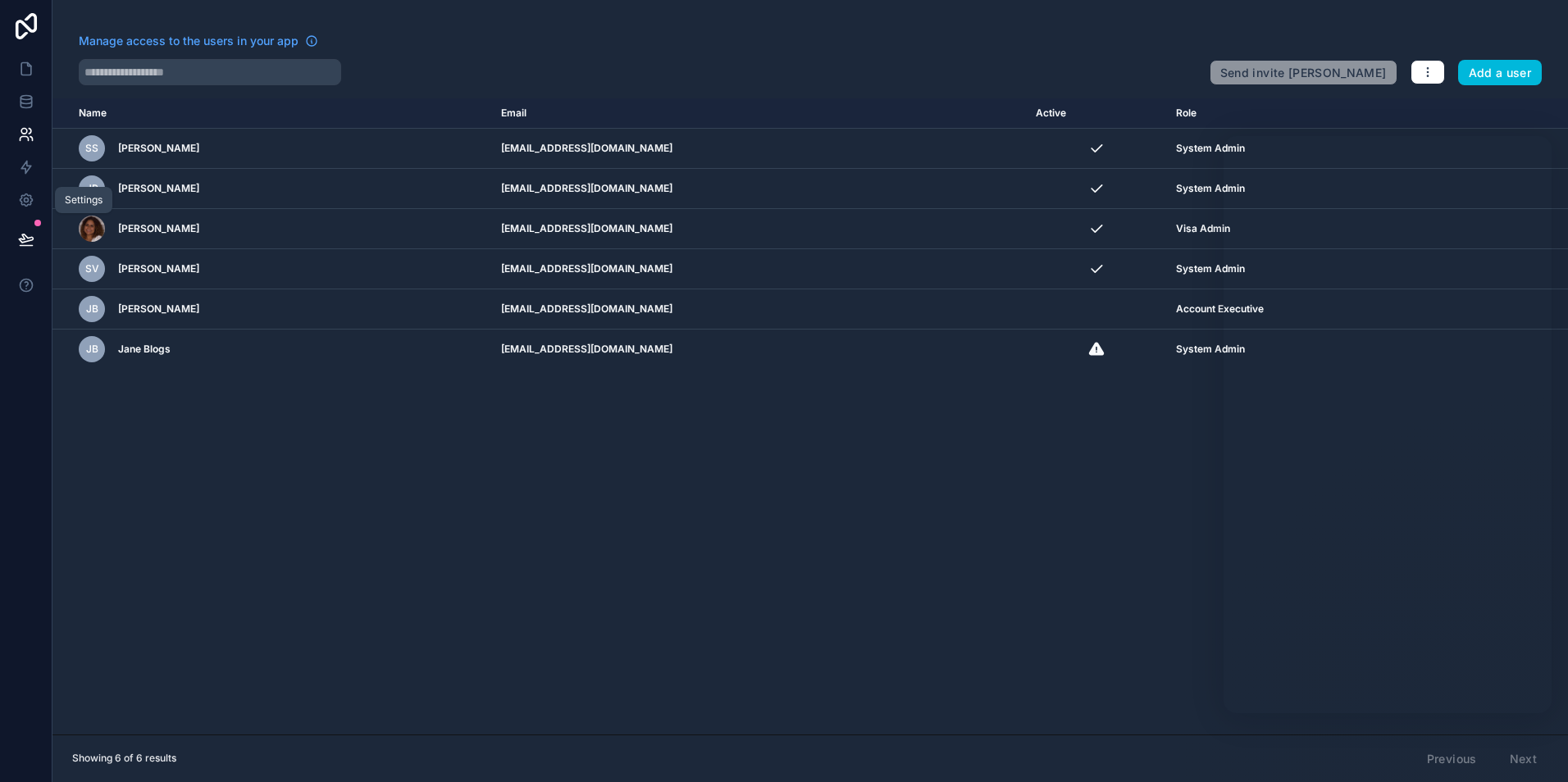
click at [26, 195] on icon at bounding box center [26, 199] width 17 height 17
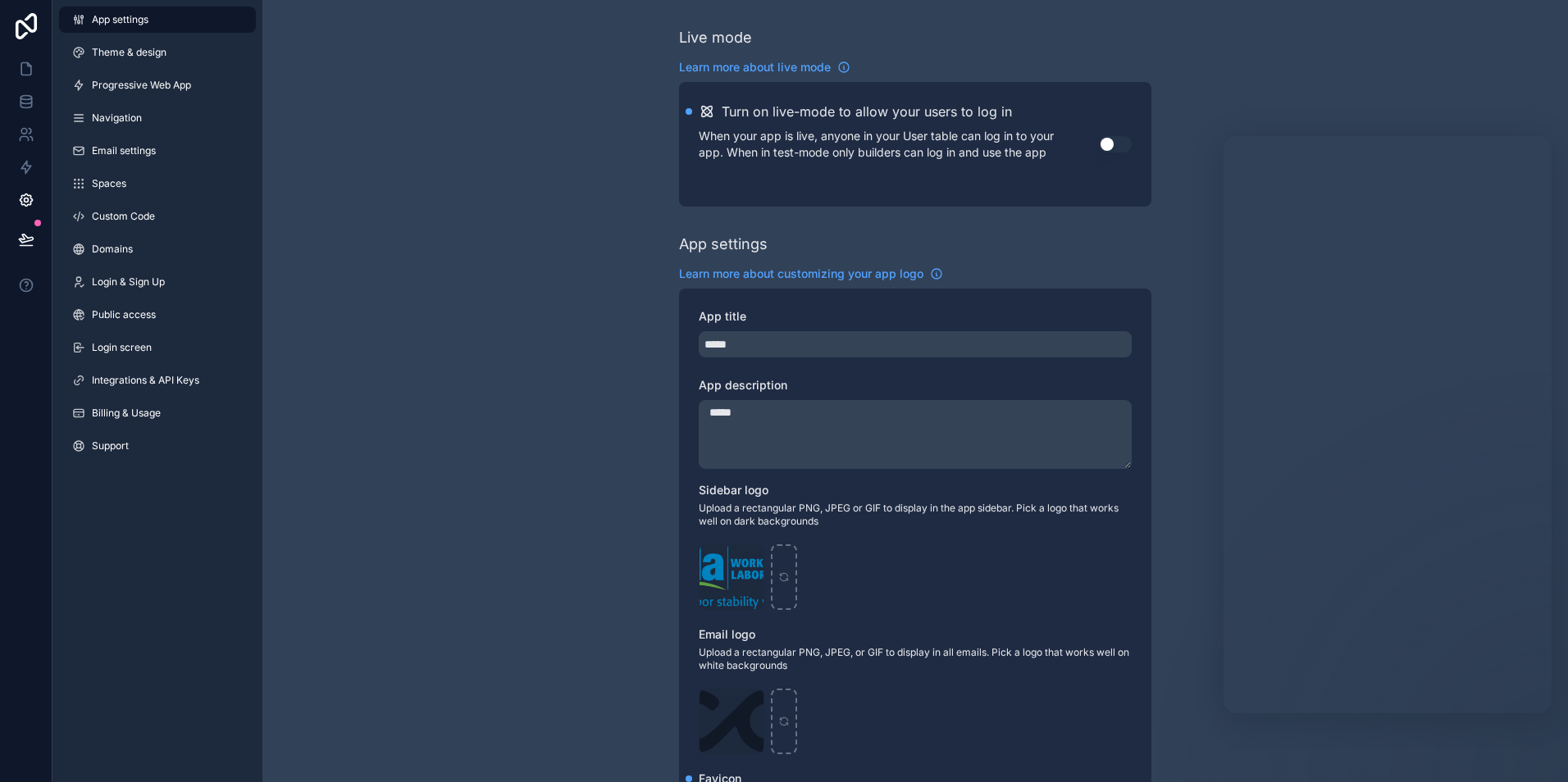
click at [113, 386] on span "Integrations & API Keys" at bounding box center [146, 380] width 108 height 13
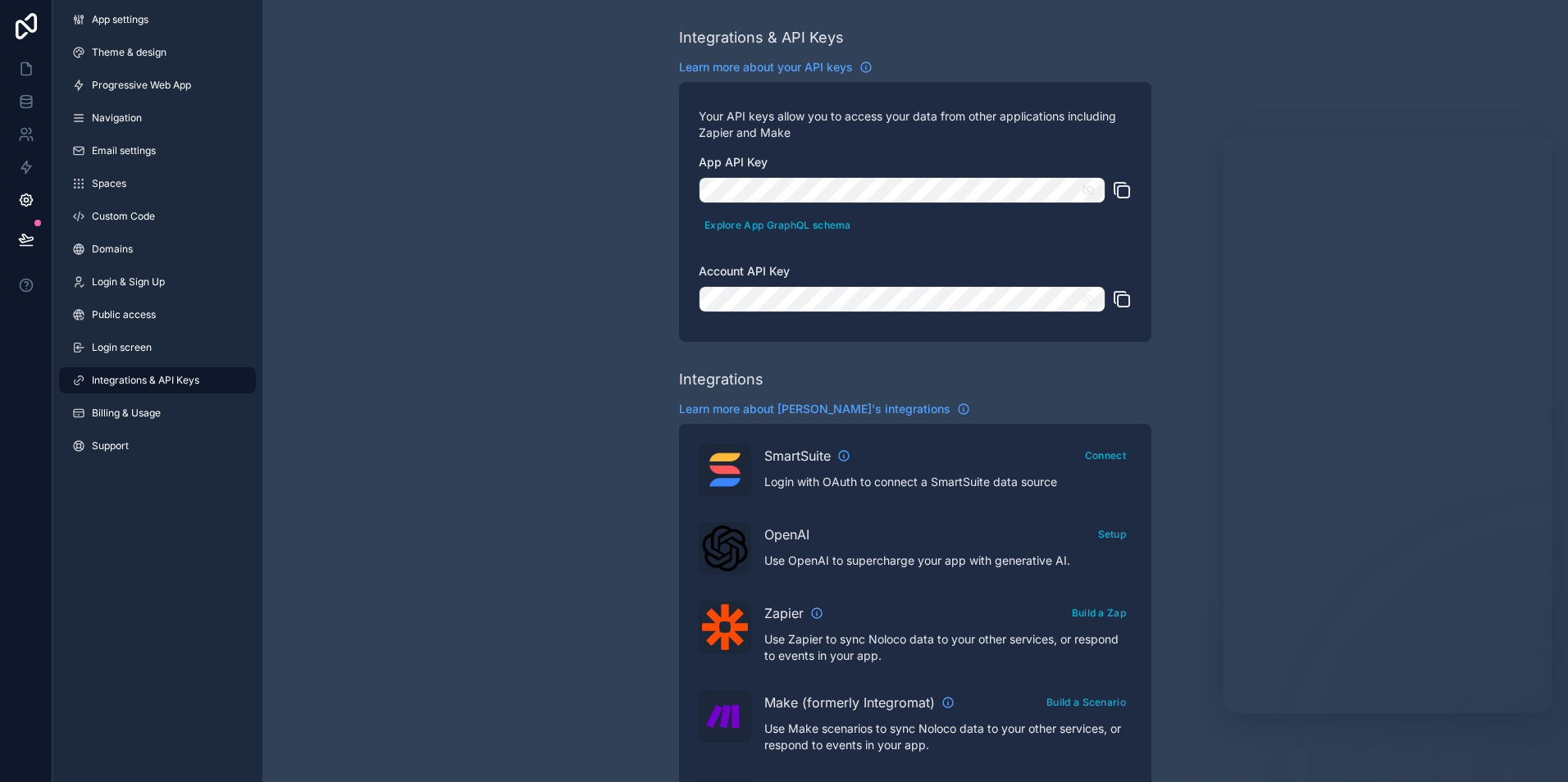
click at [1093, 189] on icon "scrollable content" at bounding box center [1088, 190] width 11 height 7
click at [1096, 297] on button "scrollable content" at bounding box center [1093, 299] width 25 height 26
click at [549, 244] on div "Integrations & API Keys Learn more about your API keys Your API keys allow you …" at bounding box center [915, 730] width 1306 height 1461
click at [23, 66] on icon at bounding box center [26, 69] width 17 height 17
